Goal: Register for event/course: Sign up to attend an event or enroll in a course

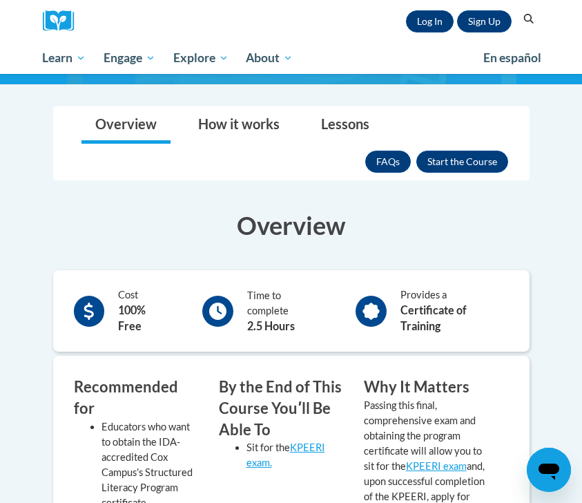
scroll to position [181, 0]
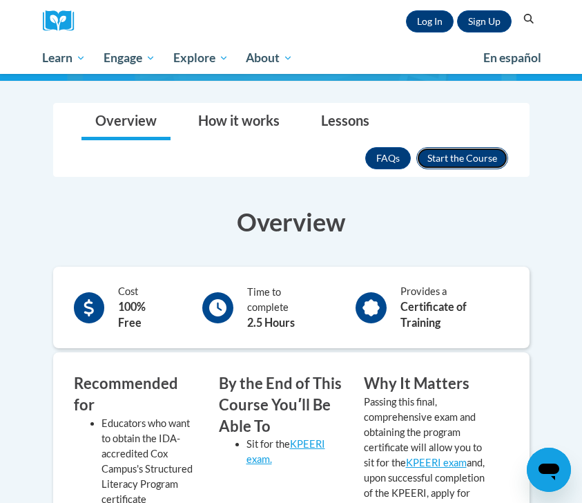
click at [452, 157] on button "Enroll" at bounding box center [462, 158] width 92 height 22
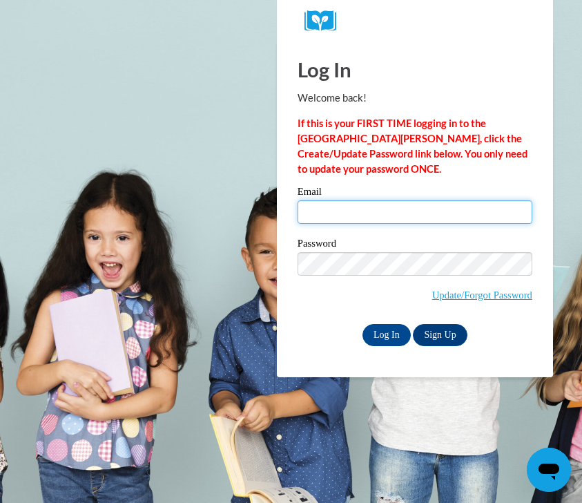
click at [426, 216] on input "Email" at bounding box center [415, 211] width 235 height 23
type input "ramurph@sunprairieschools.org"
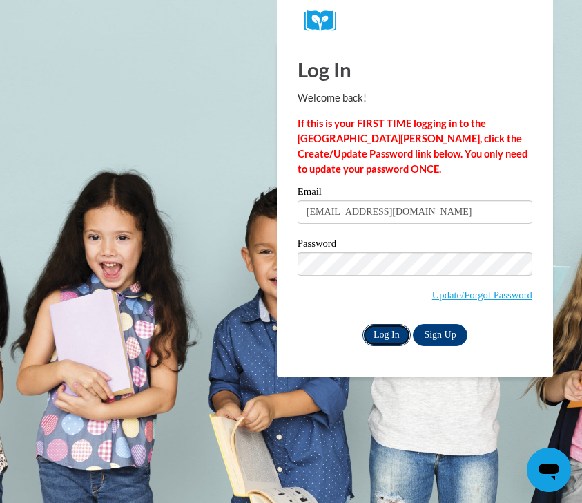
click at [399, 328] on input "Log In" at bounding box center [387, 335] width 48 height 22
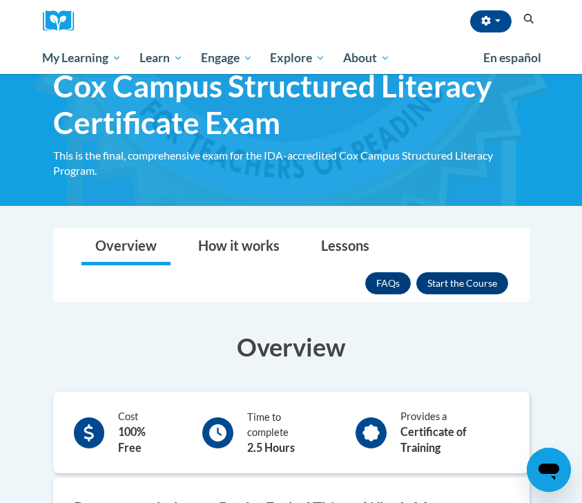
scroll to position [59, 0]
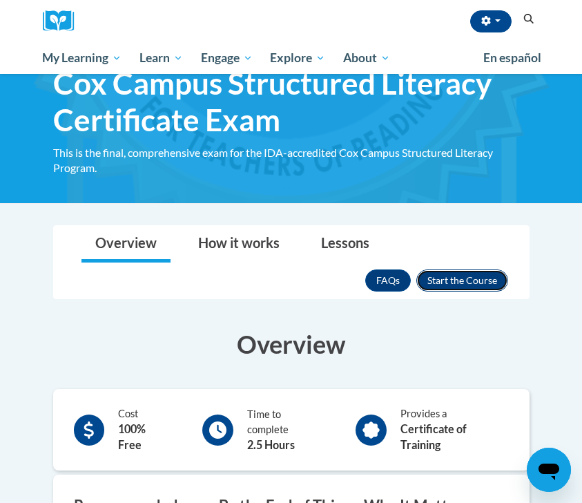
click at [471, 283] on button "Enroll" at bounding box center [462, 280] width 92 height 22
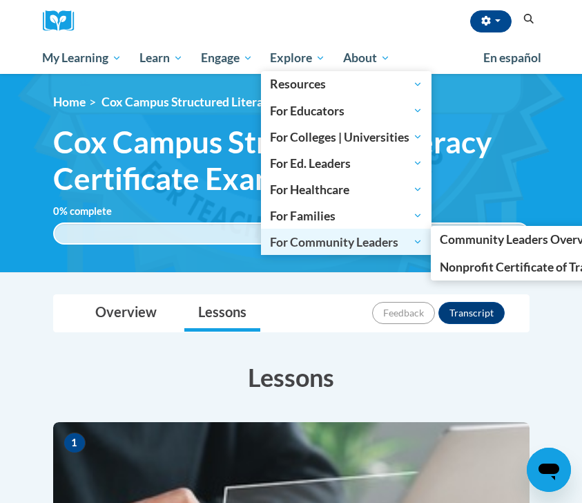
scroll to position [390, 0]
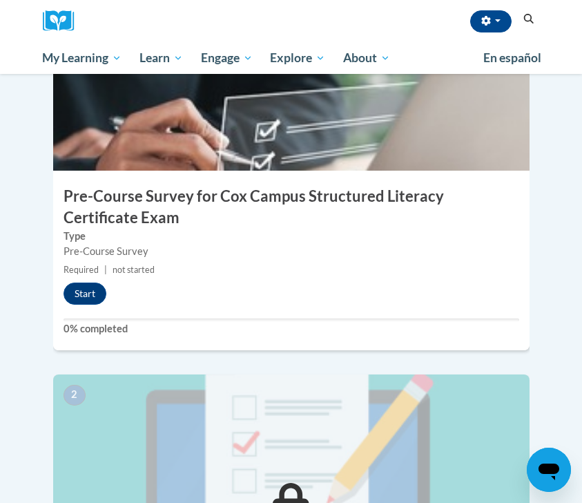
click at [130, 325] on label "0% completed" at bounding box center [292, 328] width 456 height 15
click at [90, 295] on button "Start" at bounding box center [85, 293] width 43 height 22
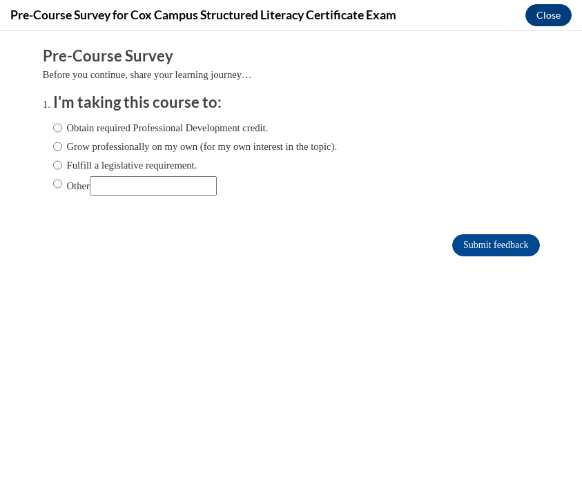
scroll to position [0, 0]
click at [195, 126] on label "Obtain required Professional Development credit." at bounding box center [161, 127] width 216 height 15
click at [62, 126] on input "Obtain required Professional Development credit." at bounding box center [57, 127] width 9 height 15
radio input "true"
click at [486, 249] on input "Submit feedback" at bounding box center [495, 245] width 87 height 22
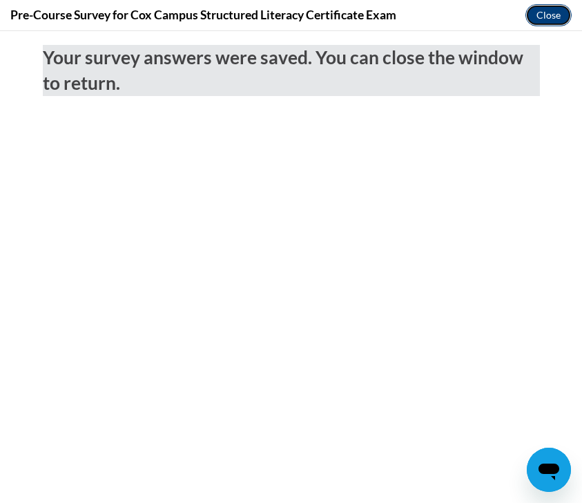
click at [540, 23] on button "Close" at bounding box center [549, 15] width 46 height 22
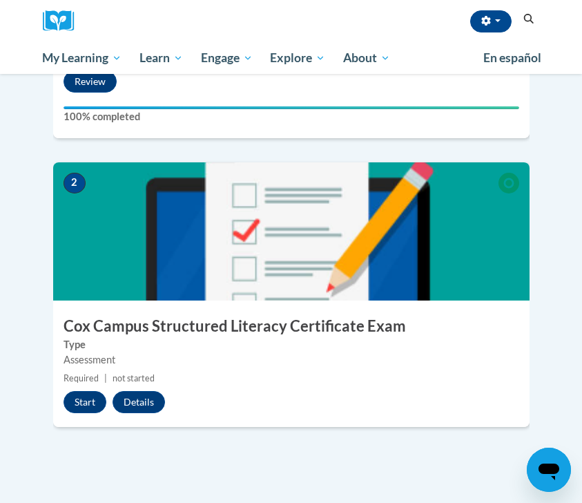
scroll to position [652, 0]
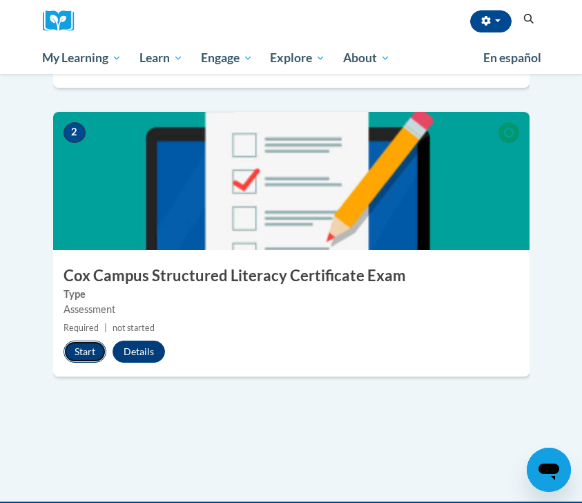
click at [93, 347] on button "Start" at bounding box center [85, 352] width 43 height 22
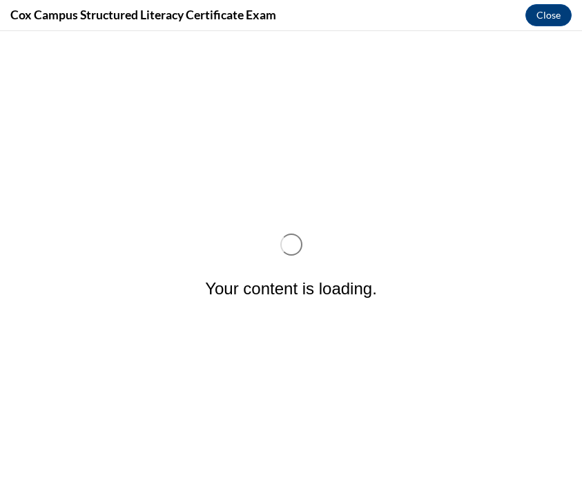
scroll to position [0, 0]
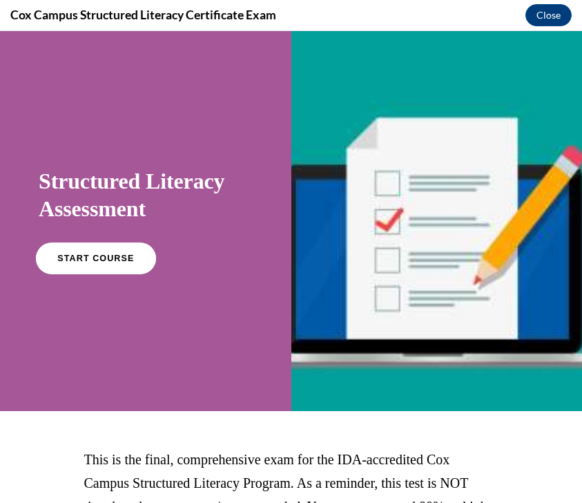
click at [125, 265] on link "START COURSE" at bounding box center [96, 258] width 120 height 32
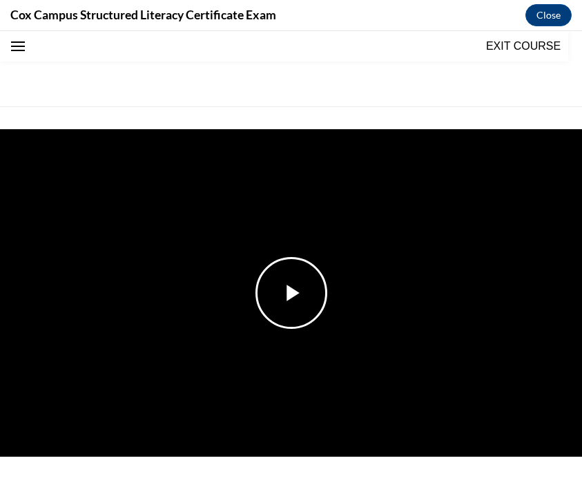
scroll to position [193, 0]
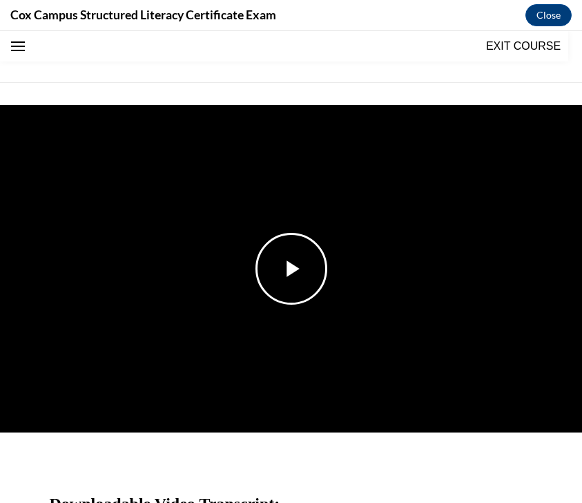
click at [274, 231] on img "Video player" at bounding box center [291, 268] width 582 height 327
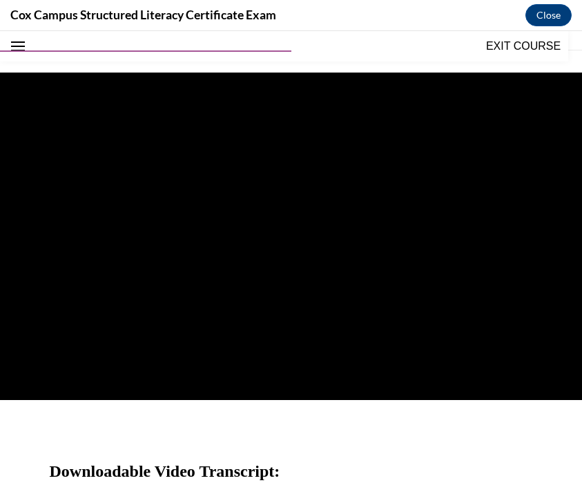
scroll to position [224, 0]
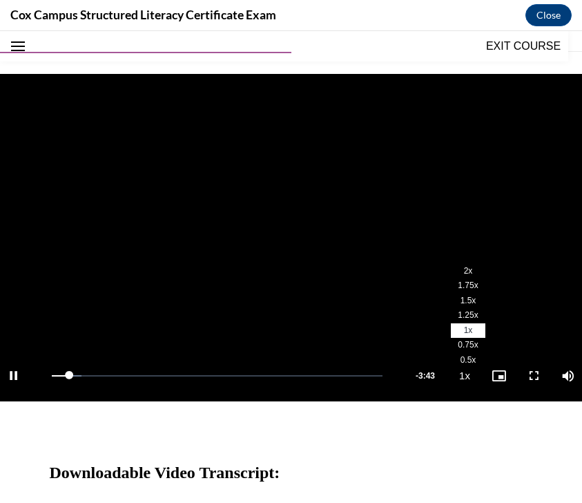
click at [456, 379] on button "Playback Rate 1x" at bounding box center [465, 375] width 28 height 52
click at [471, 288] on span "1.75x" at bounding box center [468, 285] width 20 height 10
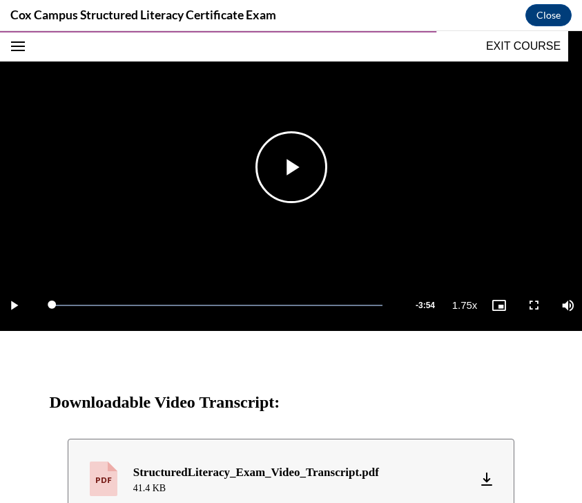
scroll to position [478, 0]
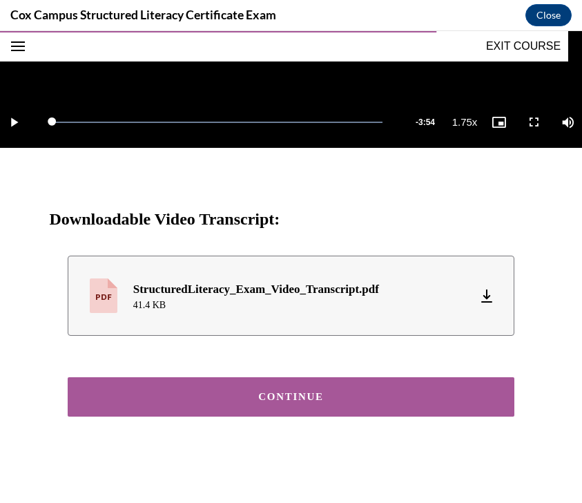
click at [313, 387] on button "CONTINUE" at bounding box center [292, 396] width 448 height 39
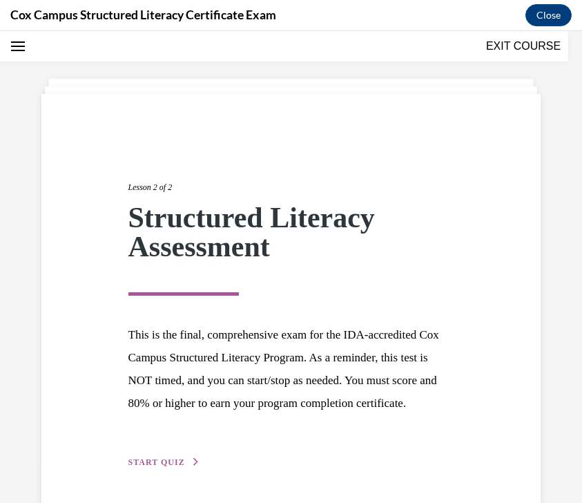
scroll to position [115, 0]
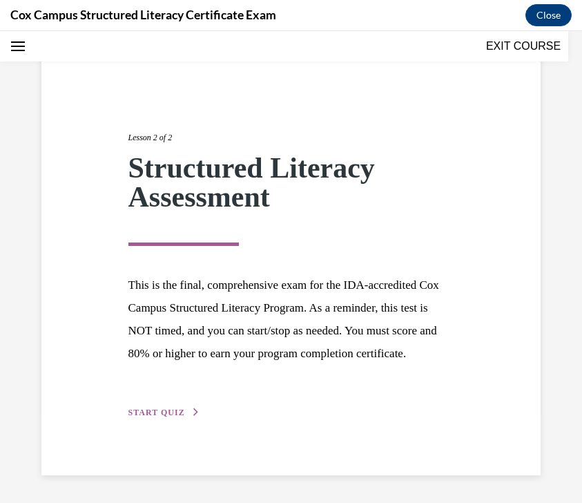
click at [178, 412] on span "START QUIZ" at bounding box center [156, 413] width 57 height 10
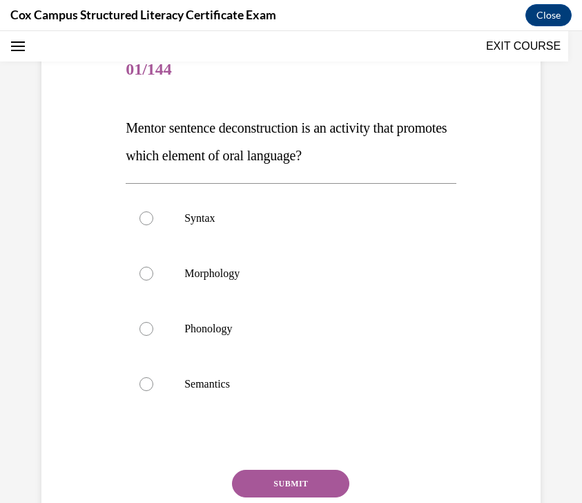
scroll to position [137, 0]
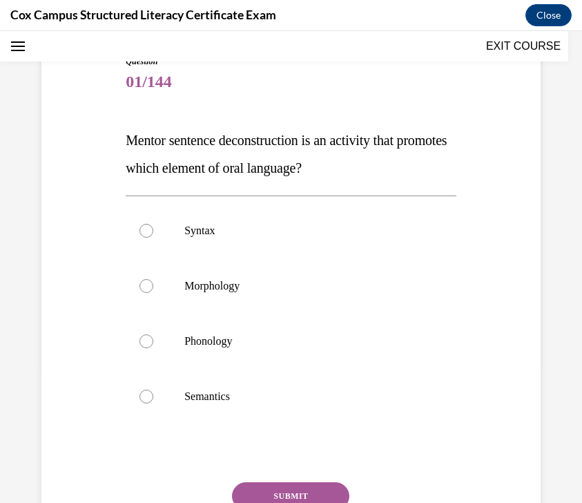
click at [310, 205] on label "Syntax" at bounding box center [291, 230] width 331 height 55
click at [153, 224] on input "Syntax" at bounding box center [147, 231] width 14 height 14
radio input "true"
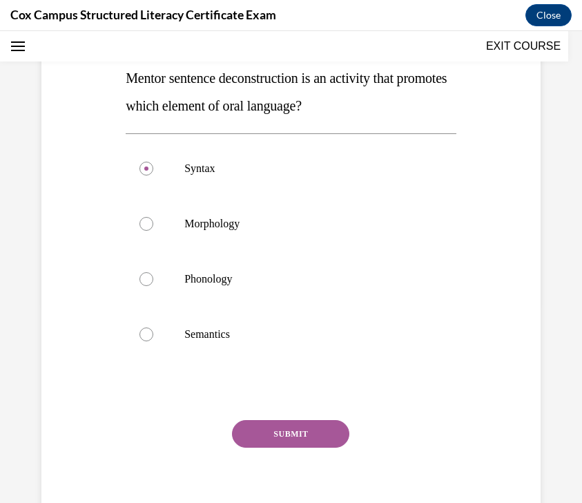
click at [307, 429] on button "SUBMIT" at bounding box center [290, 434] width 117 height 28
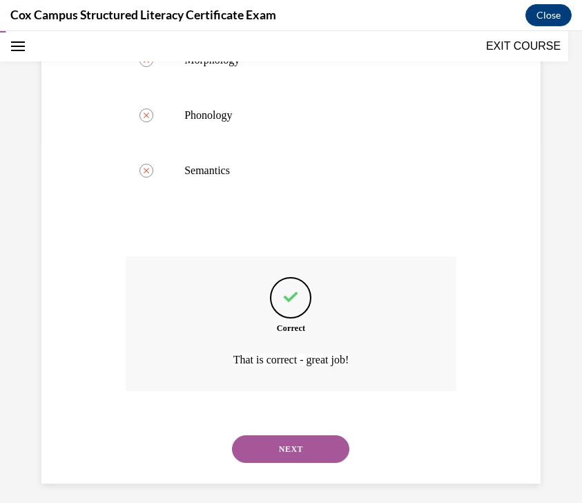
scroll to position [371, 0]
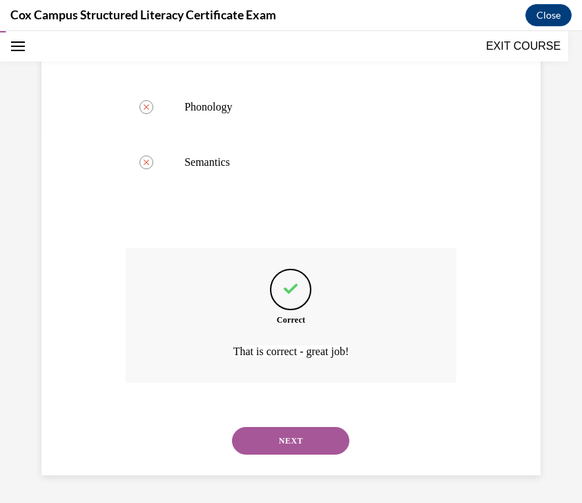
click at [285, 444] on button "NEXT" at bounding box center [290, 441] width 117 height 28
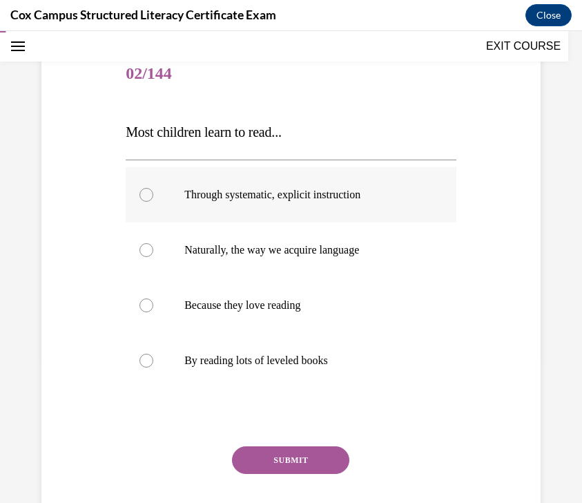
scroll to position [146, 0]
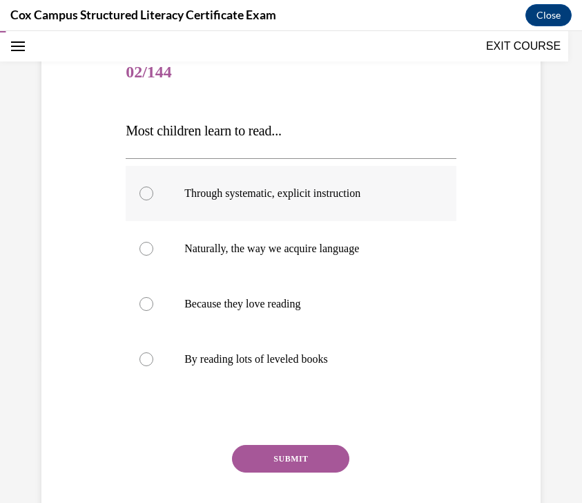
click at [361, 191] on span "Through systematic, explicit instruction" at bounding box center [272, 193] width 176 height 12
click at [153, 191] on input "Through systematic, explicit instruction" at bounding box center [147, 193] width 14 height 14
radio input "true"
click at [303, 455] on button "SUBMIT" at bounding box center [290, 459] width 117 height 28
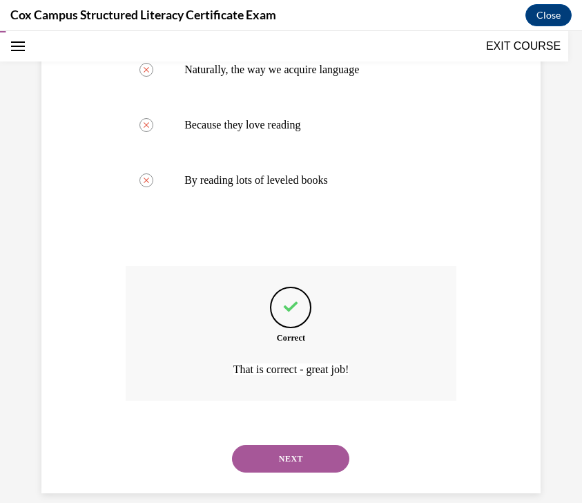
scroll to position [343, 0]
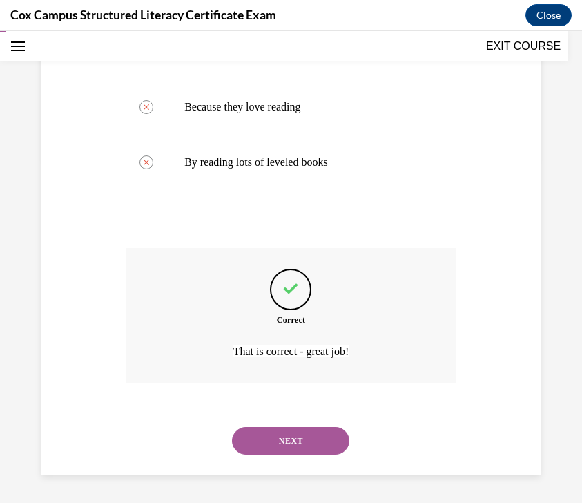
click at [300, 437] on button "NEXT" at bounding box center [290, 441] width 117 height 28
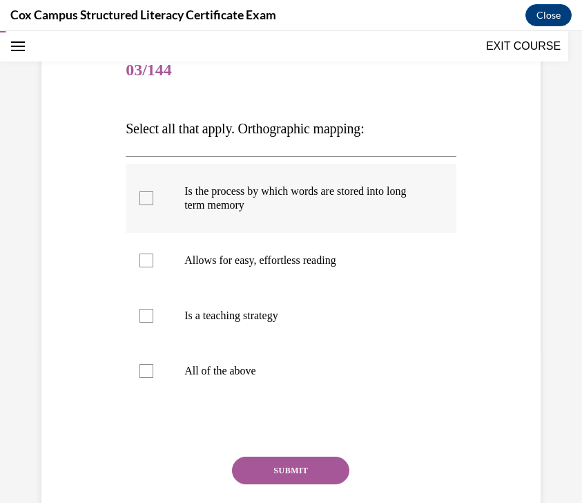
scroll to position [150, 0]
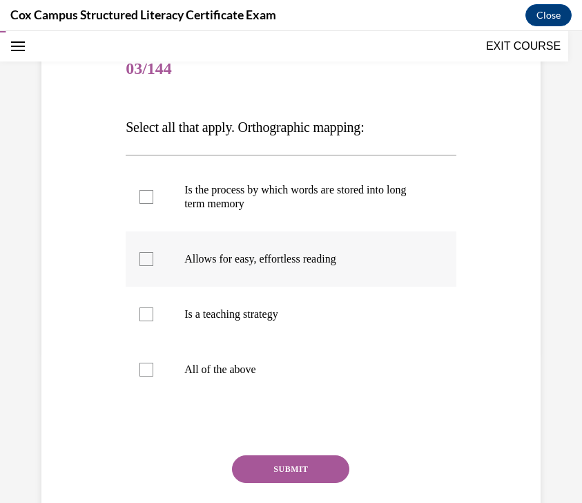
click at [372, 256] on p "Allows for easy, effortless reading" at bounding box center [303, 259] width 238 height 14
click at [153, 256] on input "Allows for easy, effortless reading" at bounding box center [147, 259] width 14 height 14
checkbox input "true"
click at [352, 195] on span "Is the process by which words are stored into long term memory" at bounding box center [295, 197] width 222 height 26
click at [153, 195] on input "Is the process by which words are stored into long term memory" at bounding box center [147, 197] width 14 height 14
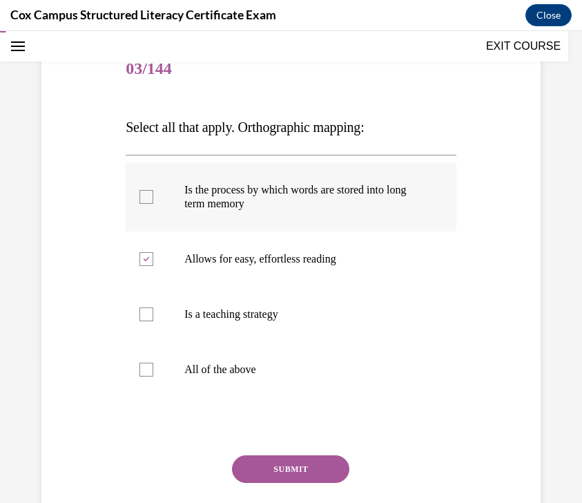
checkbox input "true"
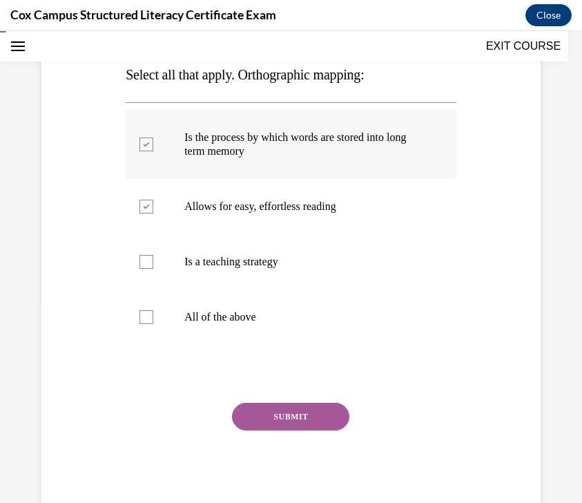
scroll to position [211, 0]
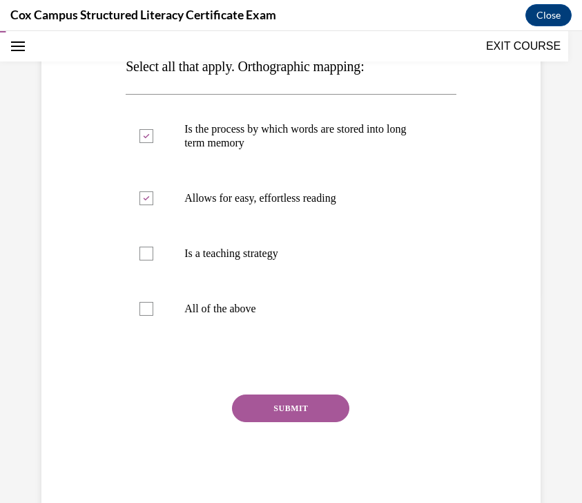
click at [296, 404] on button "SUBMIT" at bounding box center [290, 408] width 117 height 28
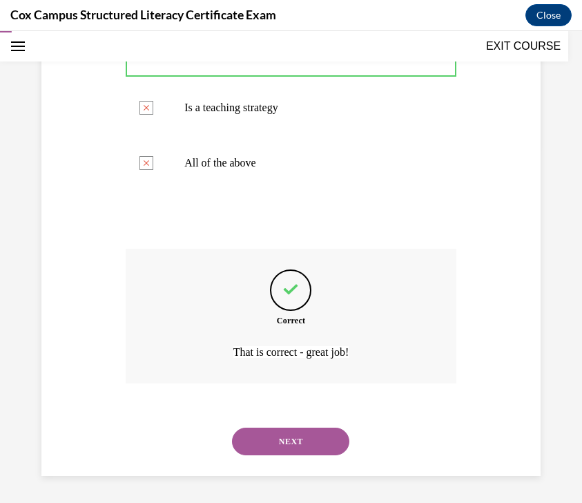
scroll to position [357, 0]
click at [284, 448] on button "NEXT" at bounding box center [290, 441] width 117 height 28
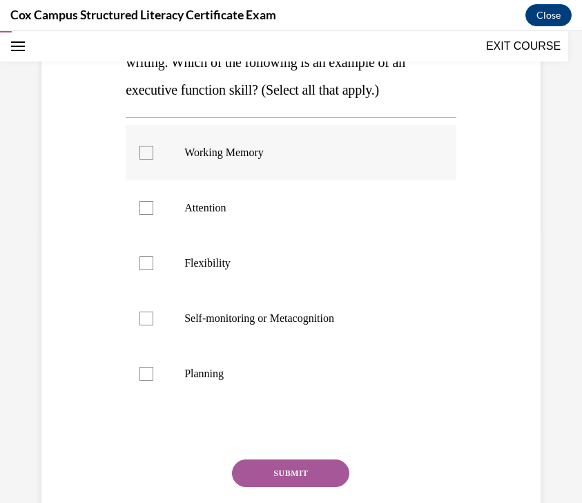
scroll to position [277, 0]
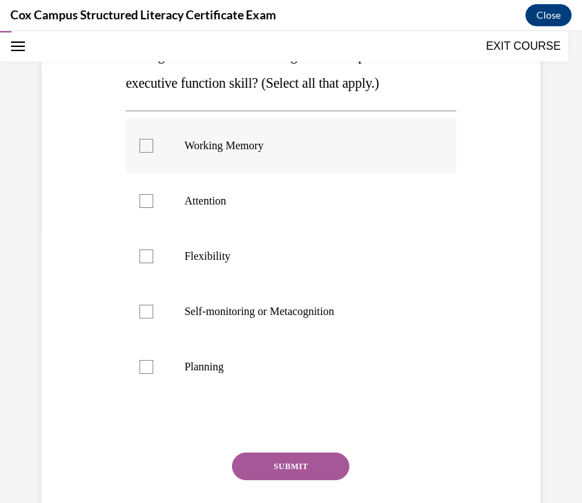
click at [370, 173] on label "Working Memory" at bounding box center [291, 145] width 331 height 55
click at [153, 153] on input "Working Memory" at bounding box center [147, 146] width 14 height 14
checkbox input "true"
click at [358, 229] on label "Attention" at bounding box center [291, 200] width 331 height 55
click at [153, 208] on input "Attention" at bounding box center [147, 201] width 14 height 14
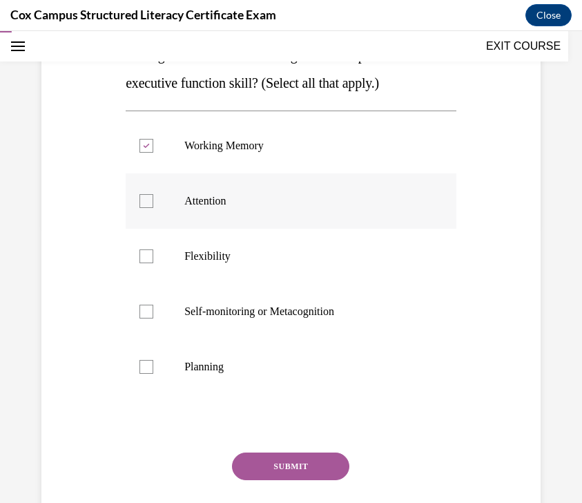
checkbox input "true"
click at [328, 284] on label "Flexibility" at bounding box center [291, 256] width 331 height 55
click at [153, 263] on input "Flexibility" at bounding box center [147, 256] width 14 height 14
checkbox input "true"
click at [328, 318] on p "Self-monitoring or Metacognition" at bounding box center [303, 312] width 238 height 14
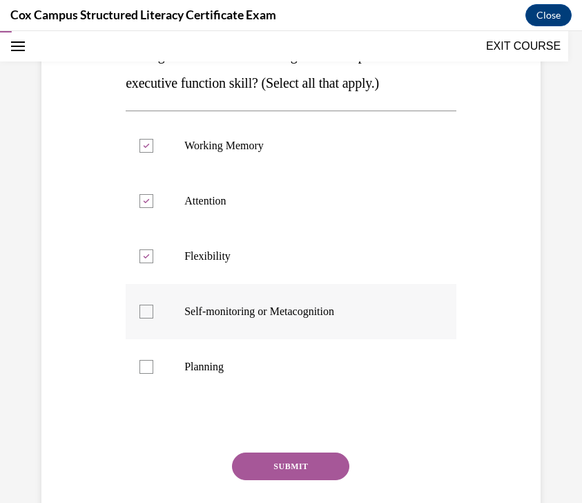
click at [153, 318] on input "Self-monitoring or Metacognition" at bounding box center [147, 312] width 14 height 14
checkbox input "true"
click at [296, 374] on p "Planning" at bounding box center [303, 367] width 238 height 14
click at [153, 374] on input "Planning" at bounding box center [147, 367] width 14 height 14
checkbox input "true"
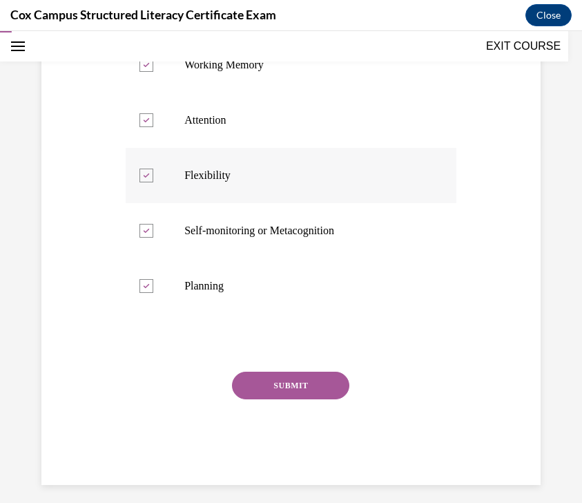
scroll to position [395, 0]
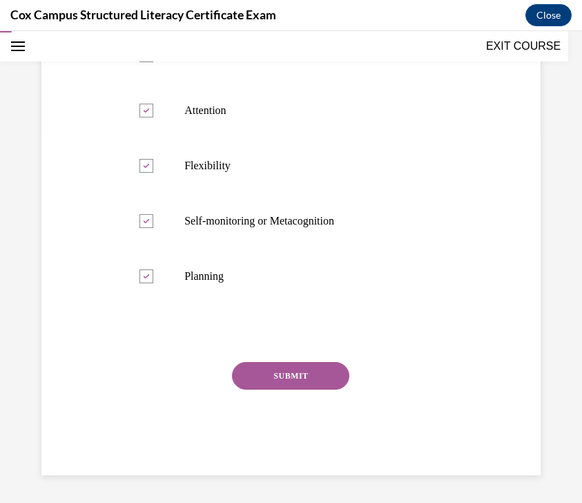
click at [303, 372] on button "SUBMIT" at bounding box center [290, 376] width 117 height 28
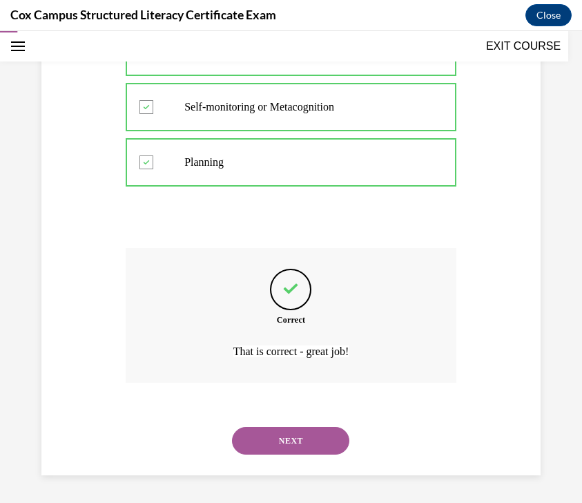
scroll to position [509, 0]
click at [298, 438] on button "NEXT" at bounding box center [290, 441] width 117 height 28
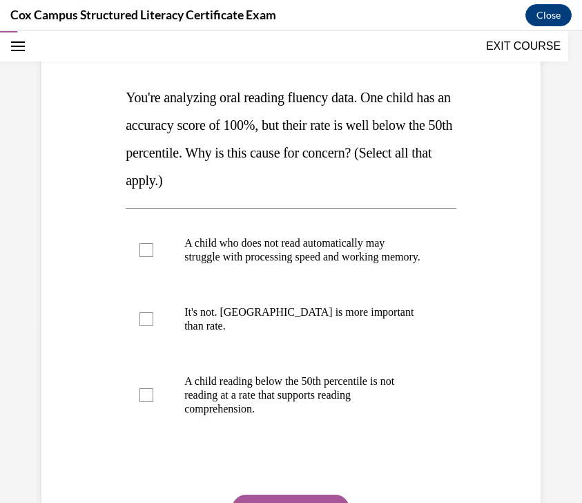
scroll to position [188, 0]
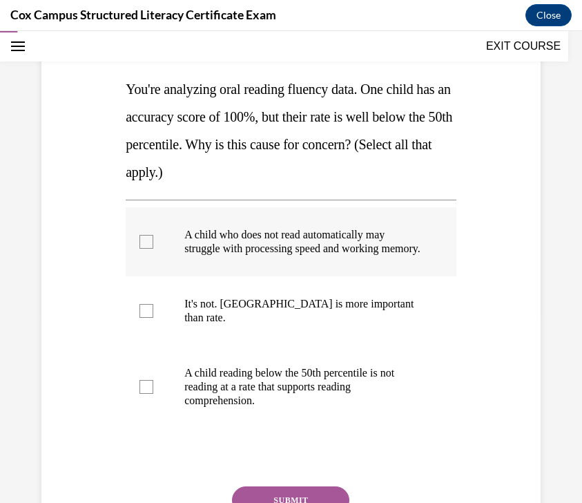
click at [314, 256] on p "A child who does not read automatically may struggle with processing speed and …" at bounding box center [303, 242] width 238 height 28
click at [153, 249] on input "A child who does not read automatically may struggle with processing speed and …" at bounding box center [147, 242] width 14 height 14
checkbox input "true"
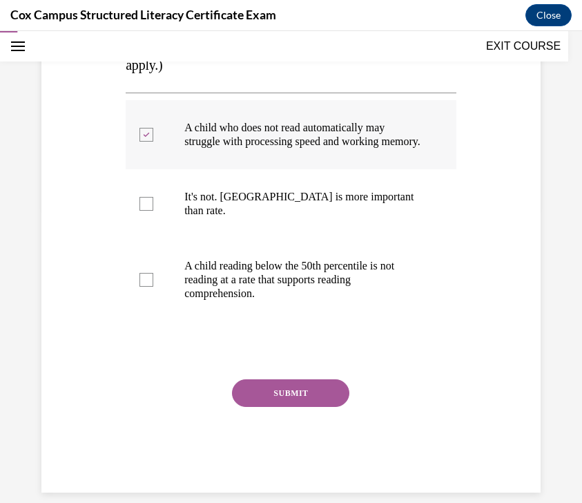
scroll to position [312, 0]
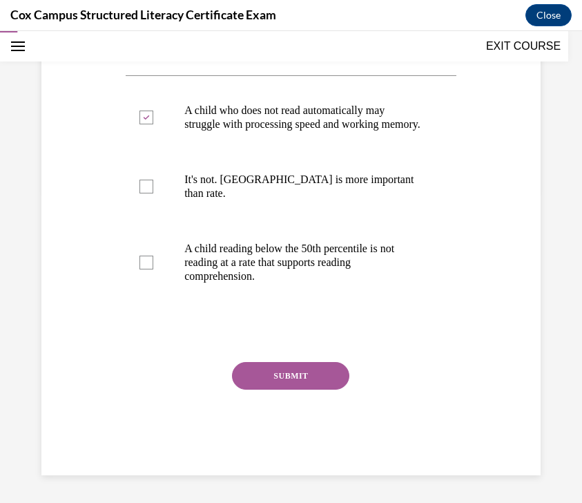
click at [289, 379] on button "SUBMIT" at bounding box center [290, 376] width 117 height 28
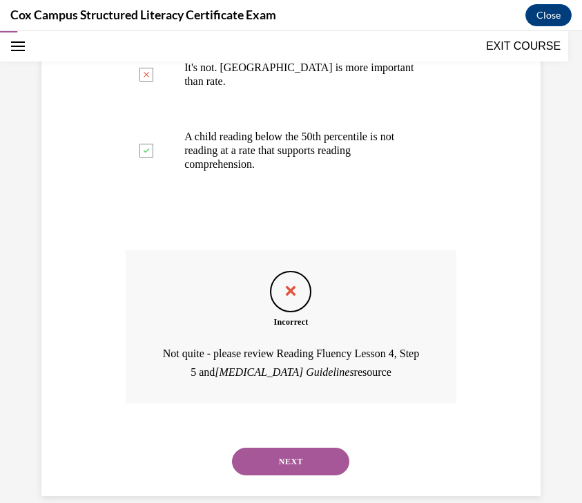
scroll to position [445, 0]
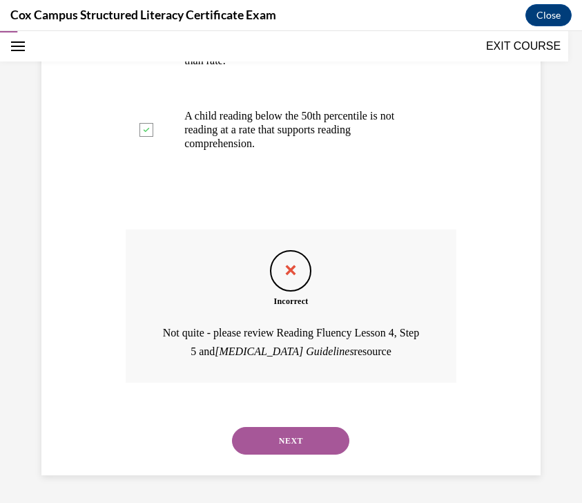
click at [301, 437] on button "NEXT" at bounding box center [290, 441] width 117 height 28
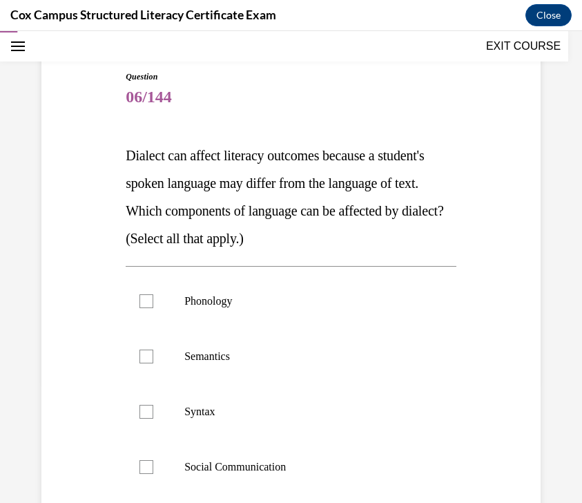
scroll to position [146, 0]
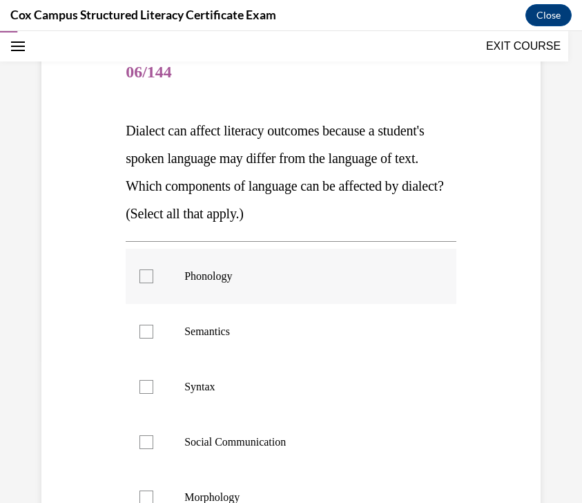
click at [305, 285] on label "Phonology" at bounding box center [291, 276] width 331 height 55
click at [153, 283] on input "Phonology" at bounding box center [147, 276] width 14 height 14
checkbox input "true"
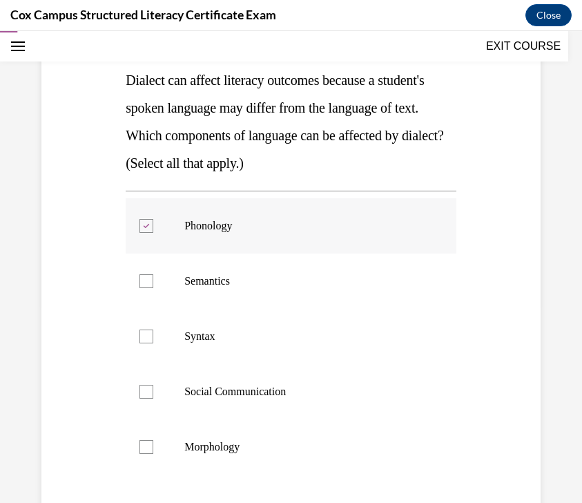
scroll to position [210, 0]
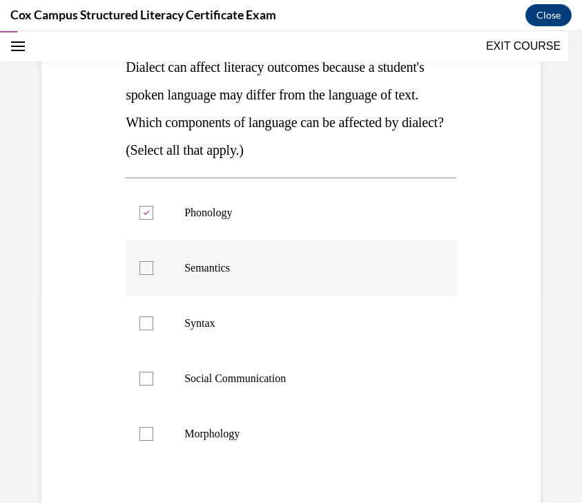
click at [300, 280] on label "Semantics" at bounding box center [291, 267] width 331 height 55
click at [153, 275] on input "Semantics" at bounding box center [147, 268] width 14 height 14
checkbox input "true"
click at [290, 315] on label "Syntax" at bounding box center [291, 323] width 331 height 55
click at [153, 316] on input "Syntax" at bounding box center [147, 323] width 14 height 14
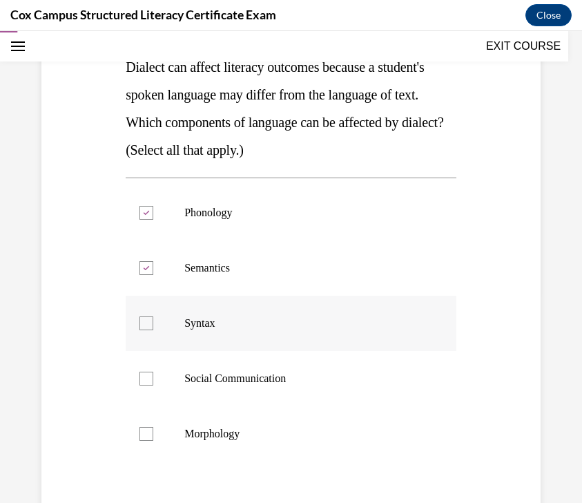
checkbox input "true"
click at [265, 376] on p "Social Communication" at bounding box center [303, 379] width 238 height 14
click at [153, 376] on input "Social Communication" at bounding box center [147, 379] width 14 height 14
checkbox input "true"
click at [253, 443] on label "Morphology" at bounding box center [291, 433] width 331 height 55
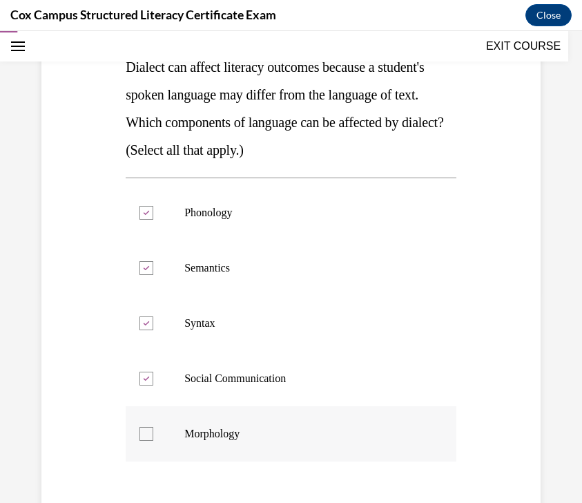
click at [153, 441] on input "Morphology" at bounding box center [147, 434] width 14 height 14
checkbox input "true"
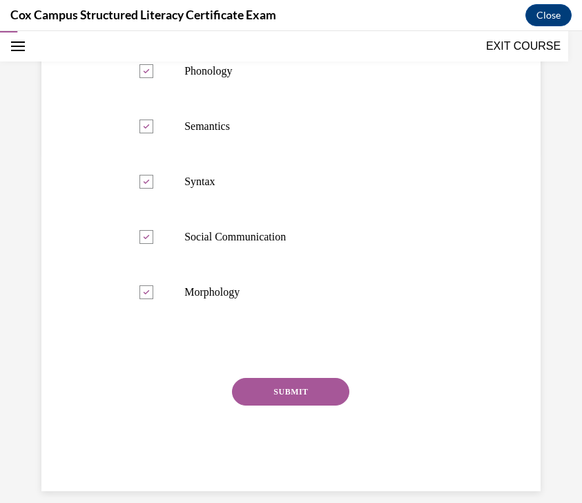
scroll to position [353, 0]
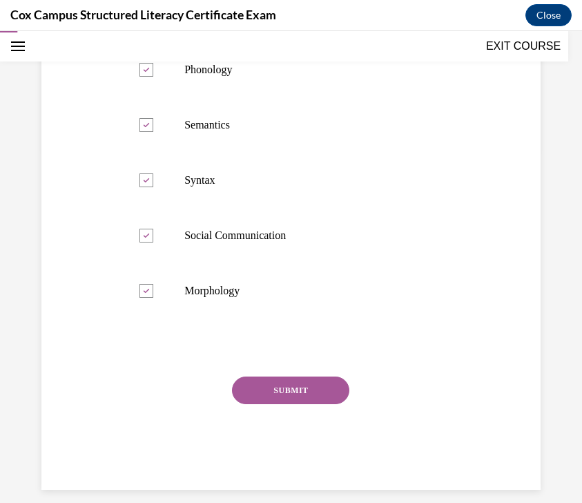
click at [279, 401] on button "SUBMIT" at bounding box center [290, 390] width 117 height 28
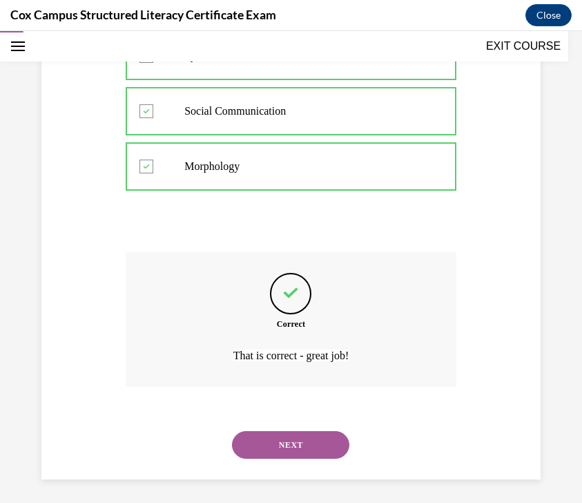
scroll to position [481, 0]
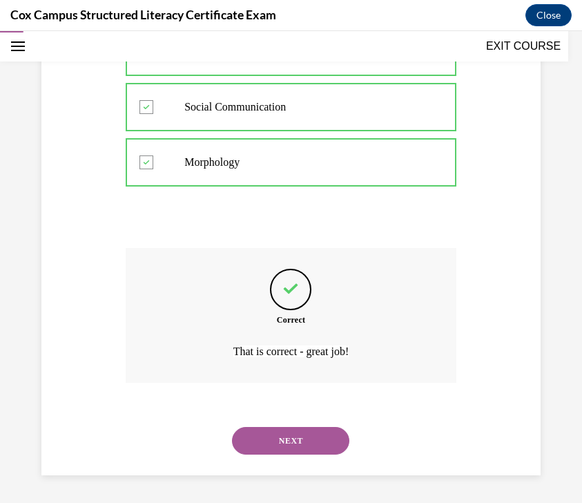
click at [273, 434] on button "NEXT" at bounding box center [290, 441] width 117 height 28
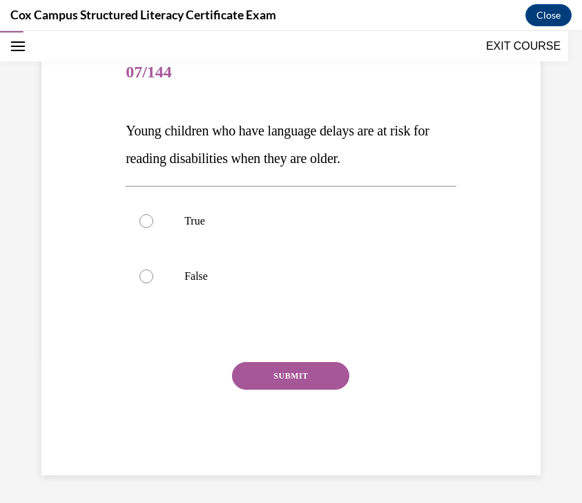
scroll to position [146, 0]
click at [275, 217] on p "True" at bounding box center [303, 221] width 238 height 14
click at [153, 217] on input "True" at bounding box center [147, 221] width 14 height 14
radio input "true"
click at [282, 375] on button "SUBMIT" at bounding box center [290, 376] width 117 height 28
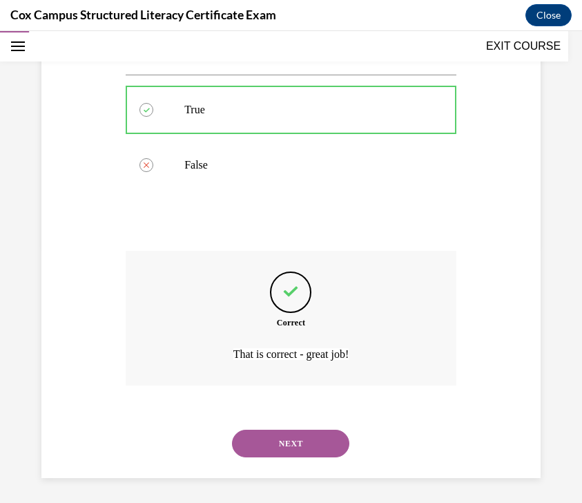
scroll to position [260, 0]
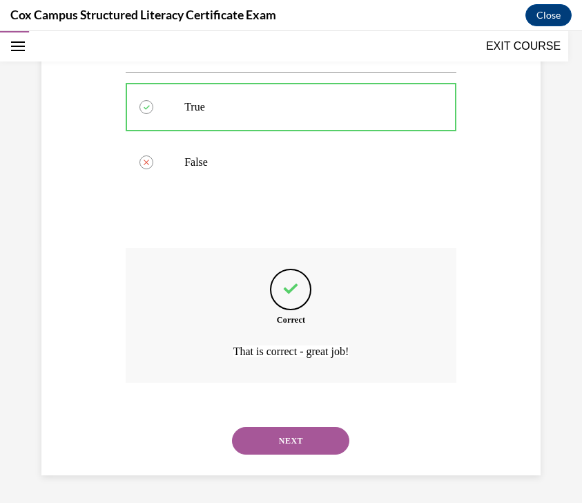
click at [277, 443] on button "NEXT" at bounding box center [290, 441] width 117 height 28
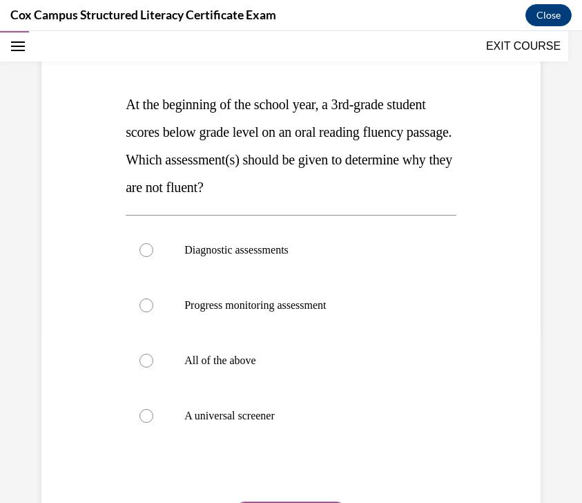
scroll to position [169, 0]
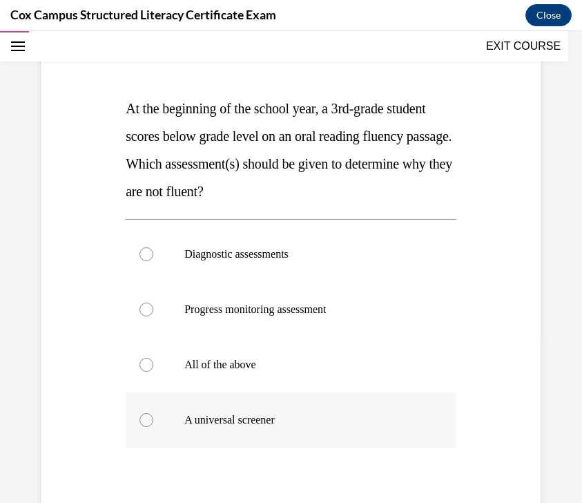
click at [303, 423] on p "A universal screener" at bounding box center [303, 420] width 238 height 14
click at [153, 423] on input "A universal screener" at bounding box center [147, 420] width 14 height 14
radio input "true"
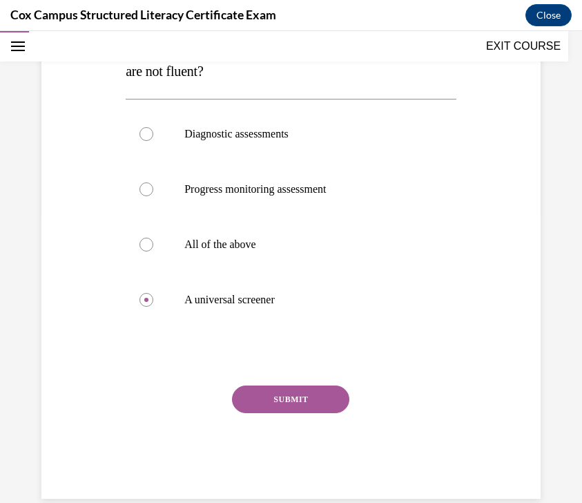
click at [307, 403] on button "SUBMIT" at bounding box center [290, 399] width 117 height 28
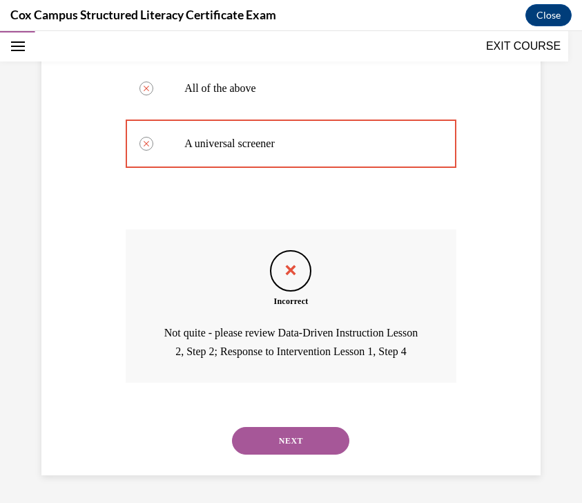
scroll to position [452, 0]
click at [305, 454] on button "NEXT" at bounding box center [290, 441] width 117 height 28
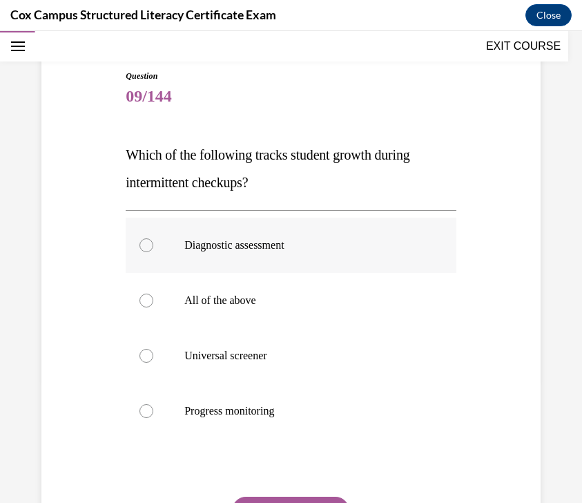
scroll to position [123, 0]
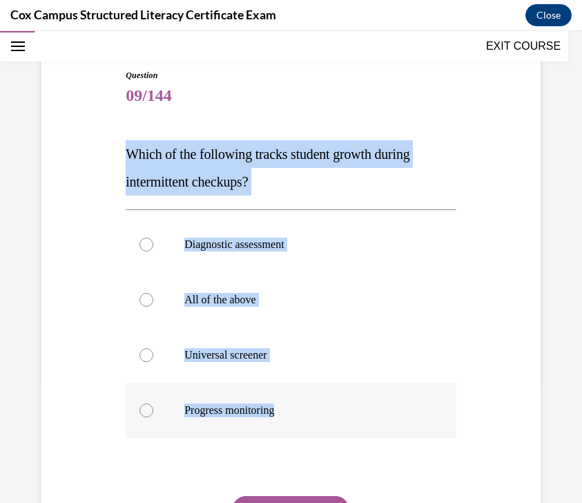
drag, startPoint x: 128, startPoint y: 150, endPoint x: 321, endPoint y: 417, distance: 329.9
click at [321, 417] on div "Question 09/144 Which of the following tracks student growth during intermitten…" at bounding box center [291, 339] width 331 height 540
copy div "Which of the following tracks student growth during intermittent checkups? Diag…"
click at [354, 180] on p "Which of the following tracks student growth during intermittent checkups?" at bounding box center [291, 167] width 331 height 55
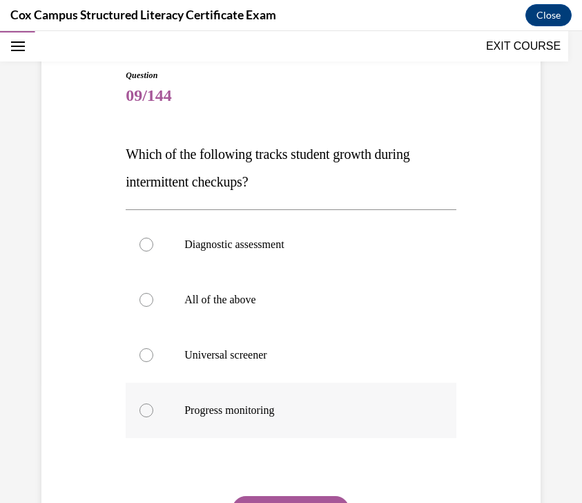
click at [325, 399] on label "Progress monitoring" at bounding box center [291, 410] width 331 height 55
click at [153, 403] on input "Progress monitoring" at bounding box center [147, 410] width 14 height 14
radio input "true"
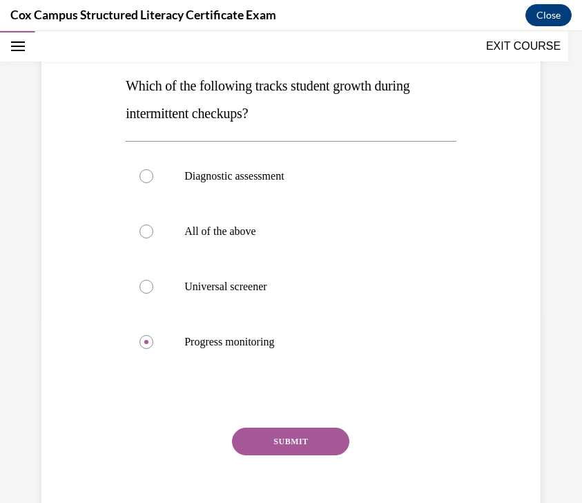
click at [306, 437] on button "SUBMIT" at bounding box center [290, 442] width 117 height 28
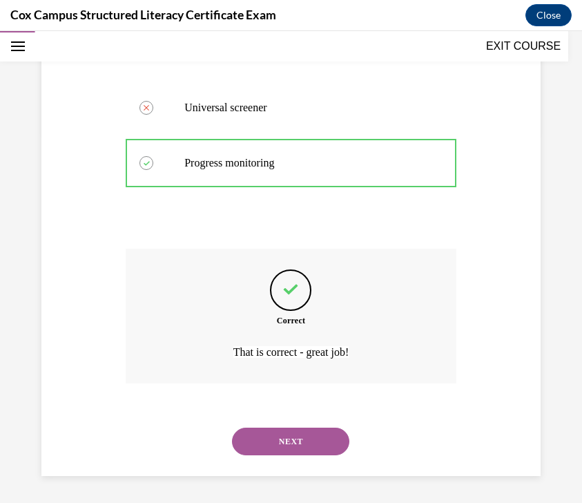
scroll to position [371, 0]
click at [300, 450] on button "NEXT" at bounding box center [290, 441] width 117 height 28
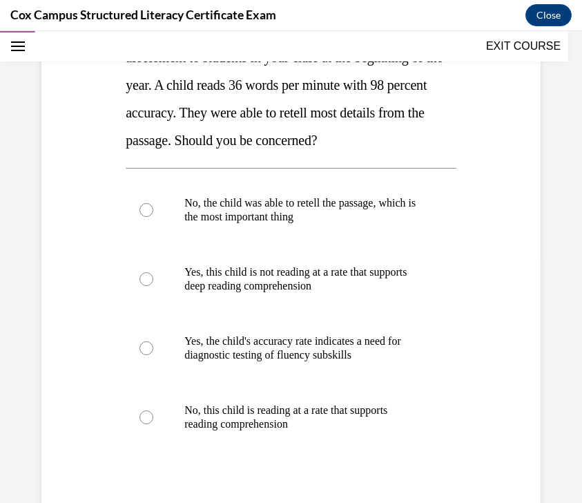
scroll to position [249, 0]
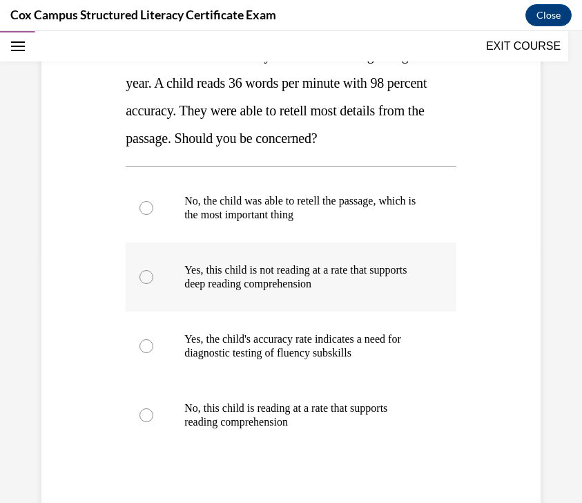
click at [396, 299] on label "Yes, this child is not reading at a rate that supports deep reading comprehensi…" at bounding box center [291, 276] width 331 height 69
click at [153, 284] on input "Yes, this child is not reading at a rate that supports deep reading comprehensi…" at bounding box center [147, 277] width 14 height 14
radio input "true"
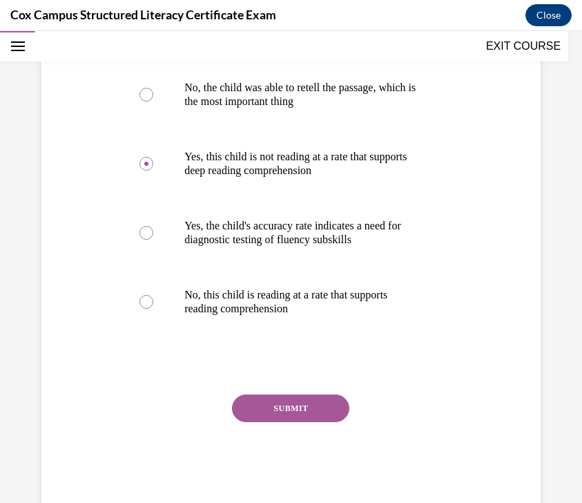
click at [327, 410] on button "SUBMIT" at bounding box center [290, 408] width 117 height 28
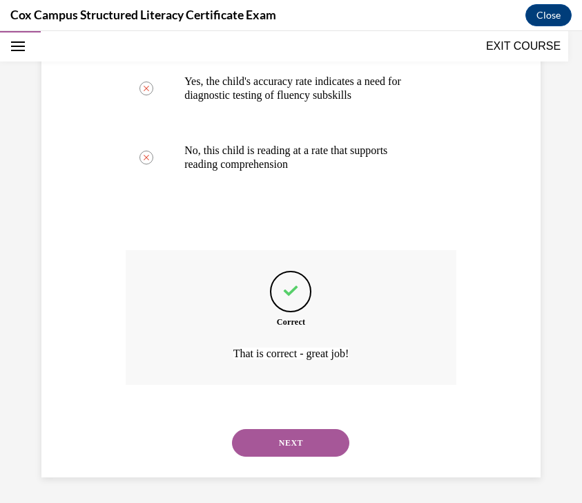
scroll to position [509, 0]
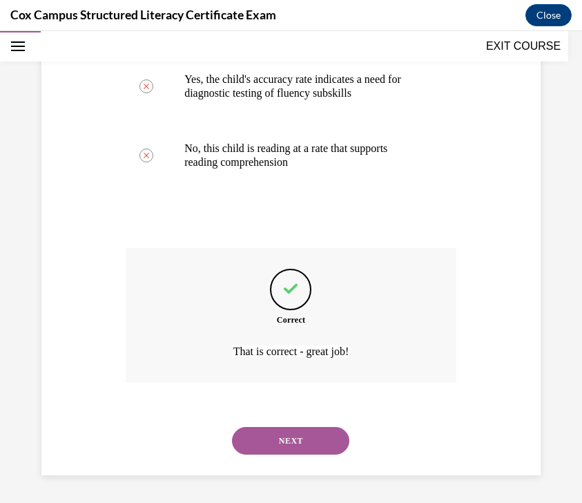
click at [310, 437] on button "NEXT" at bounding box center [290, 441] width 117 height 28
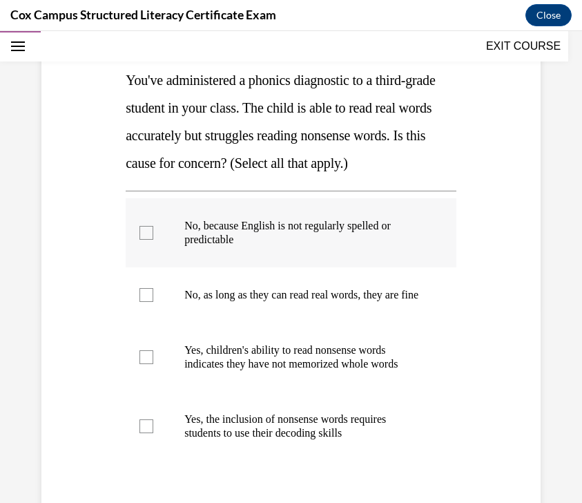
scroll to position [198, 0]
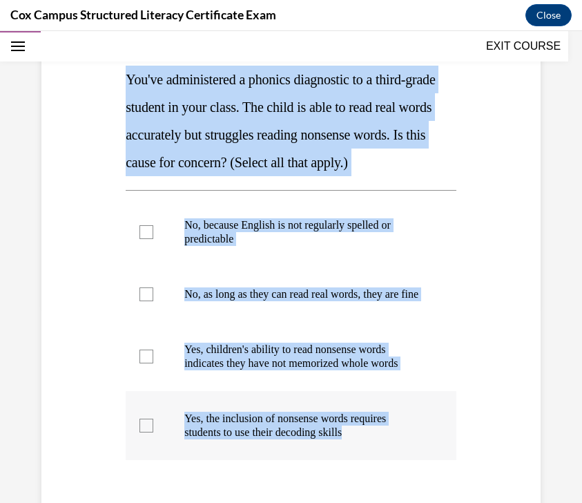
drag, startPoint x: 128, startPoint y: 77, endPoint x: 414, endPoint y: 470, distance: 486.0
click at [414, 470] on div "Question 11/144 You've administered a phonics diagnostic to a third-grade stude…" at bounding box center [291, 312] width 331 height 637
copy div "You've administered a phonics diagnostic to a third-grade student in your class…"
click at [422, 138] on span "You've administered a phonics diagnostic to a third-grade student in your class…" at bounding box center [280, 121] width 309 height 98
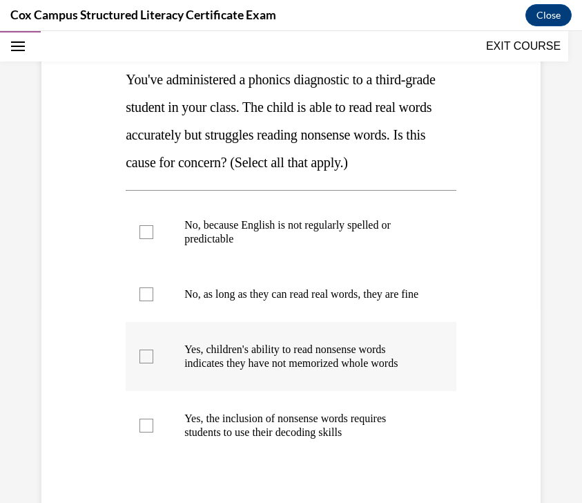
click at [356, 354] on label "Yes, children's ability to read nonsense words indicates they have not memorize…" at bounding box center [291, 356] width 331 height 69
click at [153, 354] on input "Yes, children's ability to read nonsense words indicates they have not memorize…" at bounding box center [147, 356] width 14 height 14
checkbox input "true"
click at [338, 425] on span "Yes, the inclusion of nonsense words requires students to use their decoding sk…" at bounding box center [285, 425] width 202 height 26
click at [153, 425] on input "Yes, the inclusion of nonsense words requires students to use their decoding sk…" at bounding box center [147, 426] width 14 height 14
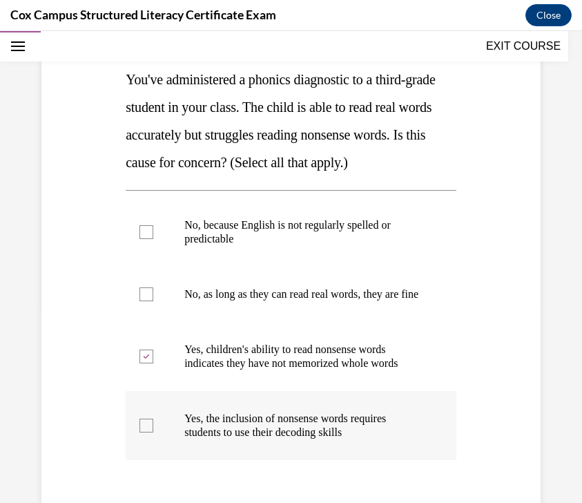
checkbox input "true"
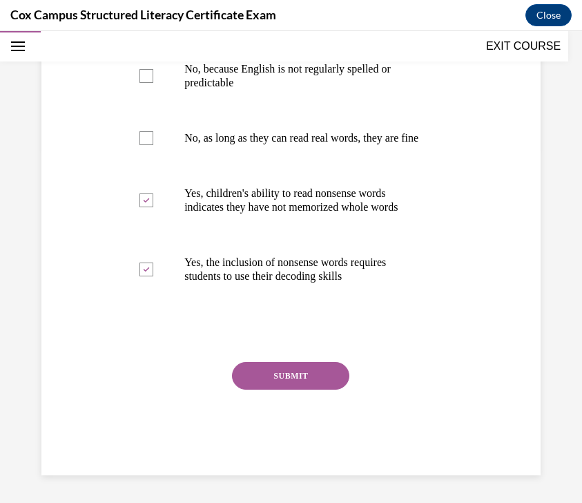
click at [322, 370] on button "SUBMIT" at bounding box center [290, 376] width 117 height 28
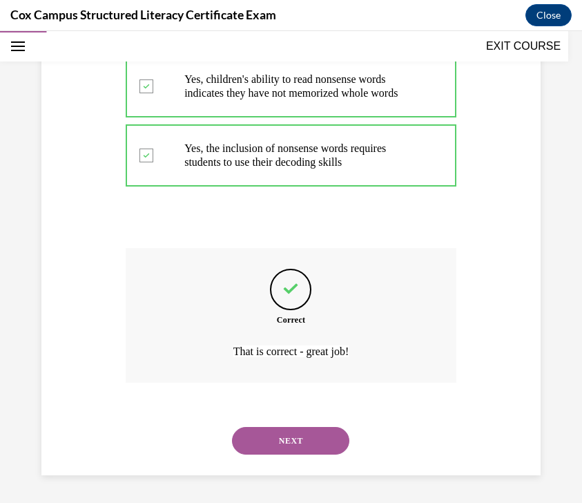
scroll to position [481, 0]
click at [325, 441] on button "NEXT" at bounding box center [290, 441] width 117 height 28
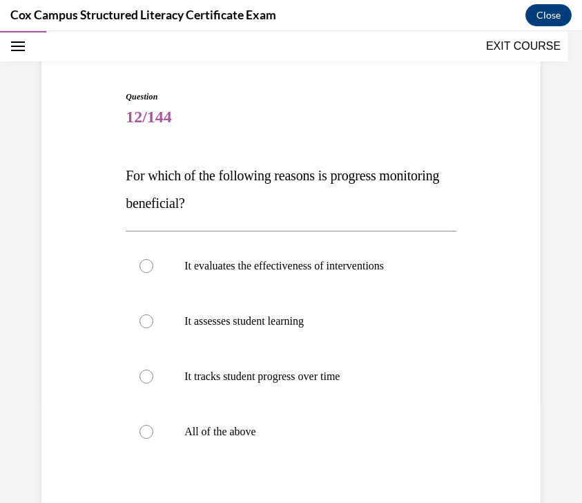
scroll to position [104, 0]
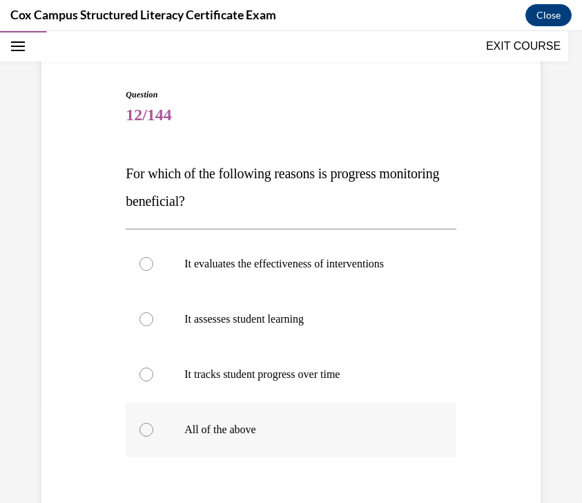
click at [249, 428] on p "All of the above" at bounding box center [303, 430] width 238 height 14
click at [153, 428] on input "All of the above" at bounding box center [147, 430] width 14 height 14
radio input "true"
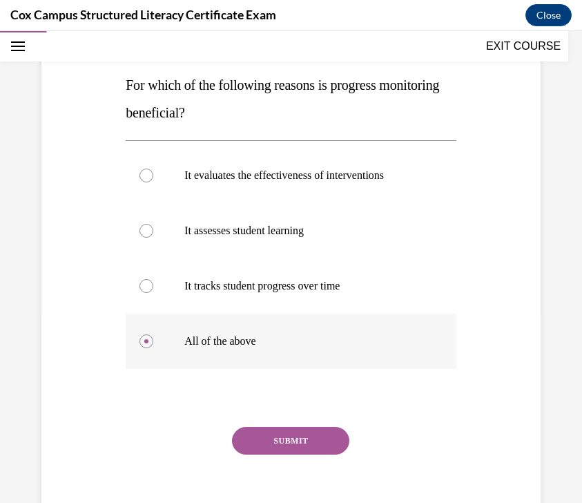
scroll to position [194, 0]
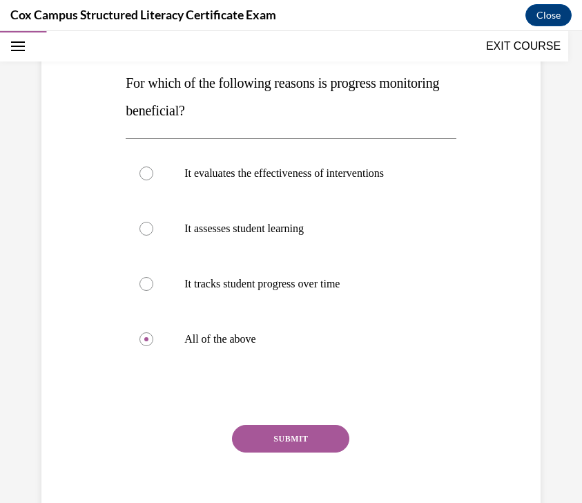
click at [296, 430] on button "SUBMIT" at bounding box center [290, 439] width 117 height 28
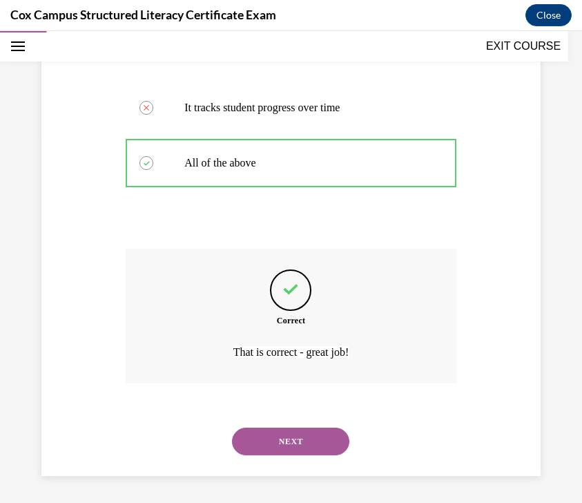
scroll to position [371, 0]
click at [320, 454] on button "NEXT" at bounding box center [290, 441] width 117 height 28
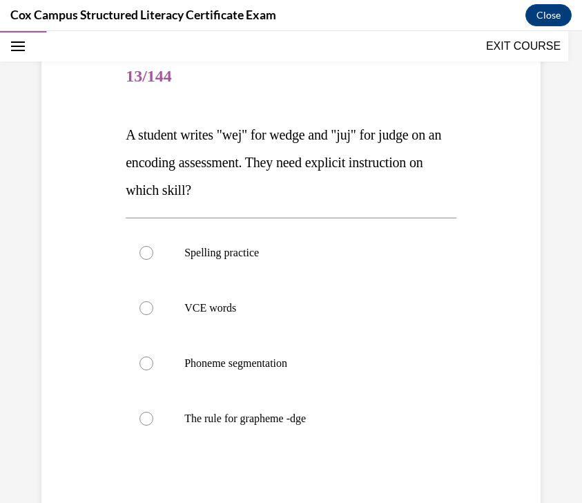
scroll to position [146, 0]
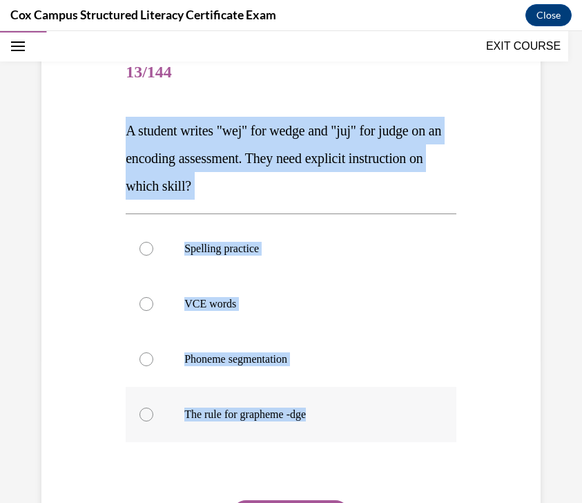
drag, startPoint x: 126, startPoint y: 128, endPoint x: 403, endPoint y: 441, distance: 417.4
click at [403, 441] on div "Question 13/144 A student writes "wej" for wedge and "juj" for judge on an enco…" at bounding box center [291, 330] width 331 height 568
copy div "A student writes "wej" for wedge and "juj" for judge on an encoding assessment.…"
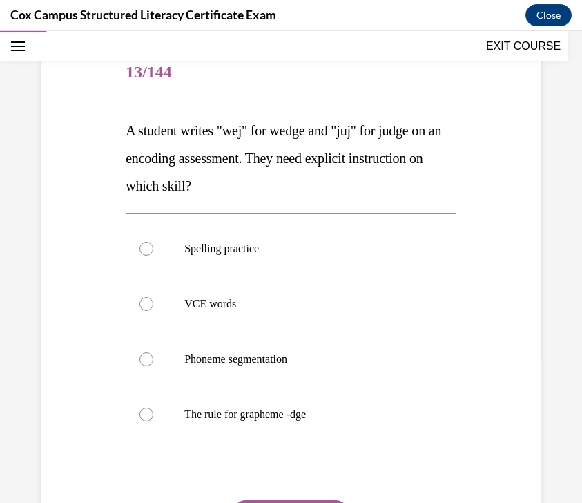
click at [488, 186] on div "Question 13/144 A student writes "wej" for wedge and "juj" for judge on an enco…" at bounding box center [291, 308] width 506 height 609
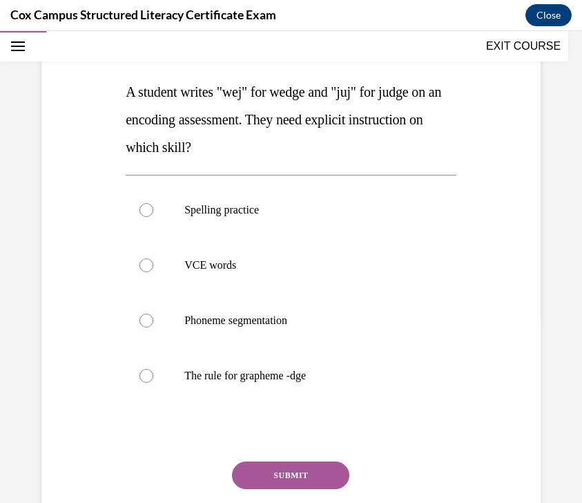
scroll to position [186, 0]
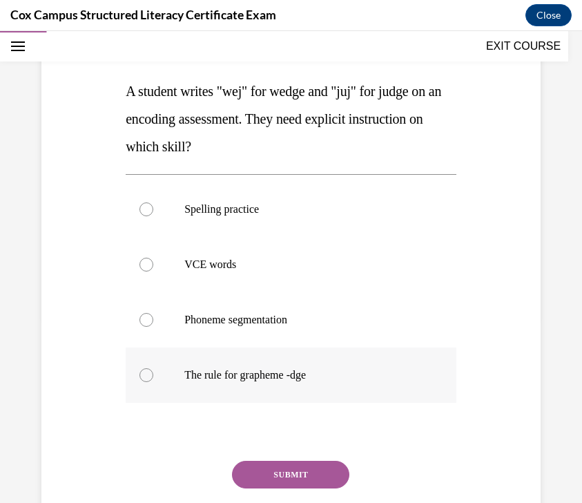
click at [289, 377] on span "The rule for grapheme -dge" at bounding box center [245, 375] width 122 height 12
click at [153, 377] on input "The rule for grapheme -dge" at bounding box center [147, 375] width 14 height 14
radio input "true"
click at [276, 463] on button "SUBMIT" at bounding box center [290, 475] width 117 height 28
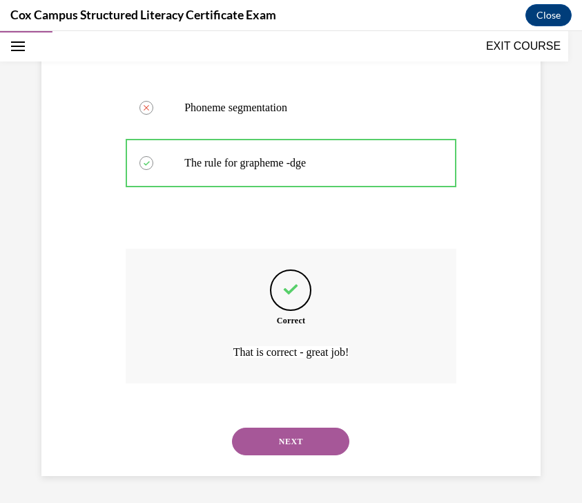
scroll to position [399, 0]
click at [277, 459] on div "NEXT" at bounding box center [291, 440] width 331 height 55
click at [284, 443] on button "NEXT" at bounding box center [290, 441] width 117 height 28
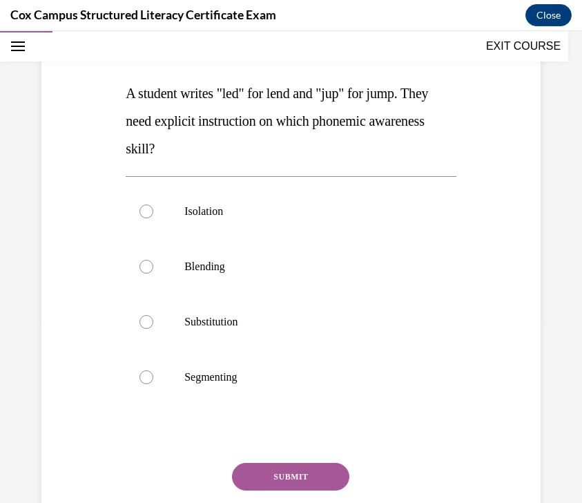
scroll to position [189, 0]
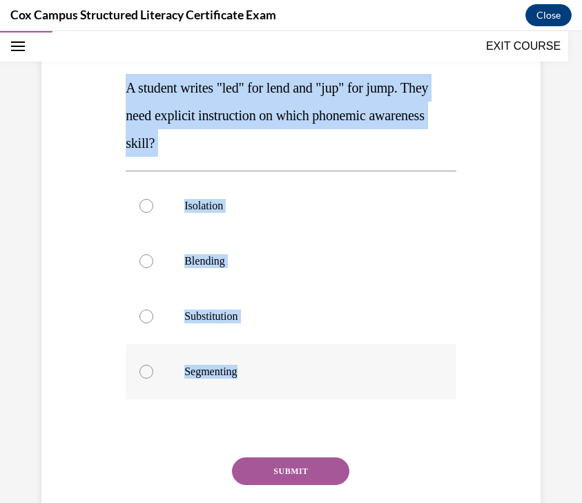
drag, startPoint x: 124, startPoint y: 93, endPoint x: 303, endPoint y: 367, distance: 327.4
click at [303, 367] on div "Question 14/144 A student writes "led" for lend and "jup" for jump. They need e…" at bounding box center [291, 276] width 338 height 588
copy div "A student writes "led" for lend and "jup" for jump. They need explicit instruct…"
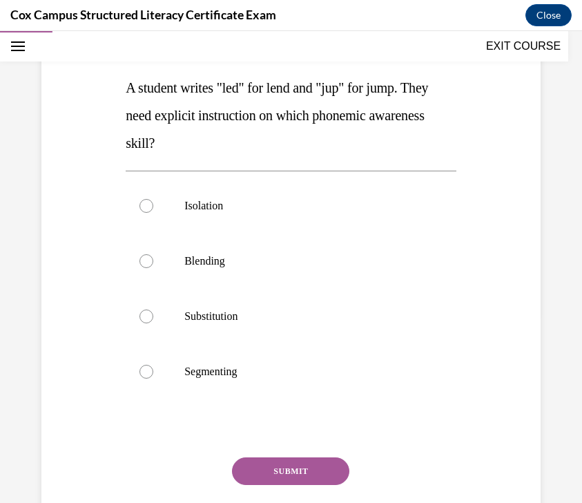
click at [401, 86] on span "A student writes "led" for lend and "jup" for jump. They need explicit instruct…" at bounding box center [277, 115] width 303 height 70
click at [257, 358] on label "Segmenting" at bounding box center [291, 371] width 331 height 55
click at [153, 365] on input "Segmenting" at bounding box center [147, 372] width 14 height 14
radio input "true"
click at [285, 474] on button "SUBMIT" at bounding box center [290, 471] width 117 height 28
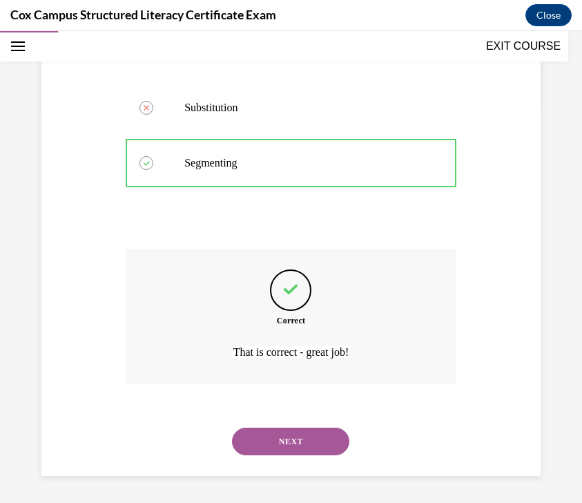
scroll to position [399, 0]
click at [297, 450] on button "NEXT" at bounding box center [290, 441] width 117 height 28
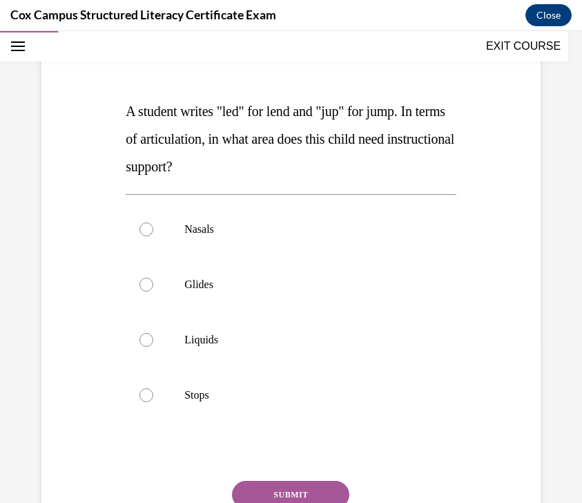
scroll to position [164, 0]
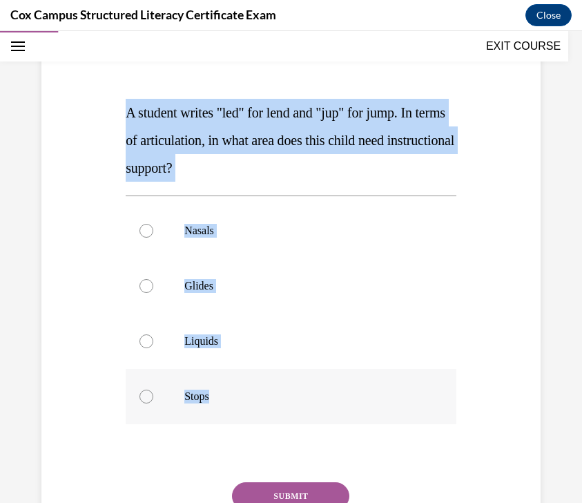
drag, startPoint x: 124, startPoint y: 108, endPoint x: 252, endPoint y: 403, distance: 321.4
click at [252, 403] on div "Question 15/144 A student writes "led" for lend and "jup" for jump. In terms of…" at bounding box center [291, 301] width 338 height 588
copy div "A student writes "led" for lend and "jup" for jump. In terms of articulation, i…"
click at [506, 146] on div "Question 15/144 A student writes "led" for lend and "jup" for jump. In terms of…" at bounding box center [291, 290] width 506 height 609
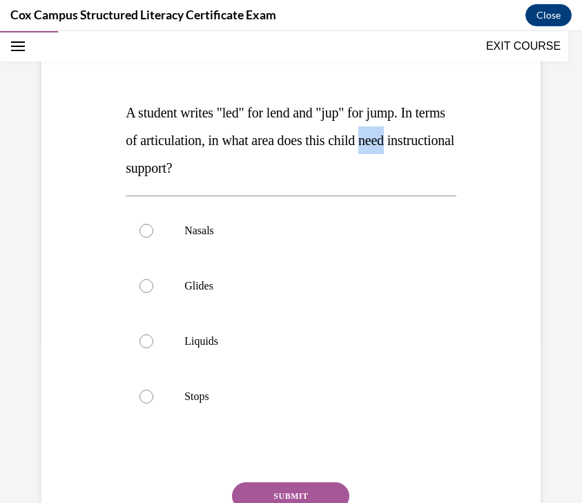
click at [506, 146] on div "Question 15/144 A student writes "led" for lend and "jup" for jump. In terms of…" at bounding box center [291, 290] width 506 height 609
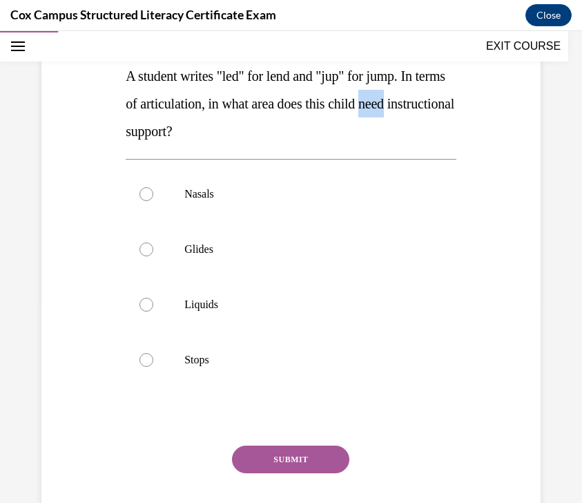
scroll to position [193, 0]
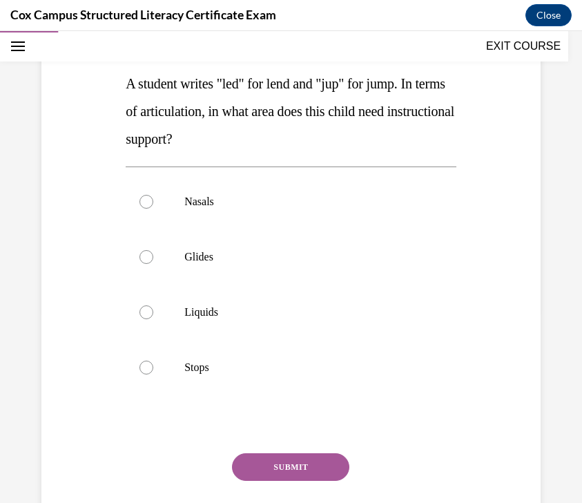
click at [506, 129] on div "Question 15/144 A student writes "led" for lend and "jup" for jump. In terms of…" at bounding box center [291, 261] width 506 height 609
click at [349, 208] on p "Nasals" at bounding box center [303, 202] width 238 height 14
click at [153, 208] on input "Nasals" at bounding box center [147, 202] width 14 height 14
radio input "true"
click at [349, 208] on p "Nasals" at bounding box center [303, 202] width 238 height 14
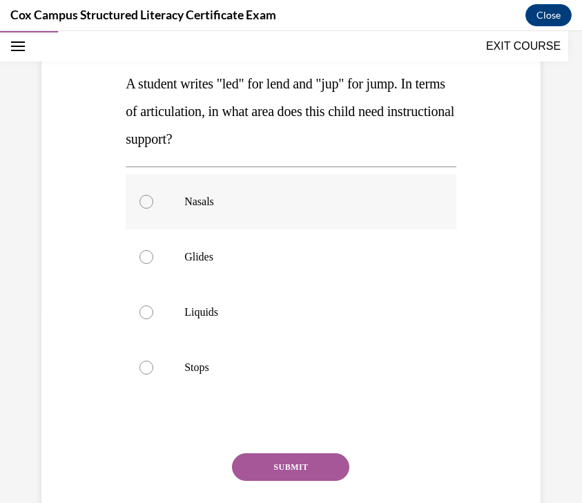
click at [153, 208] on input "Nasals" at bounding box center [147, 202] width 14 height 14
click at [292, 470] on button "SUBMIT" at bounding box center [290, 467] width 117 height 28
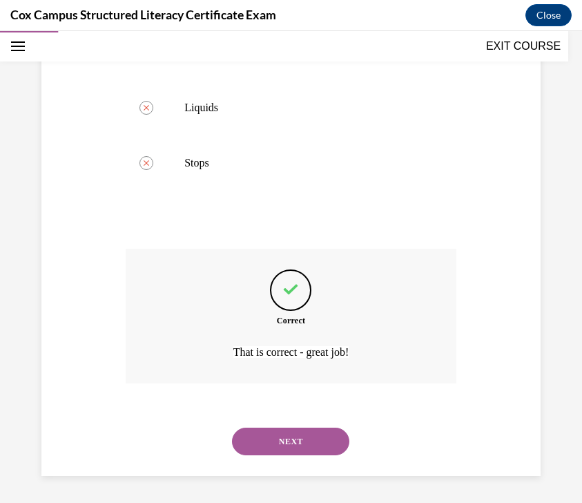
scroll to position [399, 0]
click at [305, 450] on button "NEXT" at bounding box center [290, 441] width 117 height 28
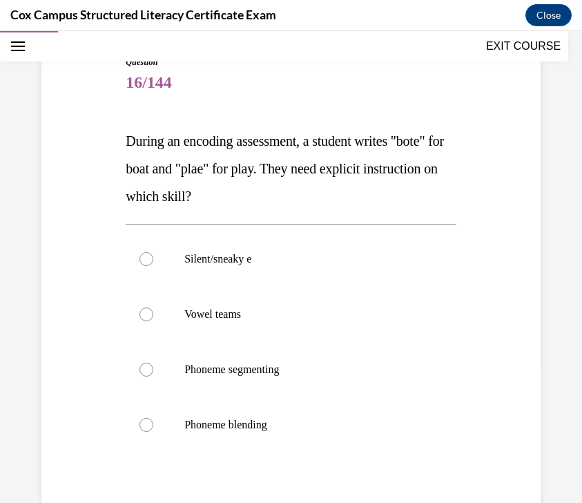
scroll to position [143, 0]
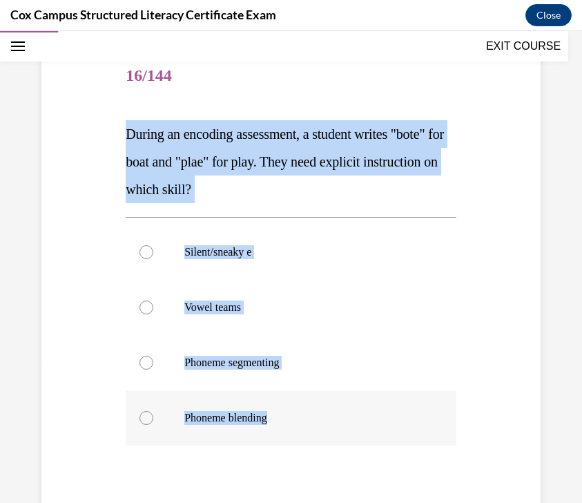
drag, startPoint x: 127, startPoint y: 129, endPoint x: 317, endPoint y: 441, distance: 365.4
click at [317, 441] on div "Question 16/144 During an encoding assessment, a student writes "bote" for boat…" at bounding box center [291, 333] width 331 height 568
copy div "During an encoding assessment, a student writes "bote" for boat and "plae" for …"
click at [427, 180] on p "During an encoding assessment, a student writes "bote" for boat and "plae" for …" at bounding box center [291, 161] width 331 height 83
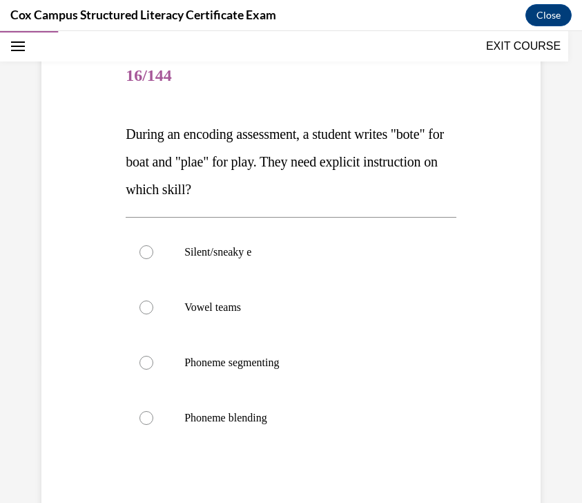
click at [427, 180] on p "During an encoding assessment, a student writes "bote" for boat and "plae" for …" at bounding box center [291, 161] width 331 height 83
click at [353, 318] on label "Vowel teams" at bounding box center [291, 307] width 331 height 55
click at [153, 314] on input "Vowel teams" at bounding box center [147, 307] width 14 height 14
radio input "true"
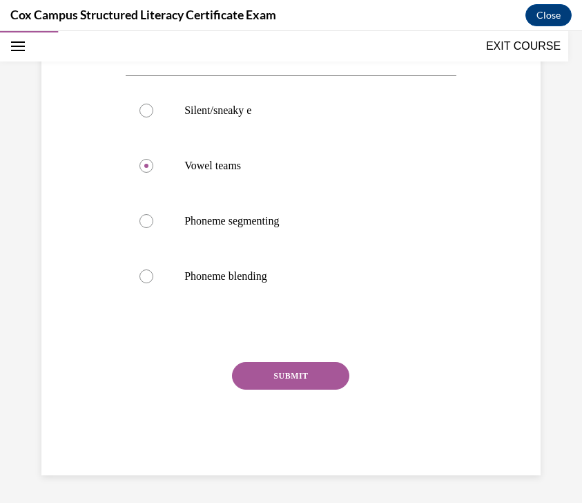
click at [327, 371] on button "SUBMIT" at bounding box center [290, 376] width 117 height 28
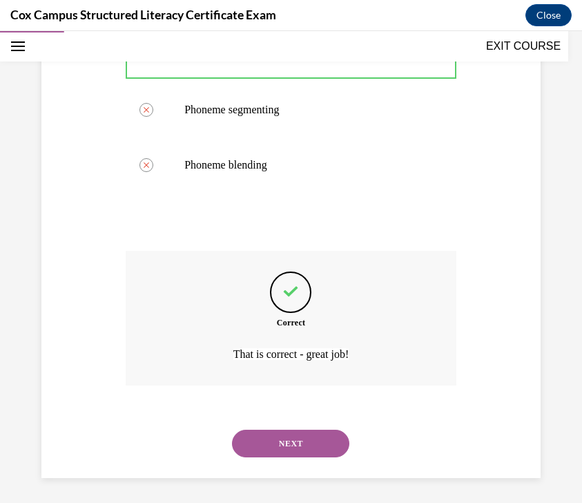
scroll to position [399, 0]
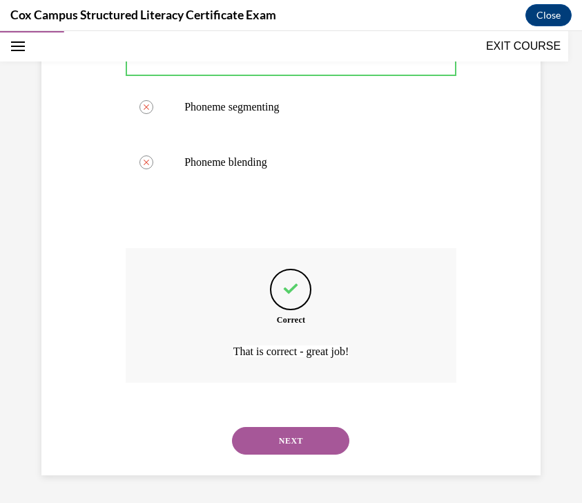
click at [332, 441] on button "NEXT" at bounding box center [290, 441] width 117 height 28
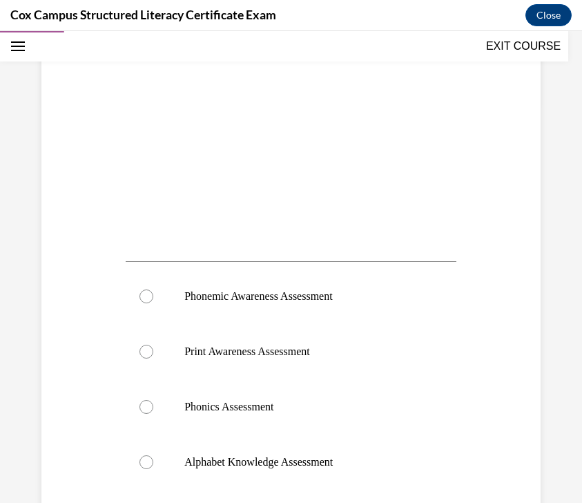
scroll to position [414, 0]
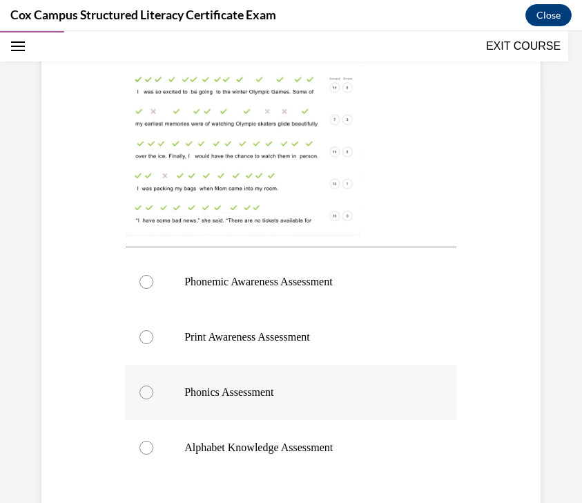
click at [325, 408] on label "Phonics Assessment" at bounding box center [291, 392] width 331 height 55
click at [153, 399] on input "Phonics Assessment" at bounding box center [147, 392] width 14 height 14
radio input "true"
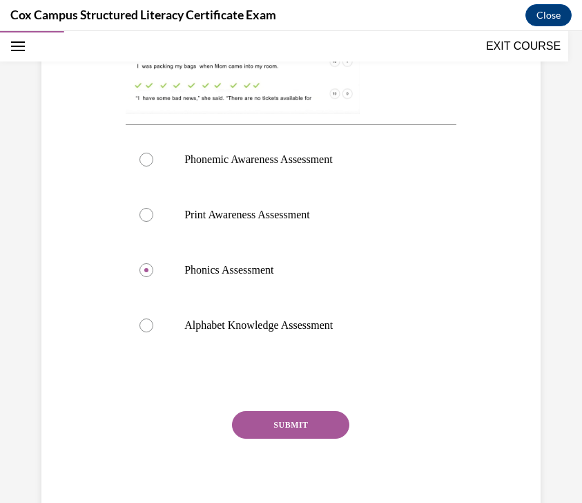
click at [326, 444] on div "SUBMIT" at bounding box center [291, 445] width 331 height 69
click at [328, 425] on button "SUBMIT" at bounding box center [290, 425] width 117 height 28
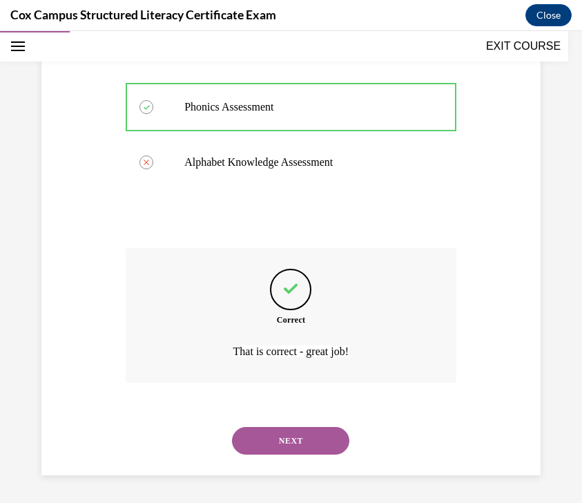
scroll to position [699, 0]
click at [303, 437] on button "NEXT" at bounding box center [290, 441] width 117 height 28
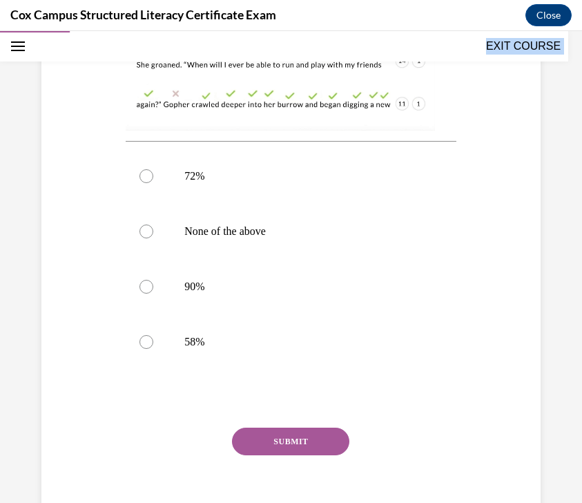
scroll to position [585, 0]
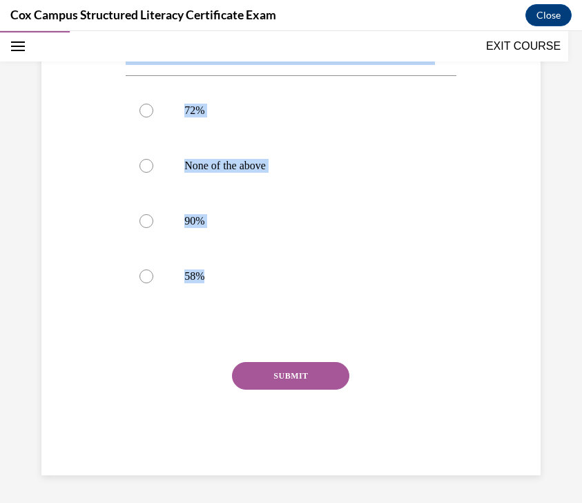
drag, startPoint x: 124, startPoint y: 93, endPoint x: 323, endPoint y: 319, distance: 301.9
click at [323, 319] on div "Question 18/144 [PERSON_NAME] administered an ORF assessment to her class. This…" at bounding box center [291, 30] width 338 height 889
copy div "[PERSON_NAME] administered an ORF assessment to her class. This image shows [PE…"
click at [323, 319] on div "Question 18/144 [PERSON_NAME] administered an ORF assessment to her class. This…" at bounding box center [291, 41] width 331 height 868
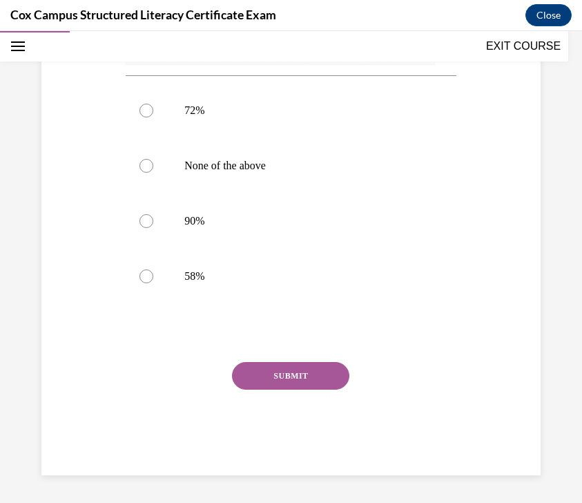
click at [323, 319] on div "Question 18/144 [PERSON_NAME] administered an ORF assessment to her class. This…" at bounding box center [291, 41] width 331 height 868
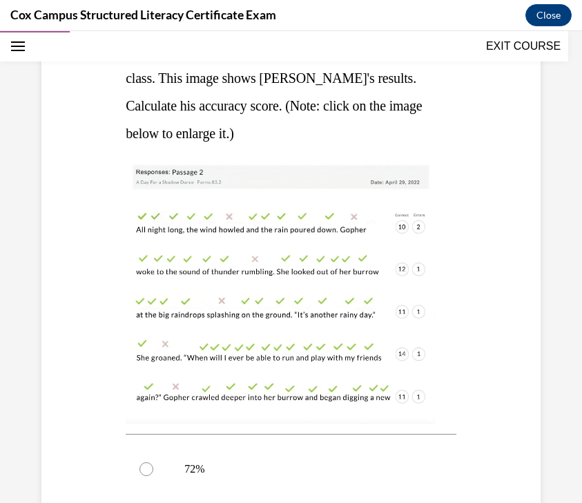
scroll to position [227, 0]
click at [327, 309] on img at bounding box center [280, 291] width 309 height 262
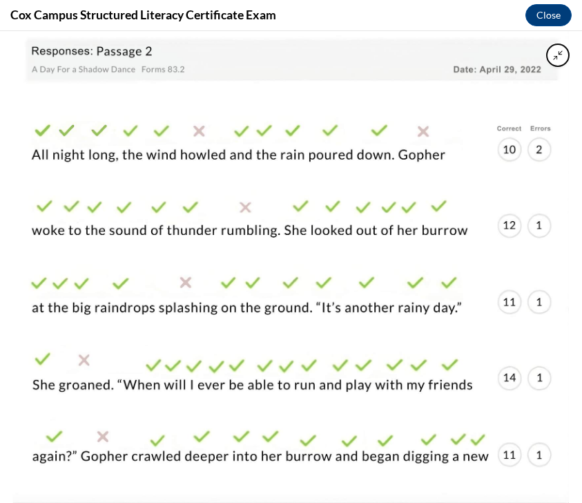
click at [327, 309] on img at bounding box center [291, 267] width 556 height 472
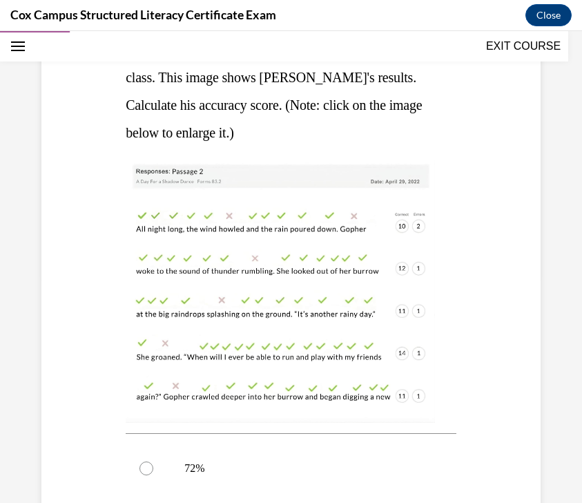
scroll to position [570, 0]
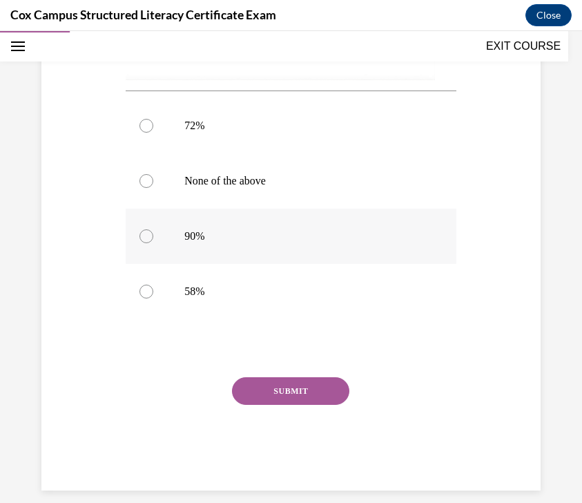
click at [345, 224] on label "90%" at bounding box center [291, 236] width 331 height 55
click at [153, 229] on input "90%" at bounding box center [147, 236] width 14 height 14
radio input "true"
click at [311, 387] on button "SUBMIT" at bounding box center [290, 391] width 117 height 28
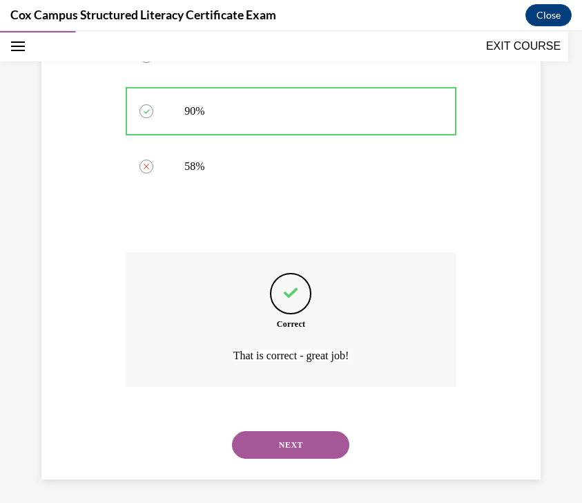
scroll to position [699, 0]
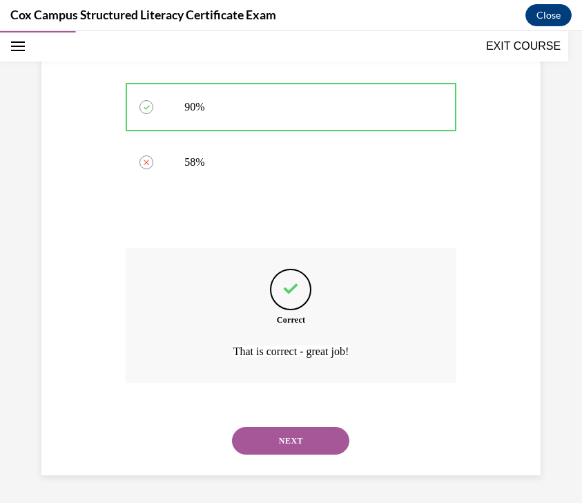
click at [294, 434] on button "NEXT" at bounding box center [290, 441] width 117 height 28
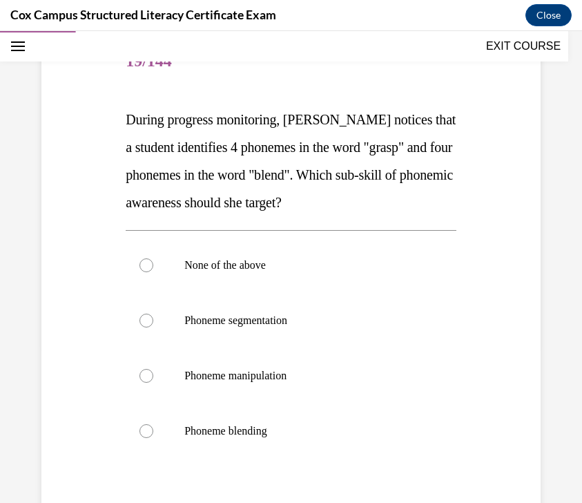
scroll to position [155, 0]
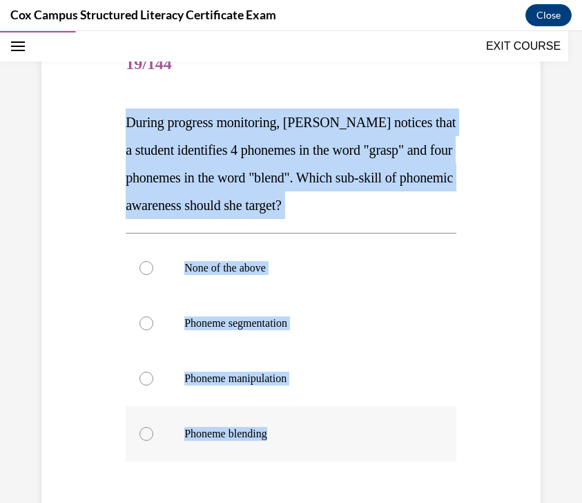
drag, startPoint x: 128, startPoint y: 118, endPoint x: 338, endPoint y: 432, distance: 378.3
click at [338, 432] on div "Question 19/144 During progress monitoring, [PERSON_NAME] notices that a studen…" at bounding box center [291, 334] width 331 height 595
copy div "During progress monitoring, [PERSON_NAME] notices that a student identifies 4 p…"
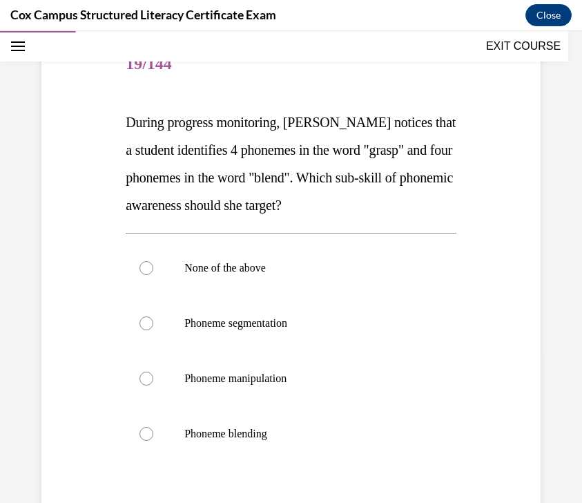
click at [434, 238] on div "None of the above Phoneme segmentation Phoneme manipulation Phoneme blending" at bounding box center [291, 351] width 331 height 236
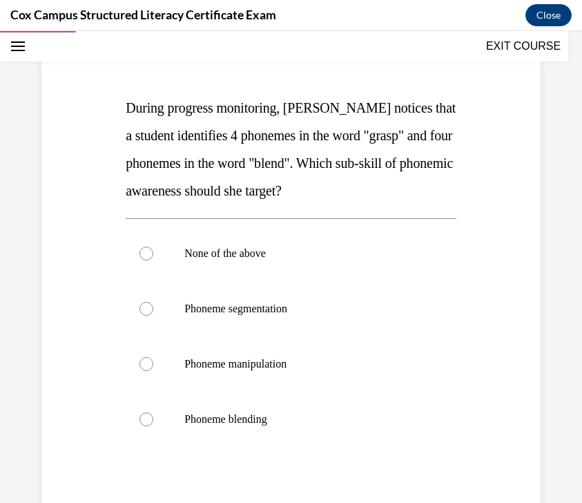
scroll to position [180, 0]
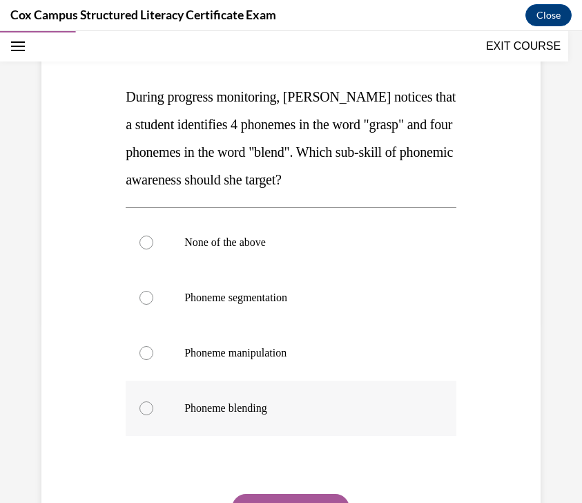
click at [327, 413] on p "Phoneme blending" at bounding box center [303, 408] width 238 height 14
click at [153, 413] on input "Phoneme blending" at bounding box center [147, 408] width 14 height 14
radio input "true"
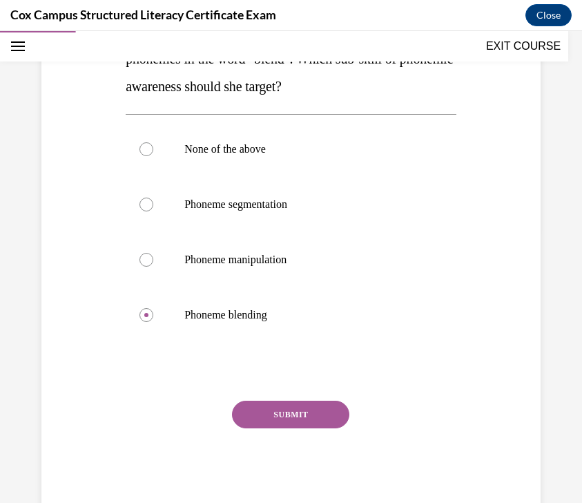
click at [320, 412] on button "SUBMIT" at bounding box center [290, 415] width 117 height 28
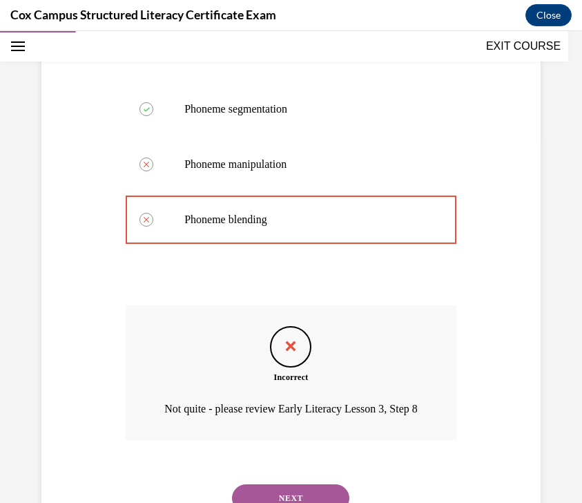
scroll to position [445, 0]
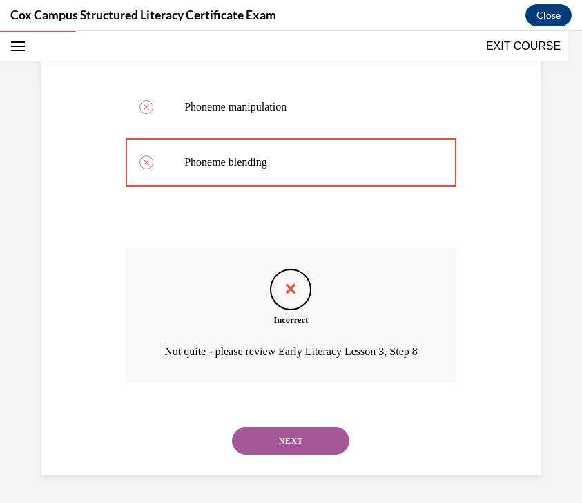
click at [315, 435] on button "NEXT" at bounding box center [290, 441] width 117 height 28
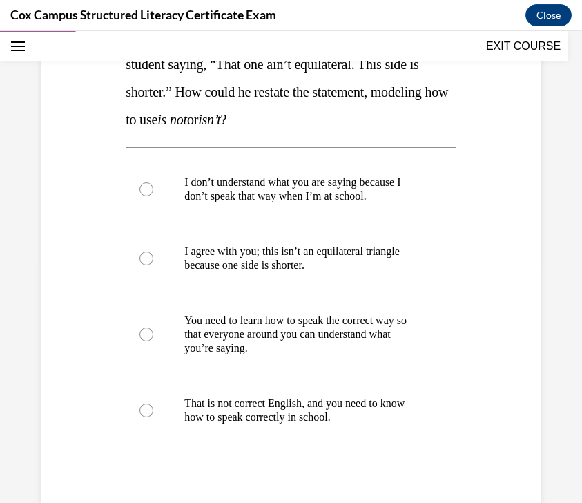
scroll to position [241, 0]
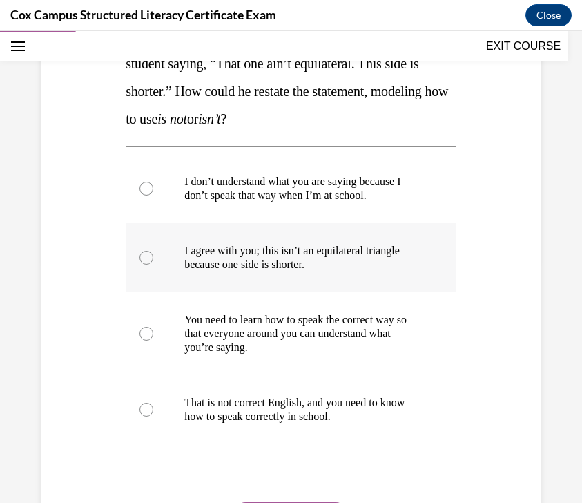
click at [345, 255] on p "I agree with you; this isn’t an equilateral triangle because one side is shorte…" at bounding box center [303, 258] width 238 height 28
click at [153, 255] on input "I agree with you; this isn’t an equilateral triangle because one side is shorte…" at bounding box center [147, 258] width 14 height 14
radio input "true"
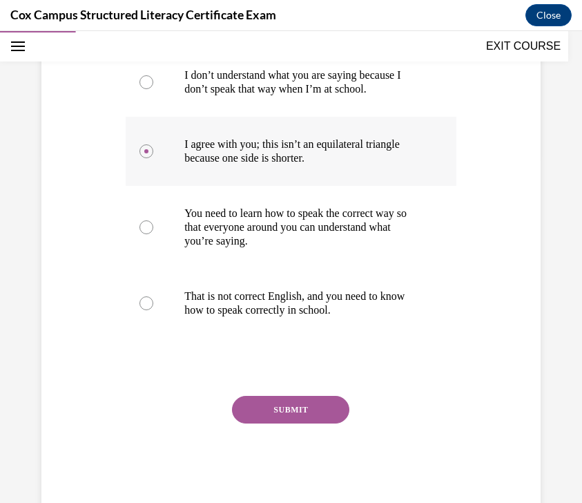
scroll to position [381, 0]
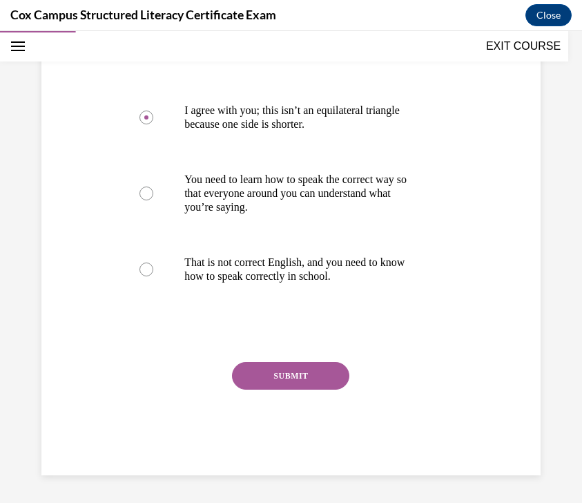
click at [299, 383] on button "SUBMIT" at bounding box center [290, 376] width 117 height 28
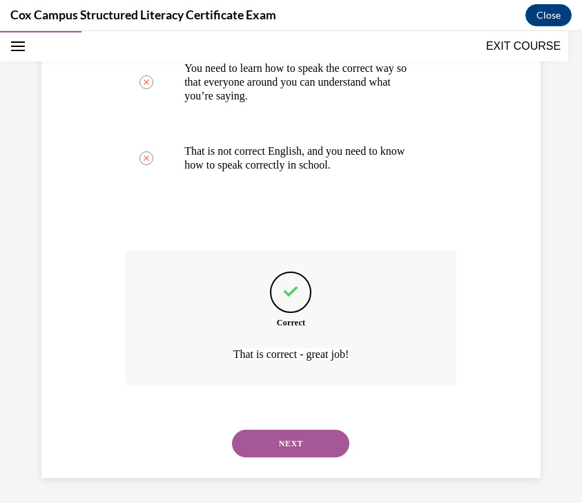
scroll to position [495, 0]
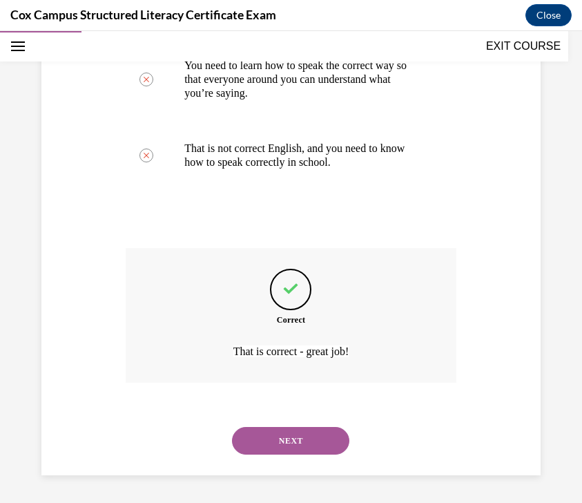
click at [278, 436] on button "NEXT" at bounding box center [290, 441] width 117 height 28
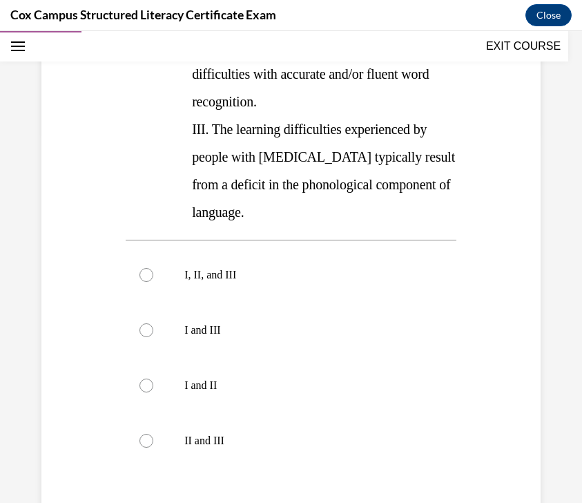
scroll to position [370, 0]
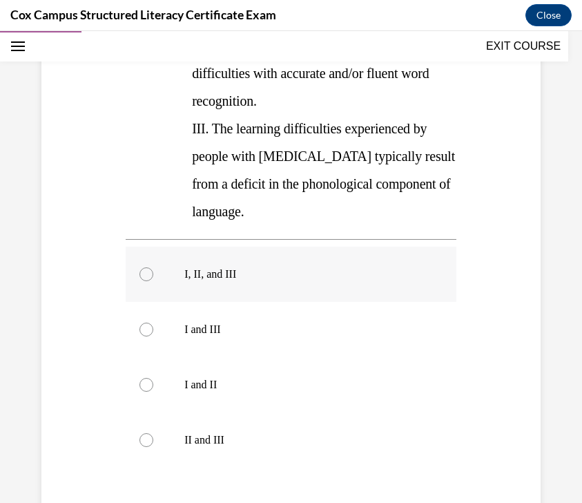
click at [260, 267] on p "I, II, and III" at bounding box center [303, 274] width 238 height 14
click at [153, 267] on input "I, II, and III" at bounding box center [147, 274] width 14 height 14
radio input "true"
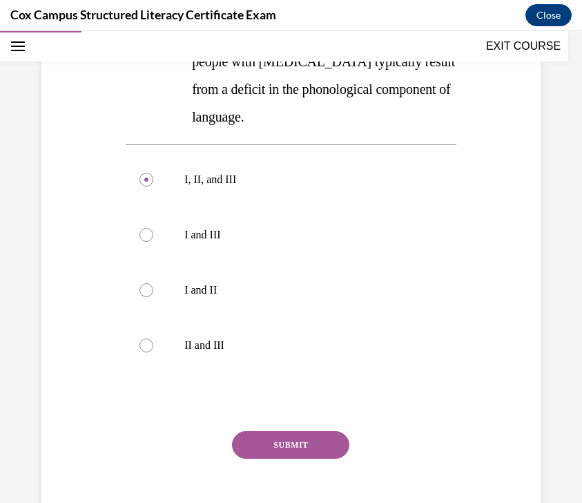
click at [298, 431] on button "SUBMIT" at bounding box center [290, 445] width 117 height 28
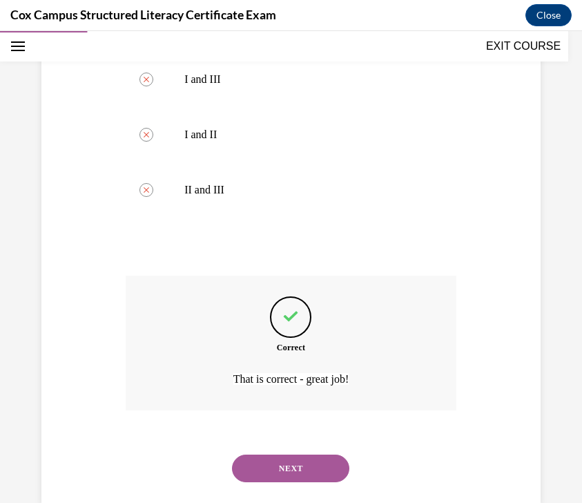
click at [290, 454] on button "NEXT" at bounding box center [290, 468] width 117 height 28
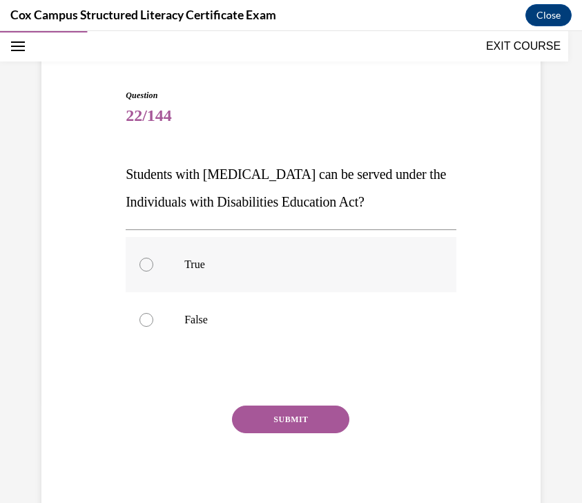
scroll to position [99, 0]
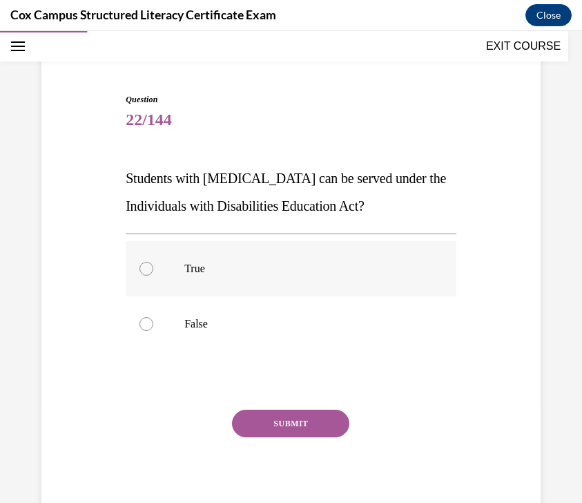
click at [352, 256] on label "True" at bounding box center [291, 268] width 331 height 55
click at [153, 262] on input "True" at bounding box center [147, 269] width 14 height 14
radio input "true"
click at [352, 256] on label "True" at bounding box center [291, 268] width 331 height 55
click at [153, 262] on input "True" at bounding box center [147, 269] width 14 height 14
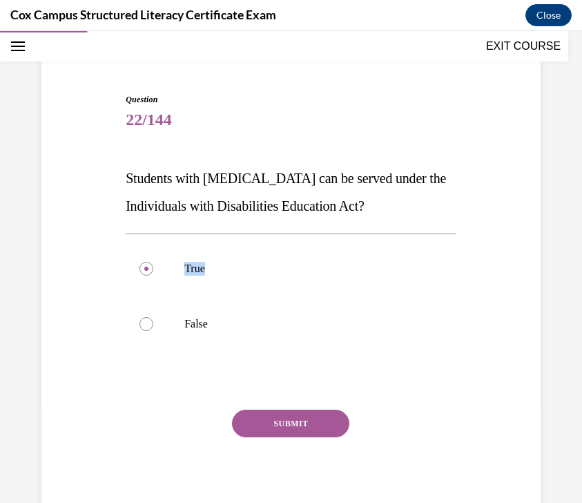
click at [291, 422] on button "SUBMIT" at bounding box center [290, 424] width 117 height 28
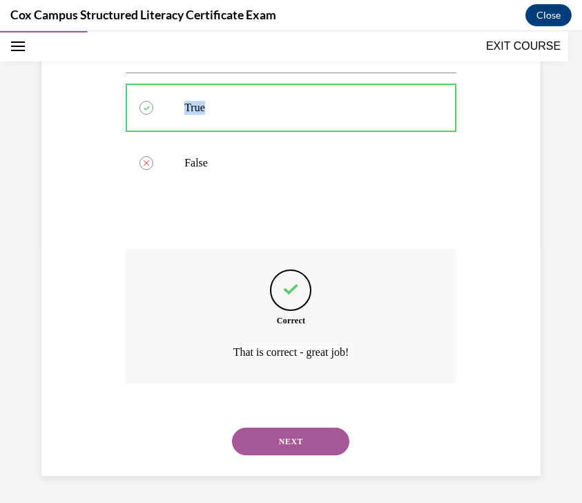
scroll to position [260, 0]
click at [286, 445] on button "NEXT" at bounding box center [290, 441] width 117 height 28
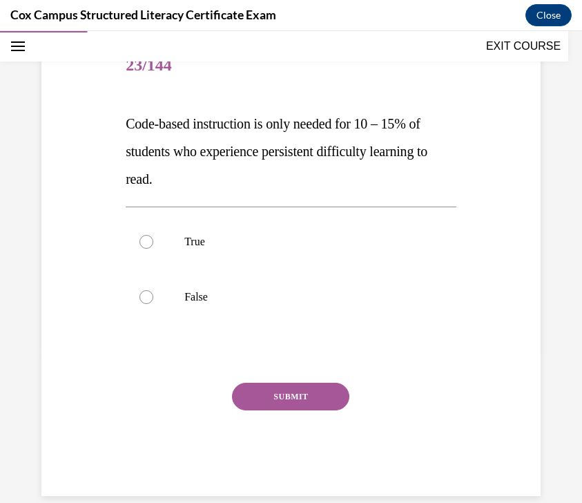
click at [539, 183] on div "Question 23/144 Code-based instruction is only needed for 10 – 15% of students …" at bounding box center [291, 246] width 506 height 499
click at [259, 315] on label "False" at bounding box center [291, 296] width 331 height 55
click at [153, 304] on input "False" at bounding box center [147, 297] width 14 height 14
radio input "true"
click at [318, 394] on button "SUBMIT" at bounding box center [290, 397] width 117 height 28
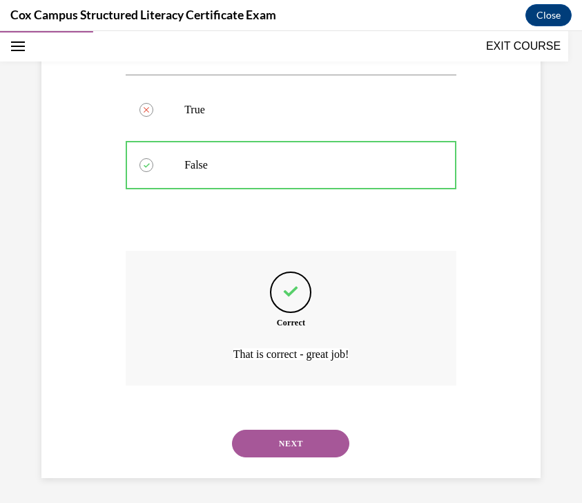
scroll to position [288, 0]
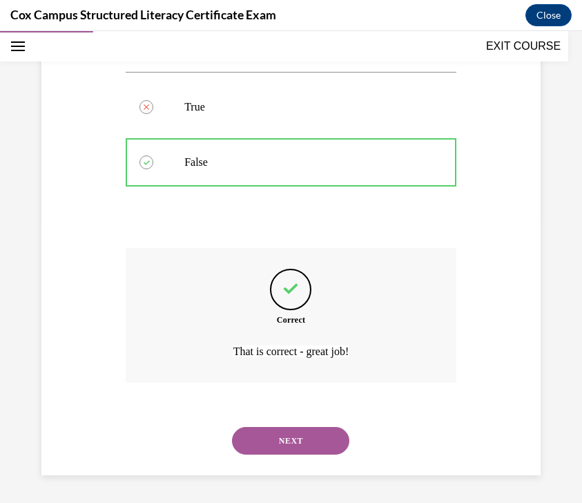
click at [298, 442] on button "NEXT" at bounding box center [290, 441] width 117 height 28
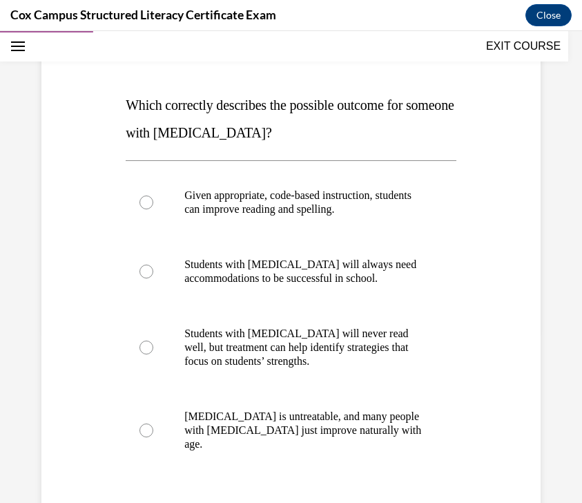
scroll to position [166, 0]
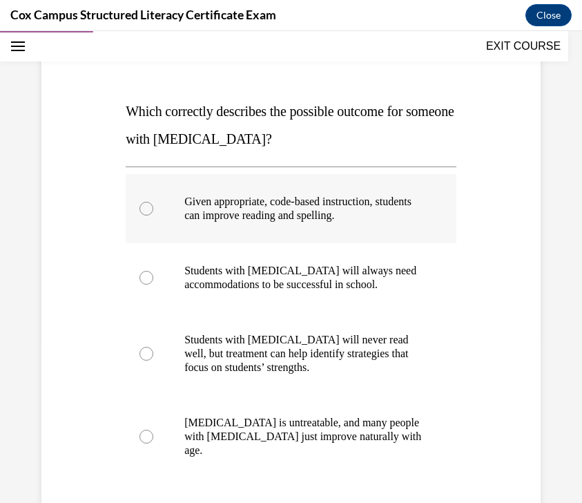
click at [396, 220] on p "Given appropriate, code-based instruction, students can improve reading and spe…" at bounding box center [303, 209] width 238 height 28
click at [153, 216] on input "Given appropriate, code-based instruction, students can improve reading and spe…" at bounding box center [147, 209] width 14 height 14
radio input "true"
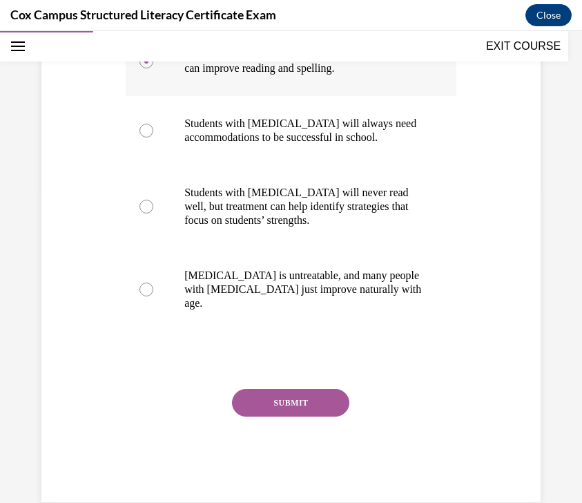
scroll to position [326, 0]
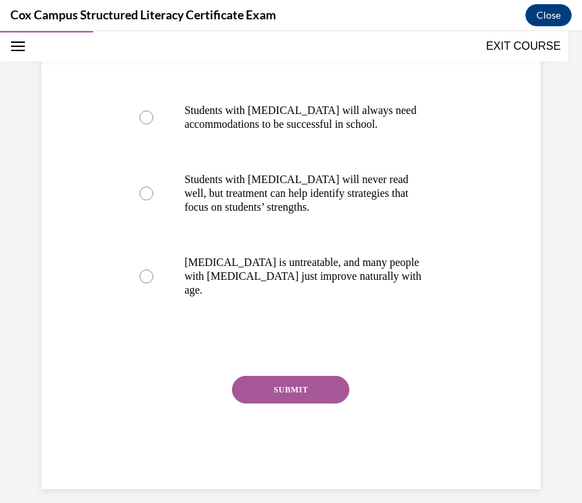
click at [332, 376] on button "SUBMIT" at bounding box center [290, 390] width 117 height 28
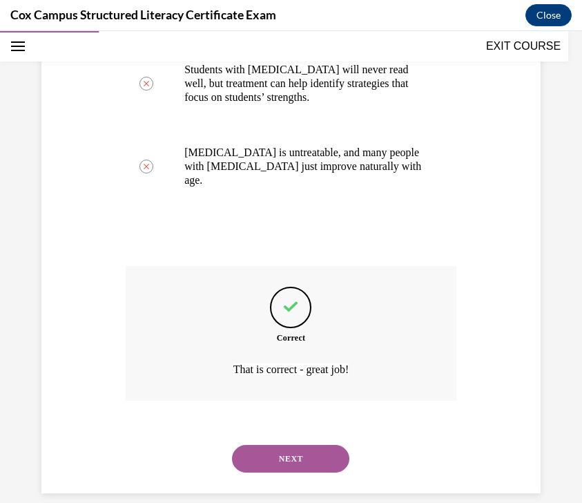
scroll to position [440, 0]
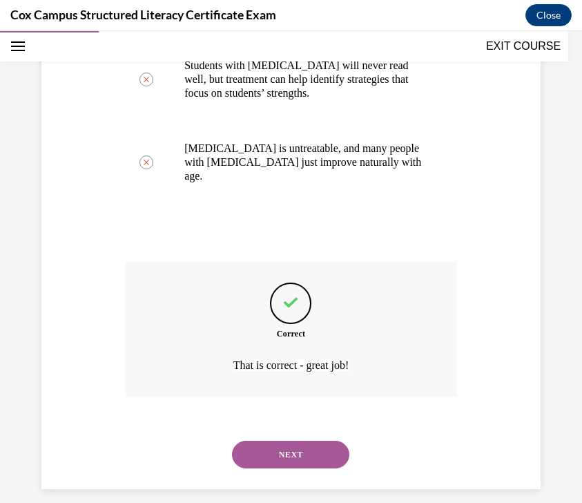
click at [306, 441] on button "NEXT" at bounding box center [290, 455] width 117 height 28
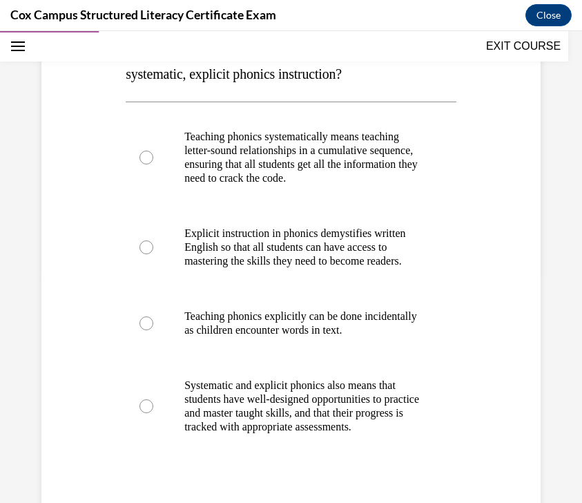
scroll to position [236, 0]
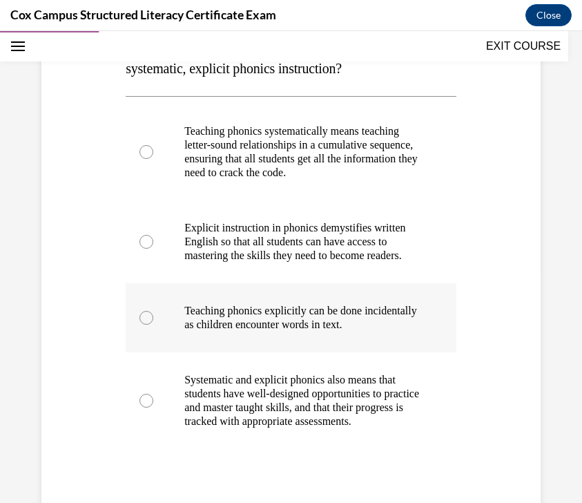
click at [394, 332] on p "Teaching phonics explicitly can be done incidentally as children encounter word…" at bounding box center [303, 318] width 238 height 28
click at [153, 325] on input "Teaching phonics explicitly can be done incidentally as children encounter word…" at bounding box center [147, 318] width 14 height 14
radio input "true"
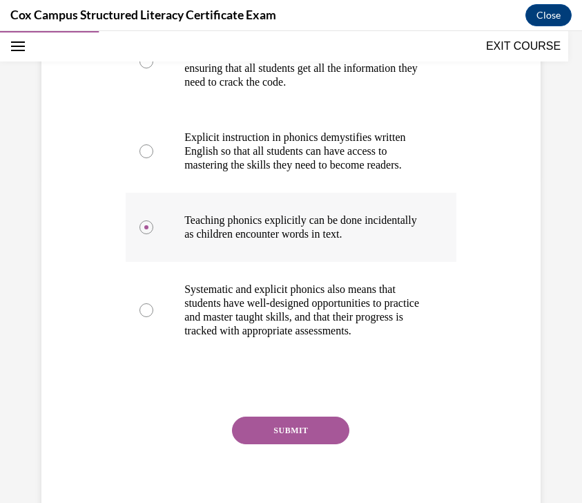
scroll to position [348, 0]
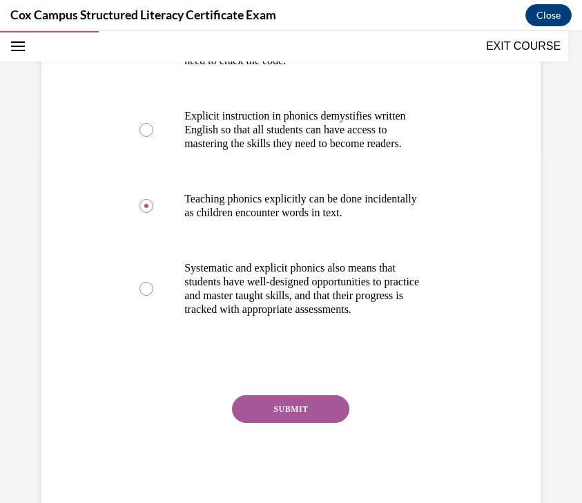
click at [315, 423] on button "SUBMIT" at bounding box center [290, 409] width 117 height 28
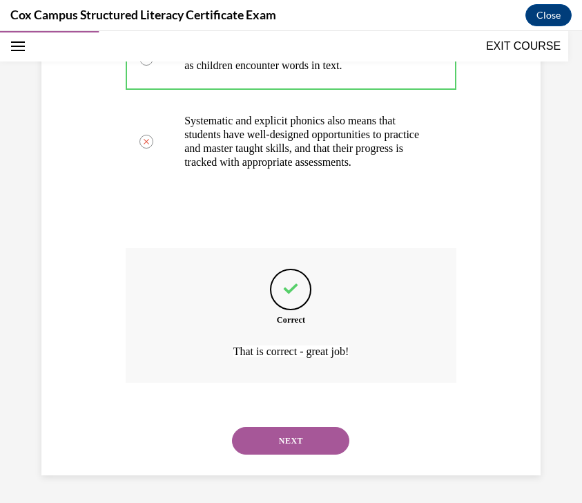
scroll to position [523, 0]
click at [284, 443] on button "NEXT" at bounding box center [290, 441] width 117 height 28
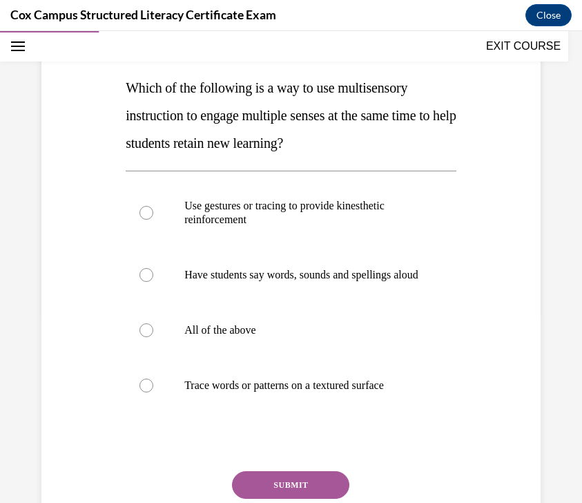
scroll to position [206, 0]
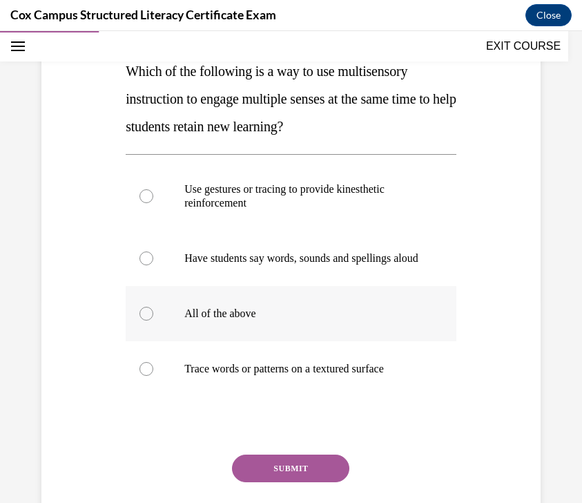
click at [278, 320] on p "All of the above" at bounding box center [303, 314] width 238 height 14
click at [153, 320] on input "All of the above" at bounding box center [147, 314] width 14 height 14
radio input "true"
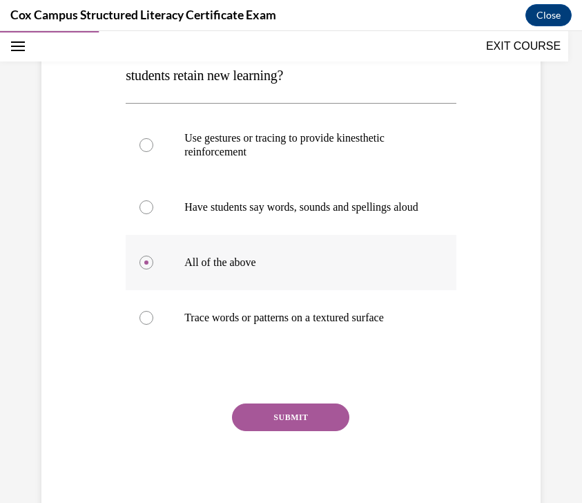
scroll to position [259, 0]
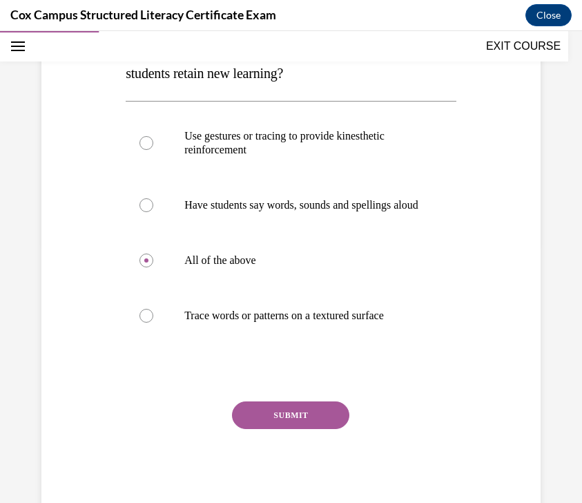
click at [271, 425] on button "SUBMIT" at bounding box center [290, 415] width 117 height 28
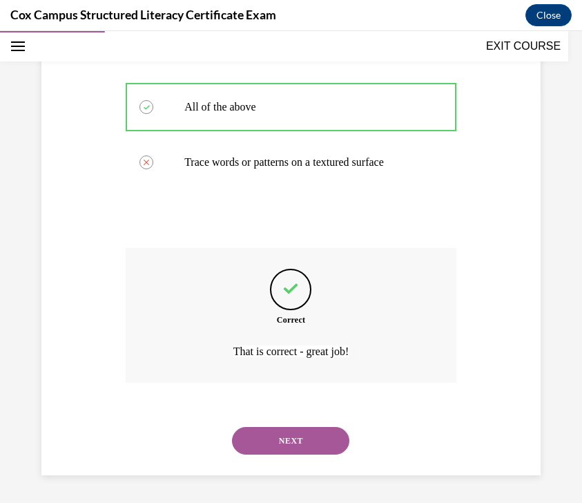
scroll to position [426, 0]
click at [289, 437] on button "NEXT" at bounding box center [290, 441] width 117 height 28
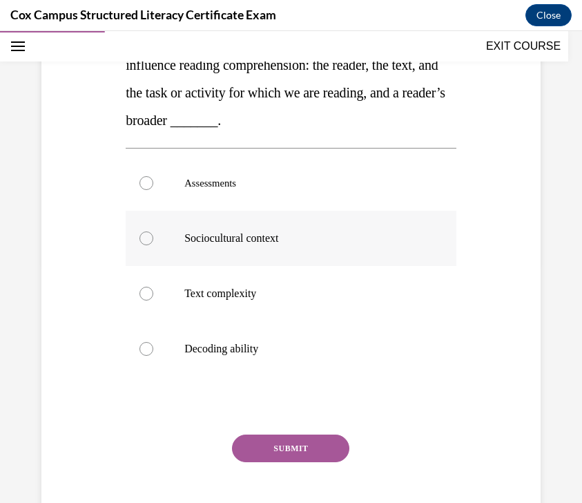
scroll to position [251, 0]
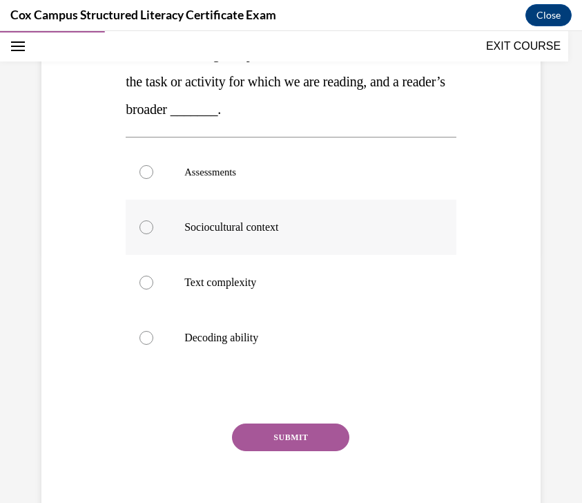
click at [338, 218] on label "Sociocultural context" at bounding box center [291, 227] width 331 height 55
click at [153, 220] on input "Sociocultural context" at bounding box center [147, 227] width 14 height 14
radio input "true"
click at [308, 439] on button "SUBMIT" at bounding box center [290, 437] width 117 height 28
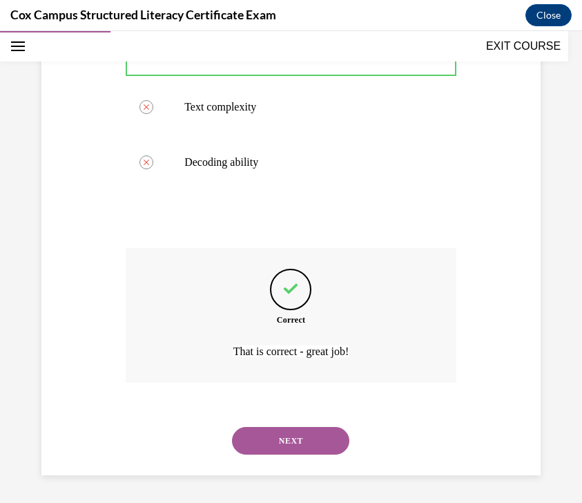
scroll to position [426, 0]
click at [316, 440] on button "NEXT" at bounding box center [290, 441] width 117 height 28
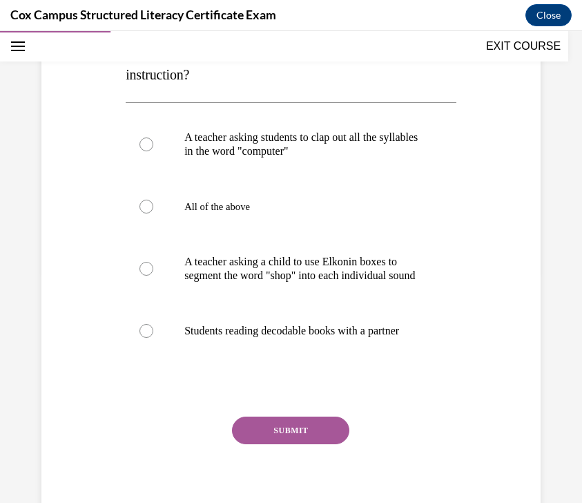
scroll to position [231, 0]
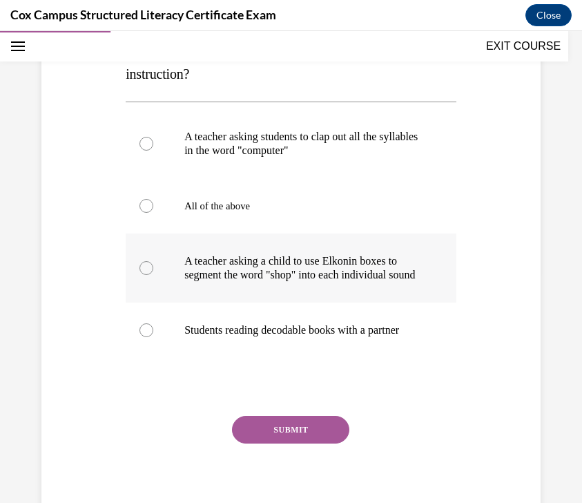
click at [338, 303] on label "A teacher asking a child to use Elkonin boxes to segment the word "shop" into e…" at bounding box center [291, 267] width 331 height 69
click at [153, 275] on input "A teacher asking a child to use Elkonin boxes to segment the word "shop" into e…" at bounding box center [147, 268] width 14 height 14
radio input "true"
click at [315, 443] on button "SUBMIT" at bounding box center [290, 430] width 117 height 28
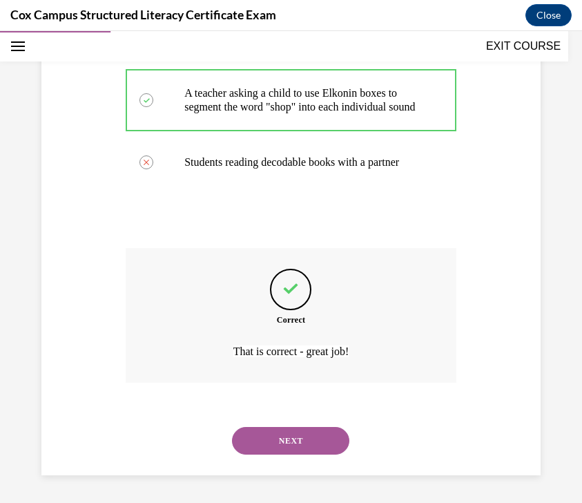
scroll to position [426, 0]
click at [292, 446] on button "NEXT" at bounding box center [290, 441] width 117 height 28
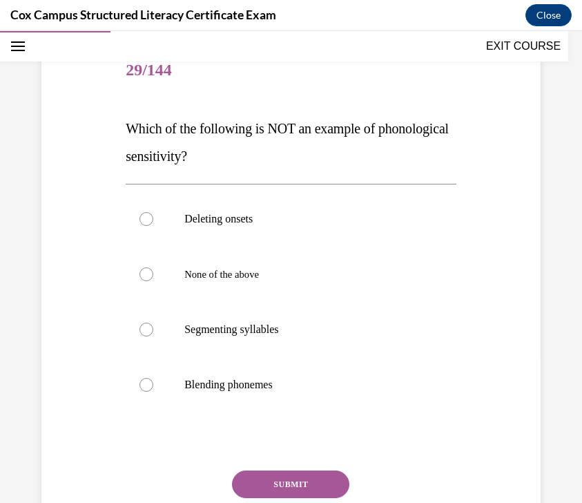
scroll to position [155, 0]
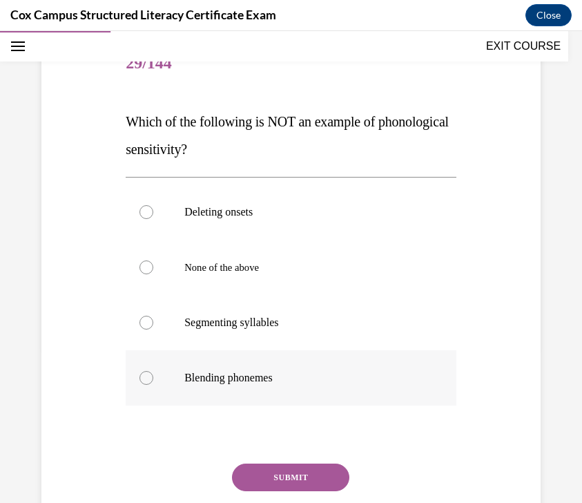
click at [310, 376] on p "Blending phonemes" at bounding box center [303, 378] width 238 height 14
click at [153, 376] on input "Blending phonemes" at bounding box center [147, 378] width 14 height 14
radio input "true"
click at [298, 471] on button "SUBMIT" at bounding box center [290, 477] width 117 height 28
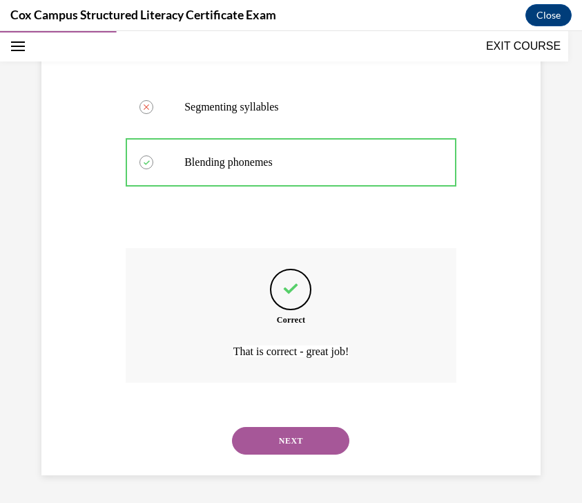
scroll to position [371, 0]
click at [295, 427] on button "NEXT" at bounding box center [290, 441] width 117 height 28
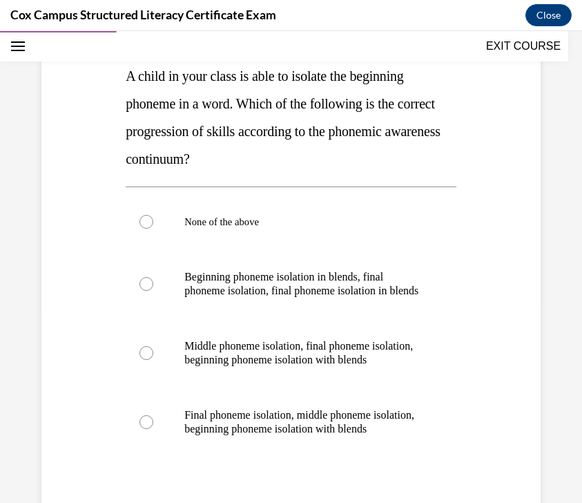
scroll to position [216, 0]
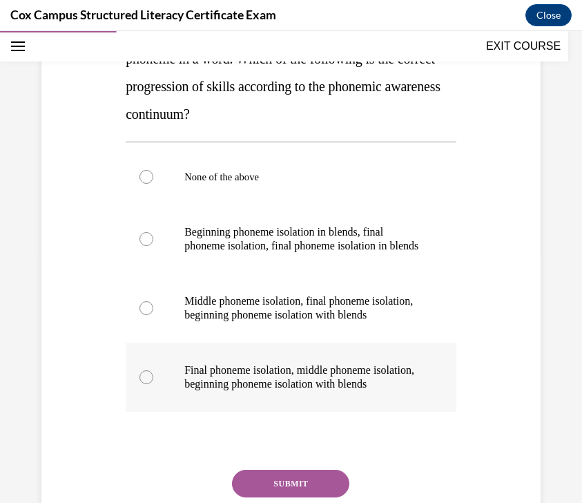
click at [343, 391] on p "Final phoneme isolation, middle phoneme isolation, beginning phoneme isolation …" at bounding box center [303, 377] width 238 height 28
click at [153, 384] on input "Final phoneme isolation, middle phoneme isolation, beginning phoneme isolation …" at bounding box center [147, 377] width 14 height 14
radio input "true"
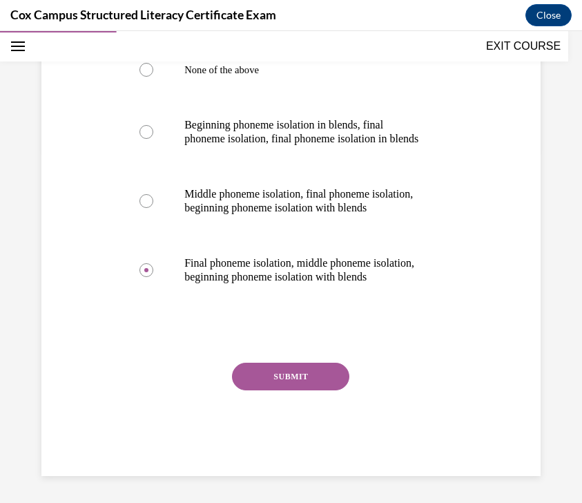
click at [320, 390] on button "SUBMIT" at bounding box center [290, 377] width 117 height 28
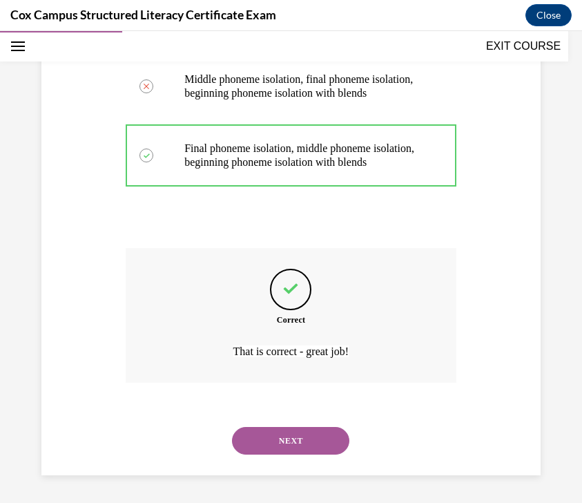
scroll to position [509, 0]
click at [307, 450] on button "NEXT" at bounding box center [290, 441] width 117 height 28
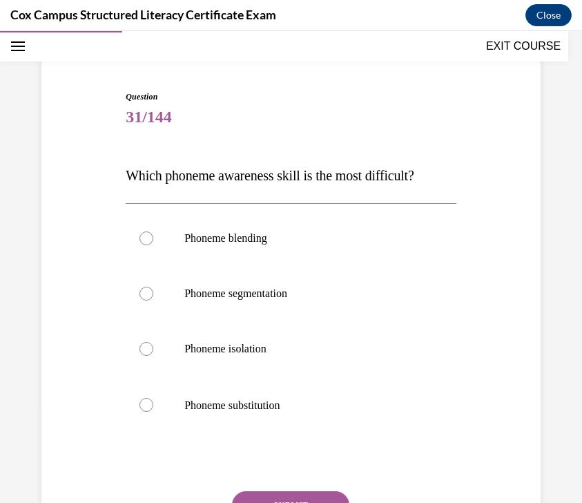
scroll to position [102, 0]
click at [279, 422] on label "Phoneme substitution" at bounding box center [291, 404] width 331 height 57
click at [153, 411] on input "Phoneme substitution" at bounding box center [147, 404] width 14 height 14
radio input "true"
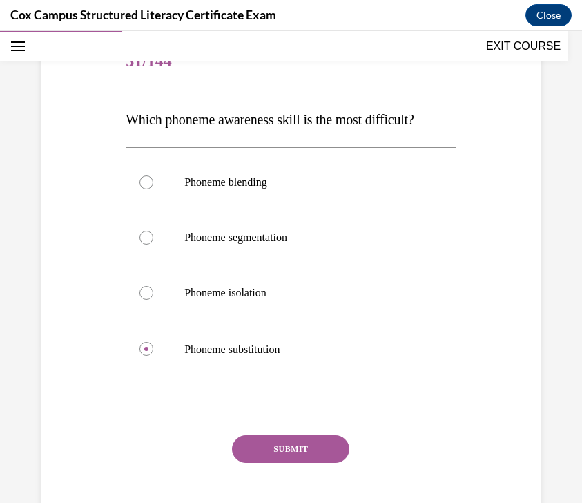
click at [275, 443] on button "SUBMIT" at bounding box center [290, 449] width 117 height 28
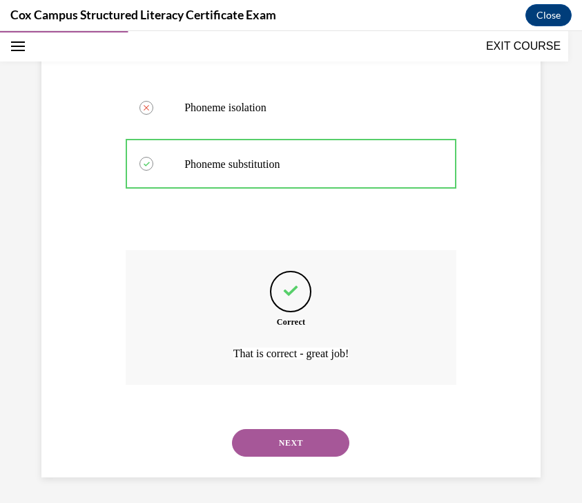
scroll to position [344, 0]
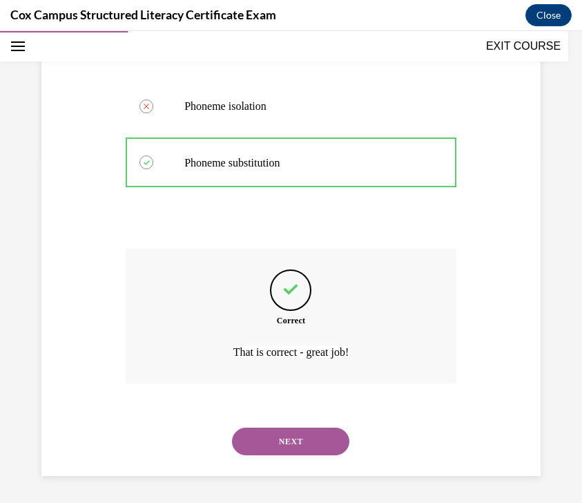
click at [274, 448] on button "NEXT" at bounding box center [290, 442] width 117 height 28
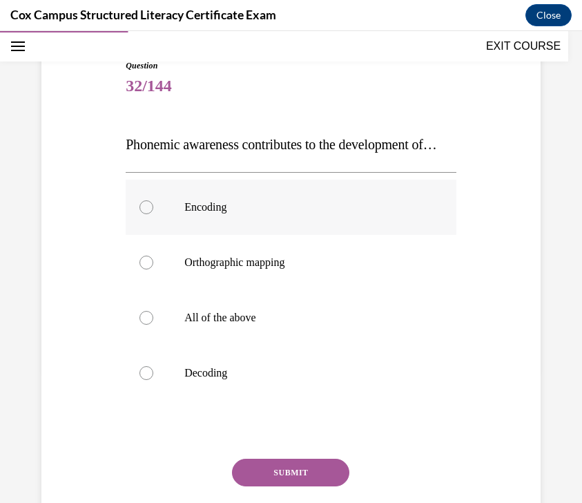
scroll to position [136, 0]
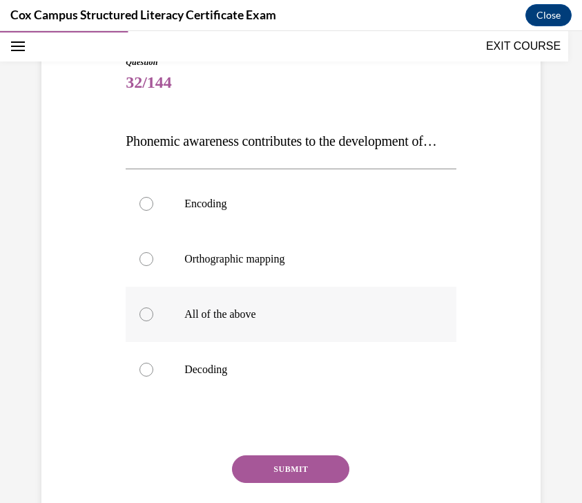
click at [336, 321] on p "All of the above" at bounding box center [303, 314] width 238 height 14
click at [153, 321] on input "All of the above" at bounding box center [147, 314] width 14 height 14
radio input "true"
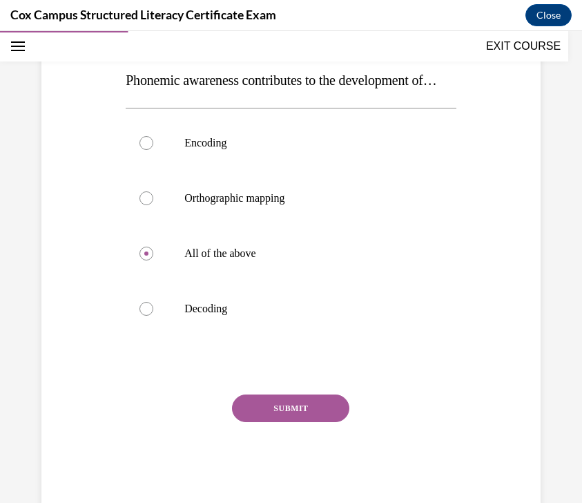
click at [294, 422] on button "SUBMIT" at bounding box center [290, 408] width 117 height 28
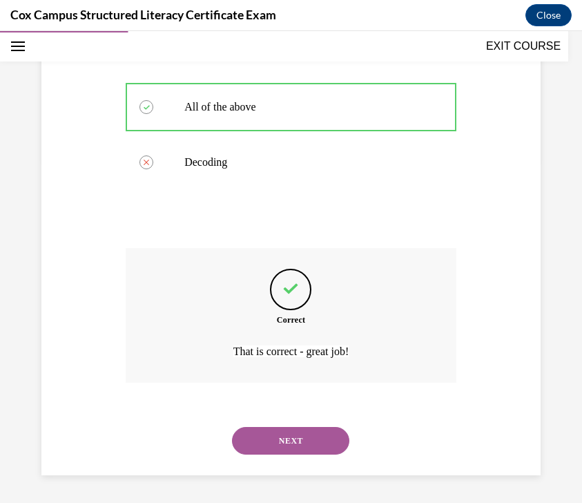
scroll to position [371, 0]
click at [287, 439] on button "NEXT" at bounding box center [290, 441] width 117 height 28
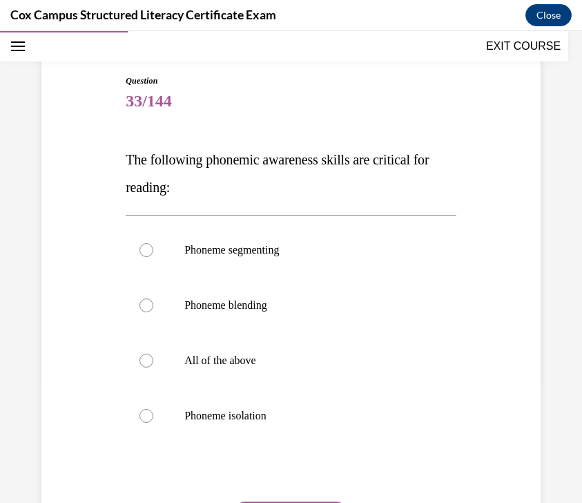
scroll to position [122, 0]
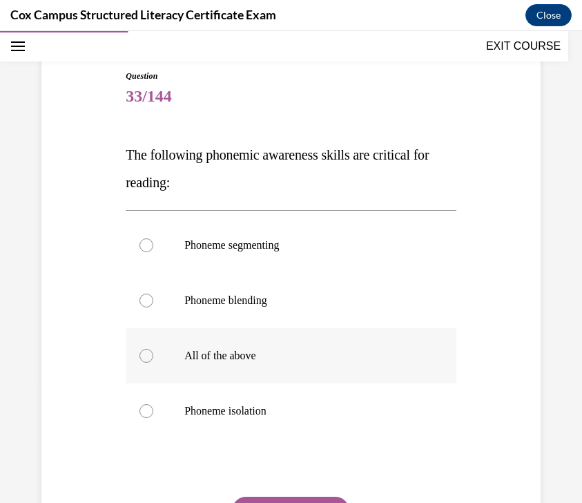
click at [314, 359] on p "All of the above" at bounding box center [303, 356] width 238 height 14
click at [153, 359] on input "All of the above" at bounding box center [147, 356] width 14 height 14
radio input "true"
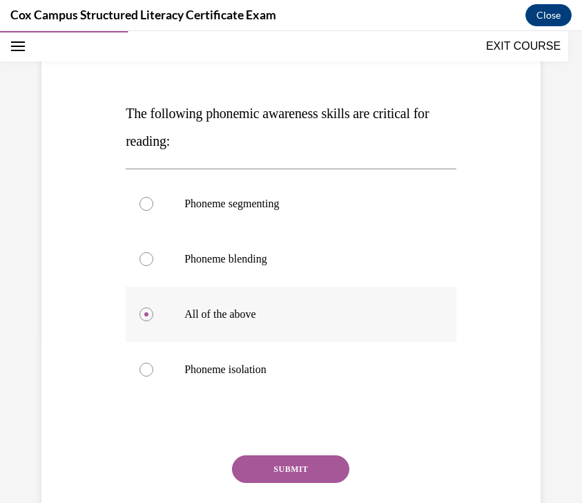
scroll to position [169, 0]
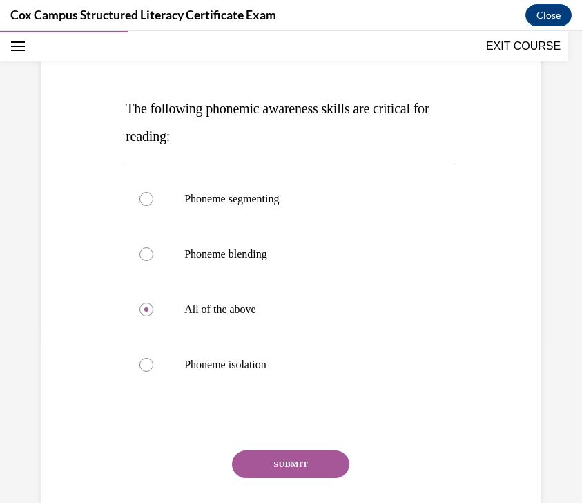
click at [283, 461] on button "SUBMIT" at bounding box center [290, 464] width 117 height 28
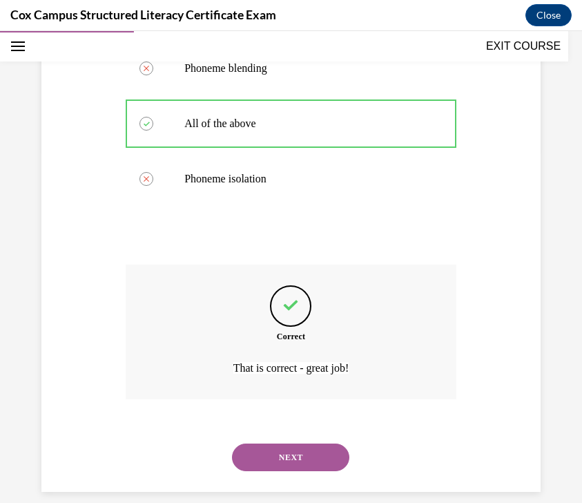
scroll to position [371, 0]
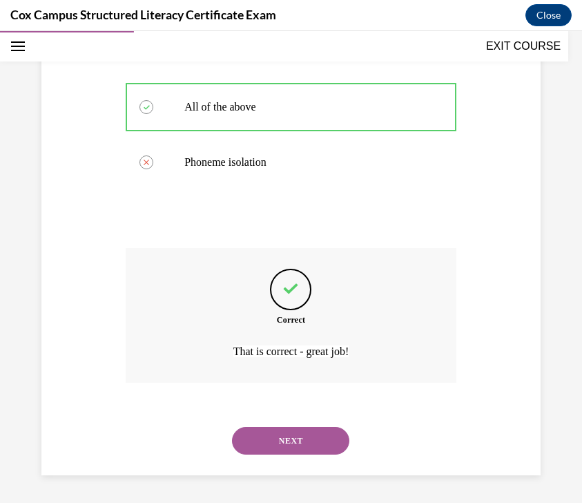
click at [298, 445] on button "NEXT" at bounding box center [290, 441] width 117 height 28
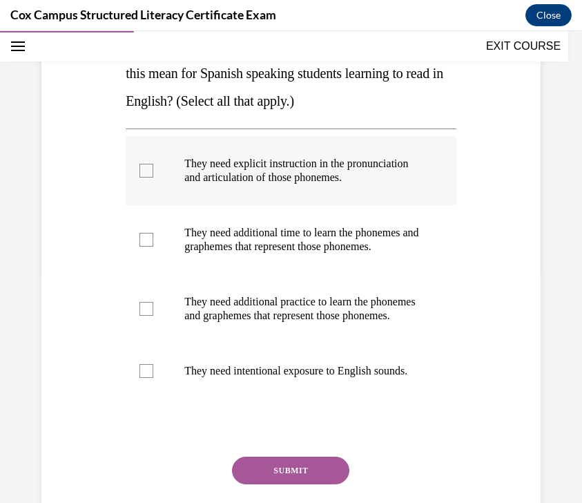
scroll to position [232, 0]
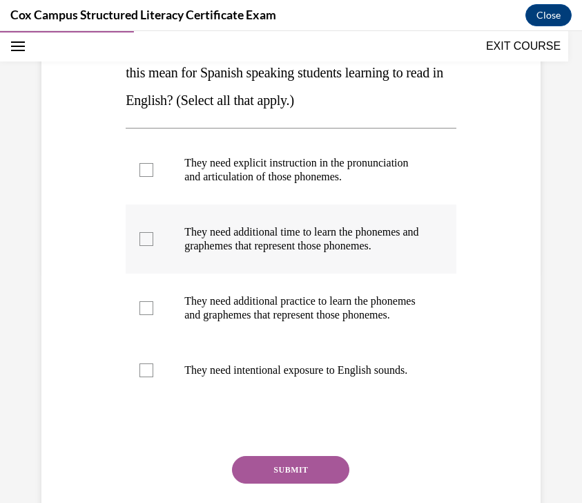
click at [362, 253] on p "They need additional time to learn the phonemes and graphemes that represent th…" at bounding box center [303, 239] width 238 height 28
click at [153, 246] on input "They need additional time to learn the phonemes and graphemes that represent th…" at bounding box center [147, 239] width 14 height 14
checkbox input "true"
click at [339, 322] on p "They need additional practice to learn the phonemes and graphemes that represen…" at bounding box center [303, 308] width 238 height 28
click at [153, 315] on input "They need additional practice to learn the phonemes and graphemes that represen…" at bounding box center [147, 308] width 14 height 14
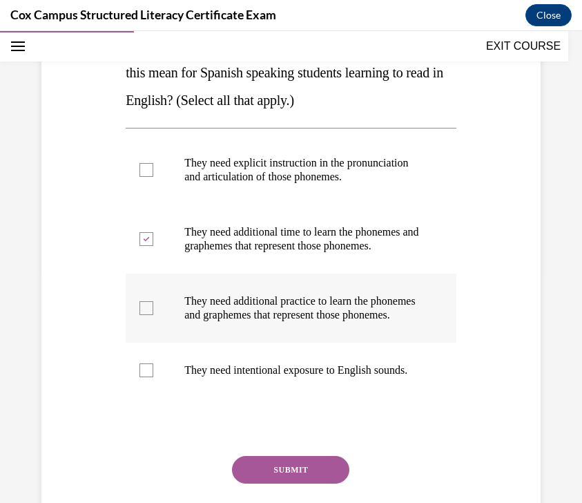
checkbox input "true"
click at [325, 377] on p "They need intentional exposure to English sounds." at bounding box center [303, 370] width 238 height 14
click at [153, 377] on input "They need intentional exposure to English sounds." at bounding box center [147, 370] width 14 height 14
checkbox input "true"
click at [344, 184] on p "They need explicit instruction in the pronunciation and articulation of those p…" at bounding box center [303, 170] width 238 height 28
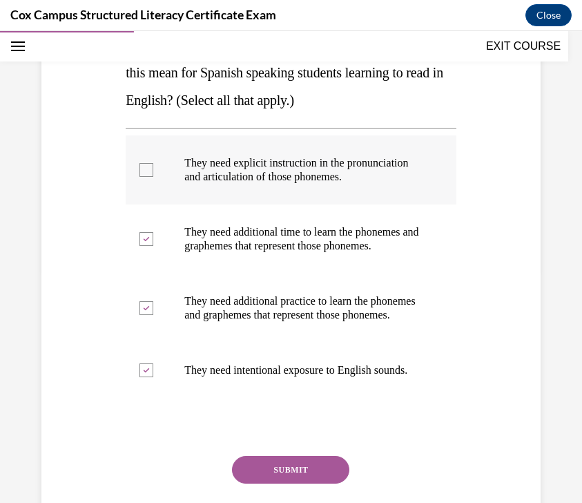
click at [153, 177] on input "They need explicit instruction in the pronunciation and articulation of those p…" at bounding box center [147, 170] width 14 height 14
checkbox input "true"
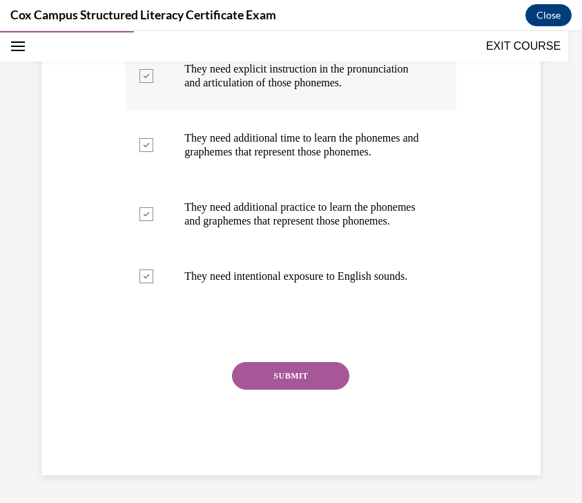
scroll to position [348, 0]
click at [291, 390] on button "SUBMIT" at bounding box center [290, 376] width 117 height 28
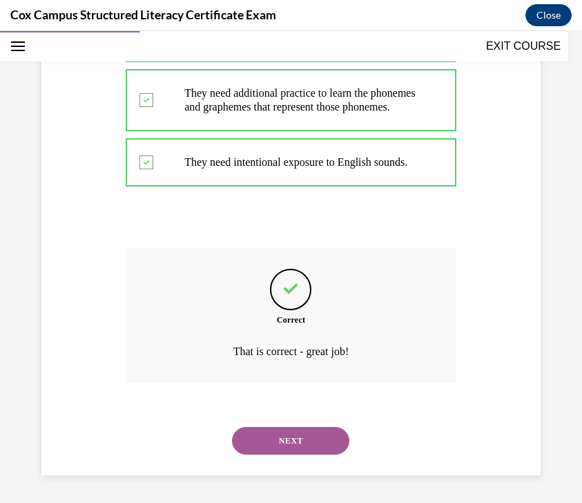
scroll to position [495, 0]
click at [305, 439] on button "NEXT" at bounding box center [290, 441] width 117 height 28
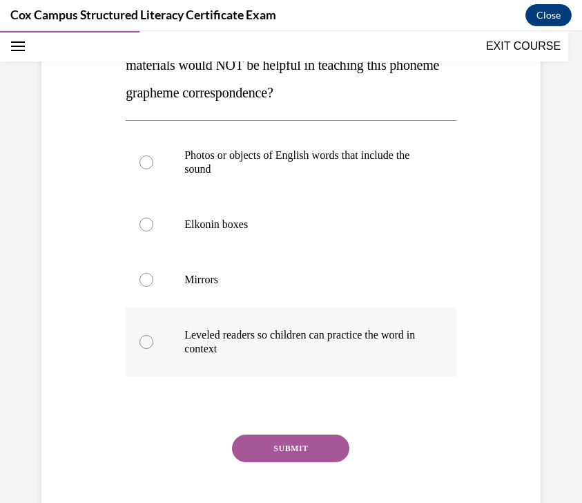
scroll to position [280, 0]
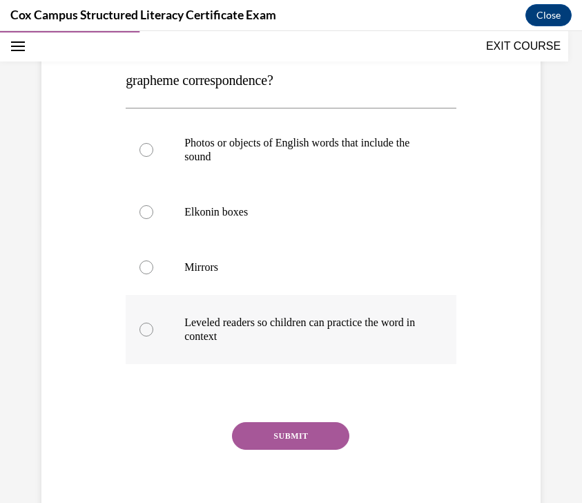
click at [380, 317] on p "Leveled readers so children can practice the word in context" at bounding box center [303, 330] width 238 height 28
click at [153, 323] on input "Leveled readers so children can practice the word in context" at bounding box center [147, 330] width 14 height 14
radio input "true"
click at [328, 431] on button "SUBMIT" at bounding box center [290, 436] width 117 height 28
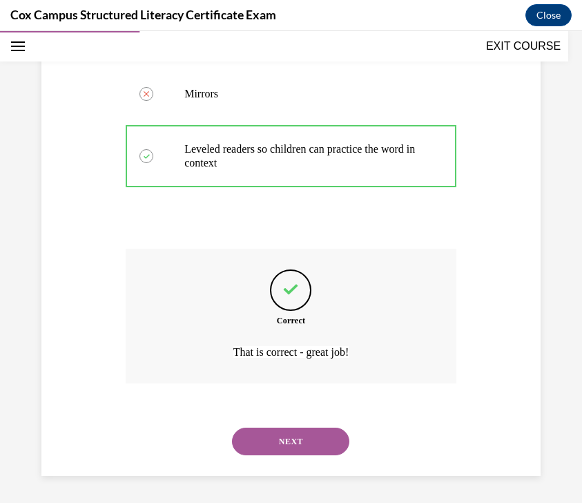
scroll to position [454, 0]
click at [324, 450] on button "NEXT" at bounding box center [290, 441] width 117 height 28
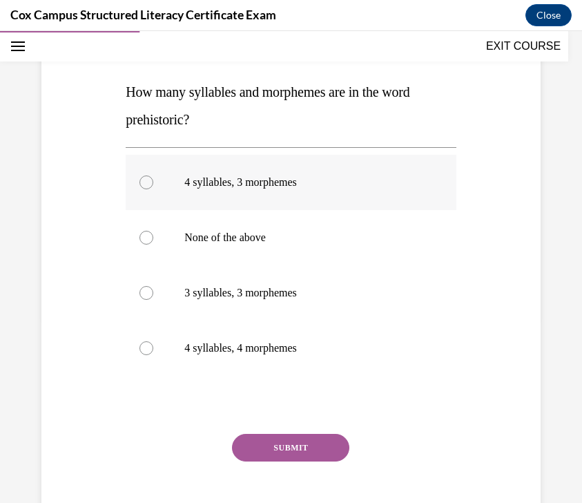
scroll to position [186, 0]
click at [397, 155] on label "4 syllables, 3 morphemes" at bounding box center [291, 181] width 331 height 55
click at [153, 175] on input "4 syllables, 3 morphemes" at bounding box center [147, 182] width 14 height 14
radio input "true"
click at [321, 448] on button "SUBMIT" at bounding box center [290, 447] width 117 height 28
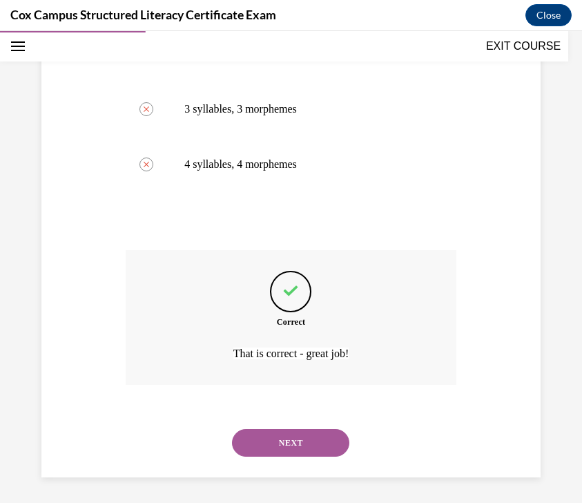
scroll to position [371, 0]
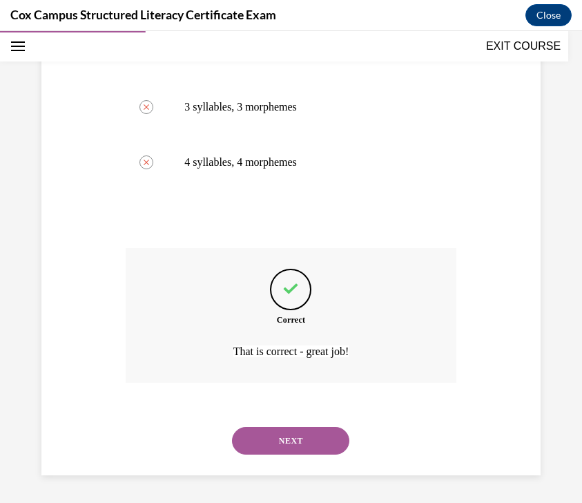
click at [307, 443] on button "NEXT" at bounding box center [290, 441] width 117 height 28
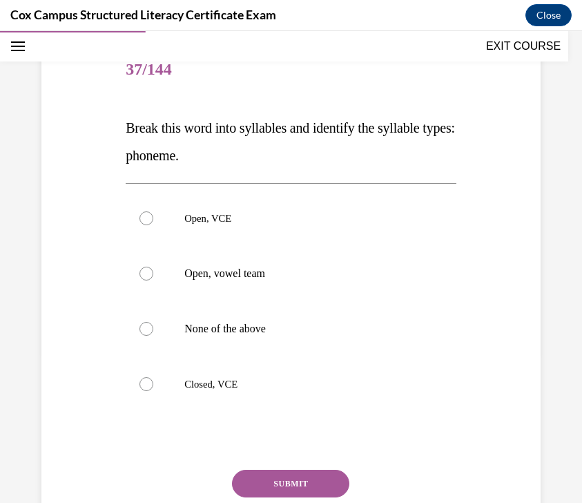
scroll to position [152, 0]
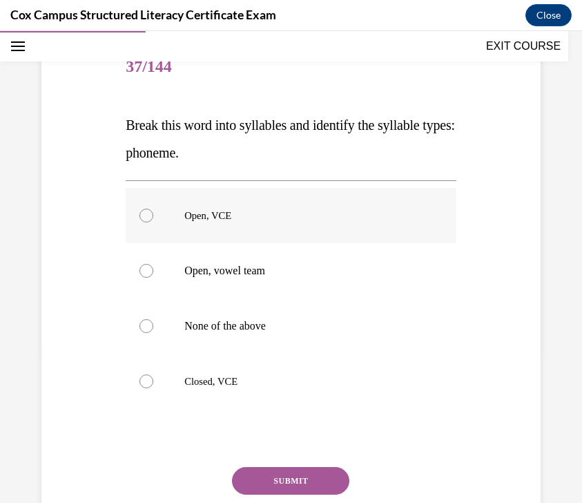
click at [394, 208] on label "Open, VCE" at bounding box center [291, 215] width 331 height 55
click at [153, 209] on input "Open, VCE" at bounding box center [147, 216] width 14 height 14
radio input "true"
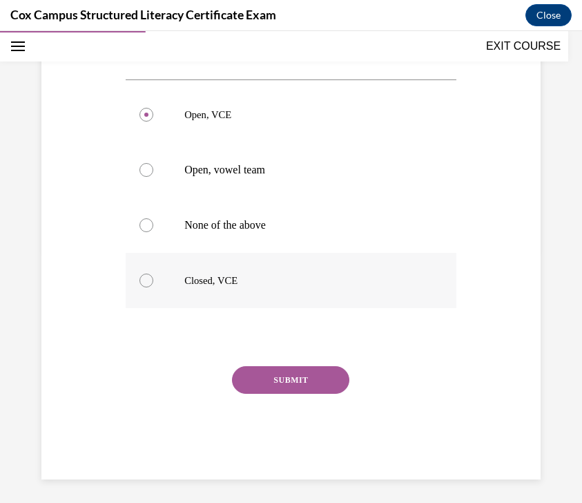
scroll to position [258, 0]
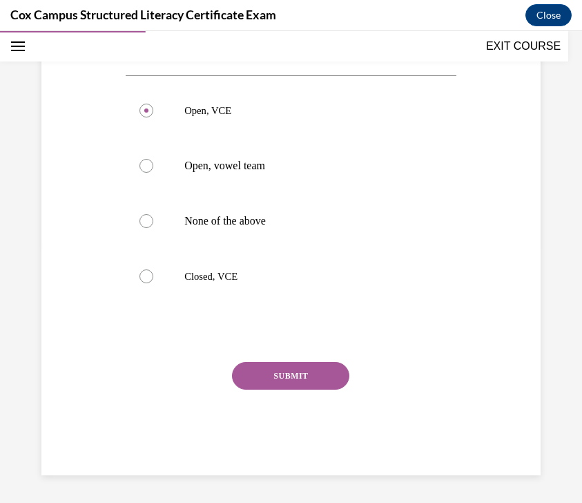
click at [328, 377] on button "SUBMIT" at bounding box center [290, 376] width 117 height 28
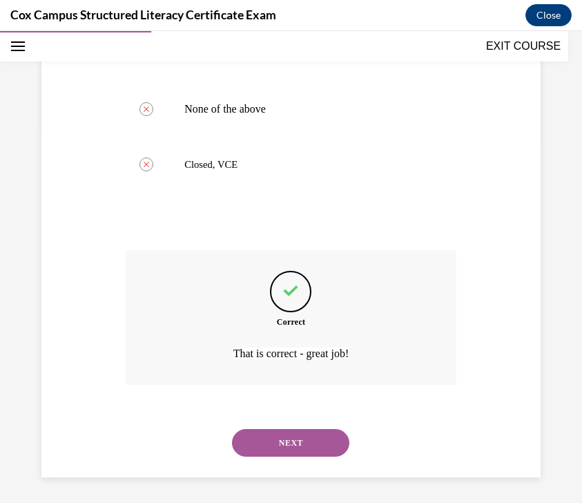
scroll to position [372, 0]
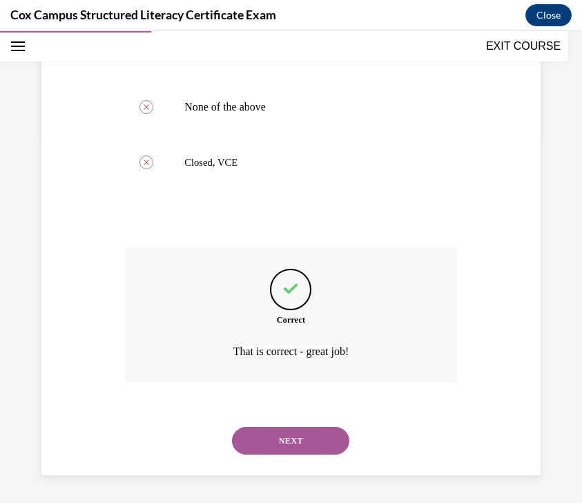
click at [314, 440] on button "NEXT" at bounding box center [290, 441] width 117 height 28
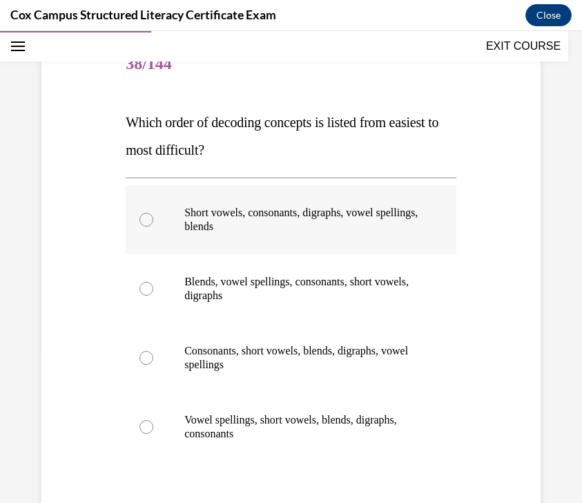
scroll to position [189, 0]
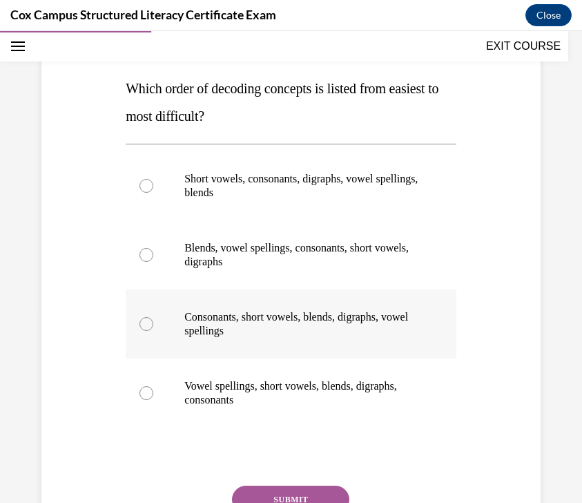
click at [392, 318] on p "Consonants, short vowels, blends, digraphs, vowel spellings" at bounding box center [303, 324] width 238 height 28
click at [153, 318] on input "Consonants, short vowels, blends, digraphs, vowel spellings" at bounding box center [147, 324] width 14 height 14
radio input "true"
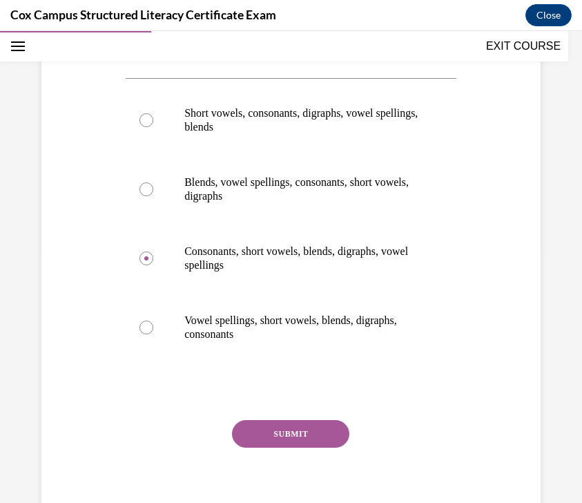
scroll to position [265, 0]
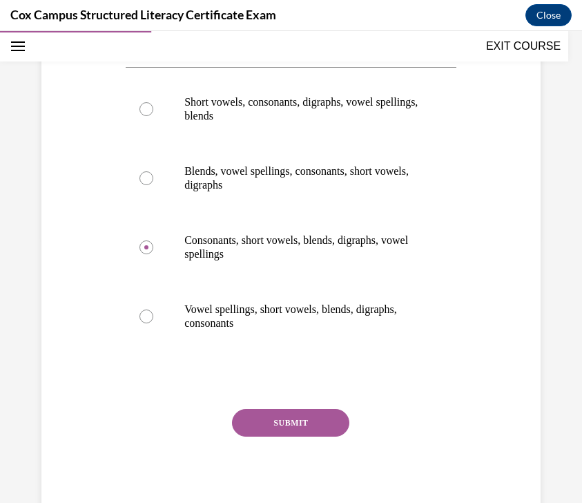
click at [323, 419] on button "SUBMIT" at bounding box center [290, 423] width 117 height 28
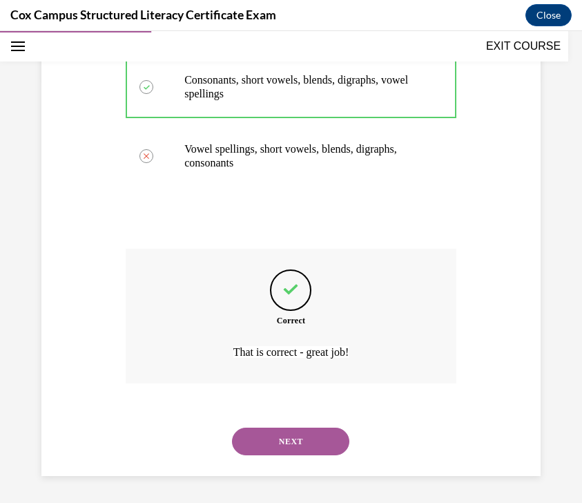
scroll to position [426, 0]
click at [318, 429] on button "NEXT" at bounding box center [290, 441] width 117 height 28
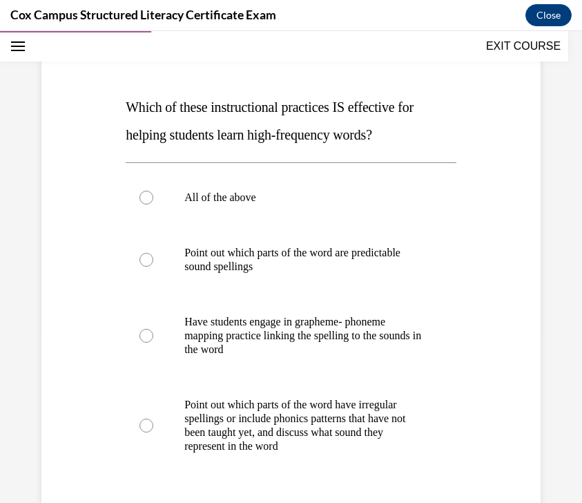
scroll to position [172, 0]
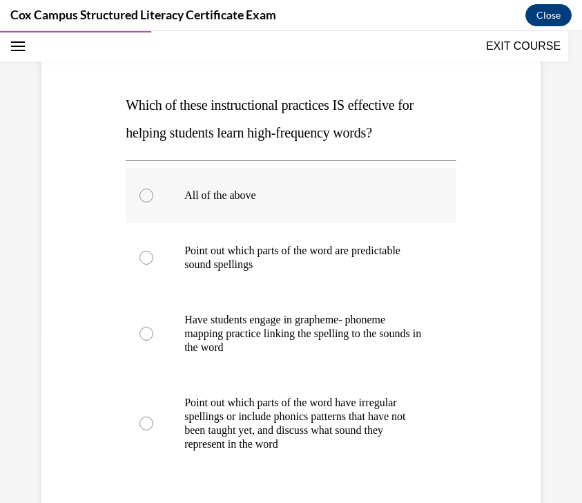
click at [363, 211] on label "All of the above" at bounding box center [291, 195] width 331 height 55
click at [153, 202] on input "All of the above" at bounding box center [147, 196] width 14 height 14
radio input "true"
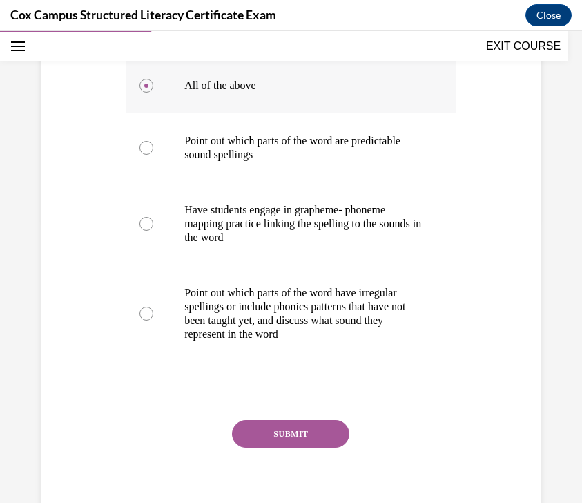
scroll to position [286, 0]
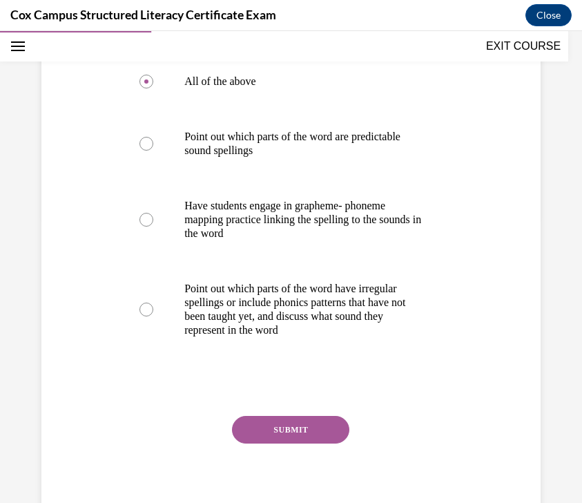
click at [278, 425] on button "SUBMIT" at bounding box center [290, 430] width 117 height 28
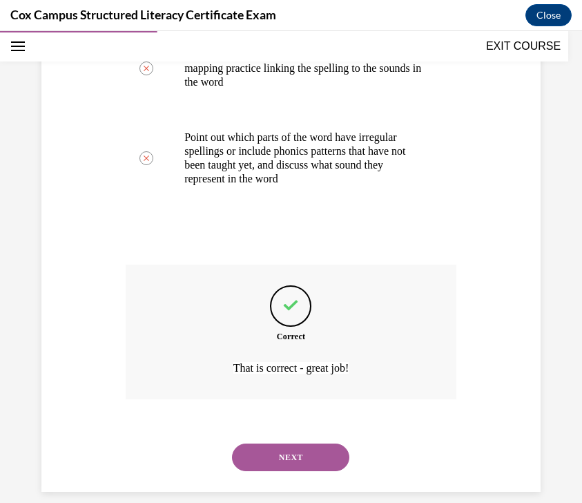
scroll to position [454, 0]
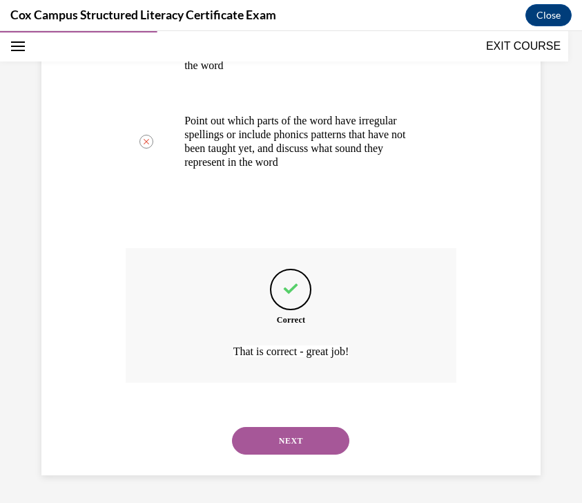
click at [278, 442] on button "NEXT" at bounding box center [290, 441] width 117 height 28
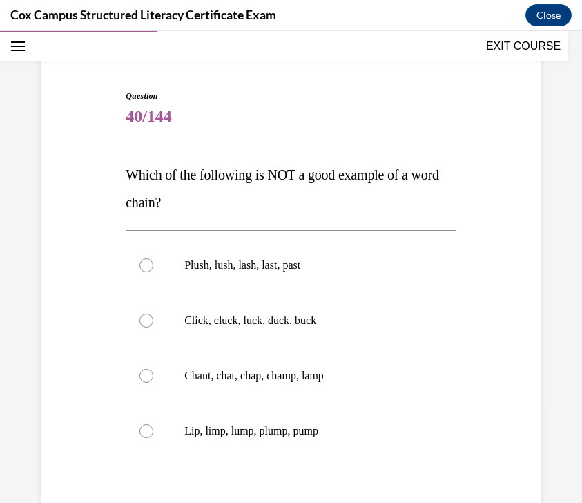
scroll to position [106, 0]
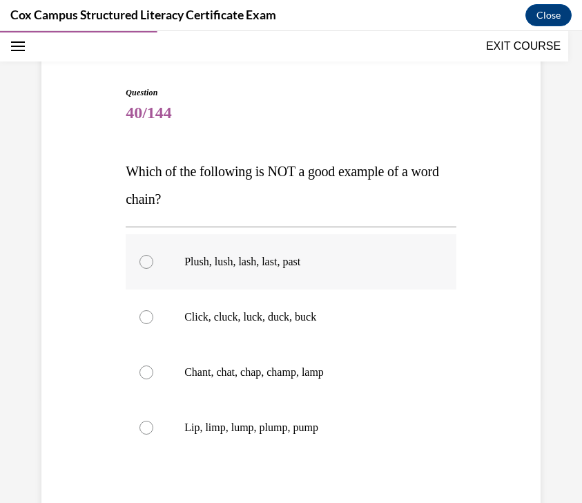
click at [330, 256] on p "Plush, lush, lash, last, past" at bounding box center [303, 262] width 238 height 14
click at [153, 256] on input "Plush, lush, lash, last, past" at bounding box center [147, 262] width 14 height 14
radio input "true"
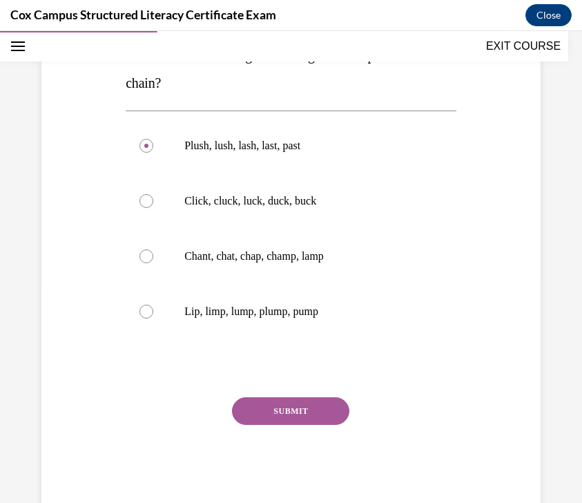
scroll to position [234, 0]
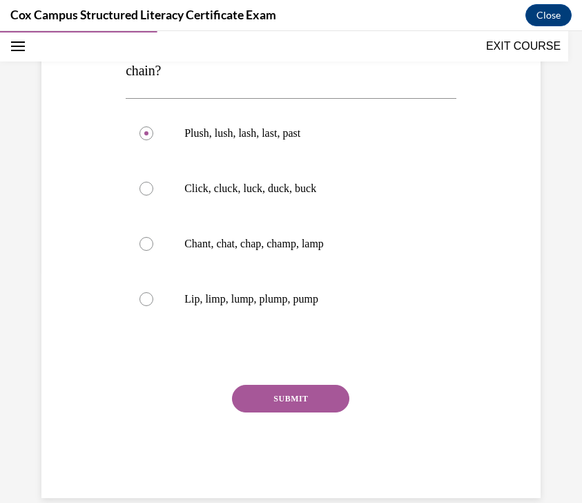
click at [301, 394] on button "SUBMIT" at bounding box center [290, 399] width 117 height 28
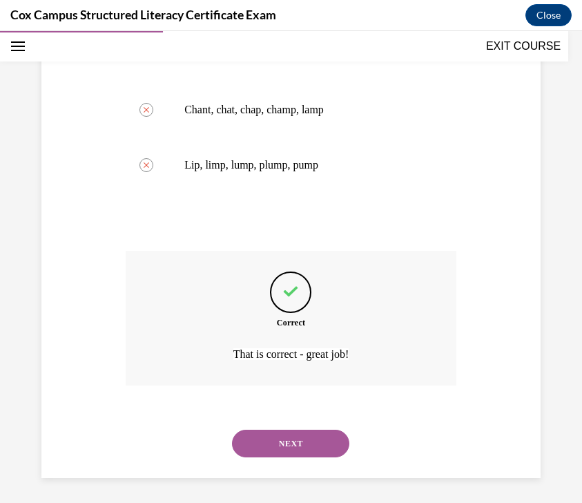
scroll to position [371, 0]
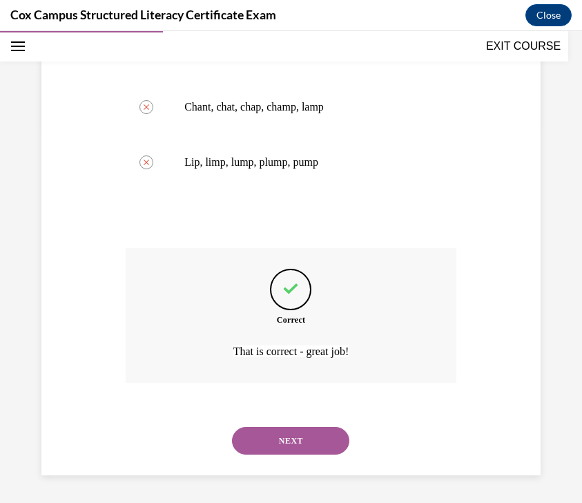
click at [285, 439] on button "NEXT" at bounding box center [290, 441] width 117 height 28
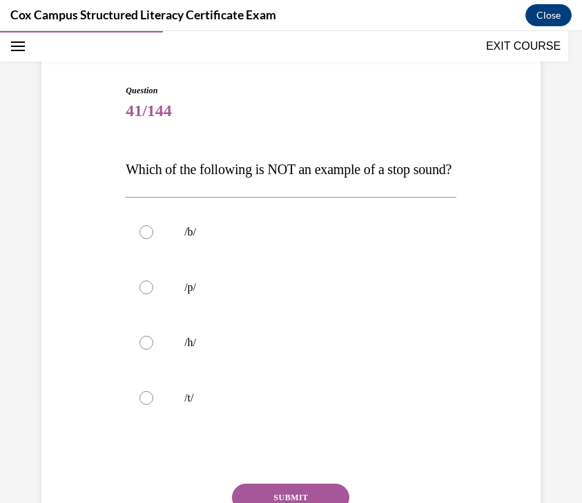
scroll to position [140, 0]
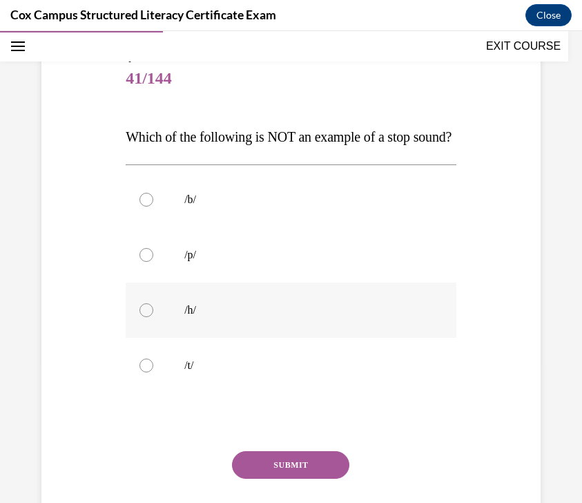
click at [314, 317] on p "/h/" at bounding box center [303, 310] width 238 height 14
click at [153, 317] on input "/h/" at bounding box center [147, 310] width 14 height 14
radio input "true"
click at [298, 479] on button "SUBMIT" at bounding box center [290, 465] width 117 height 28
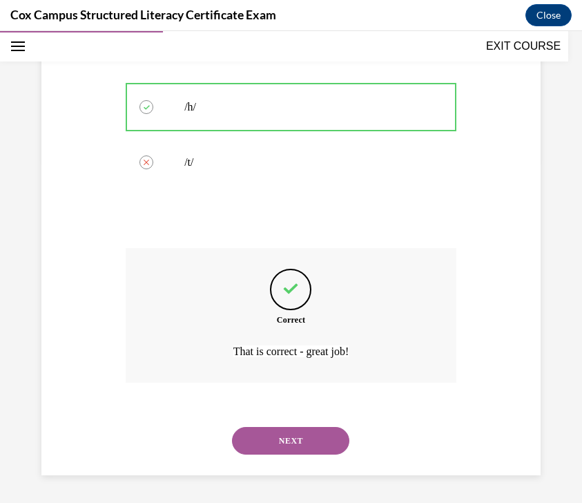
scroll to position [371, 0]
click at [302, 437] on button "NEXT" at bounding box center [290, 441] width 117 height 28
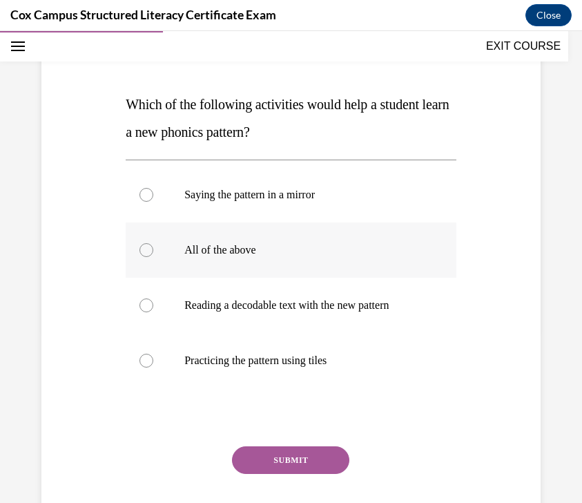
scroll to position [176, 0]
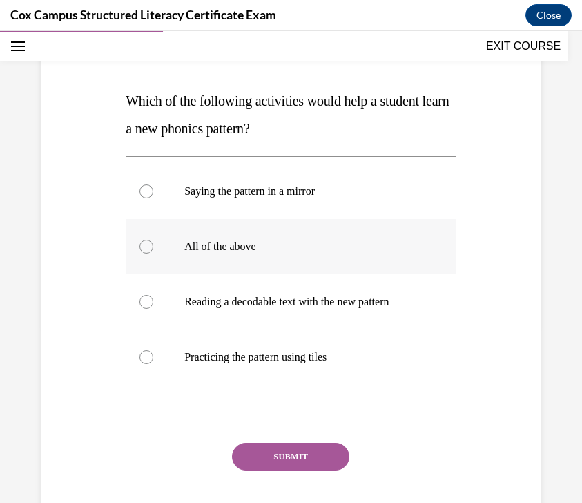
click at [334, 242] on p "All of the above" at bounding box center [303, 247] width 238 height 14
click at [153, 242] on input "All of the above" at bounding box center [147, 247] width 14 height 14
radio input "true"
click at [296, 454] on button "SUBMIT" at bounding box center [290, 457] width 117 height 28
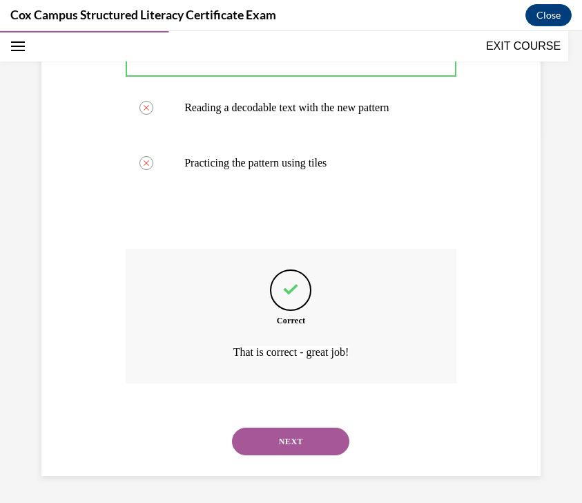
scroll to position [371, 0]
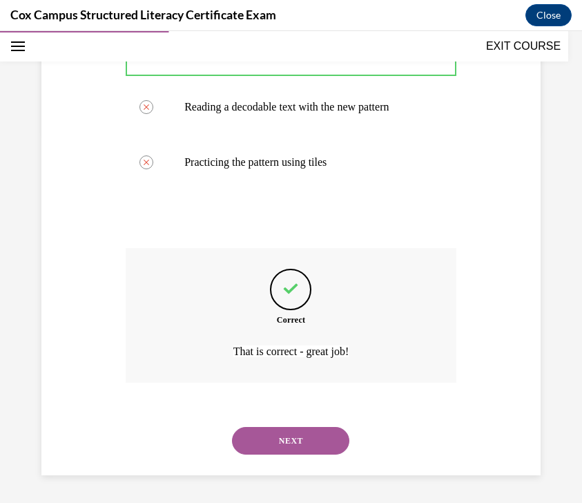
click at [306, 433] on button "NEXT" at bounding box center [290, 441] width 117 height 28
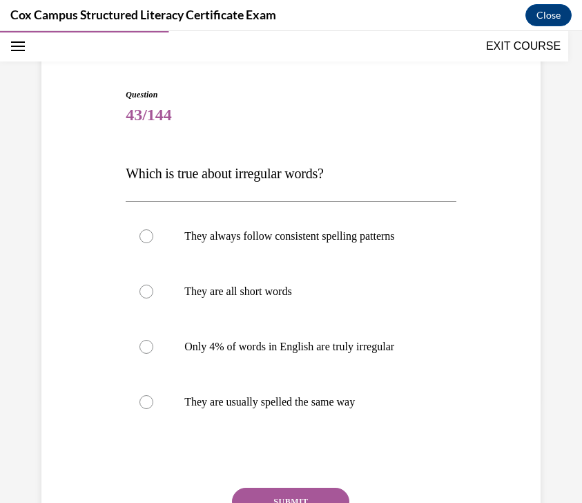
scroll to position [119, 0]
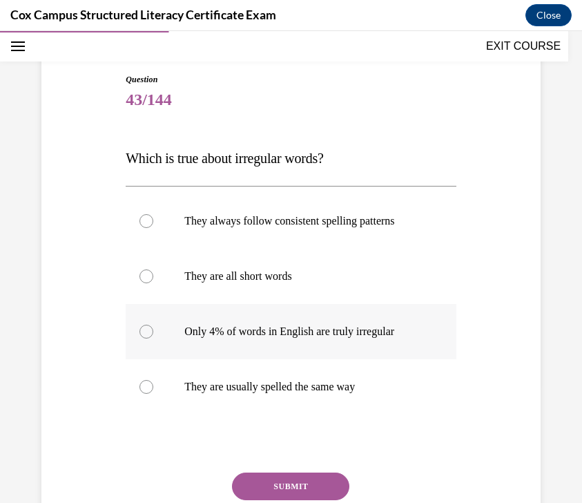
click at [365, 320] on label "Only 4% of words in English are truly irregular" at bounding box center [291, 331] width 331 height 55
click at [153, 325] on input "Only 4% of words in English are truly irregular" at bounding box center [147, 332] width 14 height 14
radio input "true"
click at [285, 483] on button "SUBMIT" at bounding box center [290, 486] width 117 height 28
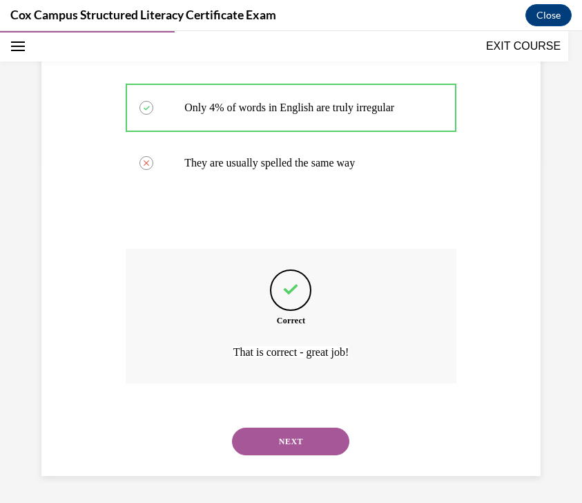
scroll to position [343, 0]
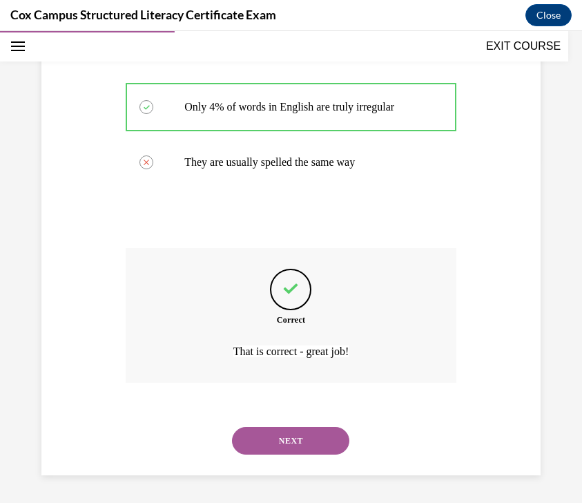
click at [305, 448] on button "NEXT" at bounding box center [290, 441] width 117 height 28
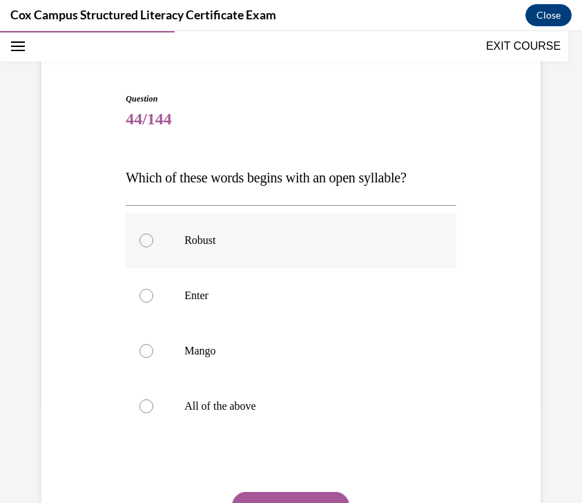
scroll to position [100, 0]
click at [403, 233] on p "Robust" at bounding box center [303, 240] width 238 height 14
click at [153, 233] on input "Robust" at bounding box center [147, 240] width 14 height 14
radio input "true"
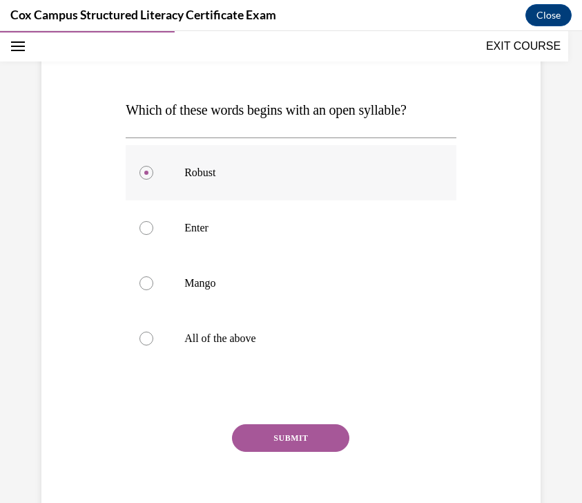
scroll to position [170, 0]
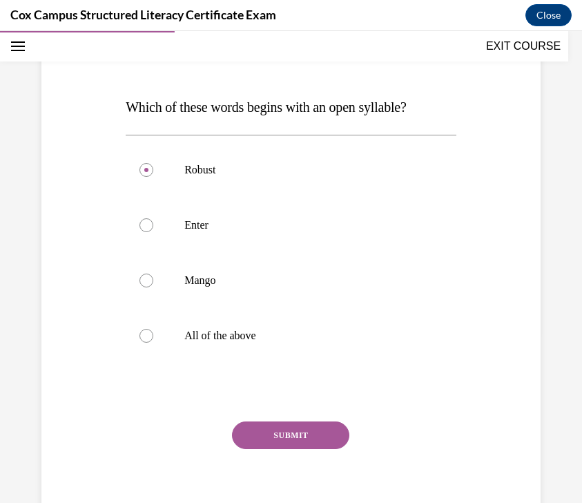
click at [319, 437] on button "SUBMIT" at bounding box center [290, 435] width 117 height 28
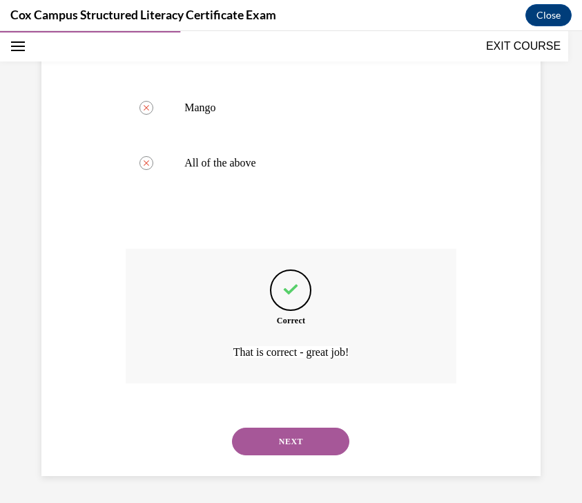
scroll to position [343, 0]
click at [300, 434] on button "NEXT" at bounding box center [290, 441] width 117 height 28
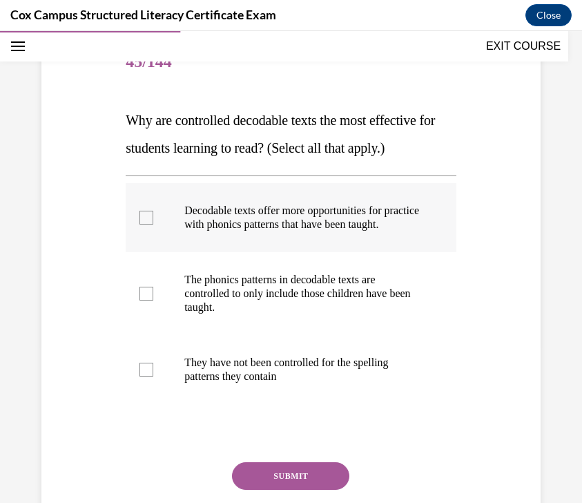
scroll to position [158, 0]
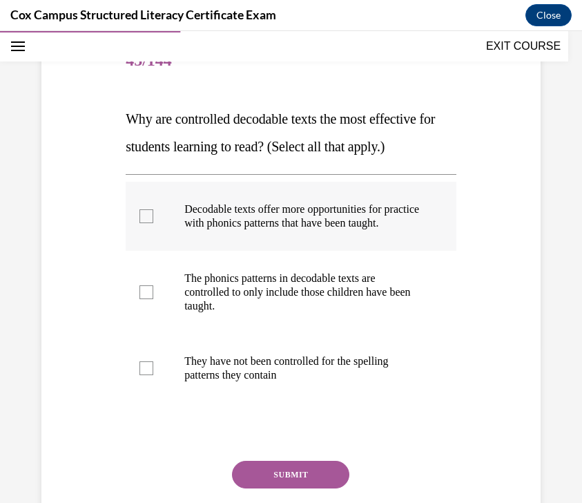
click at [312, 230] on p "Decodable texts offer more opportunities for practice with phonics patterns tha…" at bounding box center [303, 216] width 238 height 28
click at [153, 223] on input "Decodable texts offer more opportunities for practice with phonics patterns tha…" at bounding box center [147, 216] width 14 height 14
checkbox input "true"
click at [261, 478] on button "SUBMIT" at bounding box center [290, 475] width 117 height 28
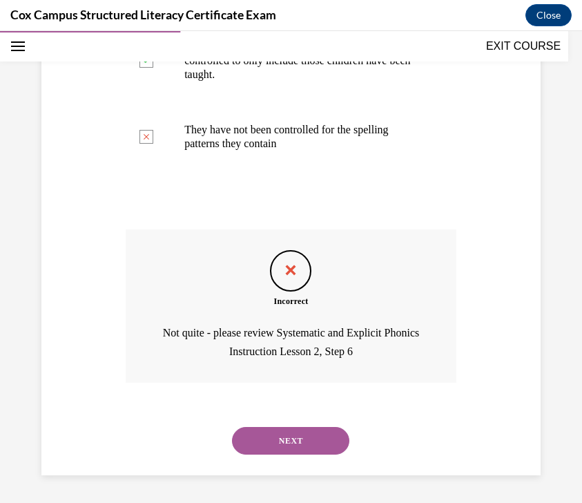
scroll to position [403, 0]
click at [283, 437] on button "NEXT" at bounding box center [290, 441] width 117 height 28
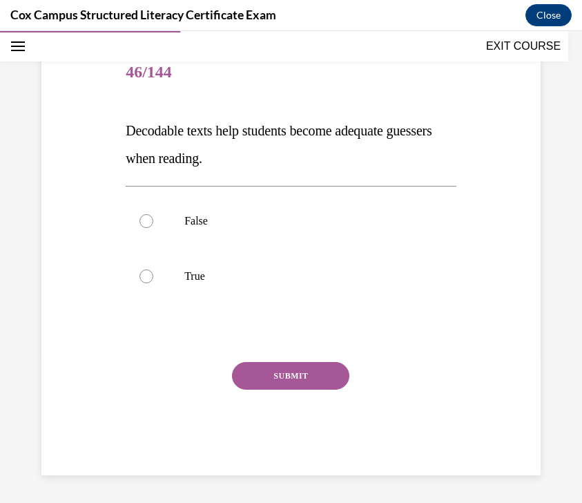
scroll to position [146, 0]
click at [307, 279] on p "True" at bounding box center [303, 276] width 238 height 14
click at [153, 279] on input "True" at bounding box center [147, 276] width 14 height 14
radio input "true"
click at [307, 279] on p "True" at bounding box center [303, 276] width 238 height 14
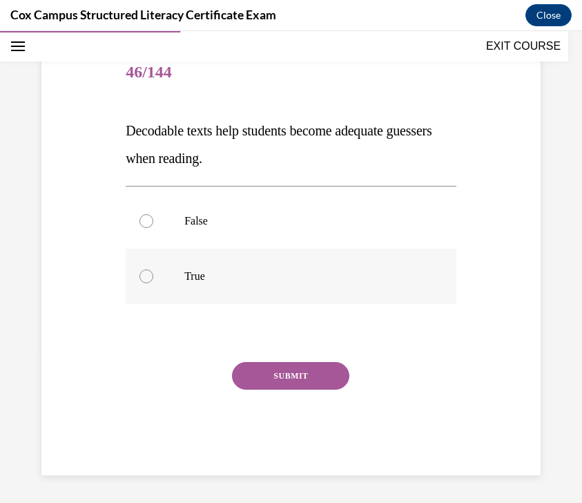
click at [153, 279] on input "True" at bounding box center [147, 276] width 14 height 14
click at [316, 381] on button "SUBMIT" at bounding box center [290, 376] width 117 height 28
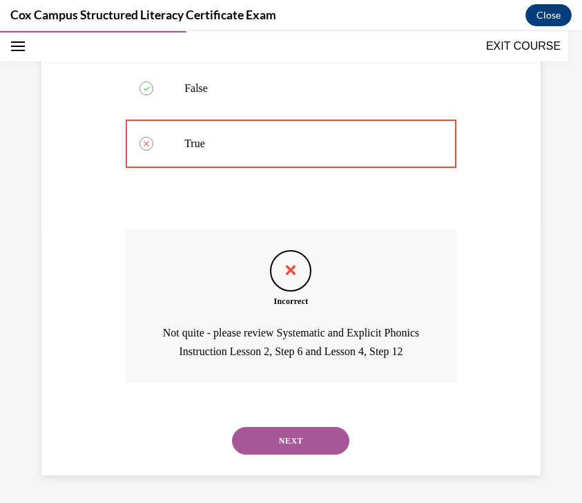
scroll to position [298, 0]
click at [291, 434] on button "NEXT" at bounding box center [290, 441] width 117 height 28
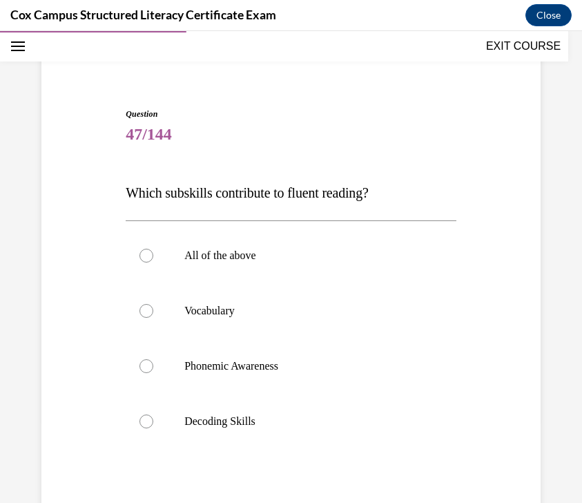
scroll to position [119, 0]
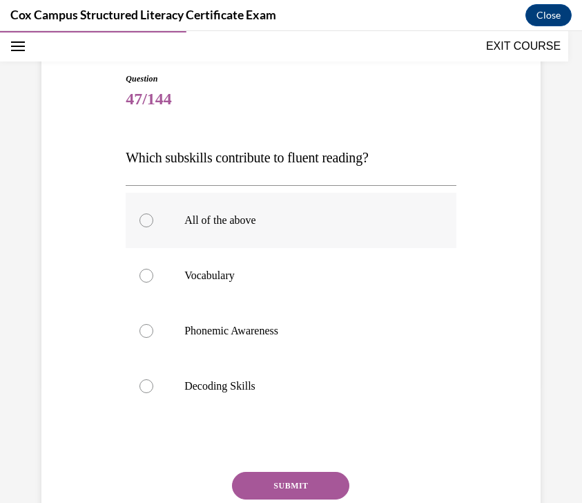
click at [265, 238] on label "All of the above" at bounding box center [291, 220] width 331 height 55
click at [153, 227] on input "All of the above" at bounding box center [147, 220] width 14 height 14
radio input "true"
click at [262, 486] on button "SUBMIT" at bounding box center [290, 486] width 117 height 28
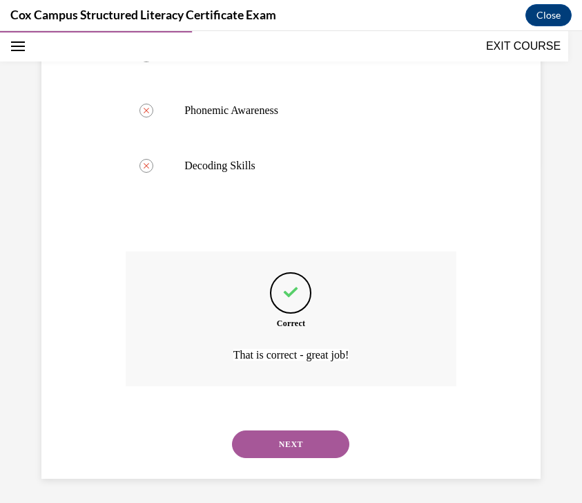
scroll to position [343, 0]
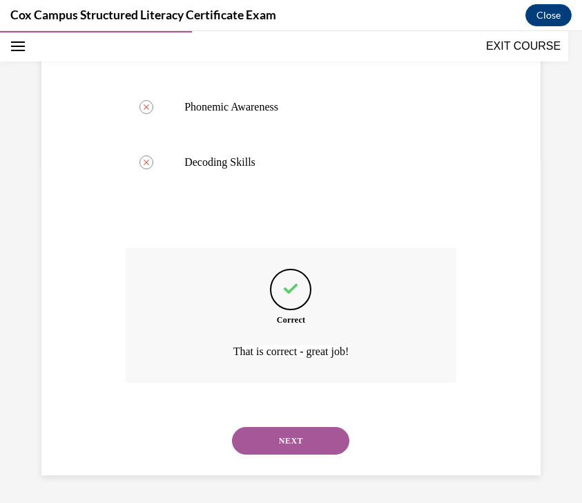
click at [274, 434] on button "NEXT" at bounding box center [290, 441] width 117 height 28
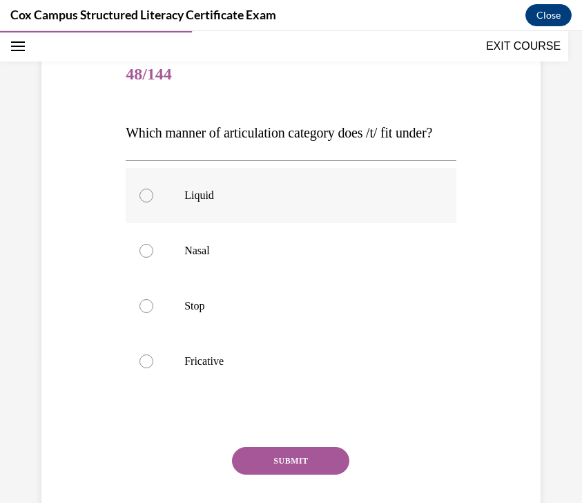
scroll to position [145, 0]
click at [279, 333] on label "Stop" at bounding box center [291, 305] width 331 height 55
click at [153, 312] on input "Stop" at bounding box center [147, 305] width 14 height 14
radio input "true"
click at [267, 474] on button "SUBMIT" at bounding box center [290, 460] width 117 height 28
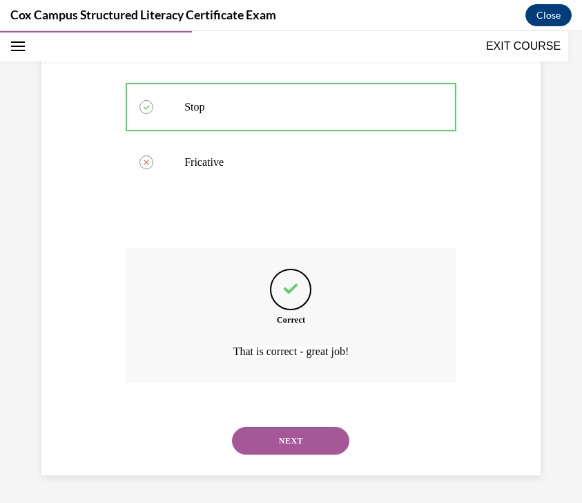
scroll to position [371, 0]
click at [292, 434] on button "NEXT" at bounding box center [290, 441] width 117 height 28
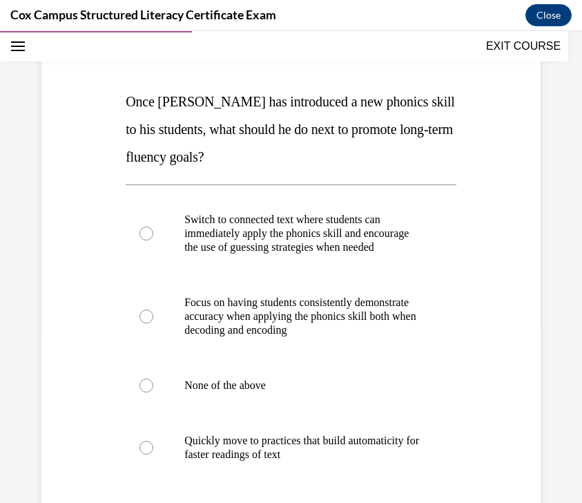
scroll to position [178, 0]
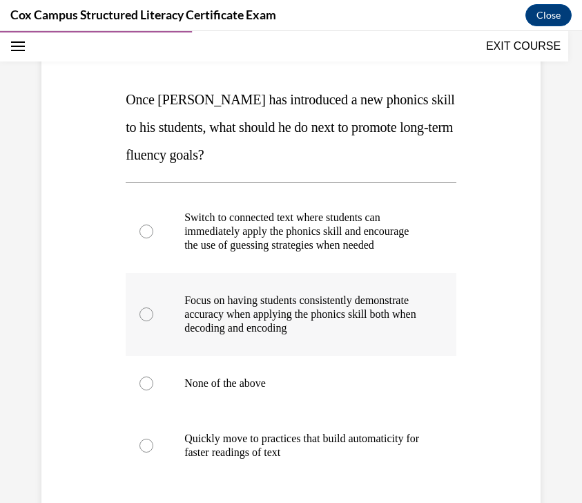
click at [383, 327] on p "Focus on having students consistently demonstrate accuracy when applying the ph…" at bounding box center [303, 314] width 238 height 41
click at [153, 321] on input "Focus on having students consistently demonstrate accuracy when applying the ph…" at bounding box center [147, 314] width 14 height 14
radio input "true"
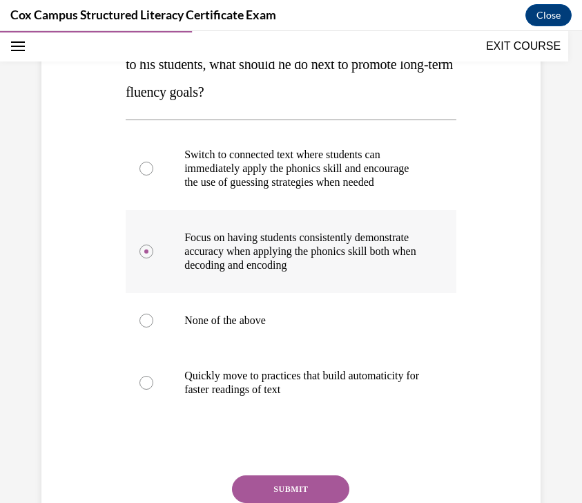
scroll to position [264, 0]
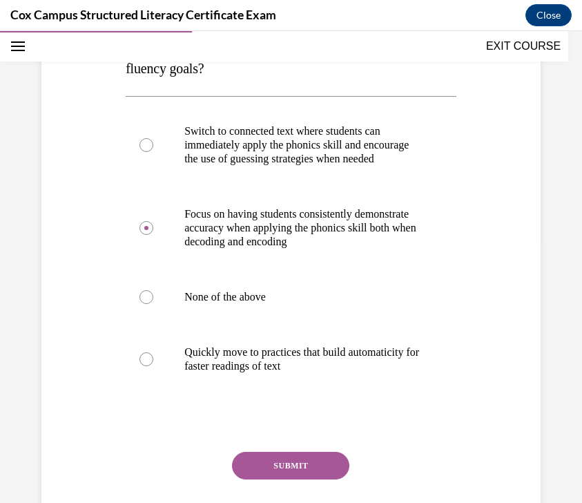
click at [302, 479] on button "SUBMIT" at bounding box center [290, 466] width 117 height 28
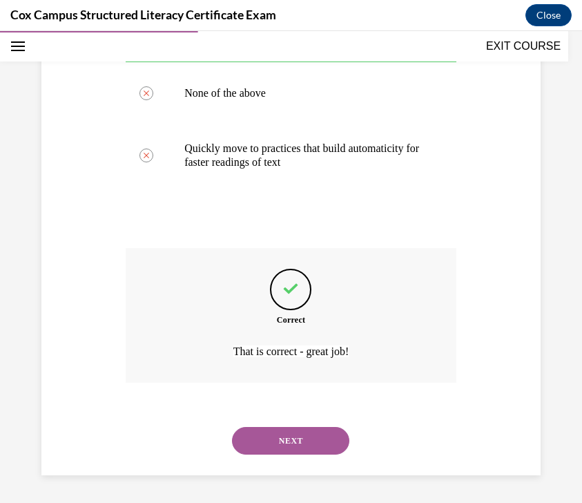
scroll to position [481, 0]
click at [291, 434] on button "NEXT" at bounding box center [290, 441] width 117 height 28
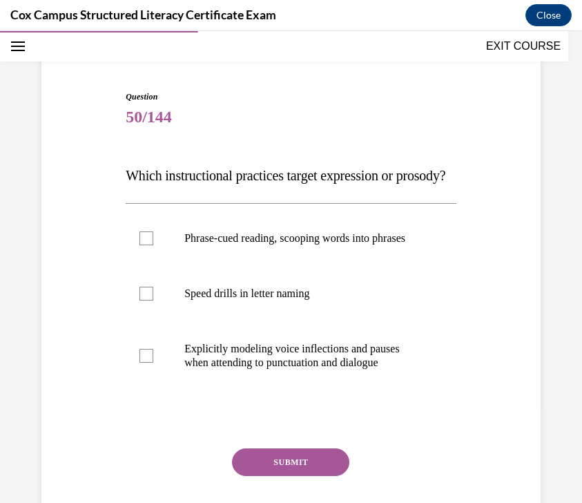
scroll to position [104, 0]
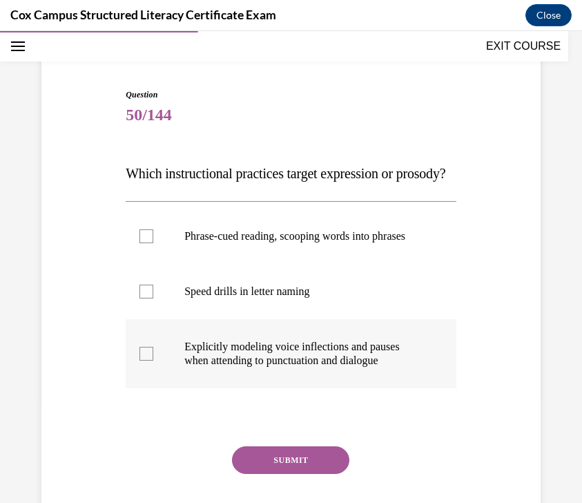
click at [318, 367] on p "Explicitly modeling voice inflections and pauses when attending to punctuation …" at bounding box center [303, 354] width 238 height 28
click at [153, 361] on input "Explicitly modeling voice inflections and pauses when attending to punctuation …" at bounding box center [147, 354] width 14 height 14
checkbox input "true"
click at [324, 243] on p "Phrase-cued reading, scooping words into phrases" at bounding box center [303, 236] width 238 height 14
click at [153, 243] on input "Phrase-cued reading, scooping words into phrases" at bounding box center [147, 236] width 14 height 14
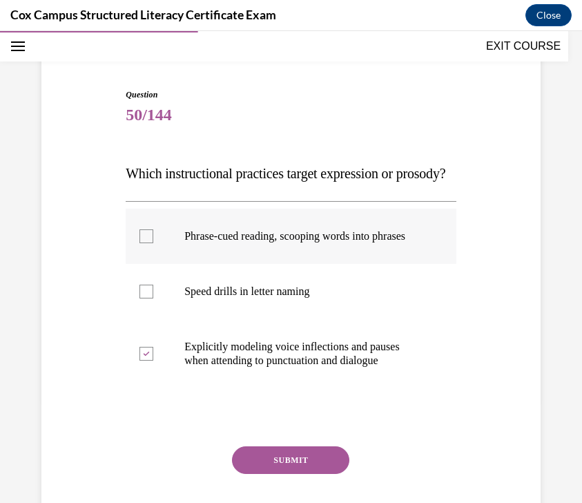
checkbox input "true"
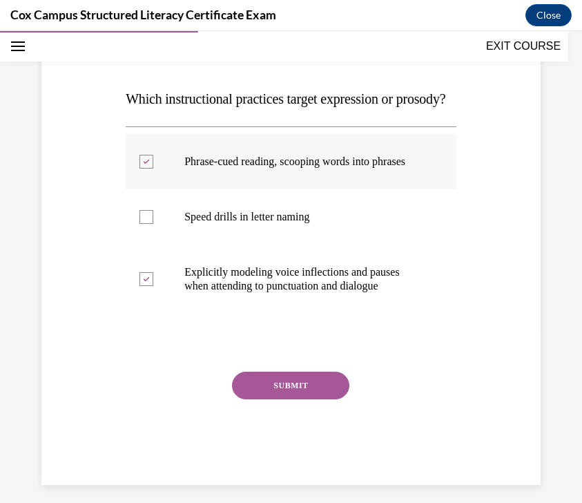
scroll to position [182, 0]
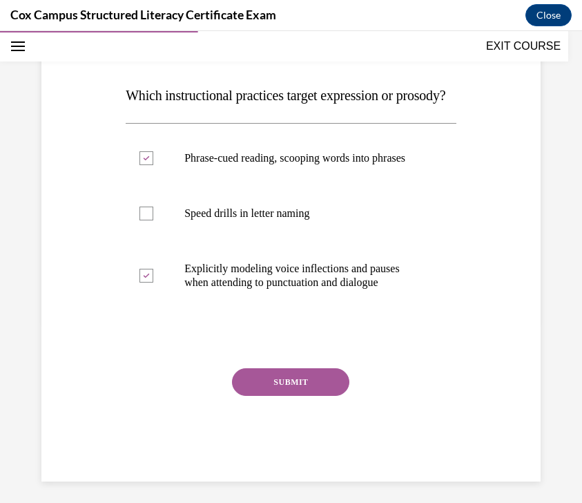
click at [298, 396] on button "SUBMIT" at bounding box center [290, 382] width 117 height 28
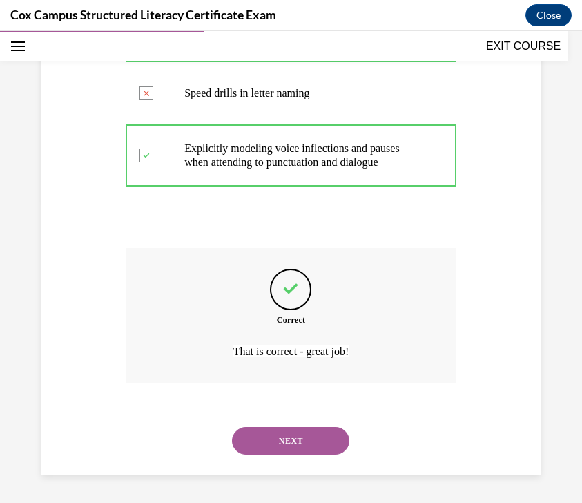
scroll to position [343, 0]
click at [294, 443] on button "NEXT" at bounding box center [290, 441] width 117 height 28
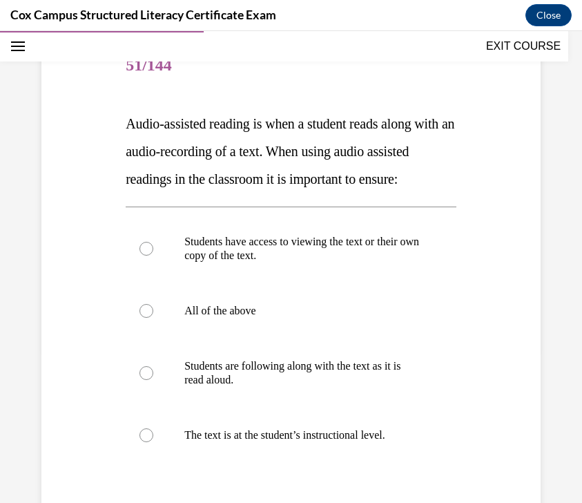
scroll to position [166, 0]
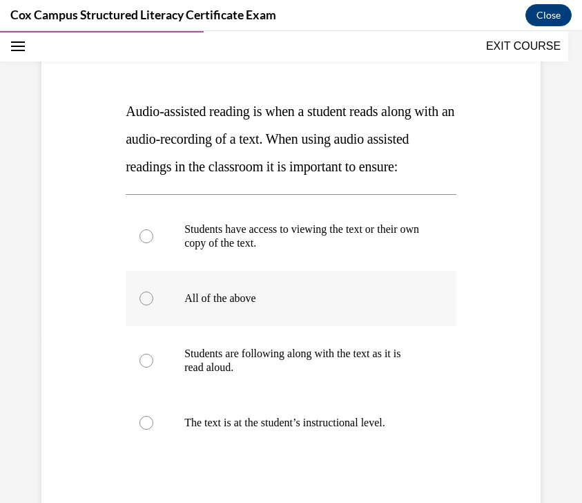
click at [341, 326] on label "All of the above" at bounding box center [291, 298] width 331 height 55
click at [153, 305] on input "All of the above" at bounding box center [147, 298] width 14 height 14
radio input "true"
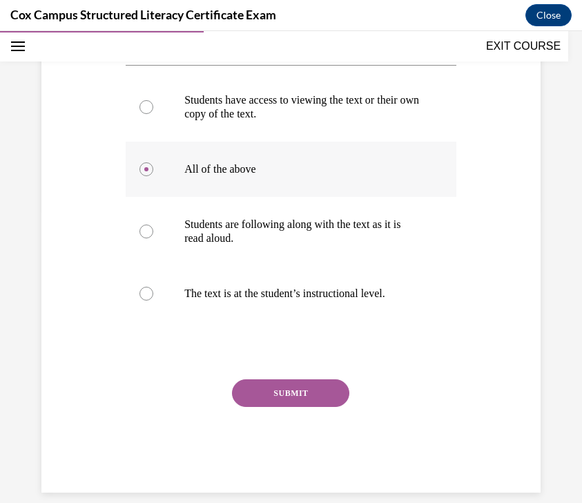
scroll to position [299, 0]
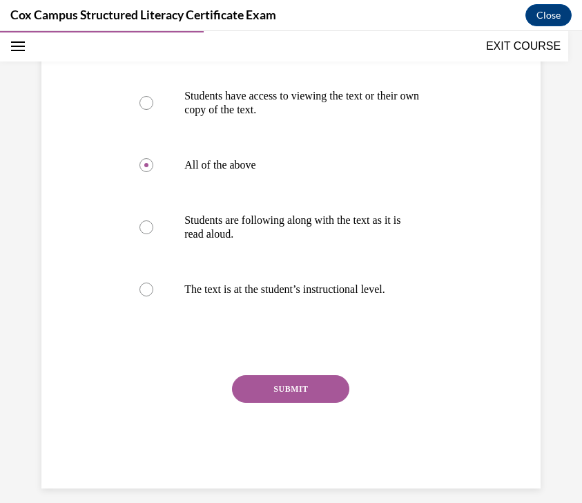
click at [316, 403] on button "SUBMIT" at bounding box center [290, 389] width 117 height 28
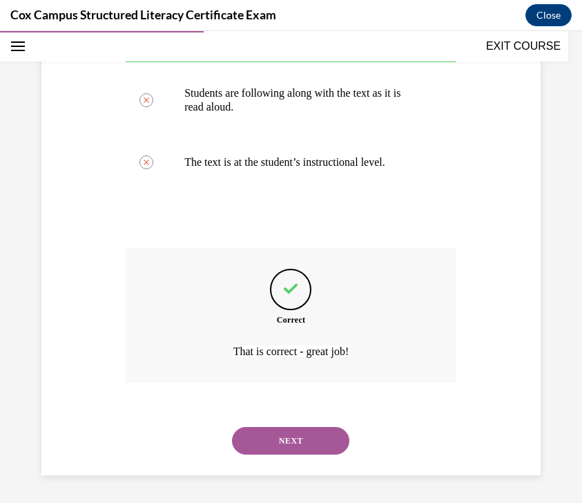
scroll to position [454, 0]
click at [307, 448] on button "NEXT" at bounding box center [290, 441] width 117 height 28
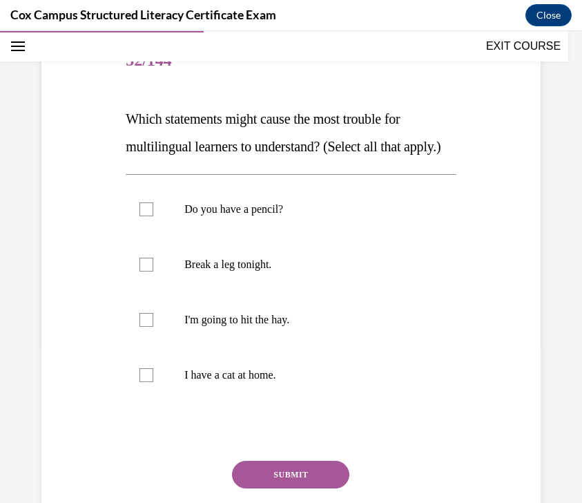
scroll to position [160, 0]
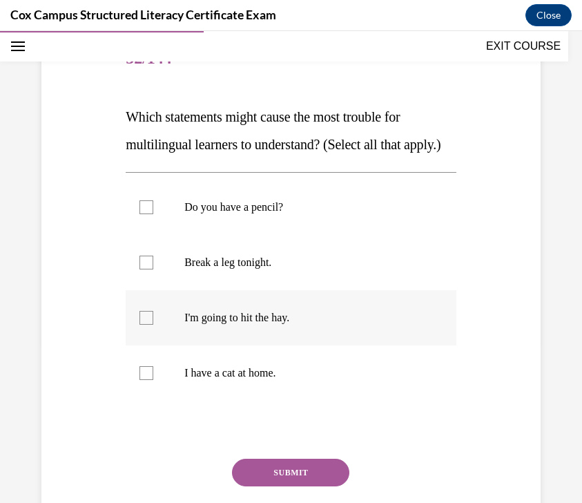
click at [337, 325] on p "I'm going to hit the hay." at bounding box center [303, 318] width 238 height 14
click at [153, 325] on input "I'm going to hit the hay." at bounding box center [147, 318] width 14 height 14
checkbox input "true"
click at [333, 269] on p "Break a leg tonight." at bounding box center [303, 263] width 238 height 14
click at [153, 269] on input "Break a leg tonight." at bounding box center [147, 263] width 14 height 14
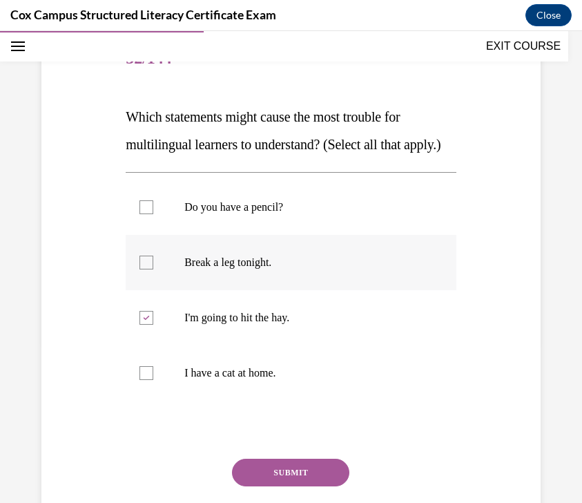
checkbox input "true"
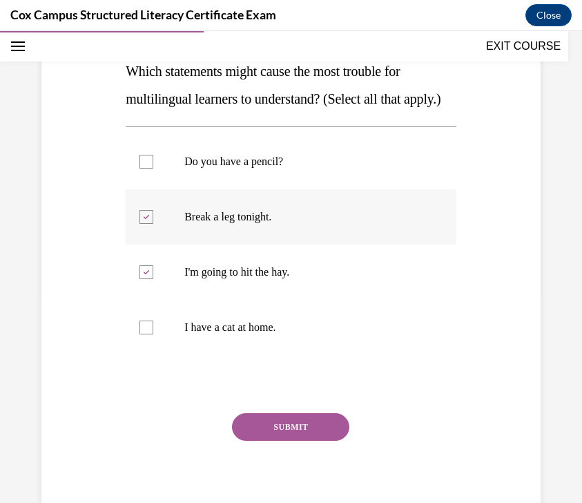
scroll to position [207, 0]
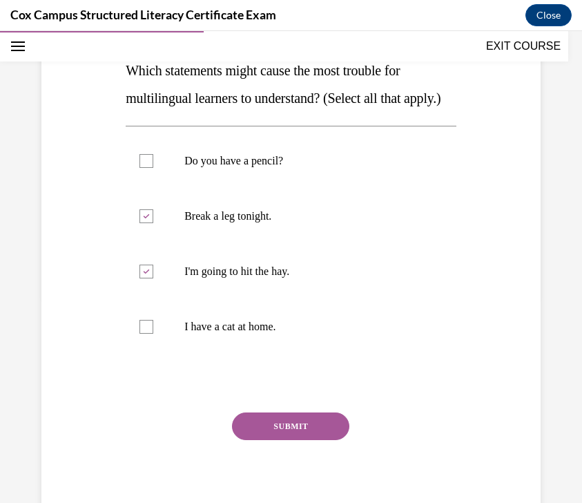
click at [296, 440] on button "SUBMIT" at bounding box center [290, 426] width 117 height 28
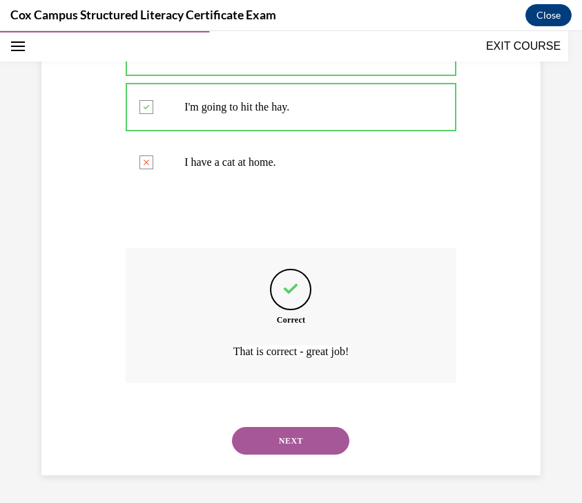
click at [298, 446] on button "NEXT" at bounding box center [290, 441] width 117 height 28
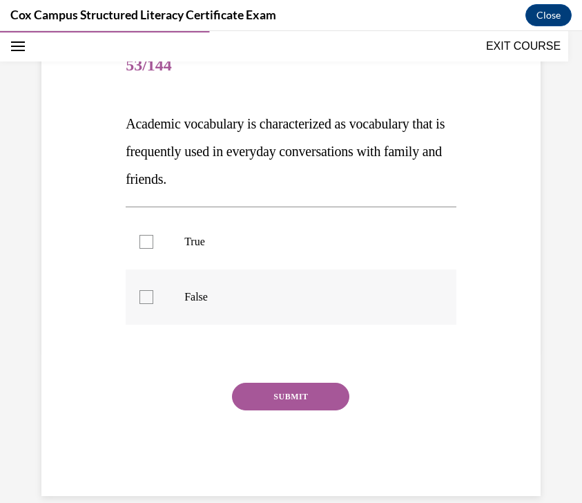
click at [359, 306] on label "False" at bounding box center [291, 296] width 331 height 55
click at [153, 304] on input "False" at bounding box center [147, 297] width 14 height 14
checkbox input "true"
click at [509, 315] on div "Question 53/144 Academic vocabulary is characterized as vocabulary that is freq…" at bounding box center [291, 246] width 506 height 499
click at [326, 399] on button "SUBMIT" at bounding box center [290, 397] width 117 height 28
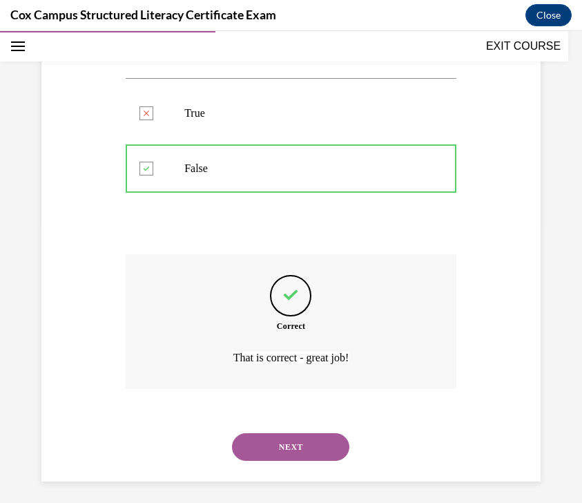
scroll to position [288, 0]
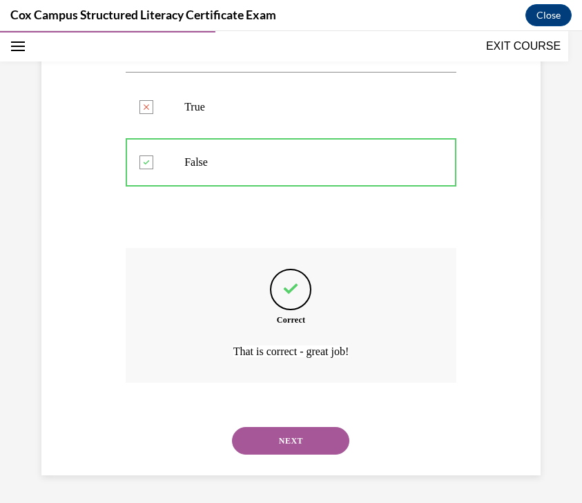
click at [307, 435] on button "NEXT" at bounding box center [290, 441] width 117 height 28
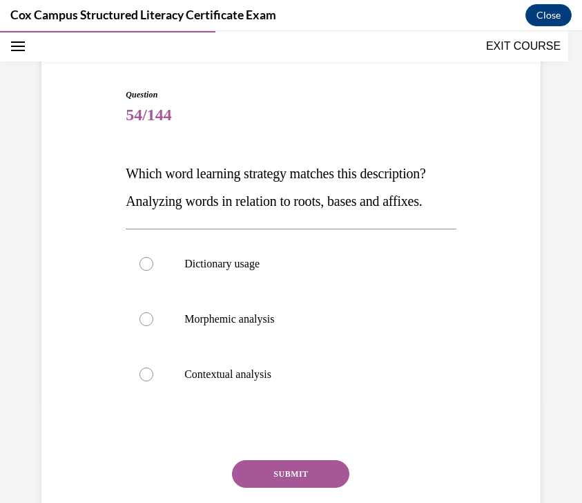
scroll to position [110, 0]
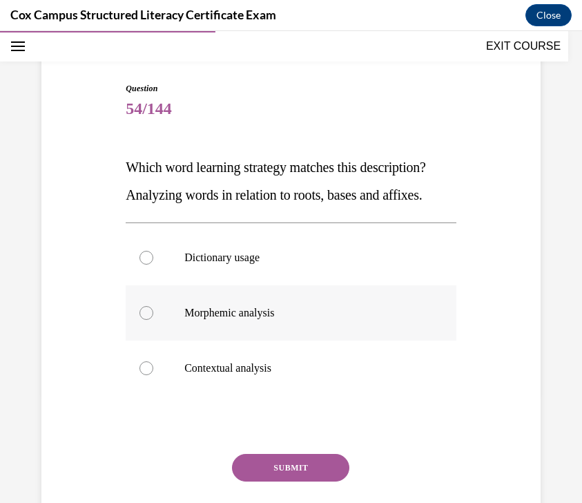
click at [378, 312] on p "Morphemic analysis" at bounding box center [303, 313] width 238 height 14
click at [153, 312] on input "Morphemic analysis" at bounding box center [147, 313] width 14 height 14
radio input "true"
click at [305, 463] on button "SUBMIT" at bounding box center [290, 468] width 117 height 28
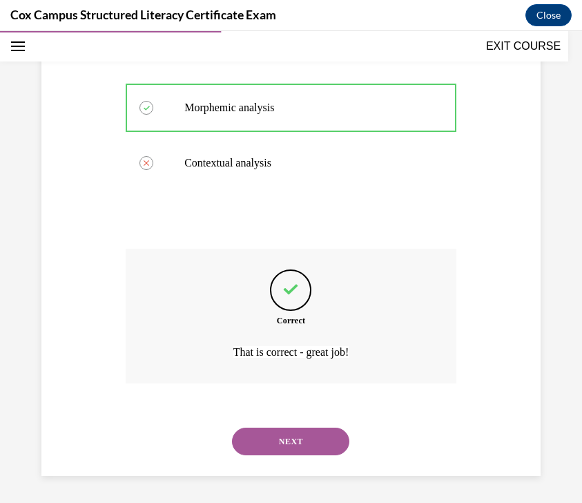
scroll to position [316, 0]
click at [310, 443] on button "NEXT" at bounding box center [290, 441] width 117 height 28
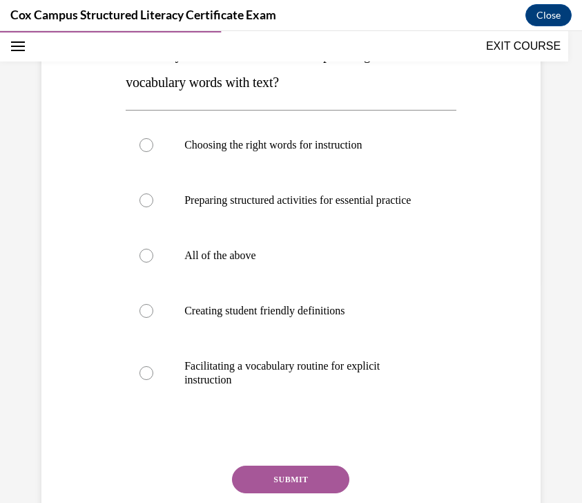
scroll to position [224, 0]
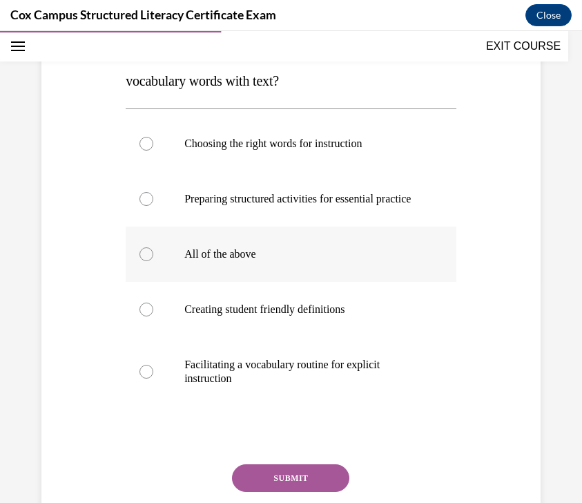
click at [260, 261] on p "All of the above" at bounding box center [303, 254] width 238 height 14
click at [153, 261] on input "All of the above" at bounding box center [147, 254] width 14 height 14
radio input "true"
click at [269, 486] on button "SUBMIT" at bounding box center [290, 478] width 117 height 28
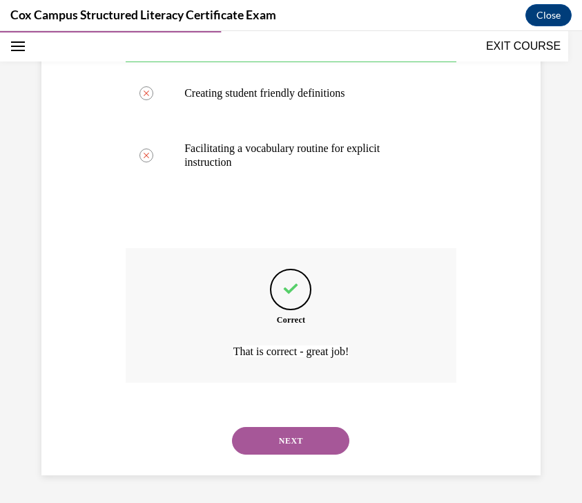
scroll to position [454, 0]
click at [278, 444] on button "NEXT" at bounding box center [290, 441] width 117 height 28
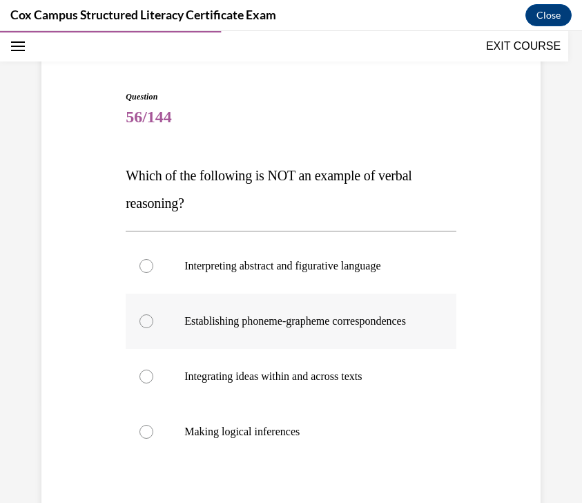
scroll to position [106, 0]
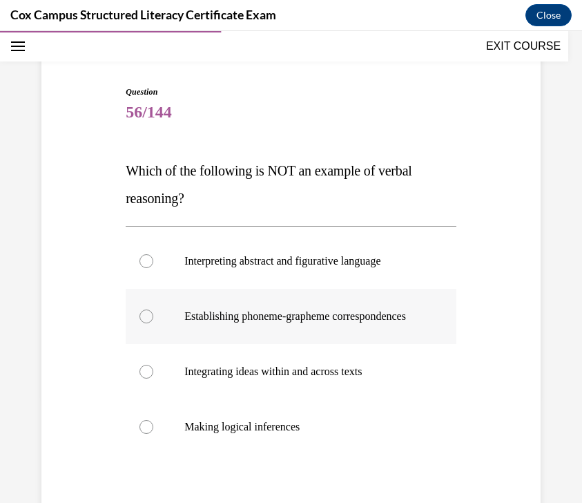
click at [330, 323] on p "Establishing phoneme-grapheme correspondences" at bounding box center [303, 316] width 238 height 14
click at [153, 323] on input "Establishing phoneme-grapheme correspondences" at bounding box center [147, 316] width 14 height 14
radio input "true"
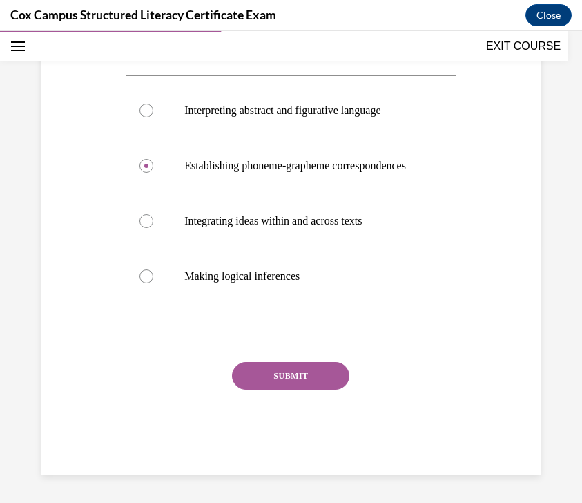
click at [316, 390] on button "SUBMIT" at bounding box center [290, 376] width 117 height 28
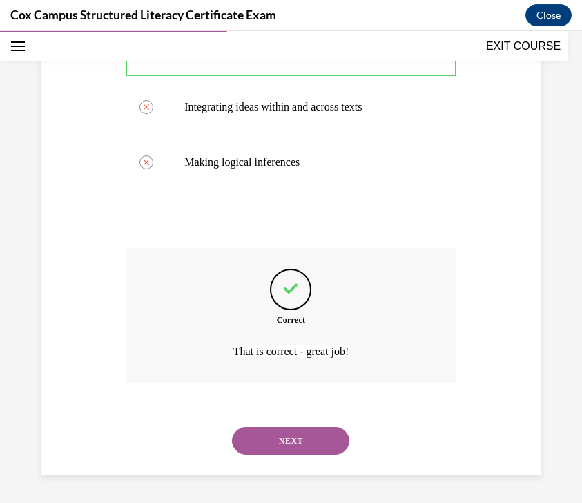
scroll to position [385, 0]
click at [297, 448] on button "NEXT" at bounding box center [290, 441] width 117 height 28
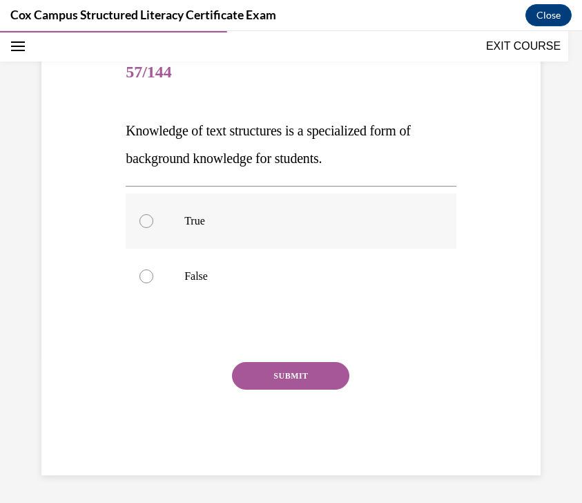
click at [386, 241] on label "True" at bounding box center [291, 220] width 331 height 55
click at [153, 228] on input "True" at bounding box center [147, 221] width 14 height 14
radio input "true"
click at [316, 383] on button "SUBMIT" at bounding box center [290, 376] width 117 height 28
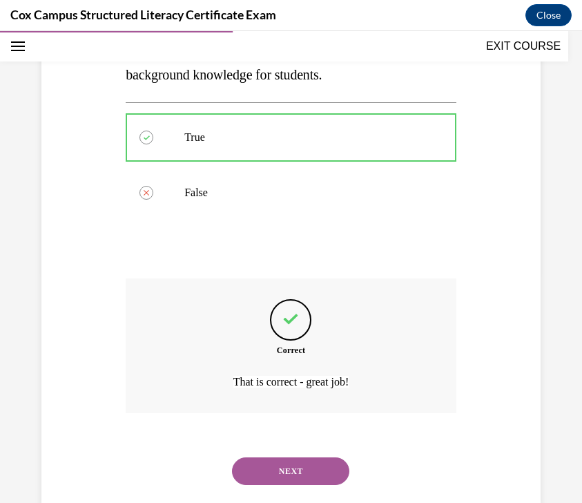
scroll to position [260, 0]
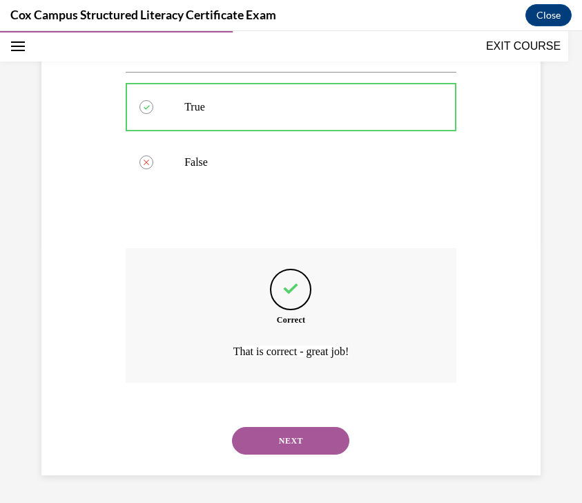
click at [305, 431] on button "NEXT" at bounding box center [290, 441] width 117 height 28
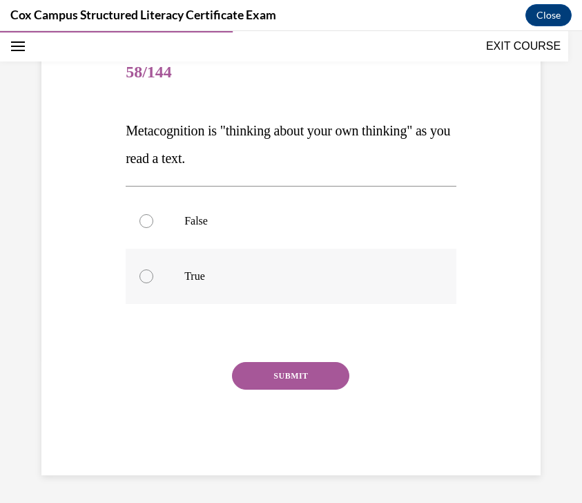
click at [337, 277] on p "True" at bounding box center [303, 276] width 238 height 14
click at [153, 277] on input "True" at bounding box center [147, 276] width 14 height 14
radio input "true"
click at [309, 368] on button "SUBMIT" at bounding box center [290, 376] width 117 height 28
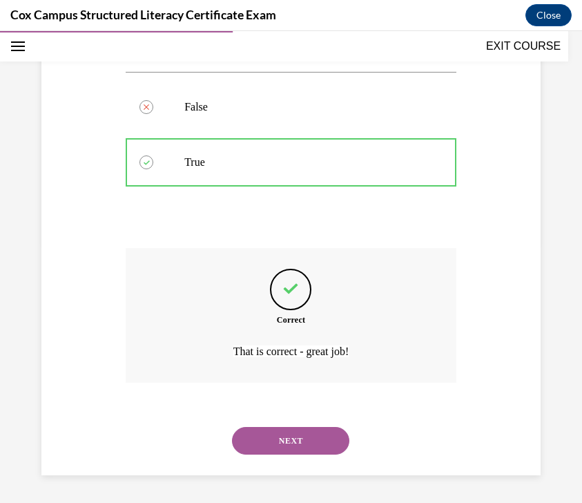
click at [296, 427] on button "NEXT" at bounding box center [290, 441] width 117 height 28
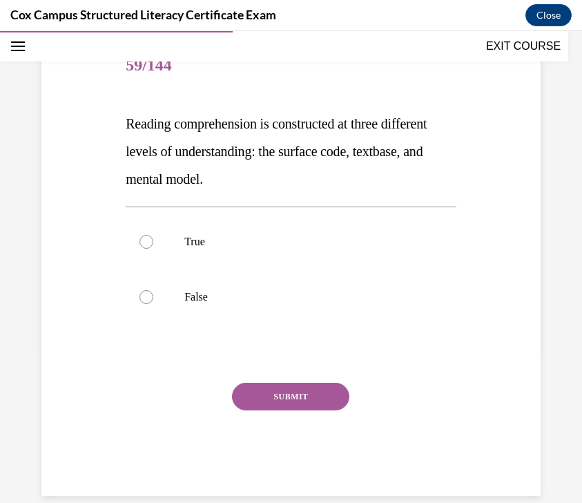
scroll to position [135, 0]
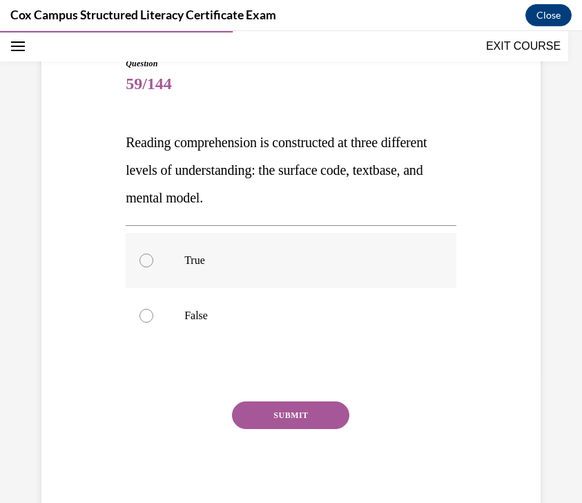
click at [352, 254] on p "True" at bounding box center [303, 260] width 238 height 14
click at [153, 254] on input "True" at bounding box center [147, 260] width 14 height 14
radio input "true"
click at [302, 415] on button "SUBMIT" at bounding box center [290, 415] width 117 height 28
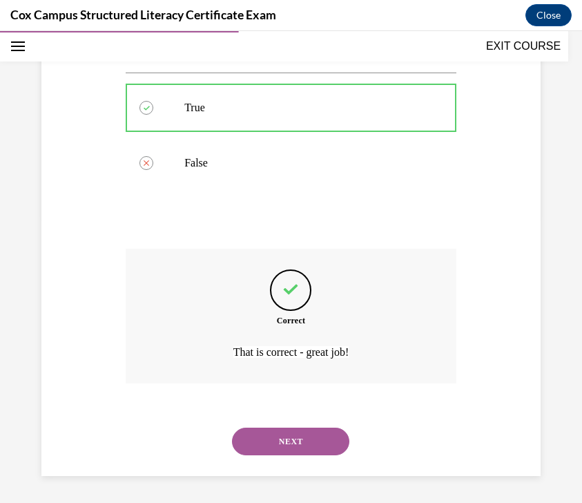
scroll to position [288, 0]
click at [314, 433] on button "NEXT" at bounding box center [290, 441] width 117 height 28
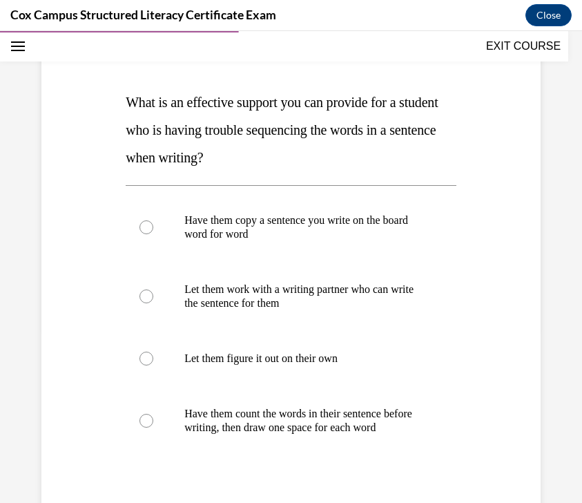
scroll to position [184, 0]
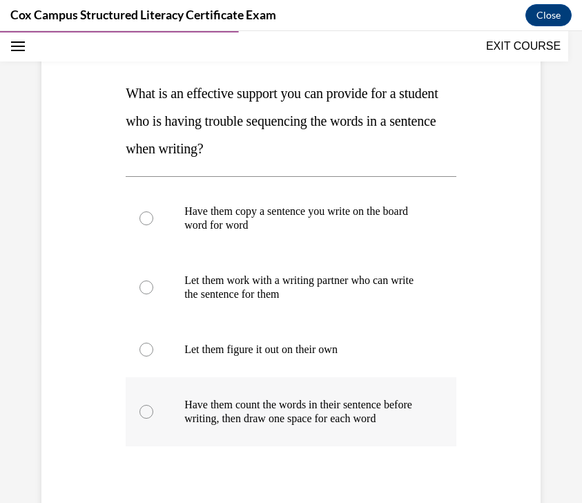
click at [346, 419] on p "Have them count the words in their sentence before writing, then draw one space…" at bounding box center [303, 412] width 238 height 28
click at [153, 419] on input "Have them count the words in their sentence before writing, then draw one space…" at bounding box center [147, 412] width 14 height 14
radio input "true"
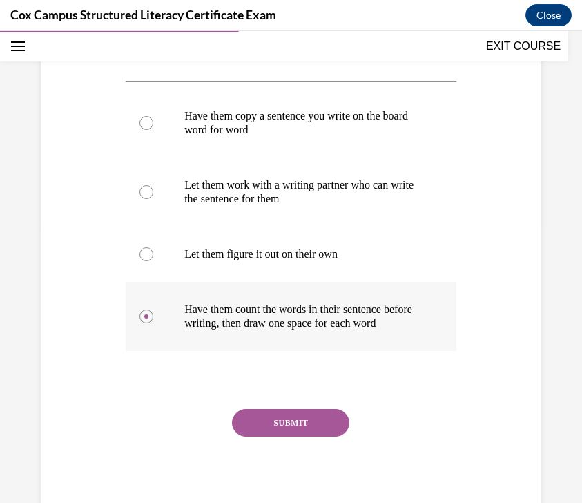
scroll to position [340, 0]
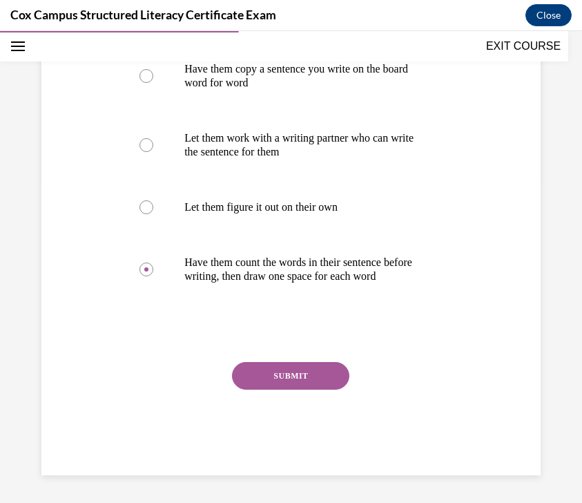
click at [298, 374] on button "SUBMIT" at bounding box center [290, 376] width 117 height 28
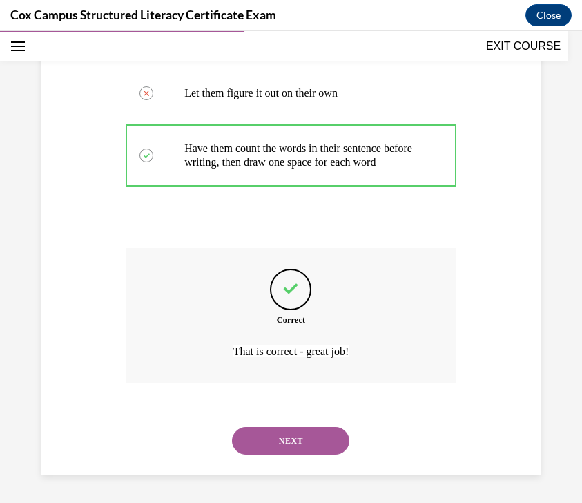
scroll to position [454, 0]
click at [294, 433] on button "NEXT" at bounding box center [290, 441] width 117 height 28
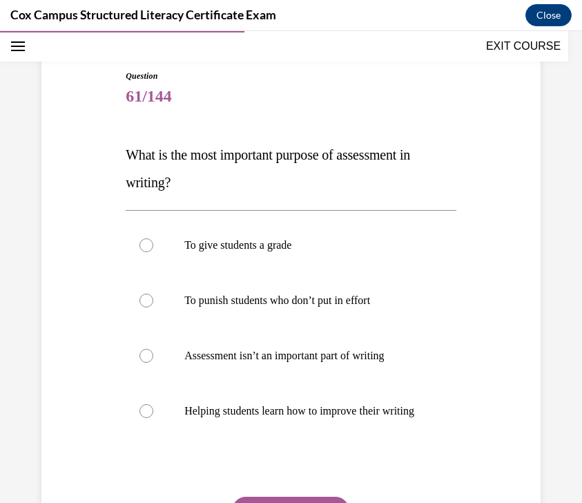
scroll to position [132, 0]
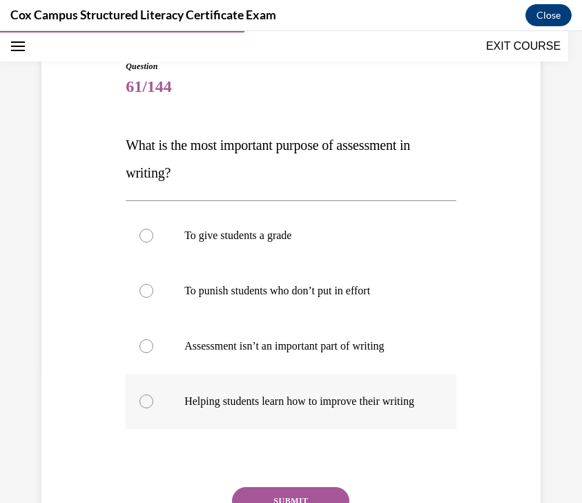
click at [352, 404] on p "Helping students learn how to improve their writing" at bounding box center [303, 401] width 238 height 14
click at [153, 404] on input "Helping students learn how to improve their writing" at bounding box center [147, 401] width 14 height 14
radio input "true"
click at [352, 404] on p "Helping students learn how to improve their writing" at bounding box center [303, 401] width 238 height 14
click at [153, 404] on input "Helping students learn how to improve their writing" at bounding box center [147, 401] width 14 height 14
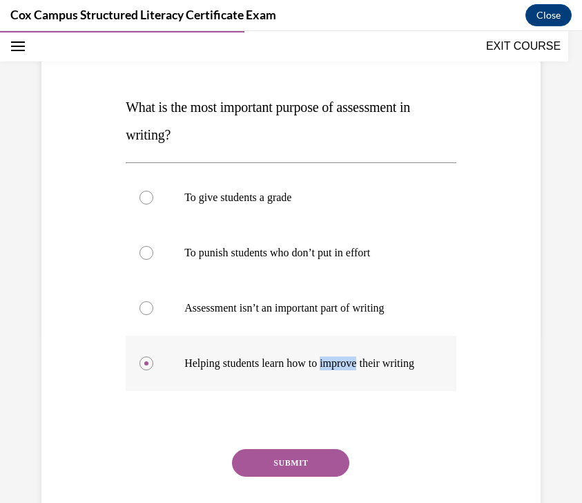
scroll to position [173, 0]
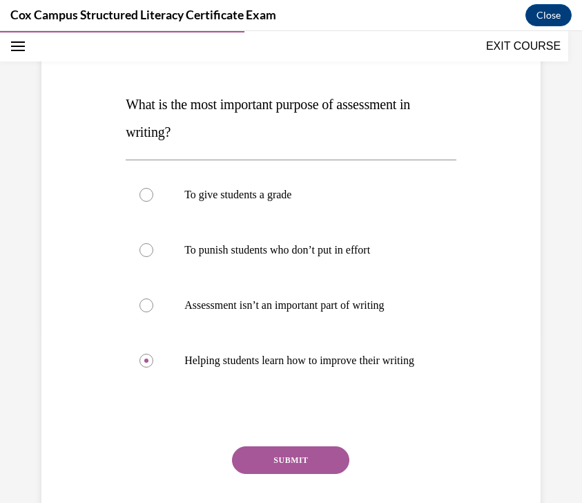
click at [318, 458] on div "Question 61/144 What is the most important purpose of assessment in writing?   …" at bounding box center [291, 289] width 331 height 540
click at [318, 466] on button "SUBMIT" at bounding box center [290, 460] width 117 height 28
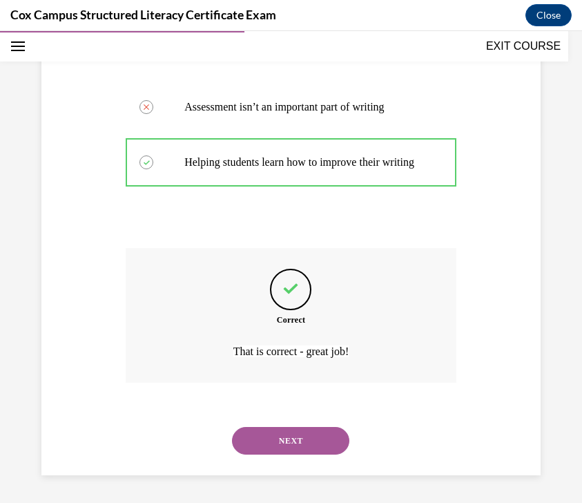
scroll to position [385, 0]
click at [320, 440] on button "NEXT" at bounding box center [290, 441] width 117 height 28
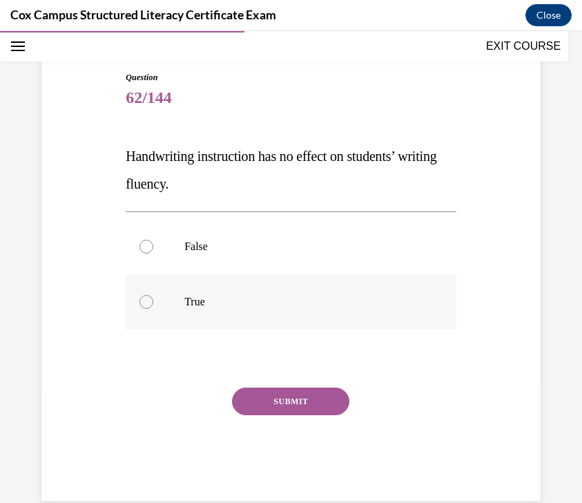
scroll to position [113, 0]
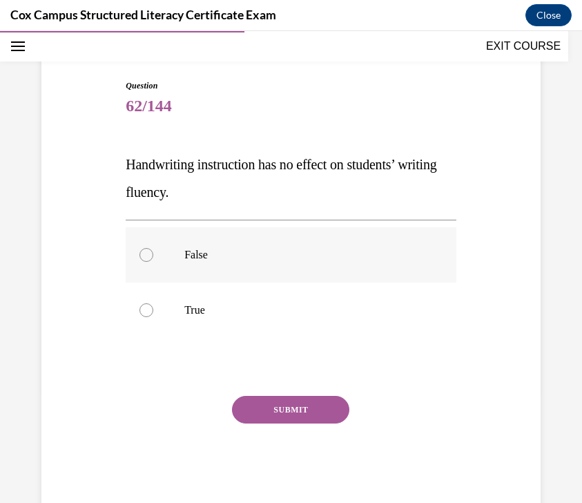
click at [338, 267] on label "False" at bounding box center [291, 254] width 331 height 55
click at [153, 262] on input "False" at bounding box center [147, 255] width 14 height 14
radio input "true"
click at [301, 402] on button "SUBMIT" at bounding box center [290, 410] width 117 height 28
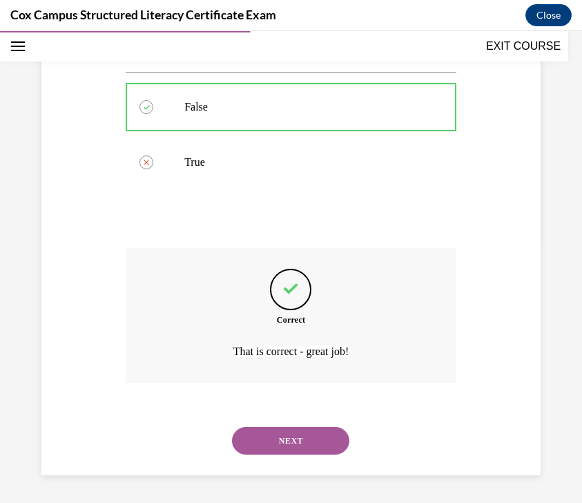
click at [290, 437] on button "NEXT" at bounding box center [290, 441] width 117 height 28
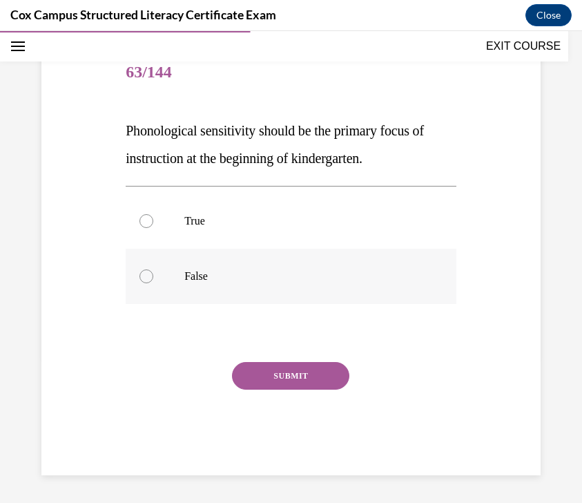
click at [352, 276] on p "False" at bounding box center [303, 276] width 238 height 14
click at [153, 276] on input "False" at bounding box center [147, 276] width 14 height 14
radio input "true"
click at [323, 379] on button "SUBMIT" at bounding box center [290, 376] width 117 height 28
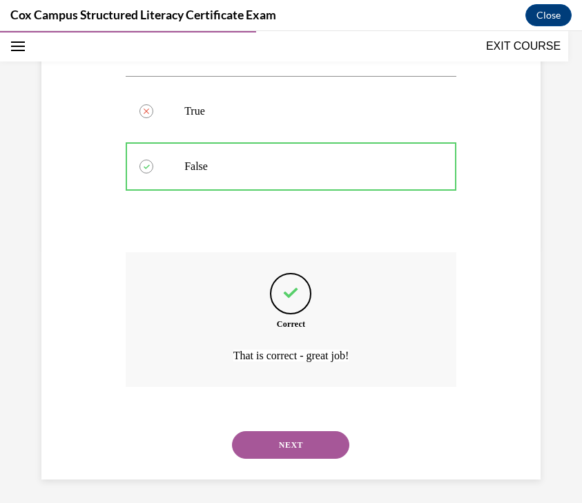
scroll to position [260, 0]
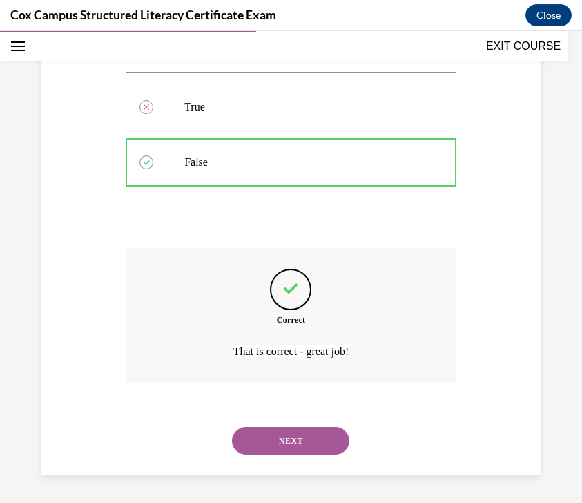
click at [315, 446] on button "NEXT" at bounding box center [290, 441] width 117 height 28
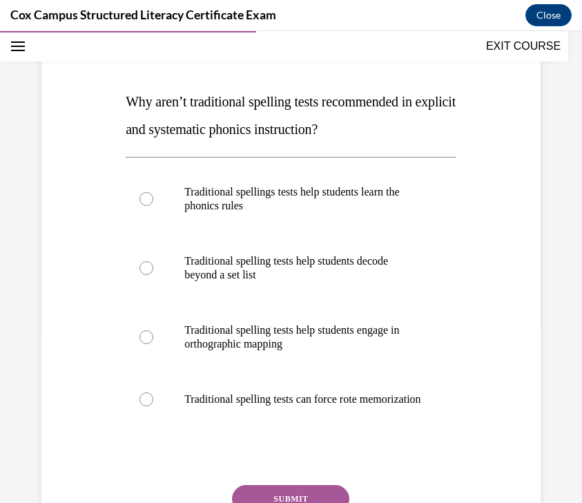
scroll to position [180, 0]
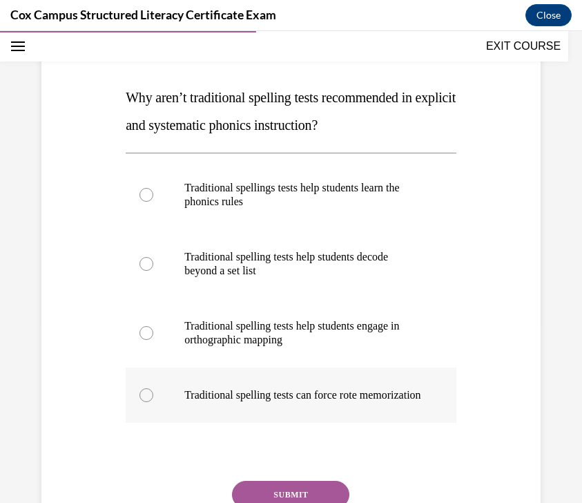
click at [306, 394] on p "Traditional spelling tests can force rote memorization" at bounding box center [303, 395] width 238 height 14
click at [153, 394] on input "Traditional spelling tests can force rote memorization" at bounding box center [147, 395] width 14 height 14
radio input "true"
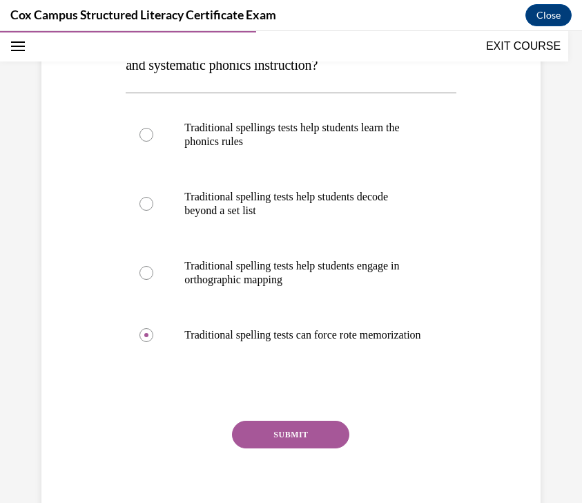
click at [291, 447] on button "SUBMIT" at bounding box center [290, 435] width 117 height 28
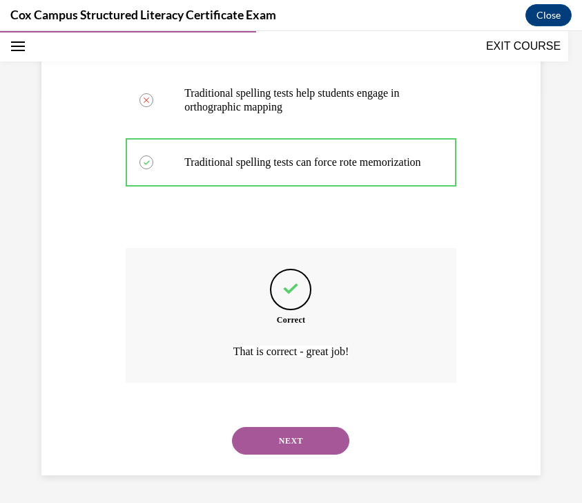
scroll to position [426, 0]
click at [291, 447] on button "NEXT" at bounding box center [290, 441] width 117 height 28
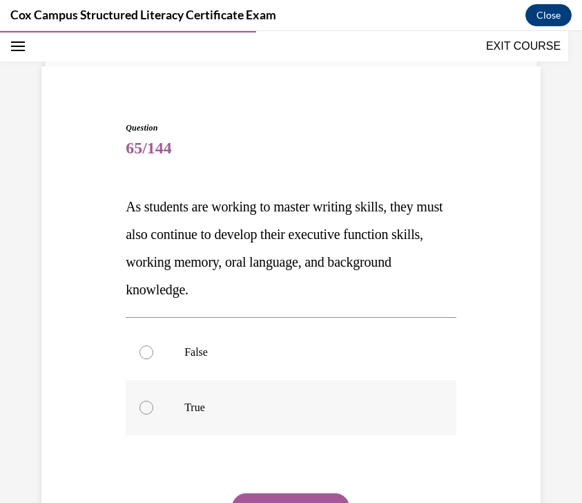
scroll to position [79, 0]
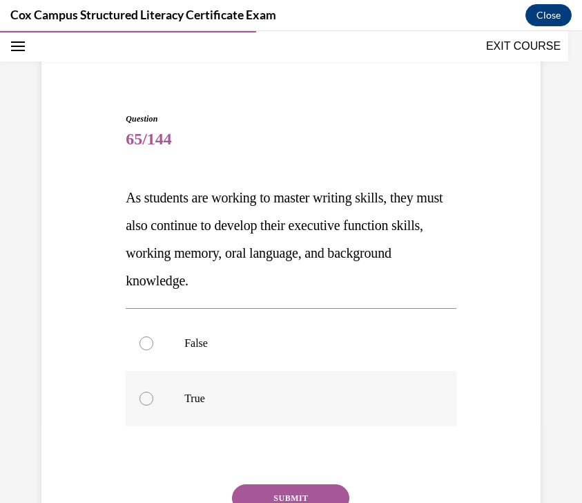
click at [238, 419] on label "True" at bounding box center [291, 398] width 331 height 55
click at [153, 405] on input "True" at bounding box center [147, 399] width 14 height 14
radio input "true"
click at [276, 494] on button "SUBMIT" at bounding box center [290, 498] width 117 height 28
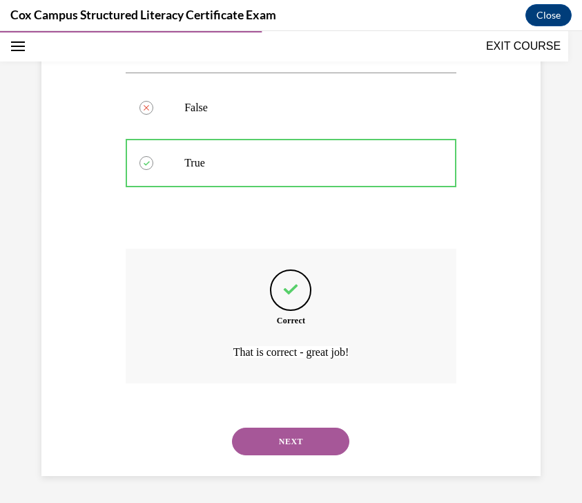
scroll to position [316, 0]
click at [271, 434] on button "NEXT" at bounding box center [290, 441] width 117 height 28
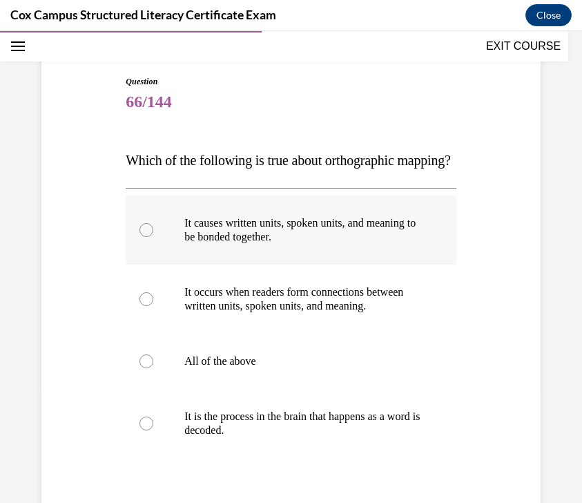
scroll to position [120, 0]
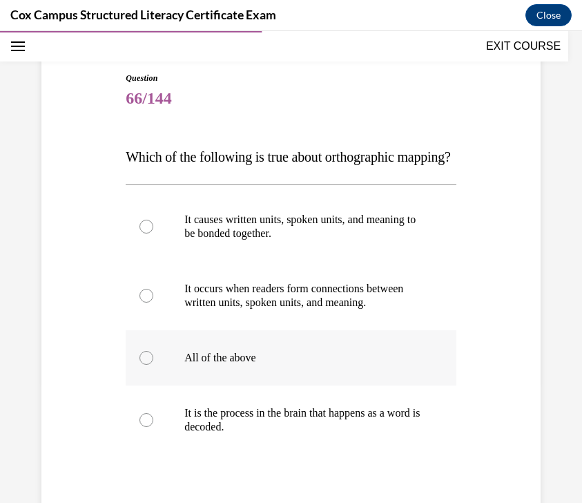
click at [254, 385] on label "All of the above" at bounding box center [291, 357] width 331 height 55
click at [153, 365] on input "All of the above" at bounding box center [147, 358] width 14 height 14
radio input "true"
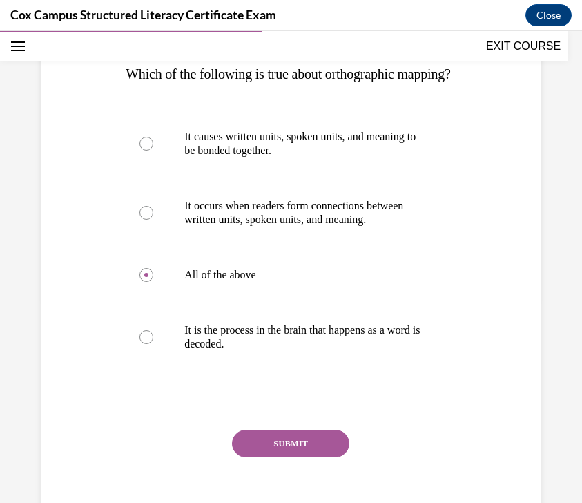
click at [265, 457] on button "SUBMIT" at bounding box center [290, 444] width 117 height 28
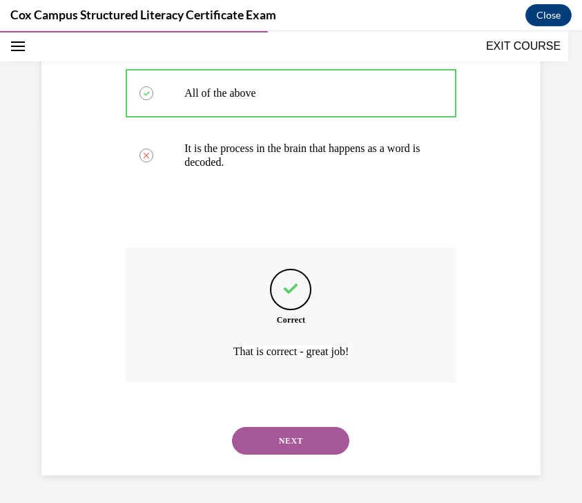
scroll to position [426, 0]
click at [282, 431] on button "NEXT" at bounding box center [290, 441] width 117 height 28
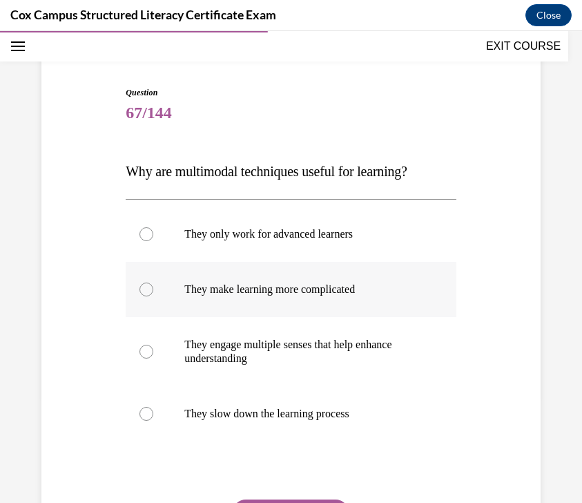
scroll to position [110, 0]
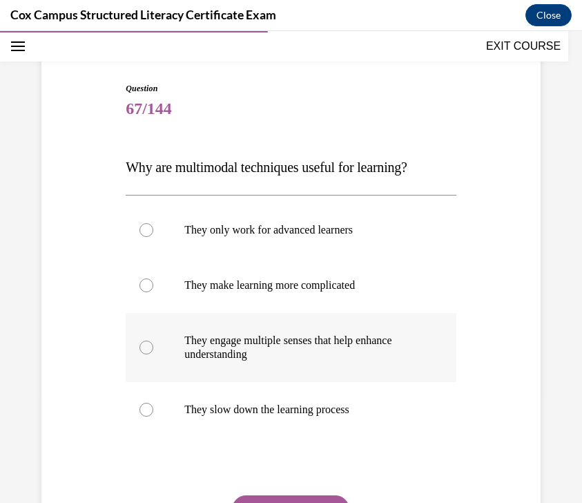
click at [361, 363] on label "They engage multiple senses that help enhance understanding" at bounding box center [291, 347] width 331 height 69
click at [153, 354] on input "They engage multiple senses that help enhance understanding" at bounding box center [147, 348] width 14 height 14
radio input "true"
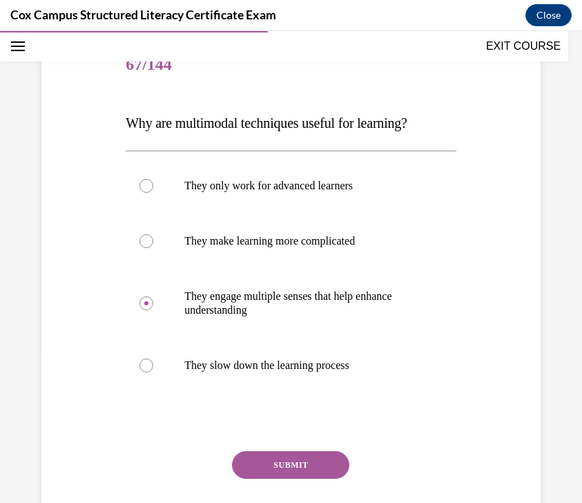
click at [327, 461] on button "SUBMIT" at bounding box center [290, 465] width 117 height 28
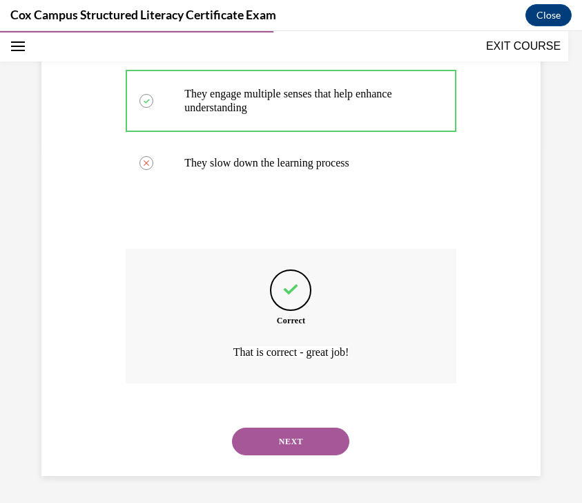
scroll to position [357, 0]
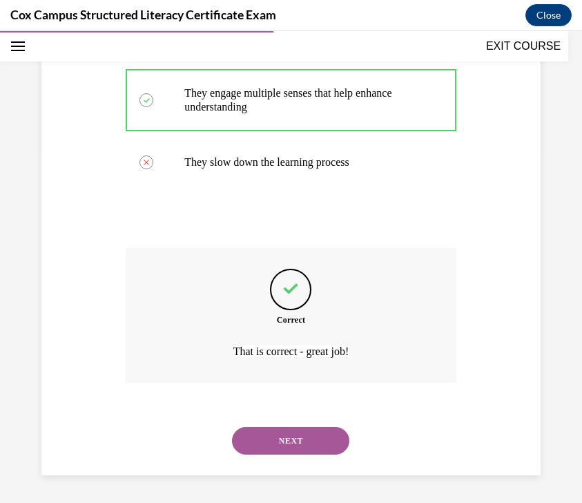
click at [314, 449] on button "NEXT" at bounding box center [290, 441] width 117 height 28
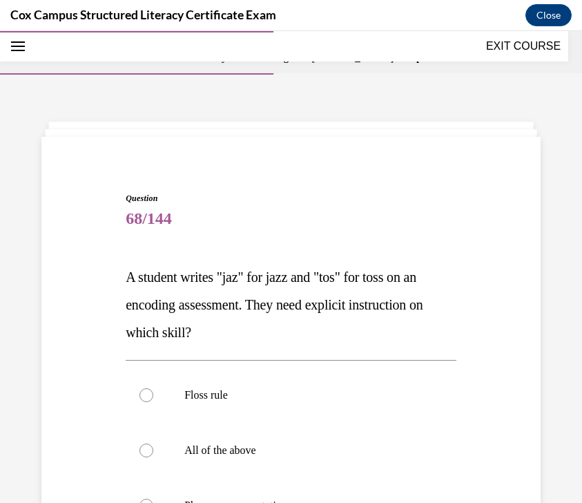
scroll to position [106, 0]
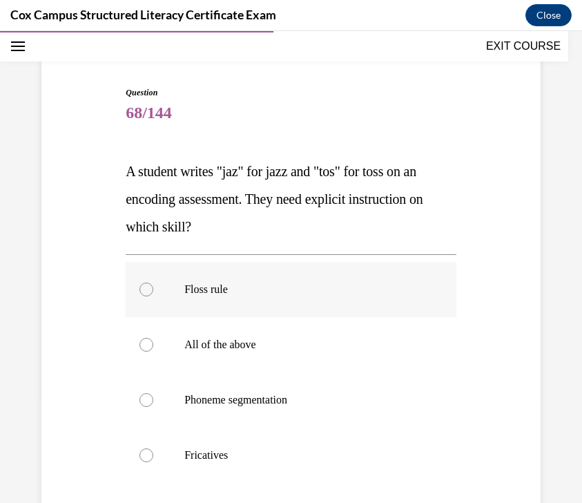
click at [356, 309] on label "Floss rule" at bounding box center [291, 289] width 331 height 55
click at [153, 296] on input "Floss rule" at bounding box center [147, 289] width 14 height 14
radio input "true"
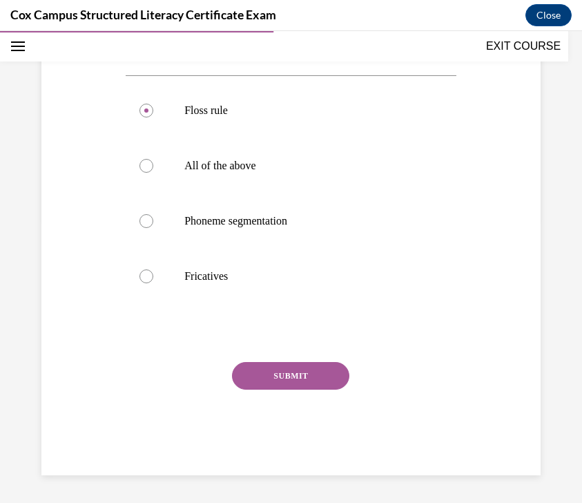
click at [318, 382] on button "SUBMIT" at bounding box center [290, 376] width 117 height 28
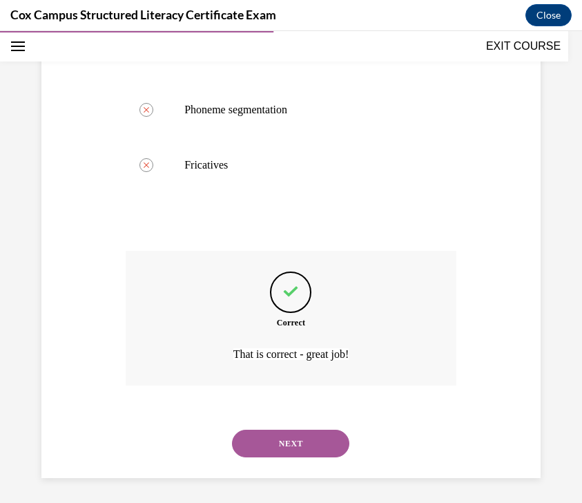
scroll to position [399, 0]
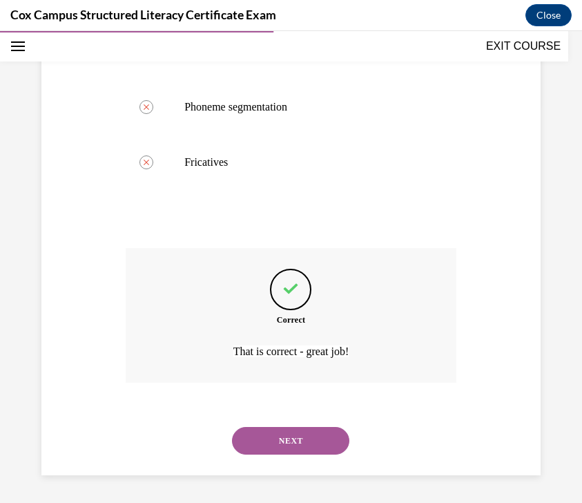
click at [312, 454] on div "NEXT" at bounding box center [291, 440] width 331 height 55
click at [312, 441] on button "NEXT" at bounding box center [290, 441] width 117 height 28
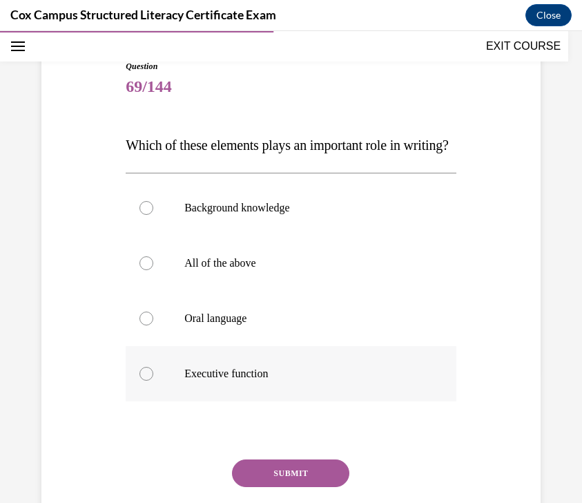
scroll to position [130, 0]
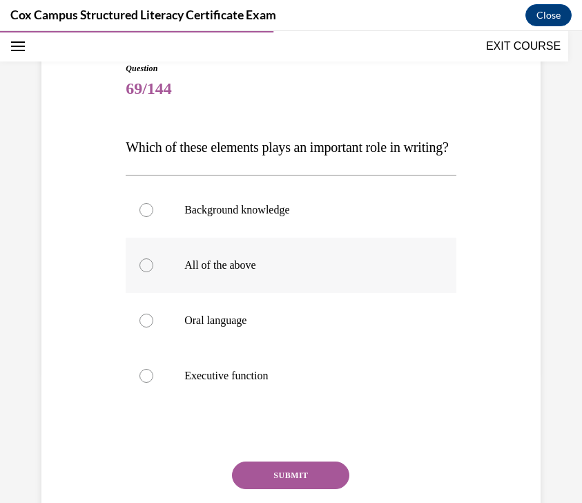
click at [271, 293] on label "All of the above" at bounding box center [291, 265] width 331 height 55
click at [153, 272] on input "All of the above" at bounding box center [147, 265] width 14 height 14
radio input "true"
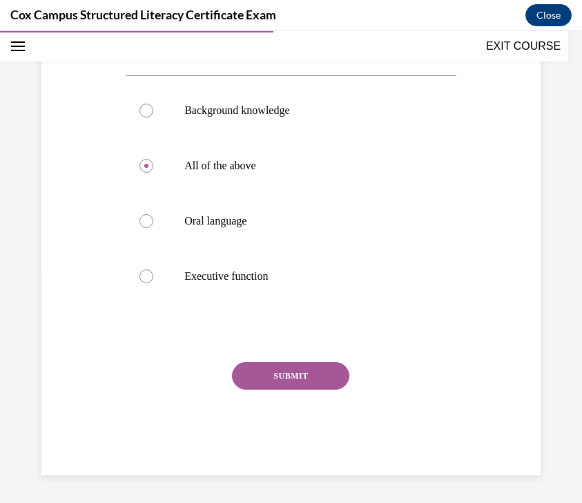
click at [288, 385] on button "SUBMIT" at bounding box center [290, 376] width 117 height 28
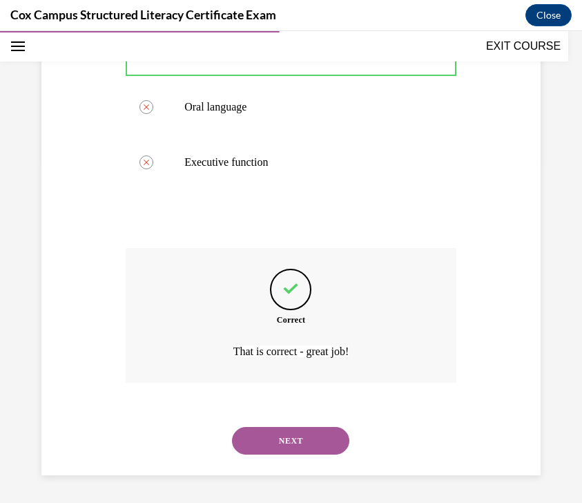
scroll to position [371, 0]
click at [279, 434] on button "NEXT" at bounding box center [290, 441] width 117 height 28
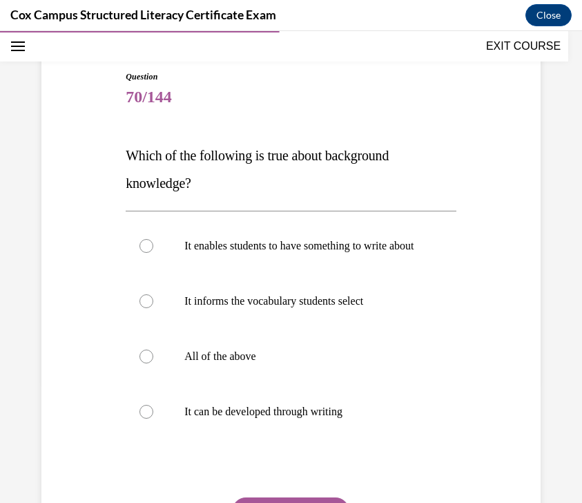
scroll to position [124, 0]
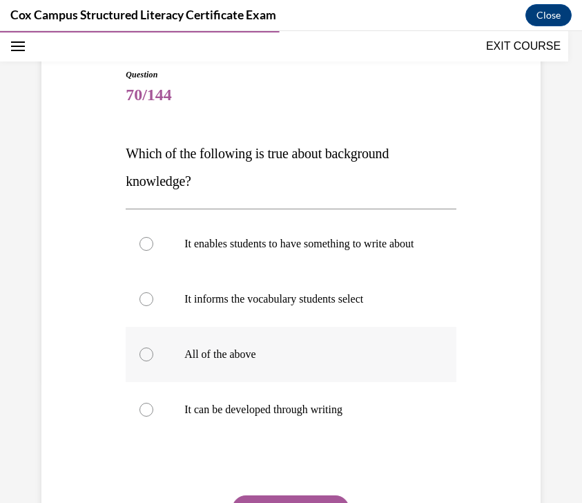
click at [297, 361] on p "All of the above" at bounding box center [303, 354] width 238 height 14
click at [153, 361] on input "All of the above" at bounding box center [147, 354] width 14 height 14
radio input "true"
click at [297, 361] on p "All of the above" at bounding box center [303, 354] width 238 height 14
click at [153, 361] on input "All of the above" at bounding box center [147, 354] width 14 height 14
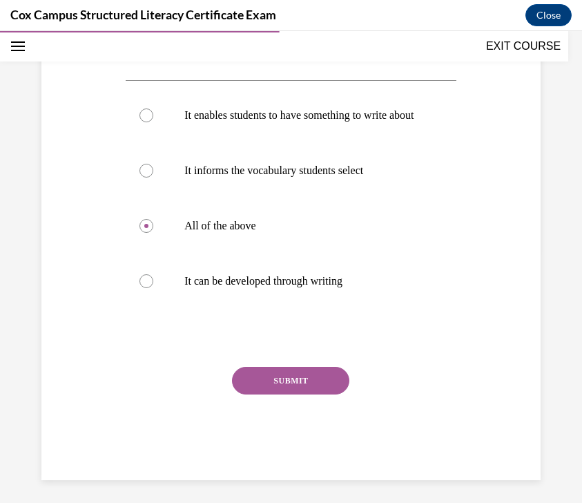
scroll to position [268, 0]
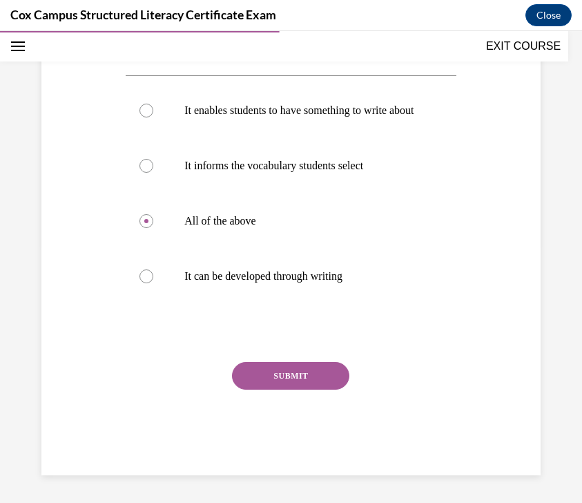
click at [310, 372] on button "SUBMIT" at bounding box center [290, 376] width 117 height 28
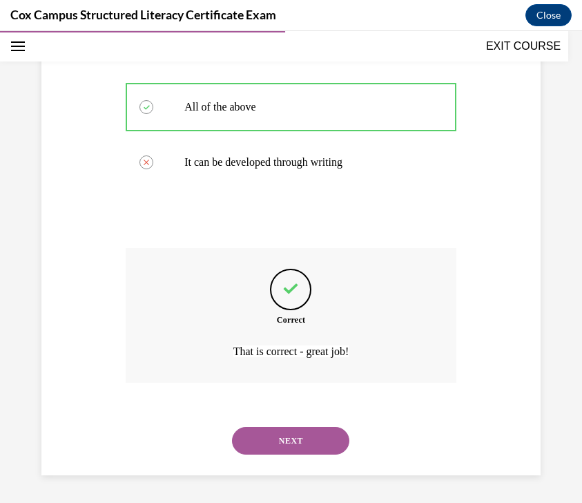
scroll to position [385, 0]
click at [284, 434] on button "NEXT" at bounding box center [290, 441] width 117 height 28
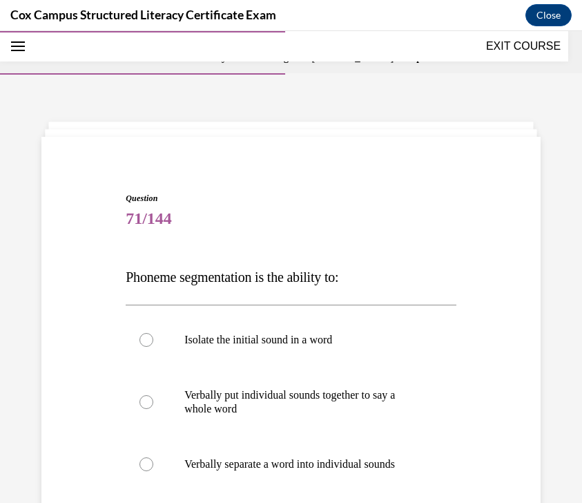
scroll to position [88, 0]
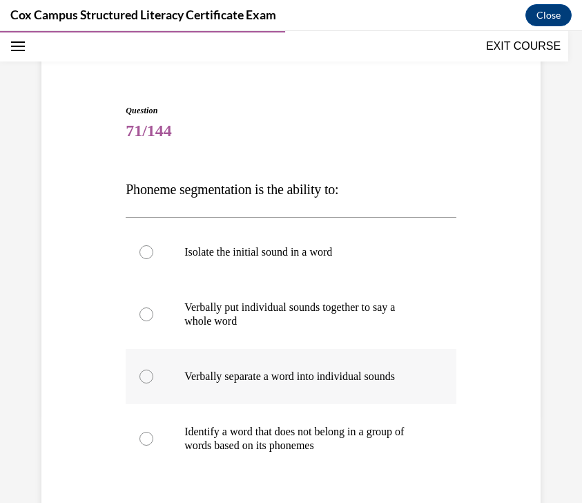
click at [309, 392] on label "Verbally separate a word into individual sounds" at bounding box center [291, 376] width 331 height 55
click at [153, 383] on input "Verbally separate a word into individual sounds" at bounding box center [147, 377] width 14 height 14
radio input "true"
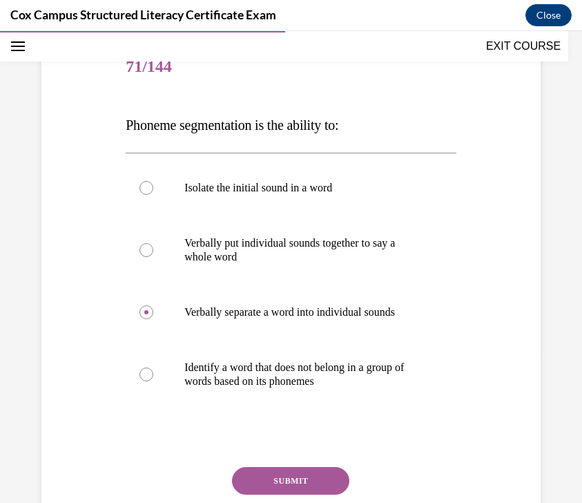
click at [292, 468] on button "SUBMIT" at bounding box center [290, 481] width 117 height 28
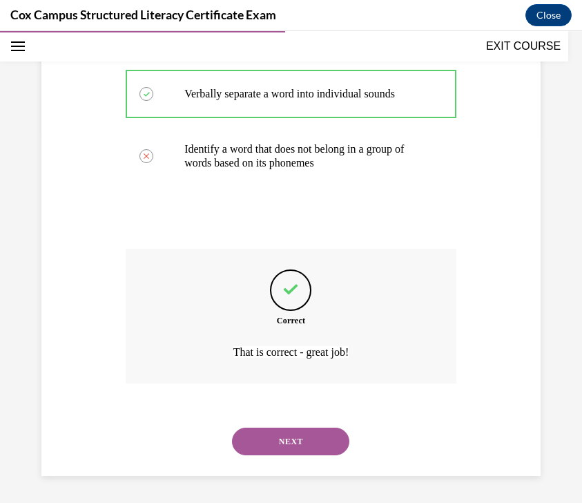
scroll to position [371, 0]
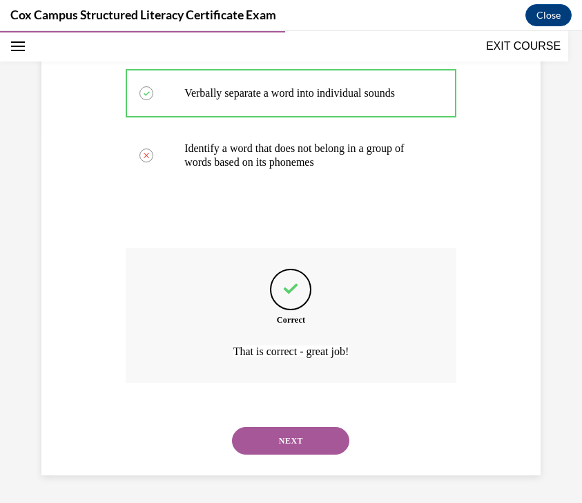
click at [297, 448] on button "NEXT" at bounding box center [290, 441] width 117 height 28
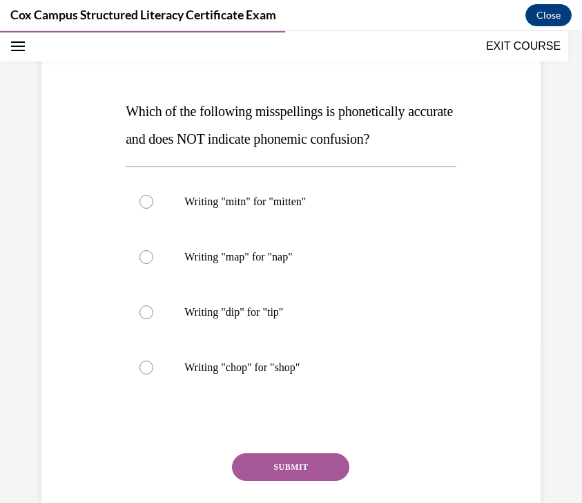
scroll to position [167, 0]
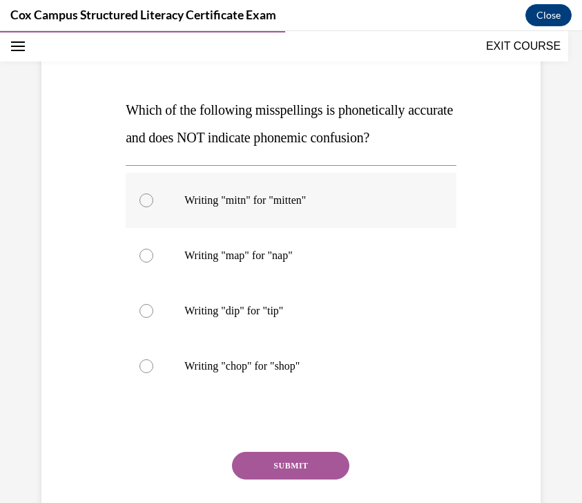
click at [320, 209] on label "Writing "mitn" for "mitten"" at bounding box center [291, 200] width 331 height 55
click at [153, 207] on input "Writing "mitn" for "mitten"" at bounding box center [147, 200] width 14 height 14
radio input "true"
click at [299, 468] on button "SUBMIT" at bounding box center [290, 466] width 117 height 28
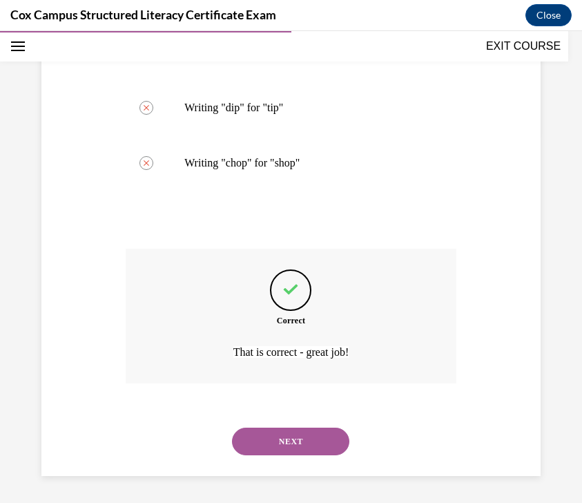
scroll to position [371, 0]
click at [298, 441] on button "NEXT" at bounding box center [290, 441] width 117 height 28
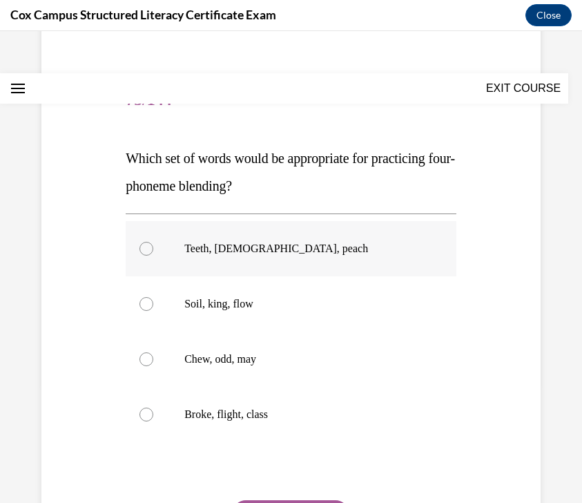
scroll to position [124, 0]
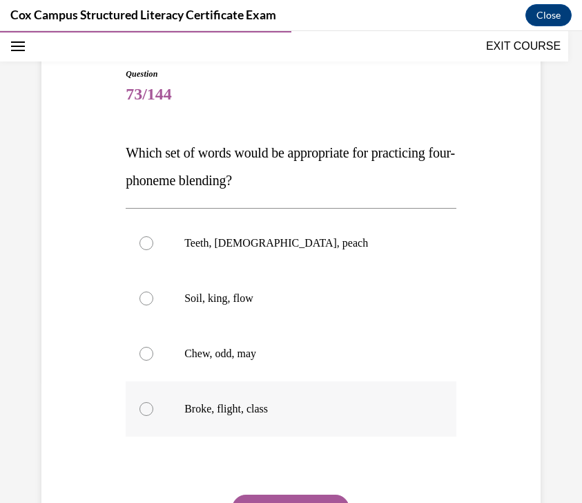
click at [327, 416] on label "Broke, flight, class" at bounding box center [291, 408] width 331 height 55
click at [153, 416] on input "Broke, flight, class" at bounding box center [147, 409] width 14 height 14
radio input "true"
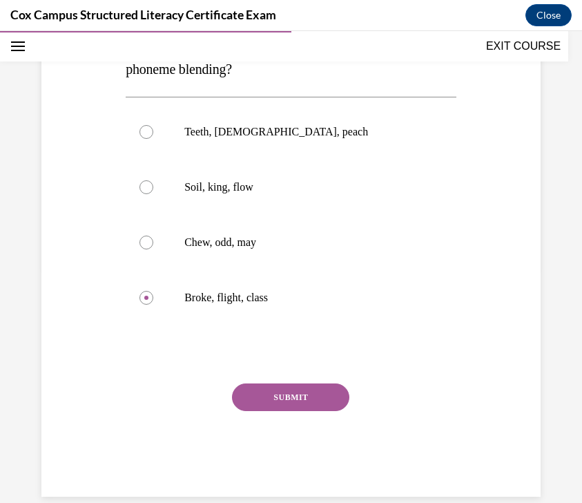
click at [298, 404] on button "SUBMIT" at bounding box center [290, 397] width 117 height 28
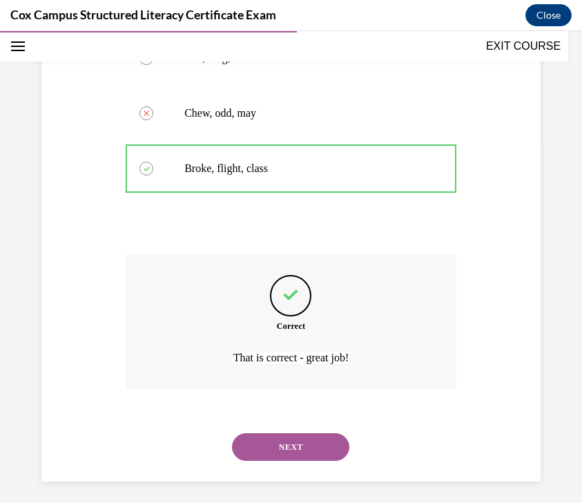
scroll to position [371, 0]
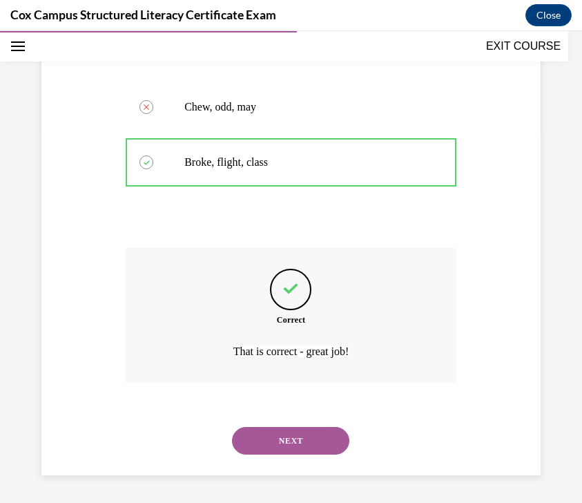
click at [286, 438] on button "NEXT" at bounding box center [290, 441] width 117 height 28
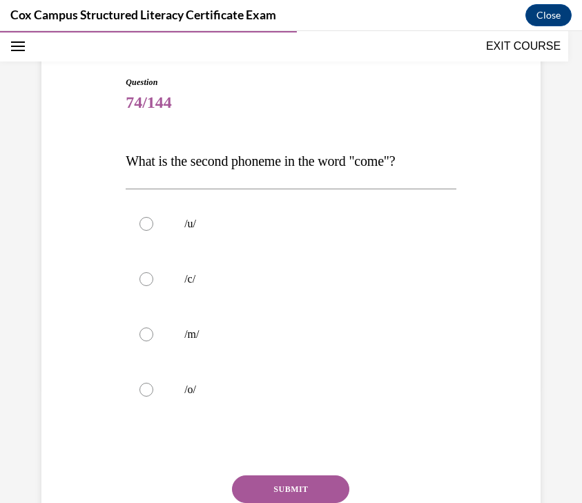
scroll to position [122, 0]
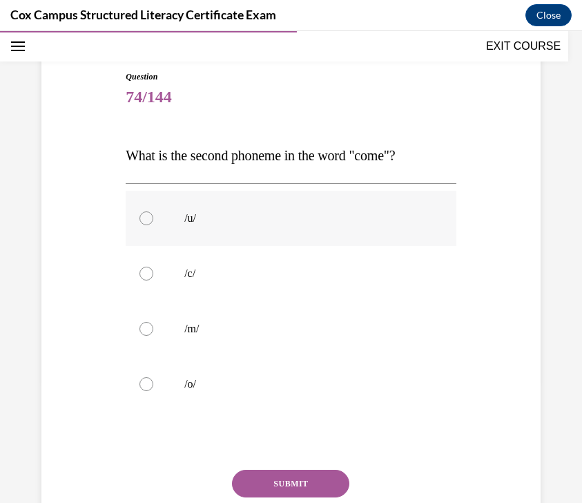
click at [344, 224] on p "/u/" at bounding box center [303, 218] width 238 height 14
click at [153, 224] on input "/u/" at bounding box center [147, 218] width 14 height 14
radio input "true"
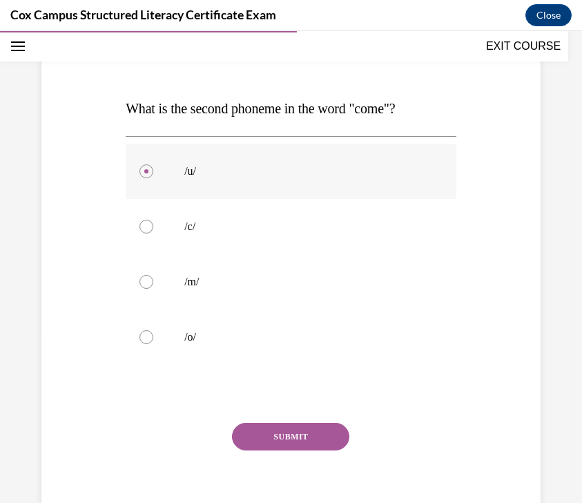
scroll to position [179, 0]
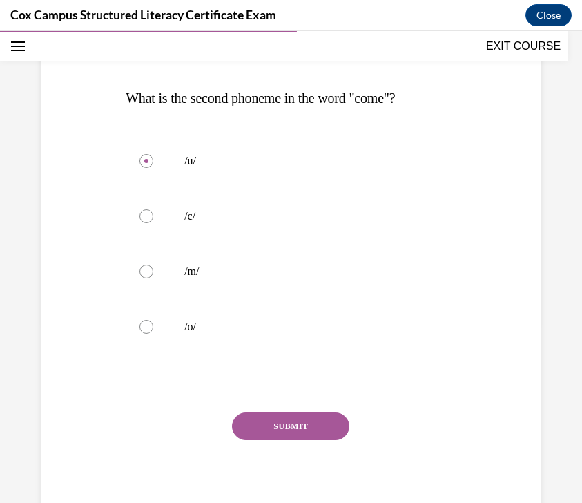
click at [293, 425] on button "SUBMIT" at bounding box center [290, 426] width 117 height 28
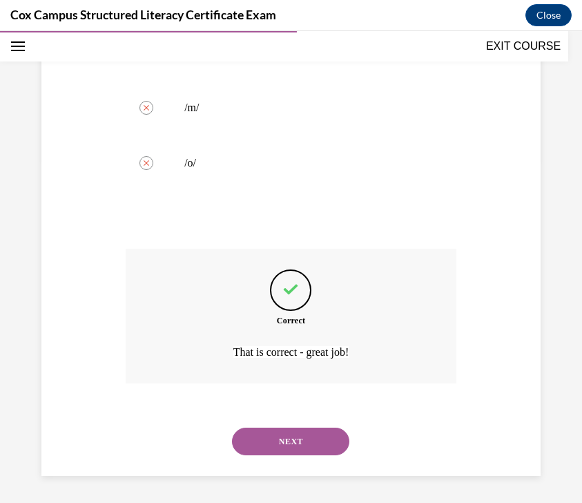
scroll to position [343, 0]
click at [287, 430] on button "NEXT" at bounding box center [290, 441] width 117 height 28
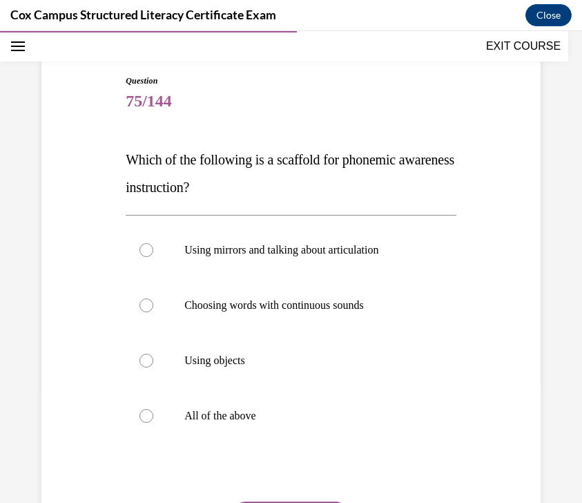
scroll to position [120, 0]
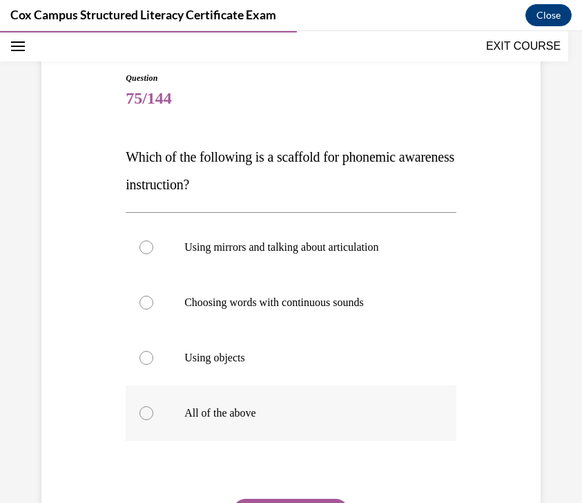
click at [280, 408] on p "All of the above" at bounding box center [303, 413] width 238 height 14
click at [153, 408] on input "All of the above" at bounding box center [147, 413] width 14 height 14
radio input "true"
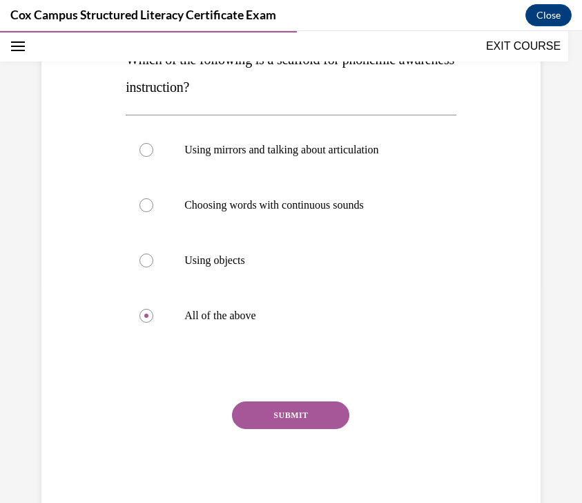
click at [286, 417] on button "SUBMIT" at bounding box center [290, 415] width 117 height 28
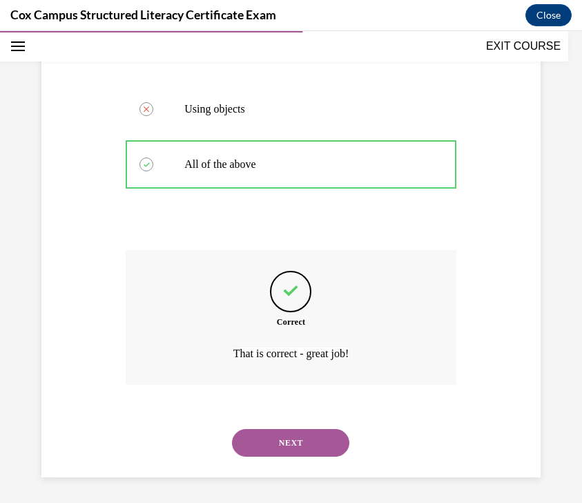
scroll to position [371, 0]
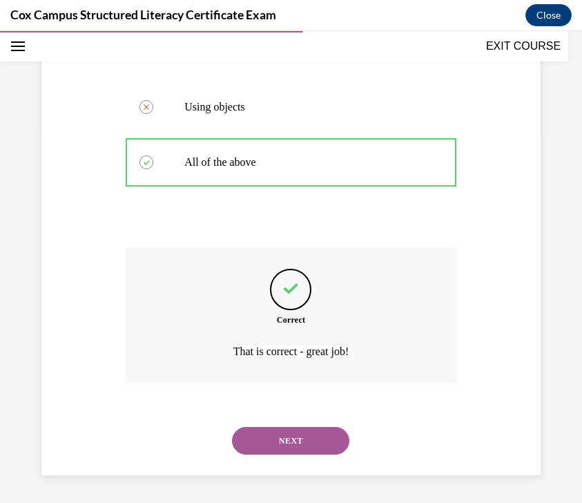
click at [322, 431] on button "NEXT" at bounding box center [290, 441] width 117 height 28
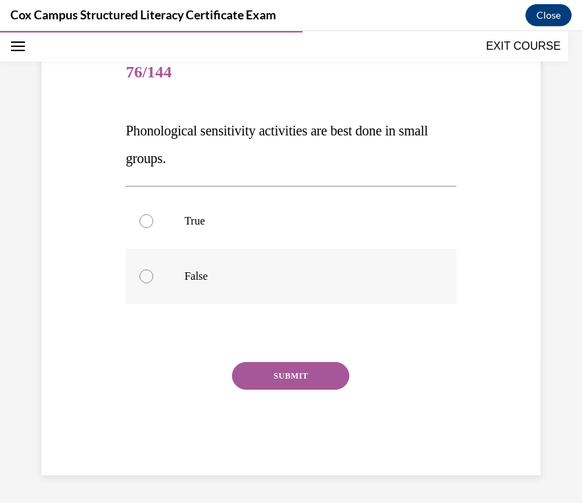
click at [228, 278] on p "False" at bounding box center [303, 276] width 238 height 14
click at [153, 278] on input "False" at bounding box center [147, 276] width 14 height 14
radio input "true"
click at [262, 370] on button "SUBMIT" at bounding box center [290, 376] width 117 height 28
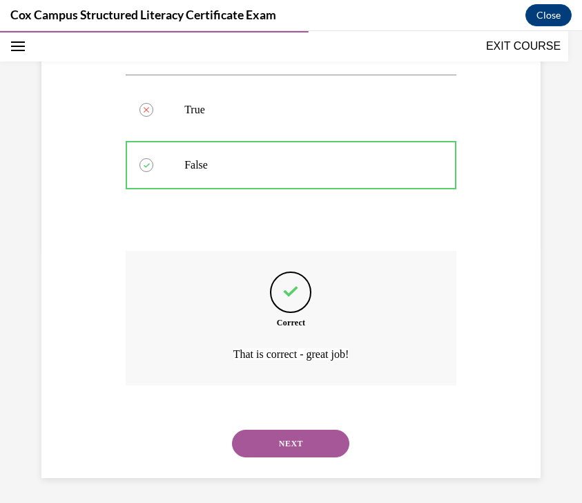
scroll to position [260, 0]
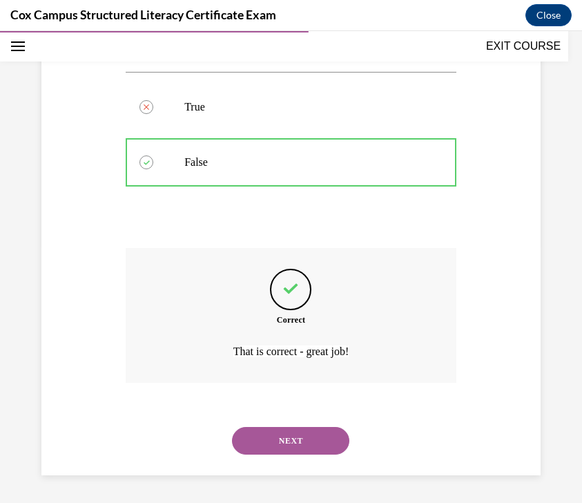
click at [305, 432] on button "NEXT" at bounding box center [290, 441] width 117 height 28
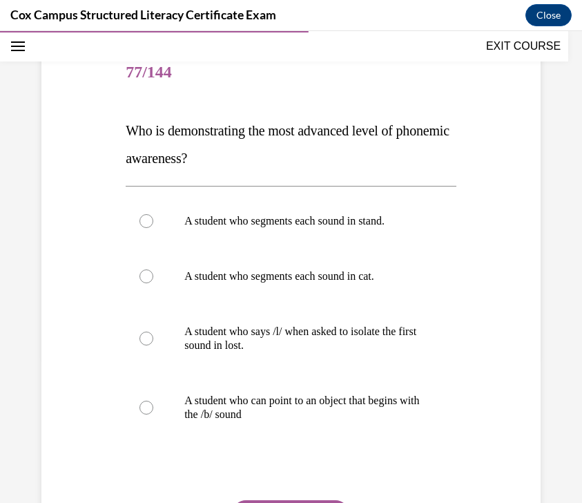
scroll to position [147, 0]
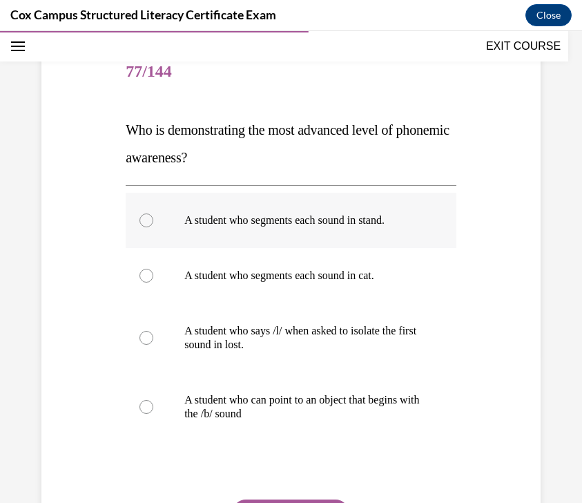
click at [361, 228] on label "A student who segments each sound in stand." at bounding box center [291, 220] width 331 height 55
click at [153, 227] on input "A student who segments each sound in stand." at bounding box center [147, 220] width 14 height 14
radio input "true"
click at [361, 228] on label "A student who segments each sound in stand." at bounding box center [291, 220] width 331 height 55
click at [153, 227] on input "A student who segments each sound in stand." at bounding box center [147, 220] width 14 height 14
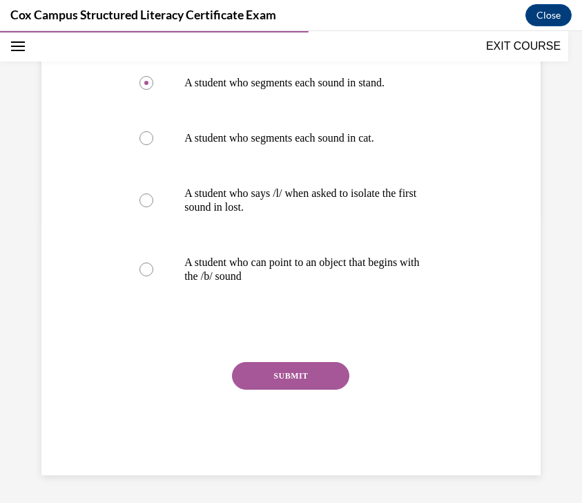
click at [334, 375] on button "SUBMIT" at bounding box center [290, 376] width 117 height 28
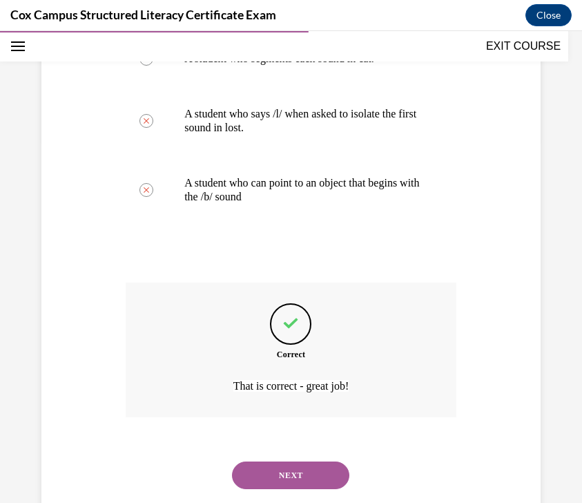
scroll to position [399, 0]
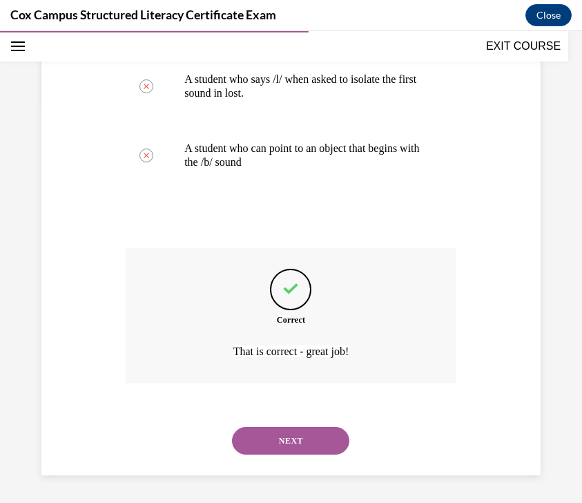
click at [309, 441] on button "NEXT" at bounding box center [290, 441] width 117 height 28
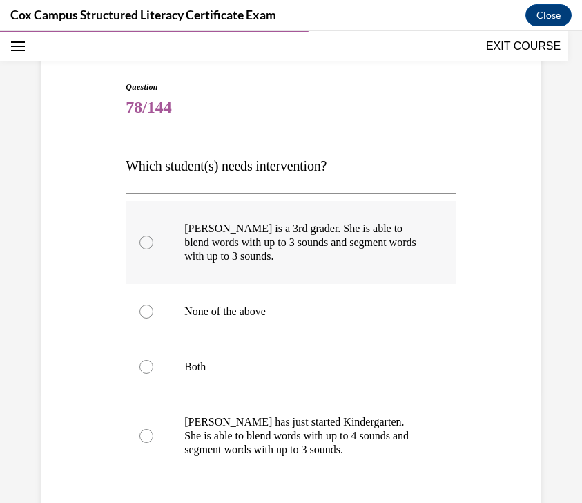
scroll to position [118, 0]
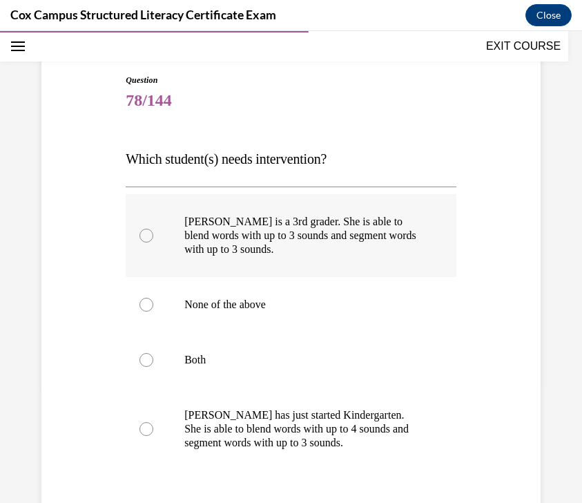
click at [421, 239] on p "[PERSON_NAME] is a 3rd grader. She is able to blend words with up to 3 sounds a…" at bounding box center [303, 235] width 238 height 41
click at [153, 239] on input "[PERSON_NAME] is a 3rd grader. She is able to blend words with up to 3 sounds a…" at bounding box center [147, 236] width 14 height 14
radio input "true"
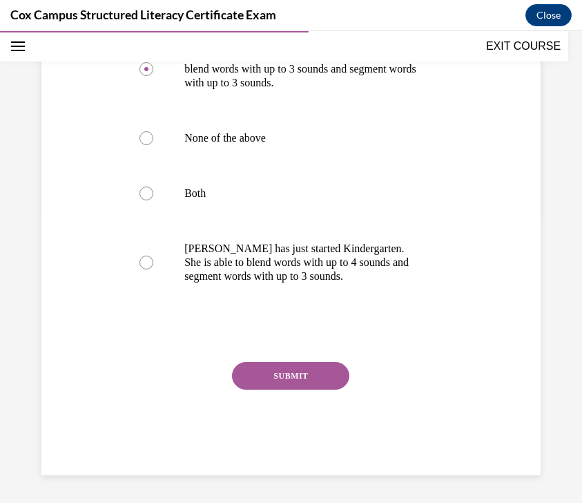
click at [325, 383] on button "SUBMIT" at bounding box center [290, 376] width 117 height 28
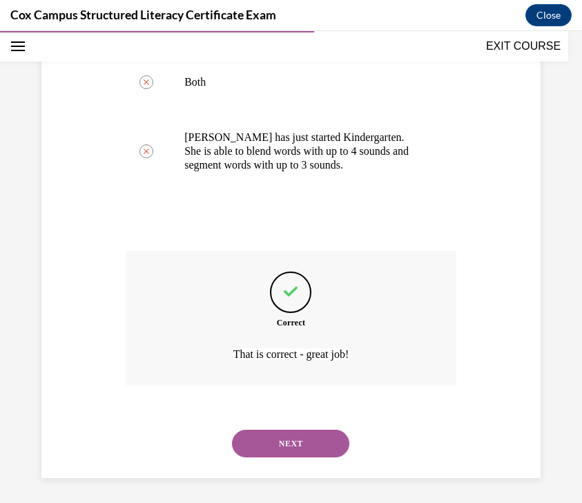
scroll to position [399, 0]
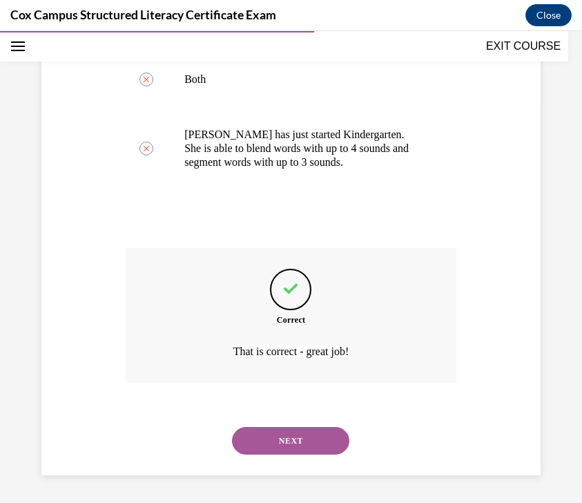
click at [294, 435] on button "NEXT" at bounding box center [290, 441] width 117 height 28
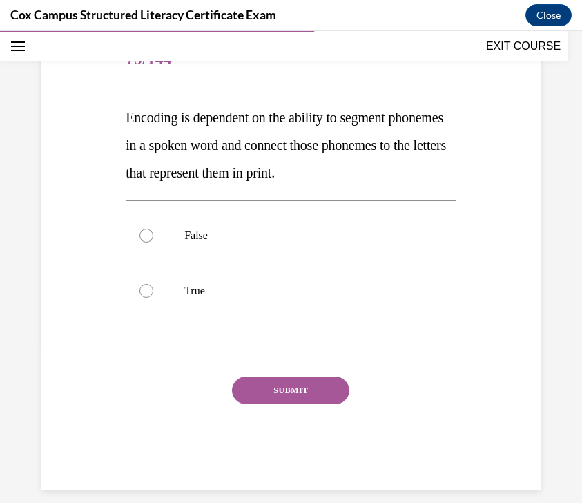
scroll to position [137, 0]
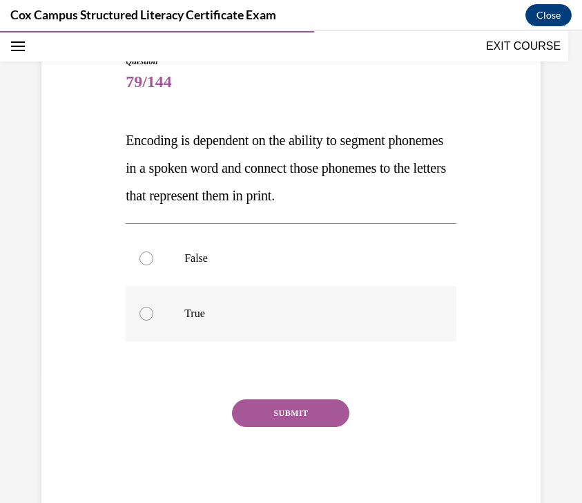
click at [211, 320] on p "True" at bounding box center [303, 314] width 238 height 14
click at [153, 320] on input "True" at bounding box center [147, 314] width 14 height 14
radio input "true"
click at [211, 320] on p "True" at bounding box center [303, 314] width 238 height 14
click at [153, 320] on input "True" at bounding box center [147, 314] width 14 height 14
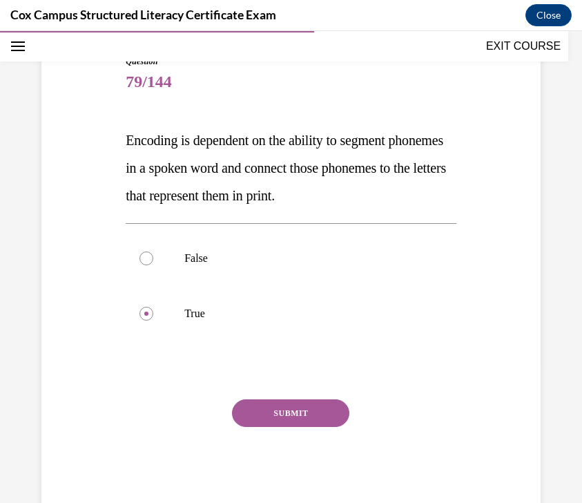
click at [264, 427] on button "SUBMIT" at bounding box center [290, 413] width 117 height 28
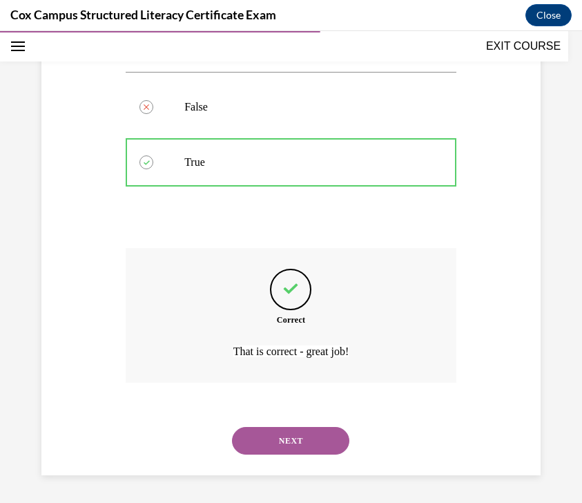
scroll to position [316, 0]
click at [285, 442] on button "NEXT" at bounding box center [290, 441] width 117 height 28
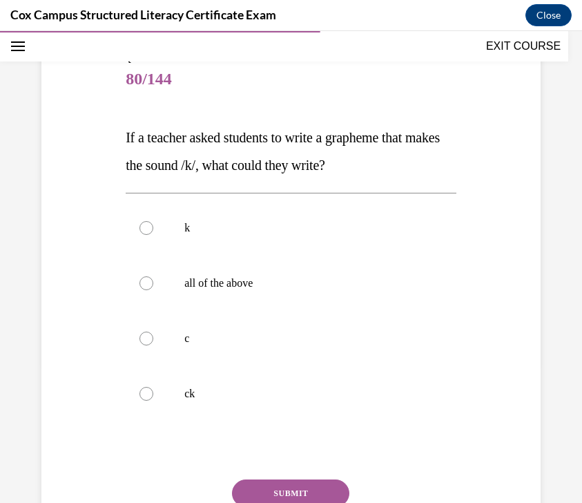
scroll to position [141, 0]
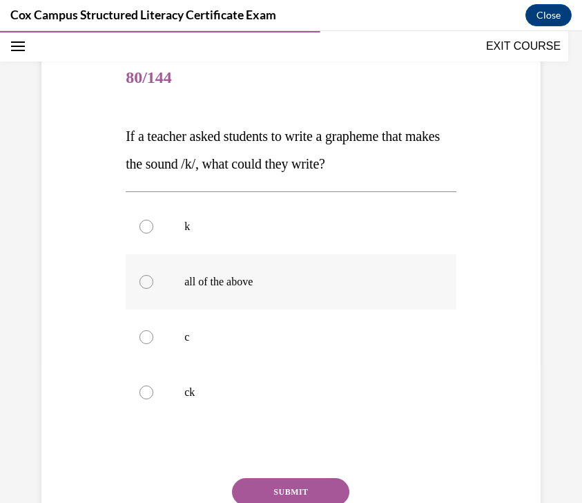
click at [318, 287] on p "all of the above" at bounding box center [303, 282] width 238 height 14
click at [153, 287] on input "all of the above" at bounding box center [147, 282] width 14 height 14
radio input "true"
click at [318, 287] on p "all of the above" at bounding box center [303, 282] width 238 height 14
click at [153, 287] on input "all of the above" at bounding box center [147, 282] width 14 height 14
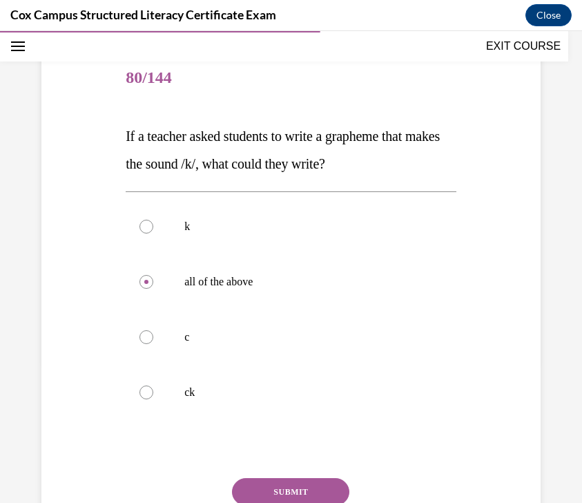
click at [301, 485] on button "SUBMIT" at bounding box center [290, 492] width 117 height 28
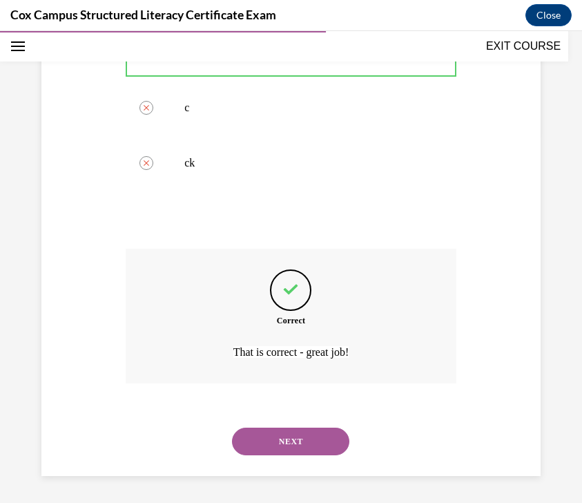
scroll to position [371, 0]
click at [315, 448] on button "NEXT" at bounding box center [290, 441] width 117 height 28
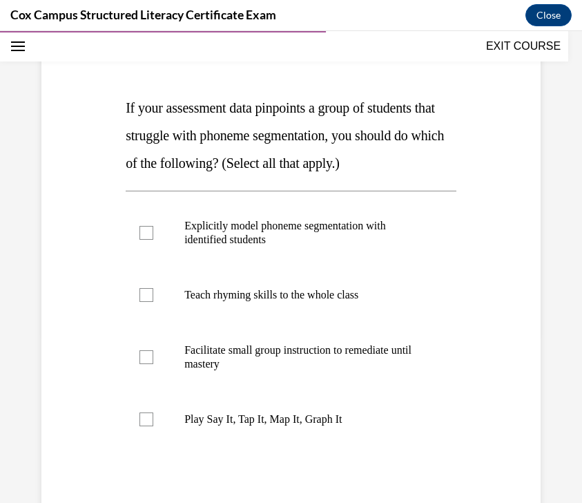
scroll to position [175, 0]
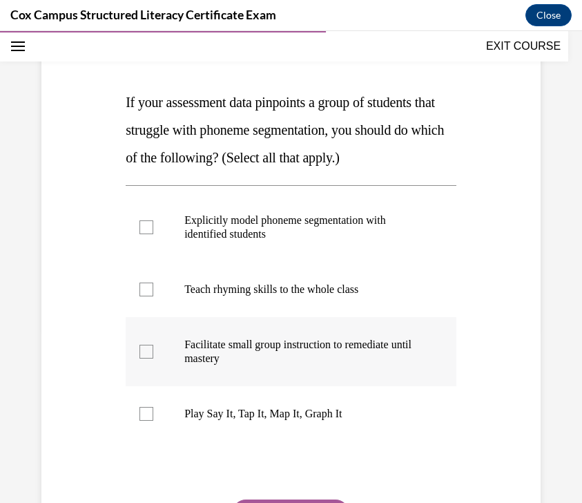
click at [342, 342] on p "Facilitate small group instruction to remediate until mastery" at bounding box center [303, 352] width 238 height 28
click at [153, 345] on input "Facilitate small group instruction to remediate until mastery" at bounding box center [147, 352] width 14 height 14
checkbox input "true"
click at [305, 416] on p "Play Say It, Tap It, Map It, Graph It" at bounding box center [303, 414] width 238 height 14
click at [153, 416] on input "Play Say It, Tap It, Map It, Graph It" at bounding box center [147, 414] width 14 height 14
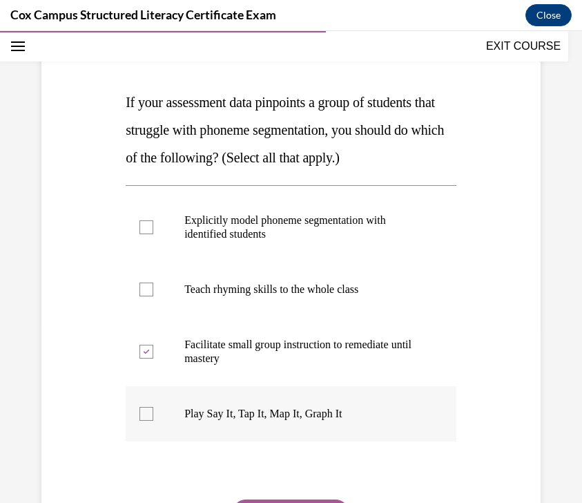
checkbox input "true"
click at [323, 222] on p "Explicitly model phoneme segmentation with identified students" at bounding box center [303, 227] width 238 height 28
click at [153, 222] on input "Explicitly model phoneme segmentation with identified students" at bounding box center [147, 227] width 14 height 14
checkbox input "true"
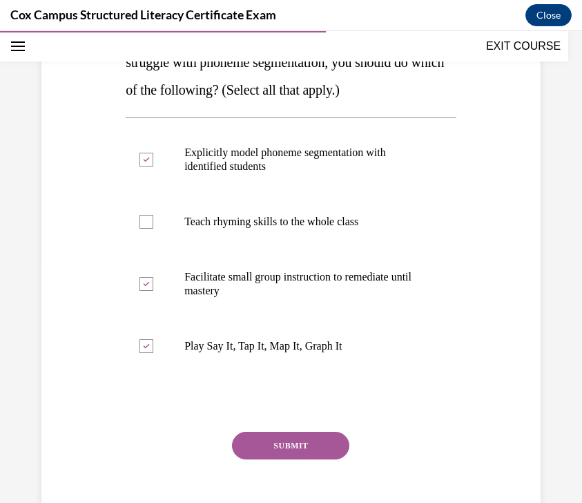
scroll to position [258, 0]
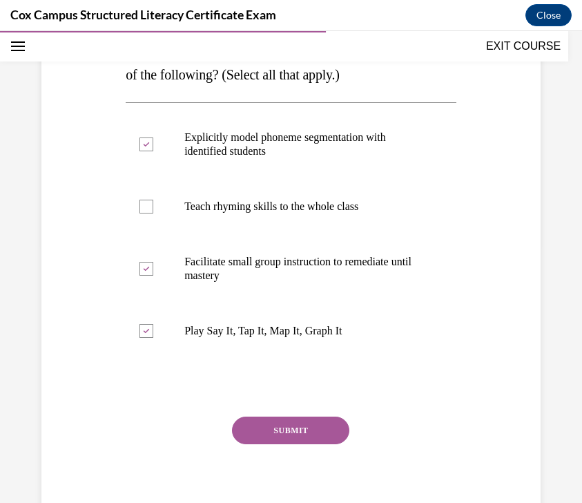
click at [289, 439] on button "SUBMIT" at bounding box center [290, 430] width 117 height 28
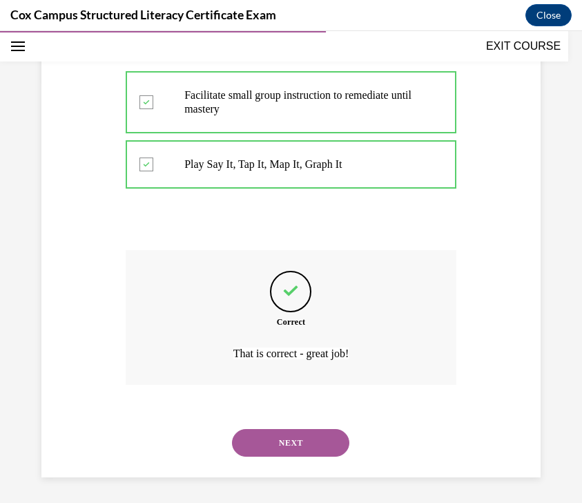
scroll to position [426, 0]
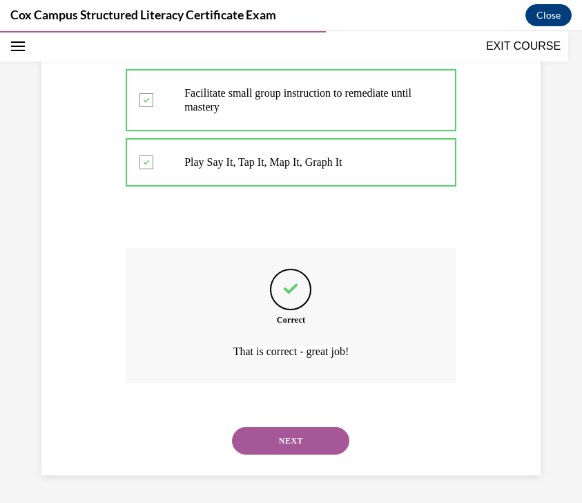
click at [285, 446] on button "NEXT" at bounding box center [290, 441] width 117 height 28
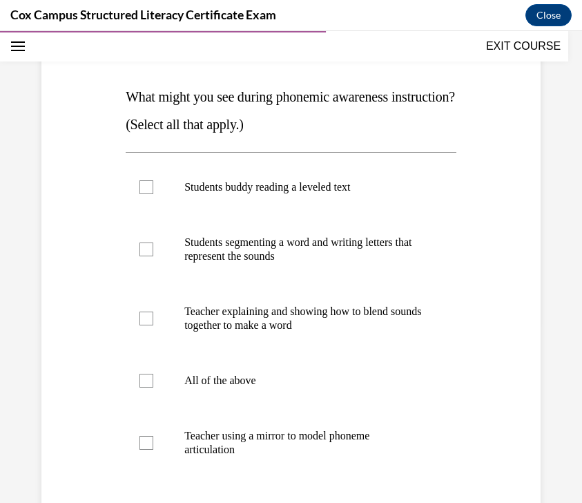
scroll to position [179, 0]
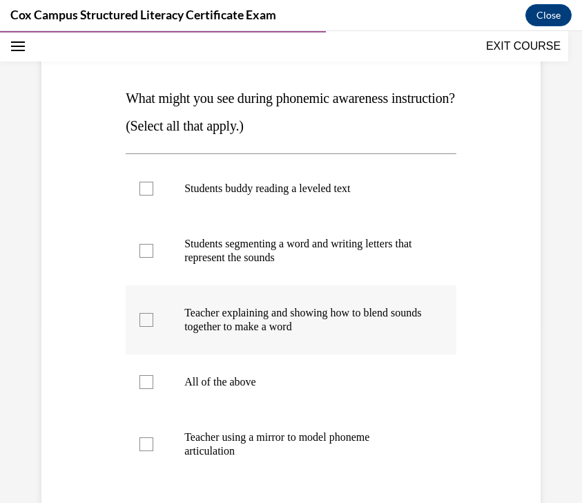
click at [336, 313] on p "Teacher explaining and showing how to blend sounds together to make a word" at bounding box center [303, 320] width 238 height 28
click at [153, 313] on input "Teacher explaining and showing how to blend sounds together to make a word" at bounding box center [147, 320] width 14 height 14
checkbox input "true"
click at [307, 259] on p "Students segmenting a word and writing letters that represent the sounds" at bounding box center [303, 251] width 238 height 28
click at [153, 258] on input "Students segmenting a word and writing letters that represent the sounds" at bounding box center [147, 251] width 14 height 14
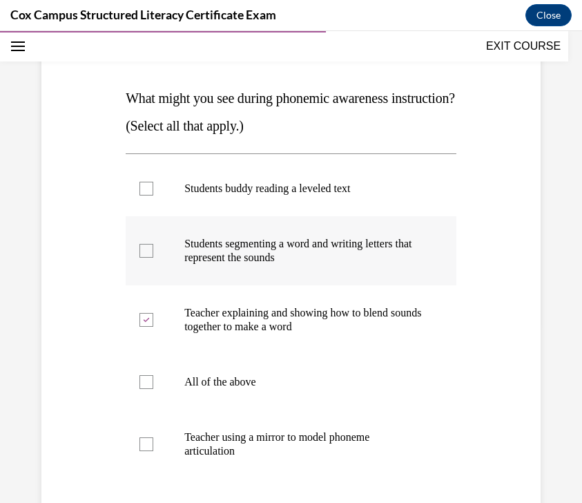
checkbox input "true"
click at [299, 430] on p "Teacher using a mirror to model phoneme articulation" at bounding box center [303, 444] width 238 height 28
click at [153, 437] on input "Teacher using a mirror to model phoneme articulation" at bounding box center [147, 444] width 14 height 14
checkbox input "true"
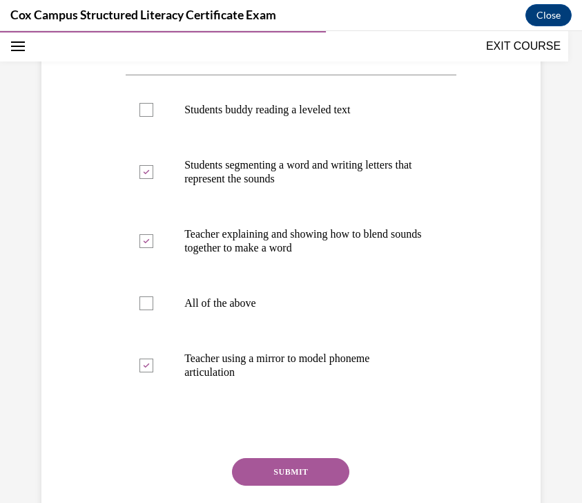
click at [303, 469] on button "SUBMIT" at bounding box center [290, 472] width 117 height 28
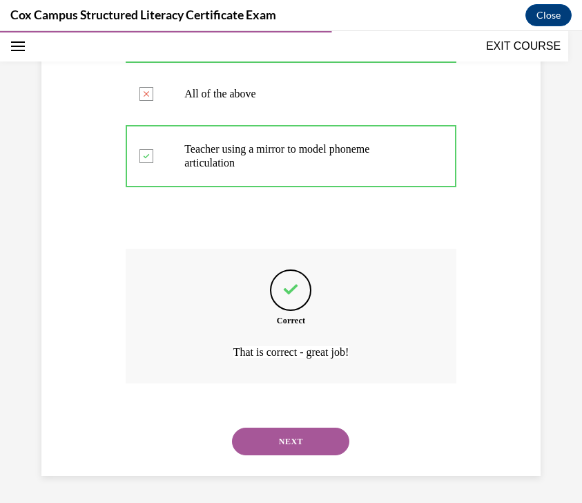
scroll to position [468, 0]
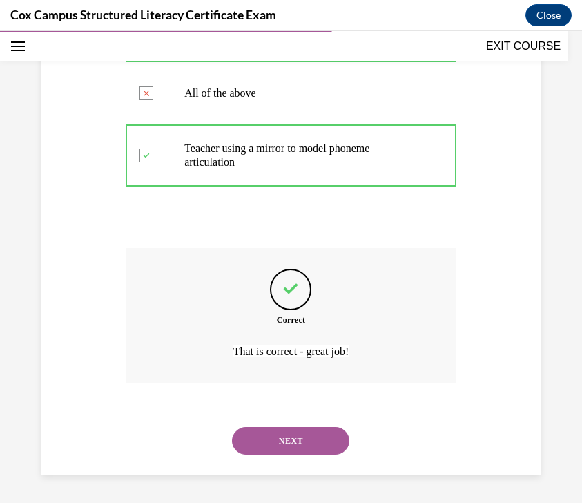
click at [308, 445] on button "NEXT" at bounding box center [290, 441] width 117 height 28
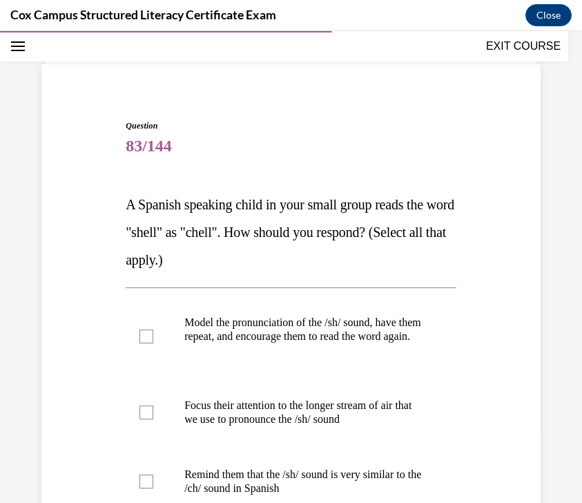
scroll to position [76, 0]
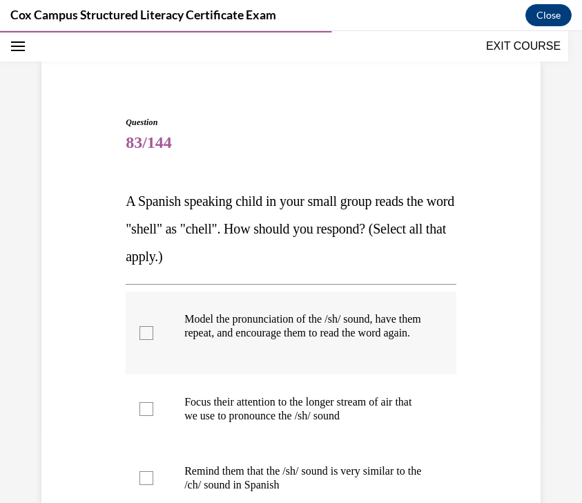
click at [309, 340] on p "Model the pronunciation of the /sh/ sound, have them repeat, and encourage them…" at bounding box center [303, 326] width 238 height 28
click at [153, 340] on input "Model the pronunciation of the /sh/ sound, have them repeat, and encourage them…" at bounding box center [147, 333] width 14 height 14
checkbox input "true"
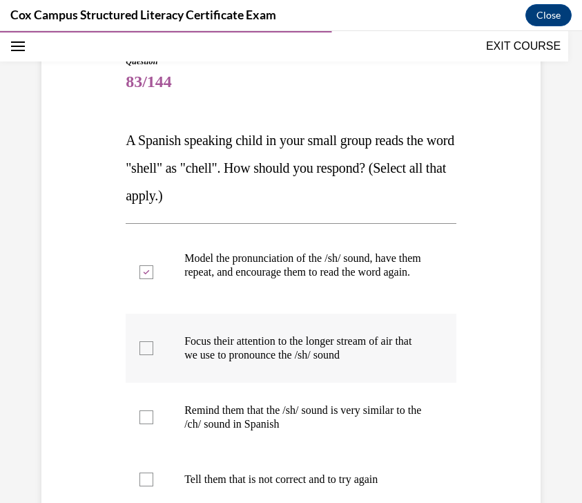
click at [306, 362] on p "Focus their attention to the longer stream of air that we use to pronounce the …" at bounding box center [303, 348] width 238 height 28
click at [153, 355] on input "Focus their attention to the longer stream of air that we use to pronounce the …" at bounding box center [147, 348] width 14 height 14
checkbox input "true"
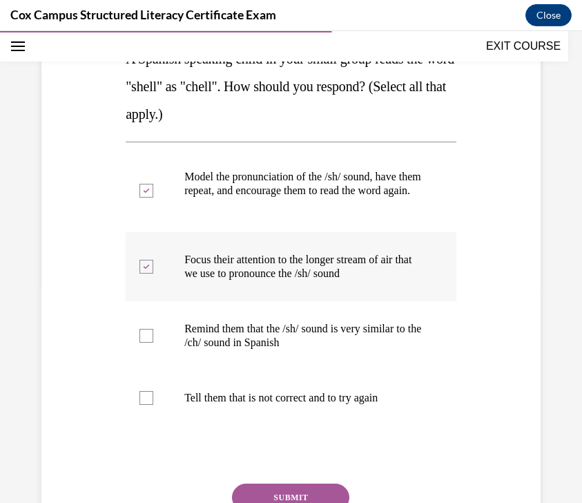
scroll to position [219, 0]
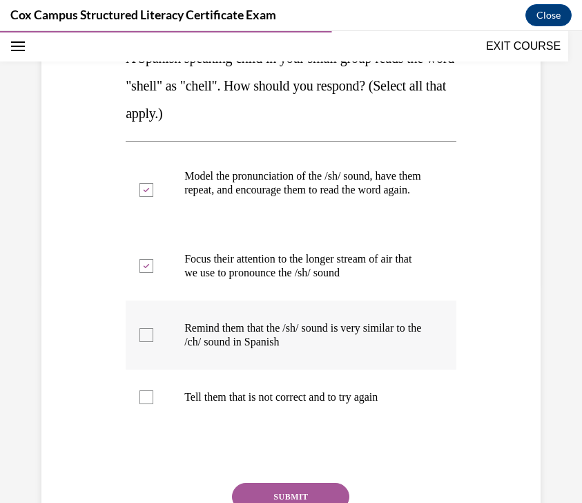
click at [309, 349] on p "Remind them that the /sh/ sound is very similar to the /ch/ sound in Spanish" at bounding box center [303, 335] width 238 height 28
click at [153, 342] on input "Remind them that the /sh/ sound is very similar to the /ch/ sound in Spanish" at bounding box center [147, 335] width 14 height 14
checkbox input "true"
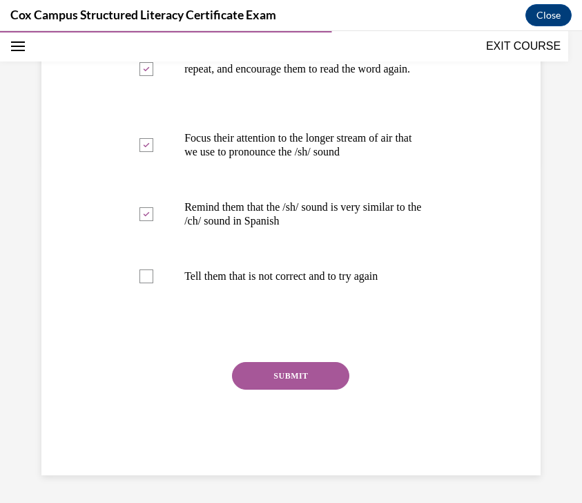
click at [320, 382] on button "SUBMIT" at bounding box center [290, 376] width 117 height 28
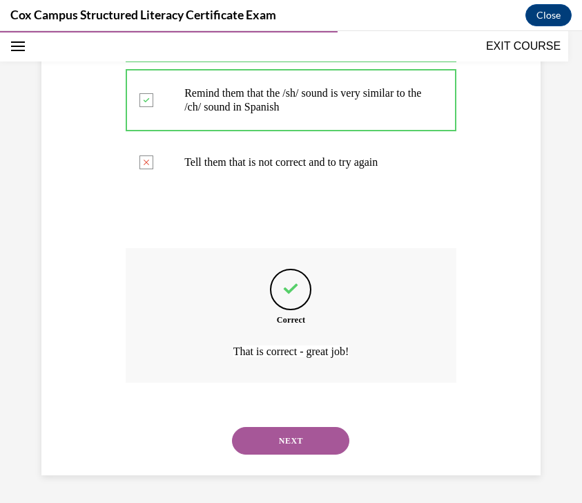
scroll to position [468, 0]
click at [309, 439] on button "NEXT" at bounding box center [290, 441] width 117 height 28
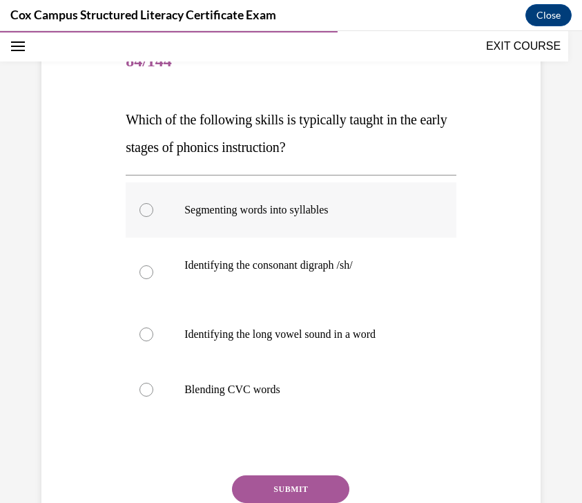
scroll to position [180, 0]
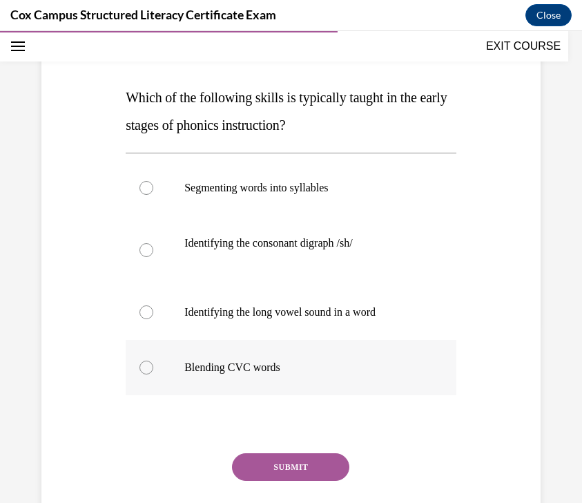
click at [313, 365] on p "Blending CVC words" at bounding box center [303, 368] width 238 height 14
click at [153, 365] on input "Blending CVC words" at bounding box center [147, 368] width 14 height 14
radio input "true"
click at [294, 462] on button "SUBMIT" at bounding box center [290, 467] width 117 height 28
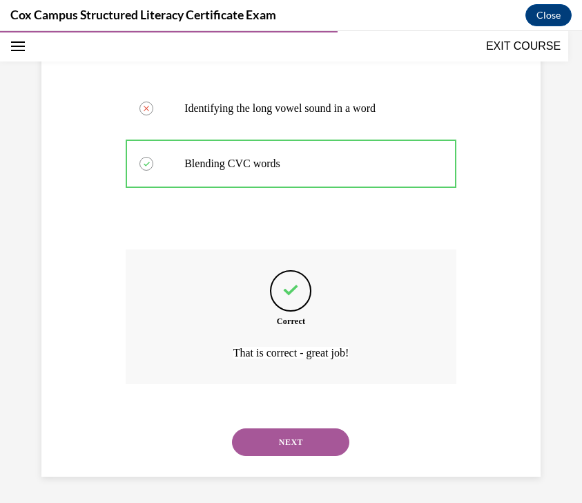
scroll to position [385, 0]
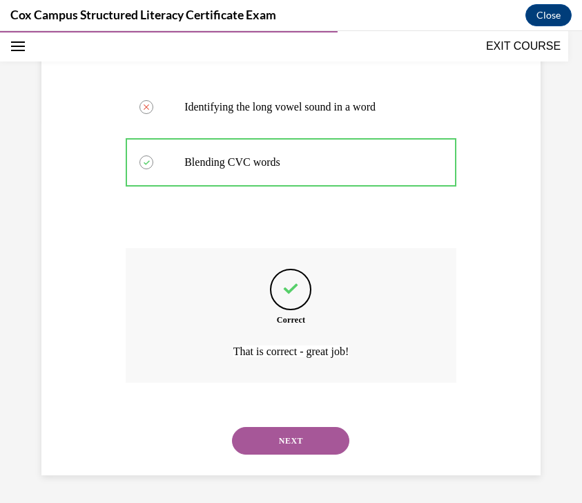
click at [319, 451] on button "NEXT" at bounding box center [290, 441] width 117 height 28
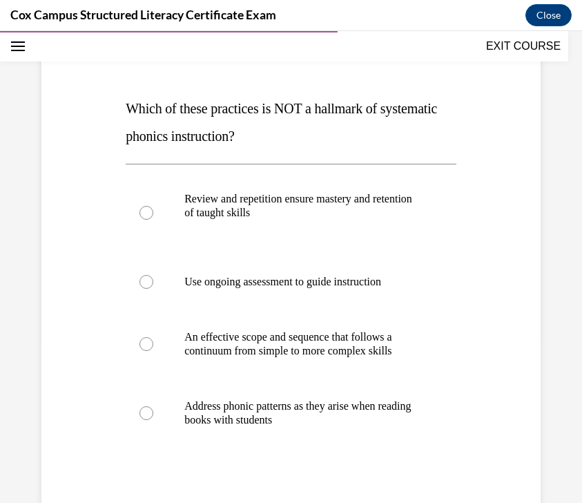
scroll to position [179, 0]
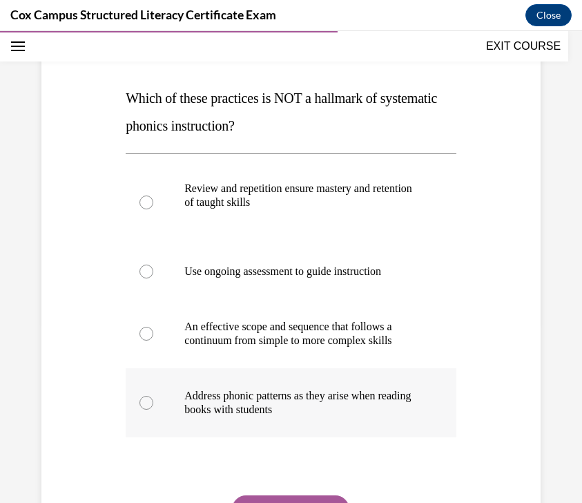
click at [283, 404] on p "Address phonic patterns as they arise when reading books with students" at bounding box center [303, 403] width 238 height 28
click at [153, 404] on input "Address phonic patterns as they arise when reading books with students" at bounding box center [147, 403] width 14 height 14
radio input "true"
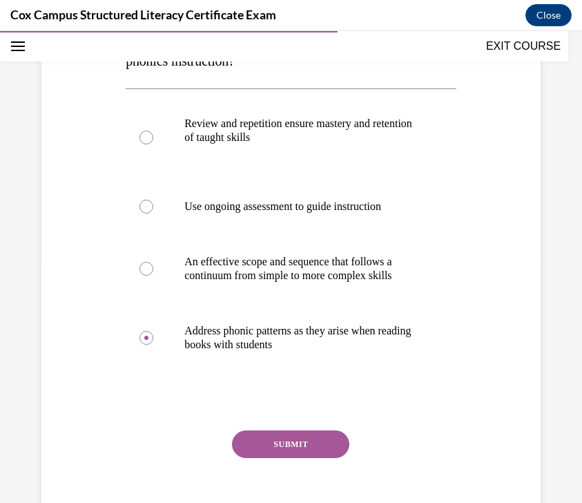
click at [273, 438] on button "SUBMIT" at bounding box center [290, 444] width 117 height 28
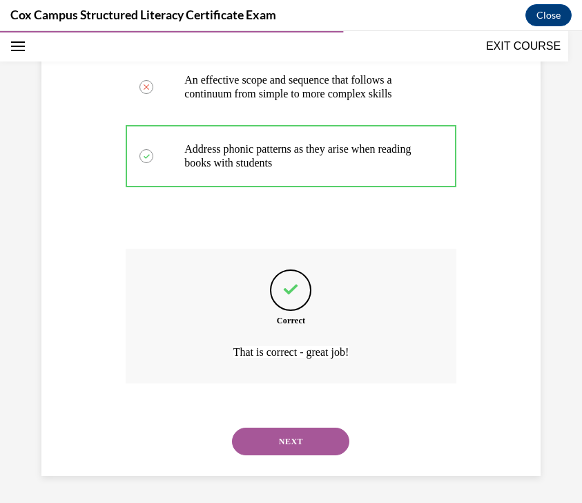
scroll to position [426, 0]
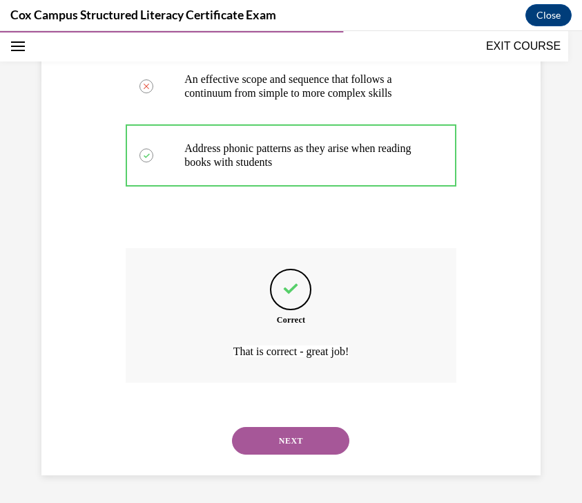
click at [287, 435] on button "NEXT" at bounding box center [290, 441] width 117 height 28
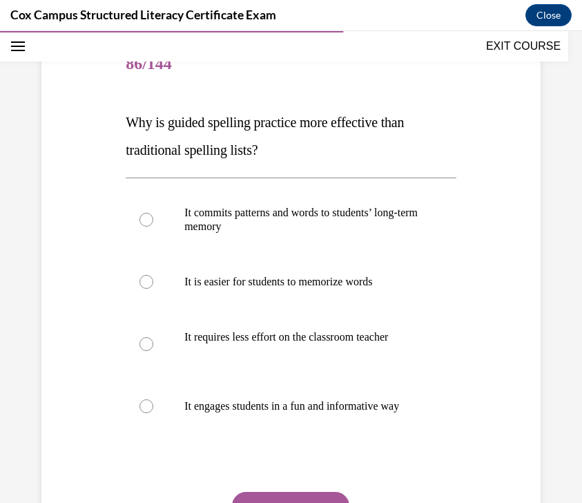
scroll to position [157, 0]
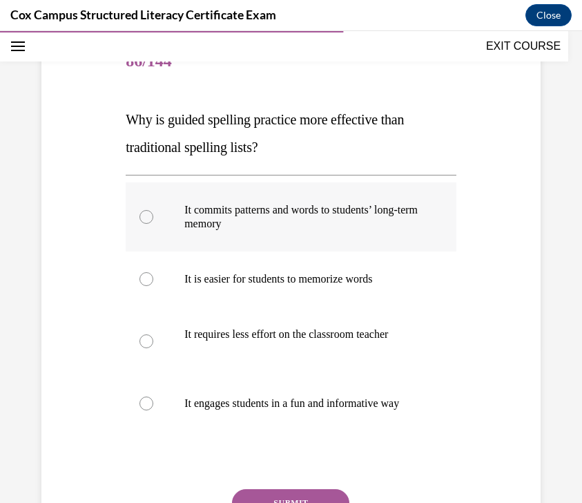
click at [352, 225] on p "It commits patterns and words to students’ long-term memory" at bounding box center [303, 217] width 238 height 28
click at [153, 224] on input "It commits patterns and words to students’ long-term memory" at bounding box center [147, 217] width 14 height 14
radio input "true"
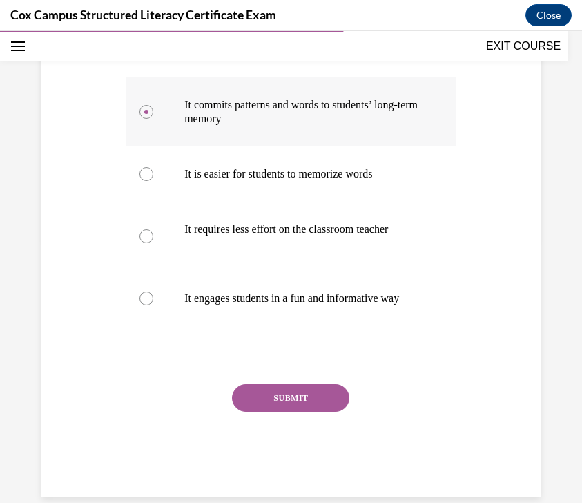
scroll to position [265, 0]
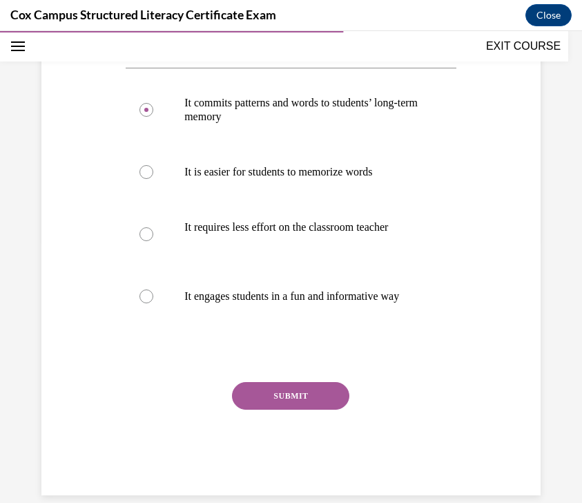
click at [316, 410] on button "SUBMIT" at bounding box center [290, 396] width 117 height 28
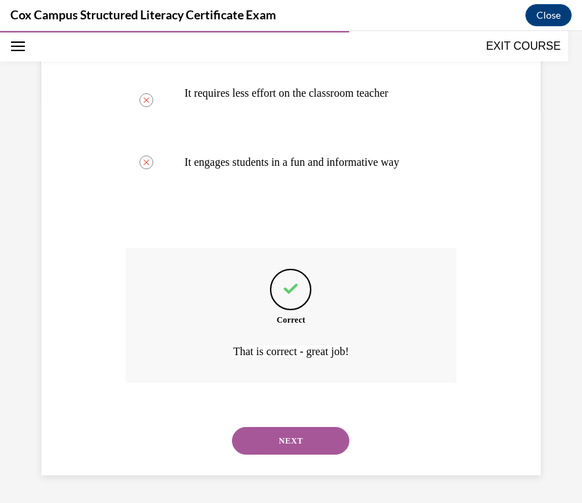
scroll to position [412, 0]
click at [310, 441] on button "NEXT" at bounding box center [290, 441] width 117 height 28
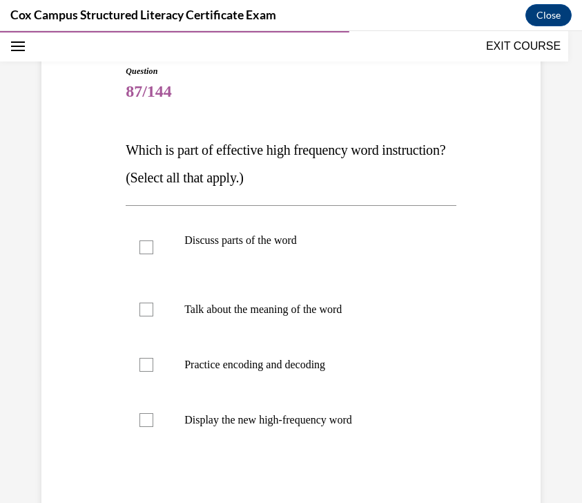
scroll to position [130, 0]
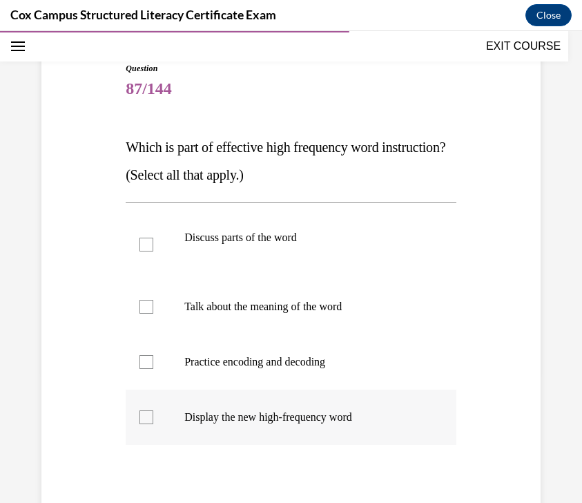
click at [256, 417] on p "Display the new high-frequency word" at bounding box center [303, 417] width 238 height 14
click at [153, 417] on input "Display the new high-frequency word" at bounding box center [147, 417] width 14 height 14
checkbox input "true"
click at [252, 313] on p "Talk about the meaning of the word" at bounding box center [303, 307] width 238 height 14
click at [153, 313] on input "Talk about the meaning of the word" at bounding box center [147, 307] width 14 height 14
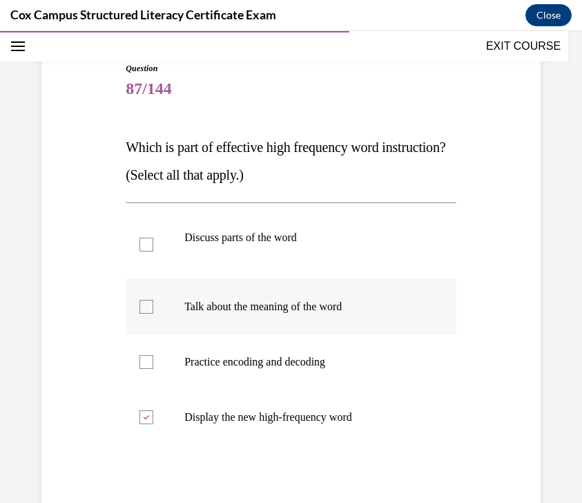
checkbox input "true"
click at [256, 231] on p "Discuss parts of the word" at bounding box center [303, 238] width 238 height 14
click at [153, 238] on input "Discuss parts of the word" at bounding box center [147, 245] width 14 height 14
checkbox input "true"
click at [245, 345] on label "Practice encoding and decoding" at bounding box center [291, 361] width 331 height 55
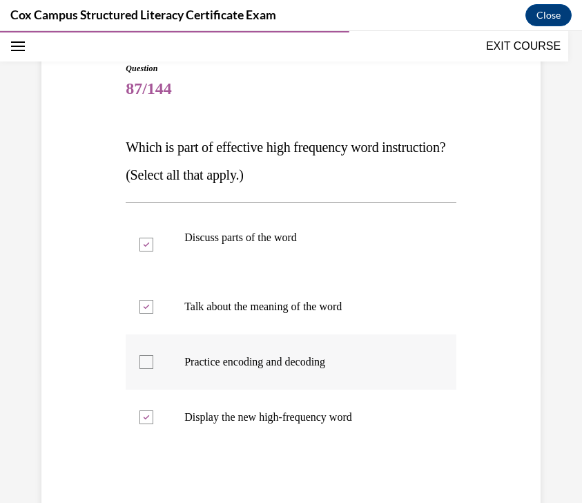
click at [153, 355] on input "Practice encoding and decoding" at bounding box center [147, 362] width 14 height 14
checkbox input "true"
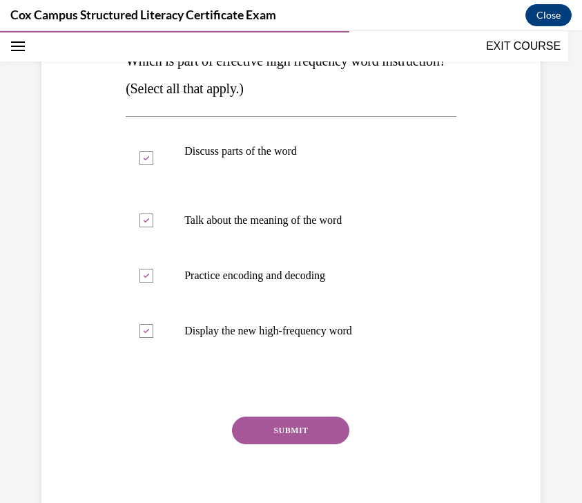
click at [272, 434] on button "SUBMIT" at bounding box center [290, 430] width 117 height 28
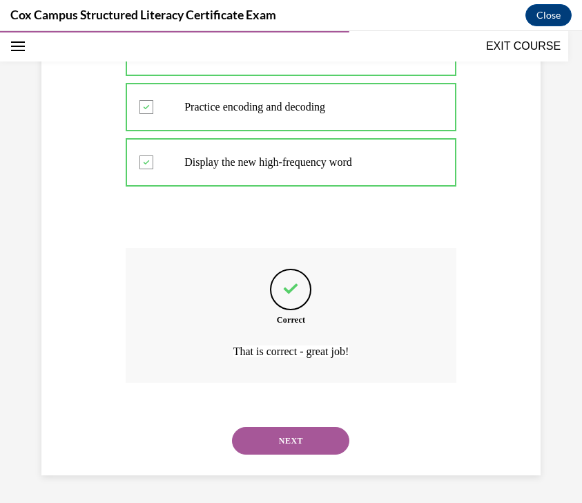
click at [271, 440] on button "NEXT" at bounding box center [290, 441] width 117 height 28
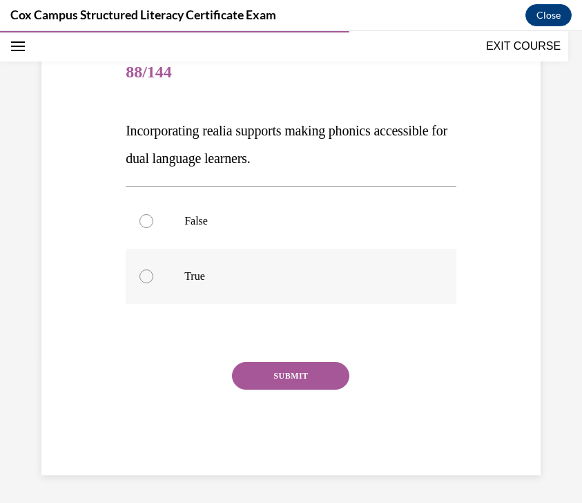
click at [325, 276] on p "True" at bounding box center [303, 276] width 238 height 14
click at [153, 276] on input "True" at bounding box center [147, 276] width 14 height 14
radio input "true"
click at [303, 381] on button "SUBMIT" at bounding box center [290, 376] width 117 height 28
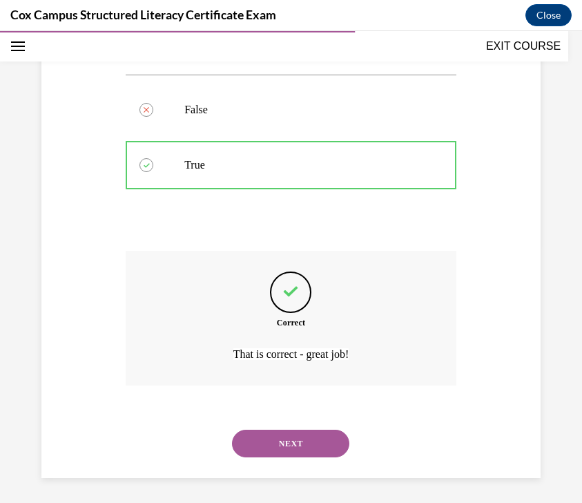
scroll to position [260, 0]
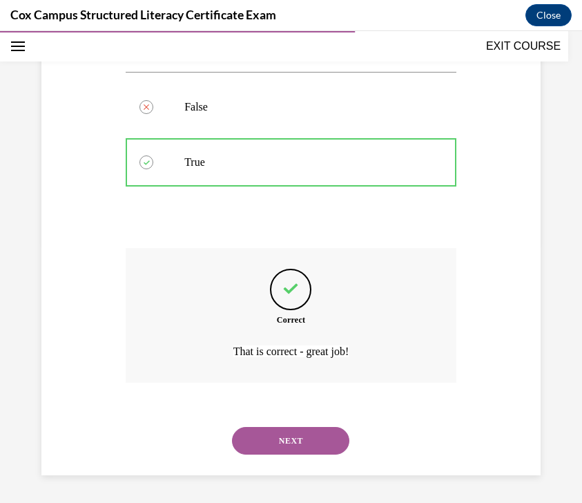
click at [285, 443] on button "NEXT" at bounding box center [290, 441] width 117 height 28
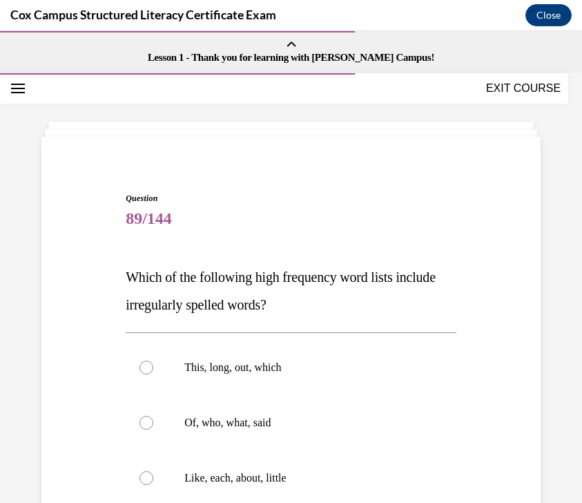
scroll to position [115, 0]
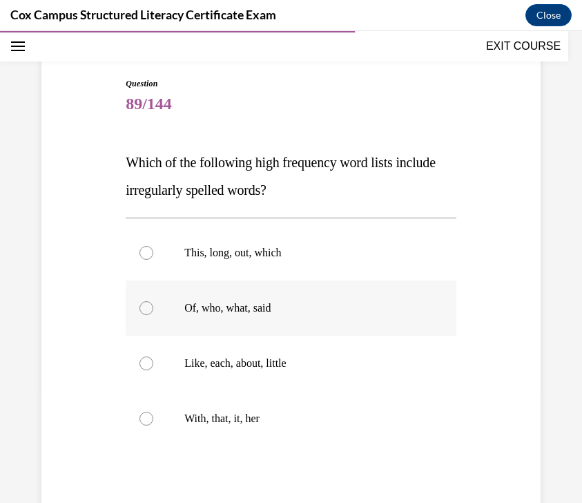
click at [349, 320] on label "Of, who, what, said" at bounding box center [291, 307] width 331 height 55
click at [153, 315] on input "Of, who, what, said" at bounding box center [147, 308] width 14 height 14
radio input "true"
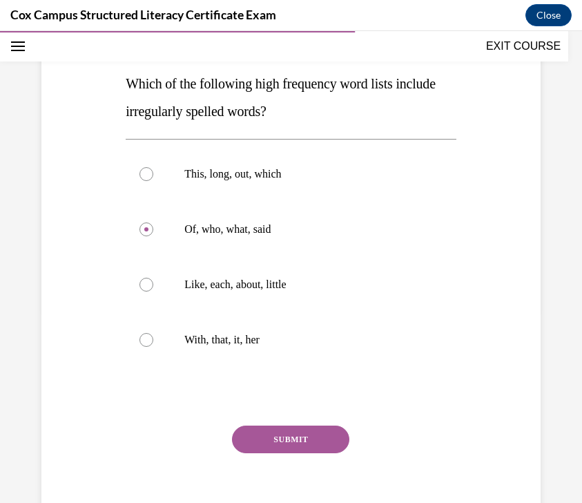
click at [303, 432] on button "SUBMIT" at bounding box center [290, 439] width 117 height 28
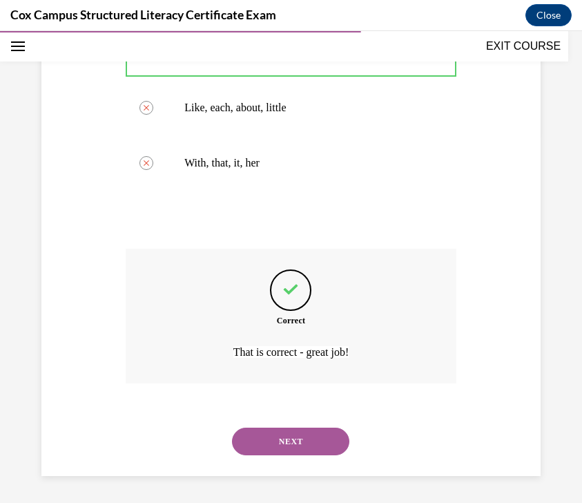
scroll to position [371, 0]
click at [296, 448] on button "NEXT" at bounding box center [290, 441] width 117 height 28
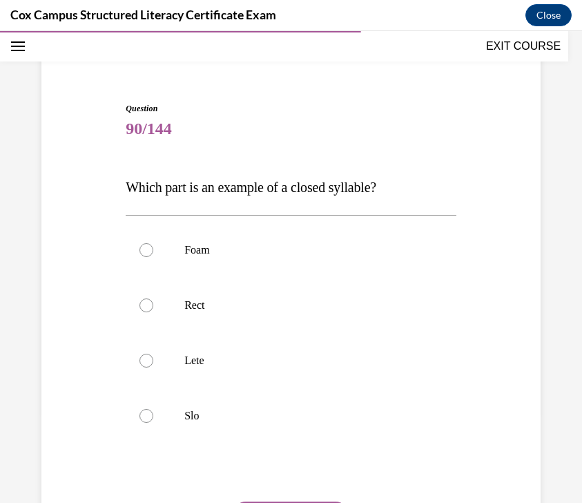
scroll to position [114, 0]
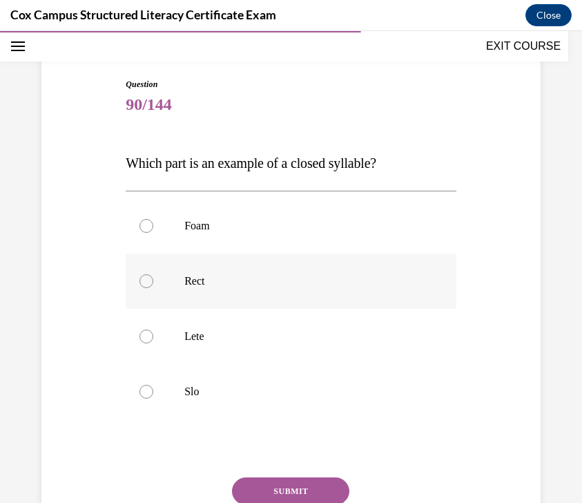
click at [370, 287] on p "Rect" at bounding box center [303, 281] width 238 height 14
click at [153, 287] on input "Rect" at bounding box center [147, 281] width 14 height 14
radio input "true"
click at [370, 287] on p "Rect" at bounding box center [303, 281] width 238 height 14
click at [153, 287] on input "Rect" at bounding box center [147, 281] width 14 height 14
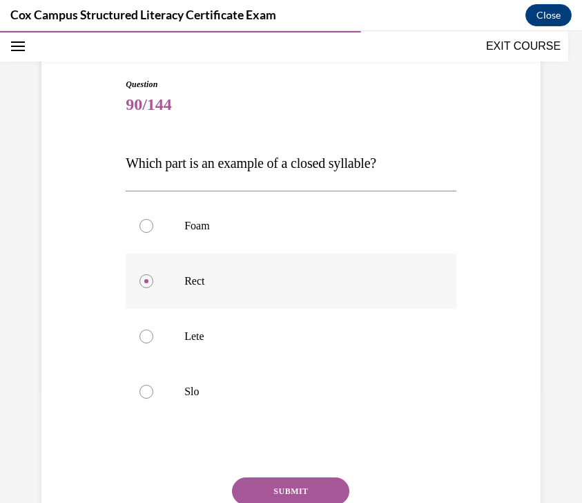
scroll to position [229, 0]
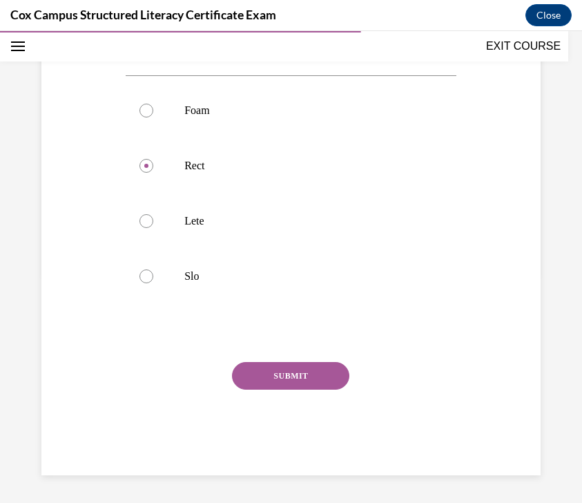
click at [323, 369] on button "SUBMIT" at bounding box center [290, 376] width 117 height 28
click at [298, 382] on button "SUBMIT" at bounding box center [290, 376] width 117 height 28
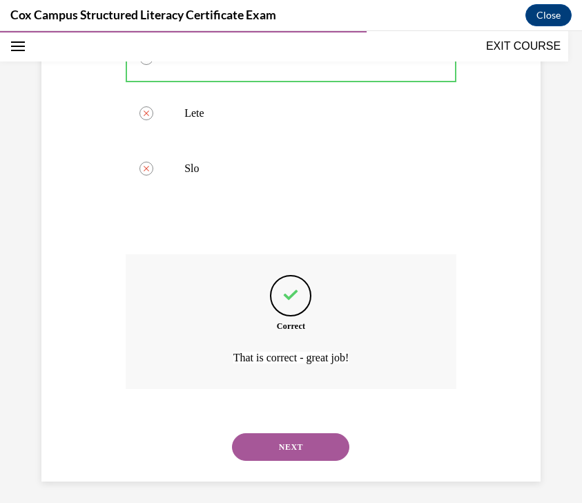
scroll to position [343, 0]
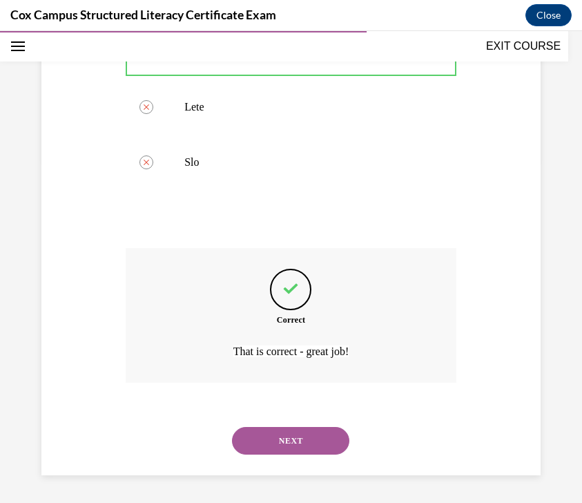
click at [279, 442] on button "NEXT" at bounding box center [290, 441] width 117 height 28
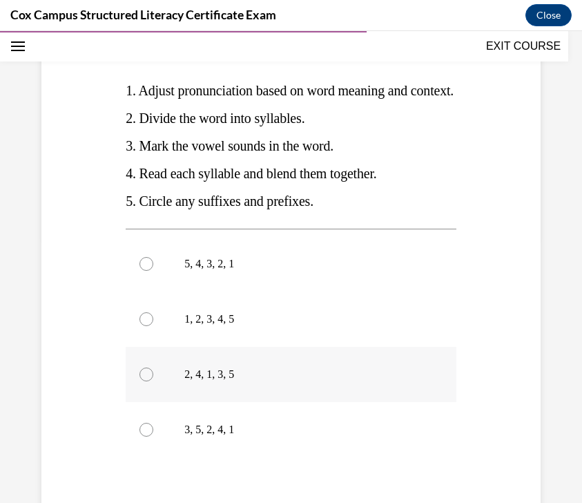
scroll to position [267, 0]
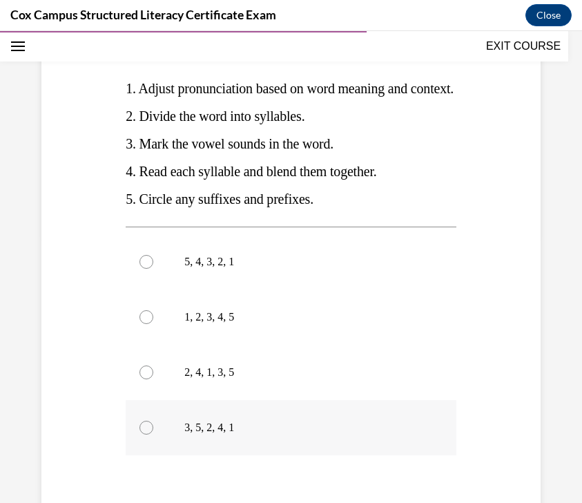
click at [262, 434] on p "3, 5, 2, 4, 1" at bounding box center [303, 428] width 238 height 14
click at [153, 434] on input "3, 5, 2, 4, 1" at bounding box center [147, 428] width 14 height 14
radio input "true"
click at [262, 434] on p "3, 5, 2, 4, 1" at bounding box center [303, 428] width 238 height 14
click at [153, 434] on input "3, 5, 2, 4, 1" at bounding box center [147, 428] width 14 height 14
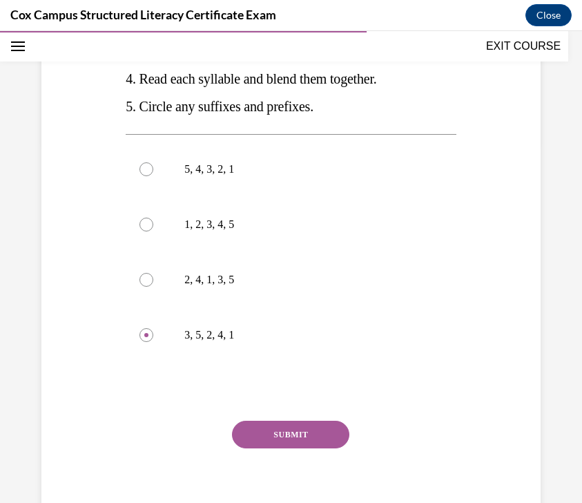
click at [265, 448] on button "SUBMIT" at bounding box center [290, 435] width 117 height 28
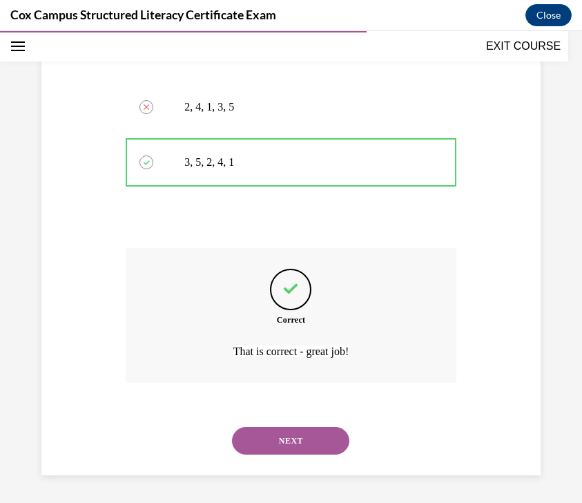
scroll to position [560, 0]
click at [282, 446] on button "NEXT" at bounding box center [290, 441] width 117 height 28
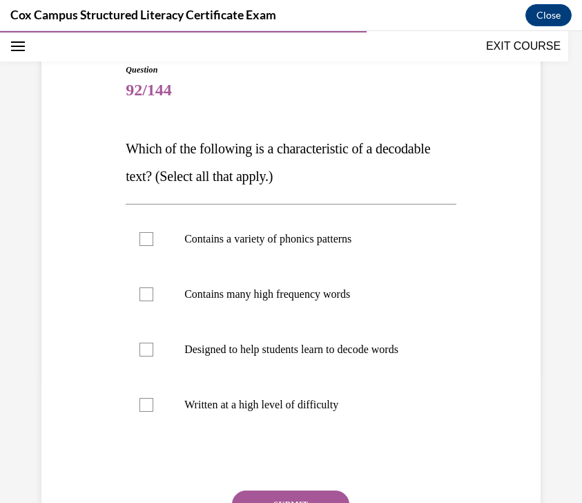
scroll to position [131, 0]
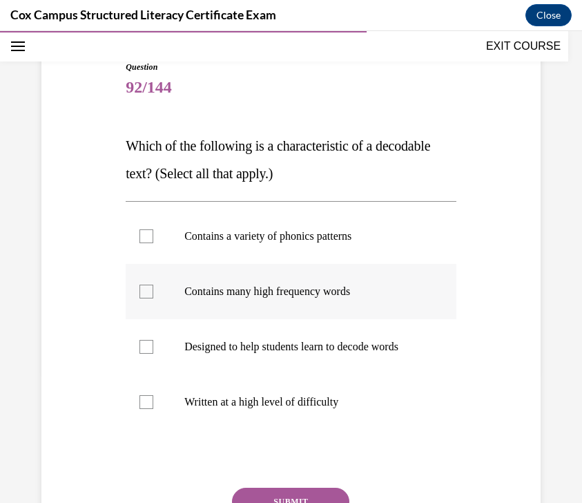
click at [302, 287] on p "Contains many high frequency words" at bounding box center [303, 292] width 238 height 14
click at [153, 287] on input "Contains many high frequency words" at bounding box center [147, 292] width 14 height 14
checkbox input "true"
click at [298, 247] on label "Contains a variety of phonics patterns" at bounding box center [291, 236] width 331 height 55
click at [153, 243] on input "Contains a variety of phonics patterns" at bounding box center [147, 236] width 14 height 14
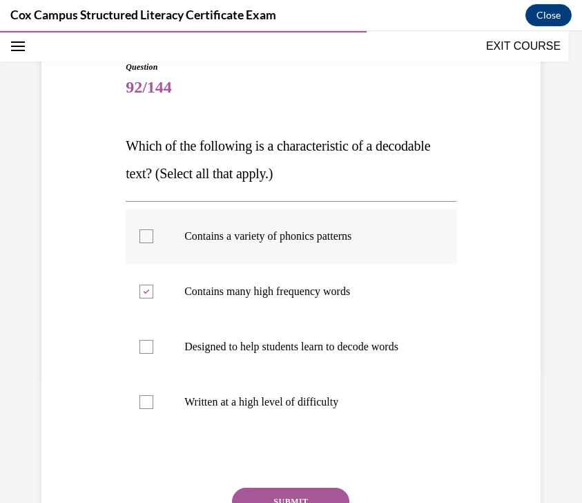
checkbox input "true"
click at [298, 354] on p "Designed to help students learn to decode words" at bounding box center [303, 347] width 238 height 14
click at [153, 354] on input "Designed to help students learn to decode words" at bounding box center [147, 347] width 14 height 14
checkbox input "true"
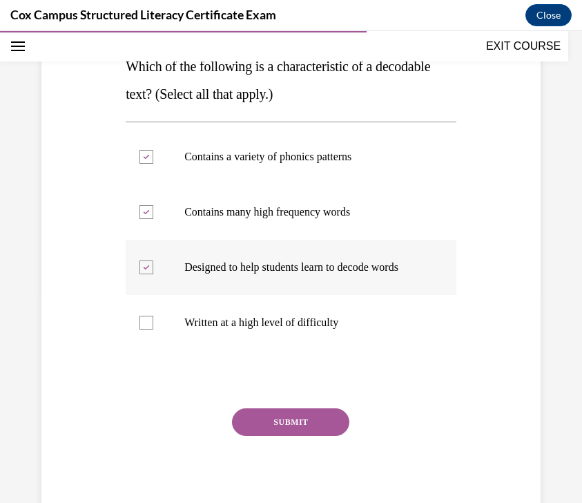
scroll to position [229, 0]
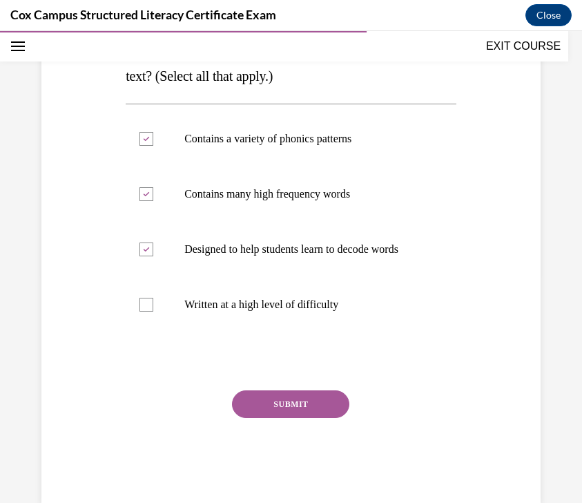
click at [298, 399] on div "Question 92/144 Which of the following is a characteristic of a decodable text?…" at bounding box center [291, 233] width 331 height 540
click at [297, 414] on button "SUBMIT" at bounding box center [290, 404] width 117 height 28
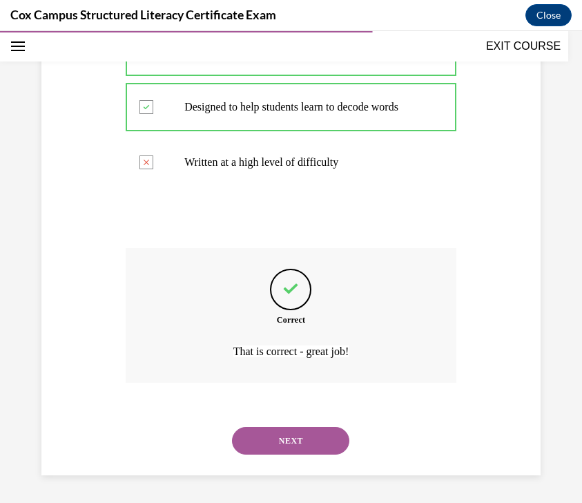
scroll to position [385, 0]
click at [271, 449] on button "NEXT" at bounding box center [290, 441] width 117 height 28
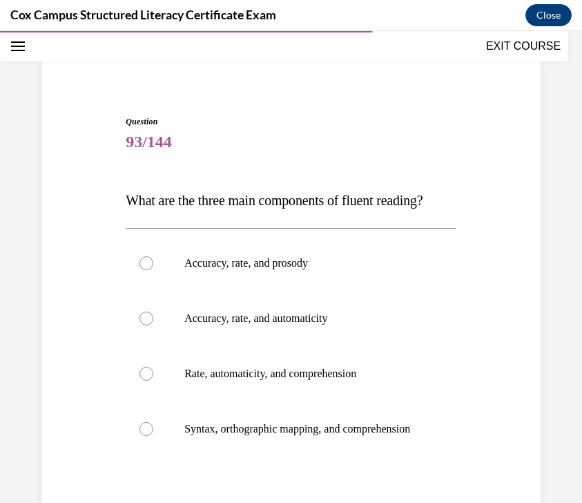
scroll to position [77, 0]
click at [330, 269] on p "Accuracy, rate, and prosody" at bounding box center [303, 263] width 238 height 14
click at [153, 269] on input "Accuracy, rate, and prosody" at bounding box center [147, 263] width 14 height 14
radio input "true"
click at [330, 269] on p "Accuracy, rate, and prosody" at bounding box center [303, 263] width 238 height 14
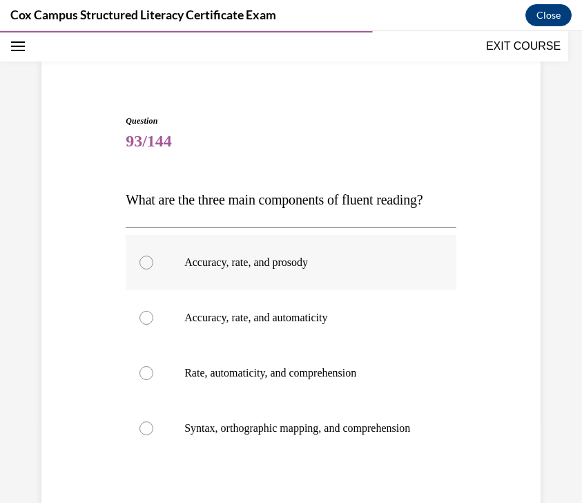
click at [153, 269] on input "Accuracy, rate, and prosody" at bounding box center [147, 263] width 14 height 14
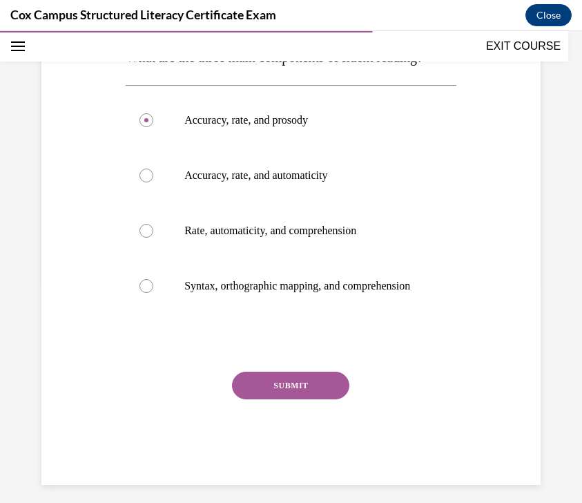
click at [323, 399] on button "SUBMIT" at bounding box center [290, 386] width 117 height 28
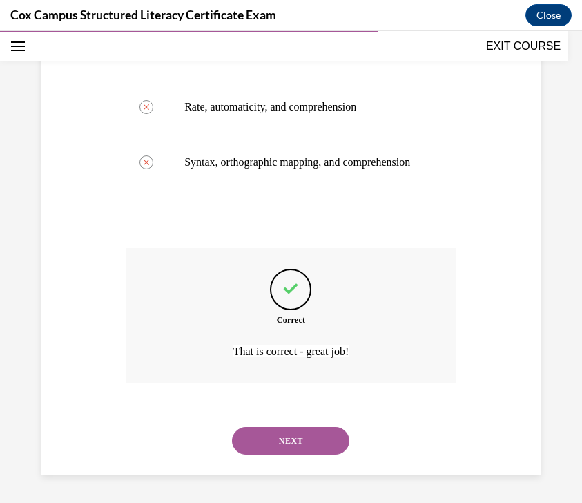
scroll to position [385, 0]
click at [307, 447] on button "NEXT" at bounding box center [290, 441] width 117 height 28
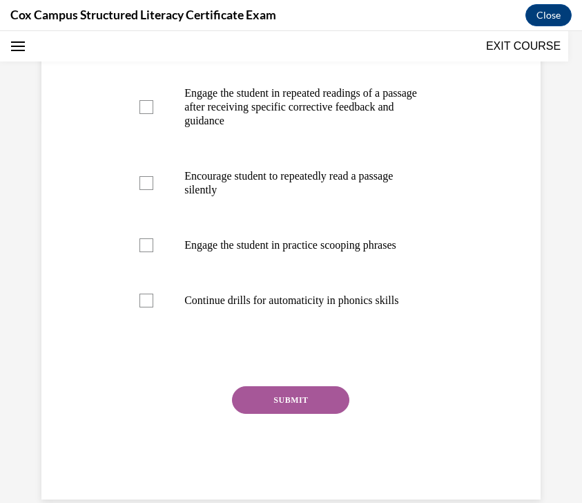
scroll to position [0, 0]
